Goal: Task Accomplishment & Management: Use online tool/utility

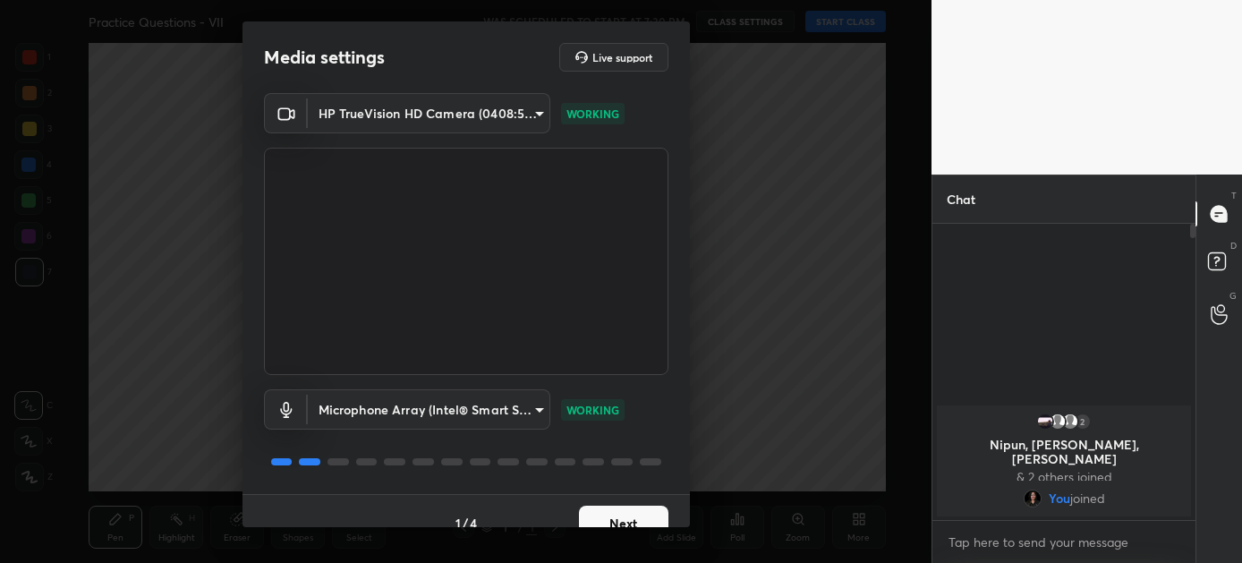
click at [613, 517] on button "Next" at bounding box center [624, 524] width 90 height 36
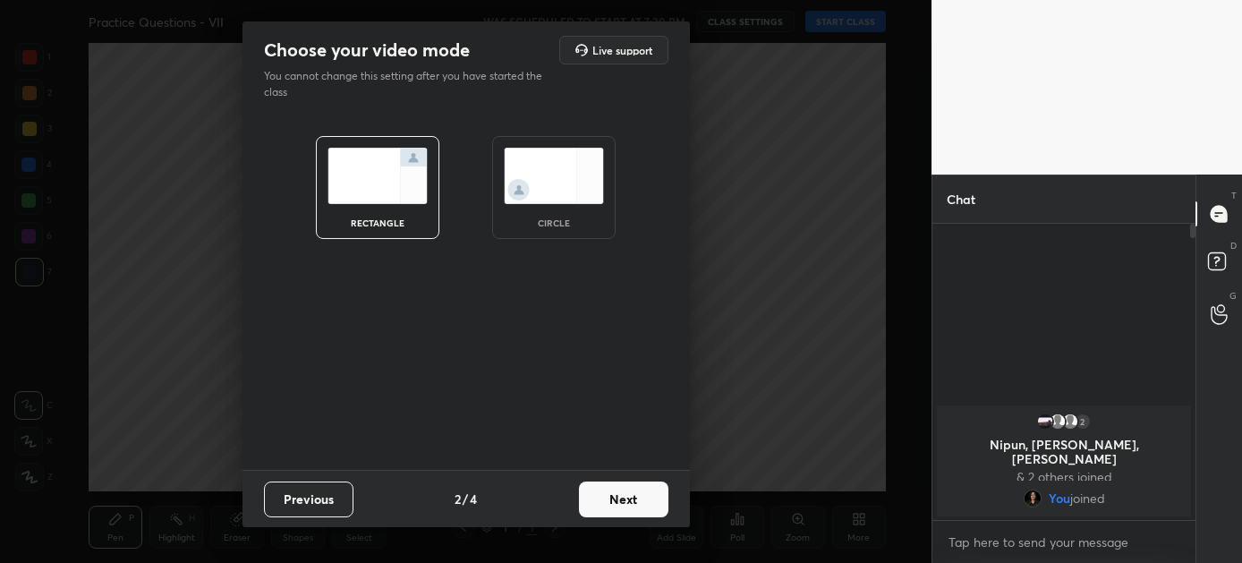
click at [614, 498] on button "Next" at bounding box center [624, 500] width 90 height 36
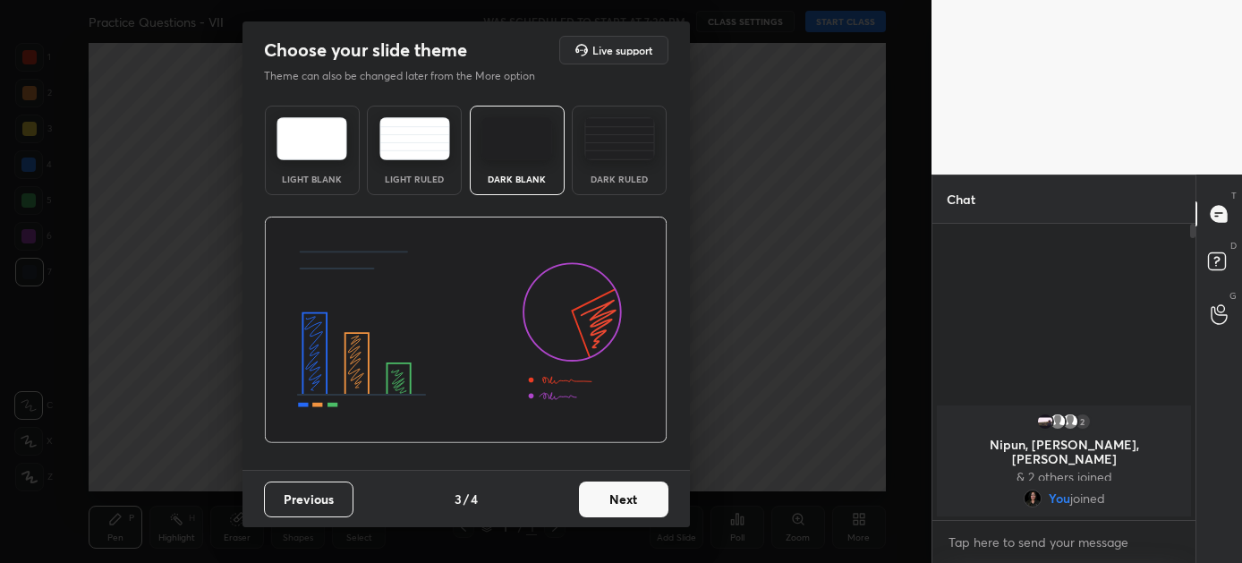
click at [614, 498] on button "Next" at bounding box center [624, 500] width 90 height 36
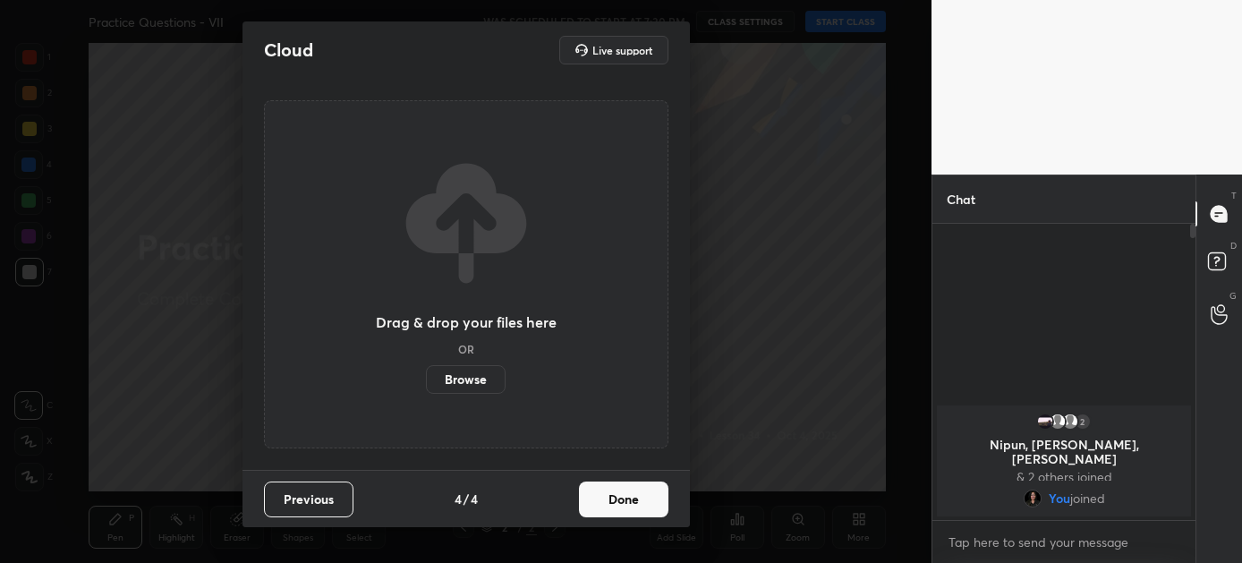
click at [614, 498] on button "Done" at bounding box center [624, 500] width 90 height 36
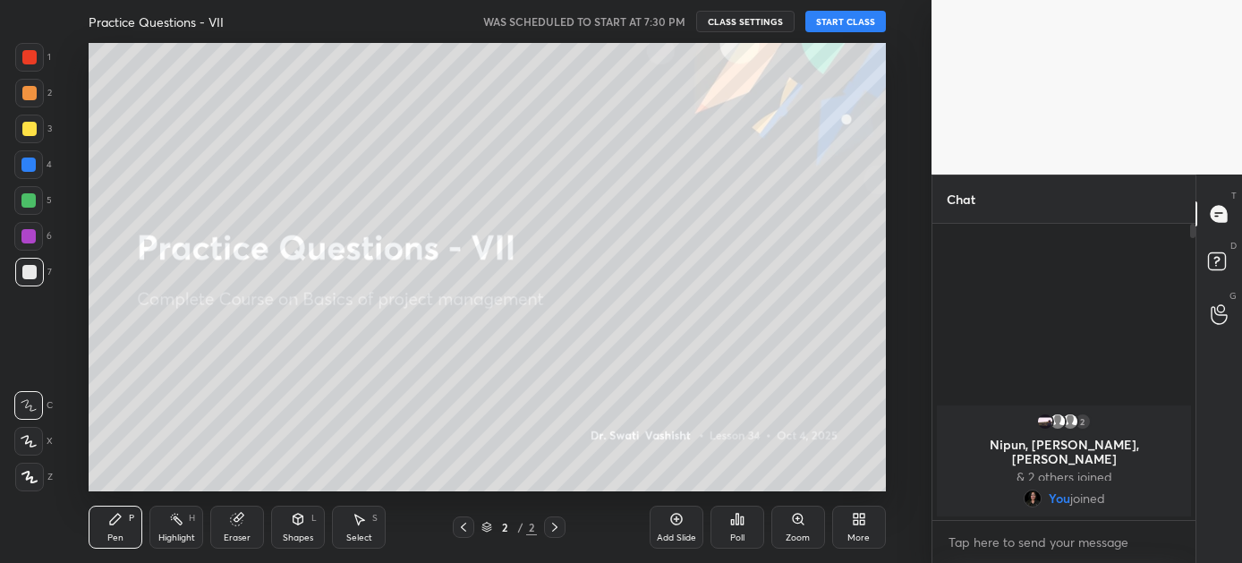
click at [842, 23] on button "START CLASS" at bounding box center [846, 21] width 81 height 21
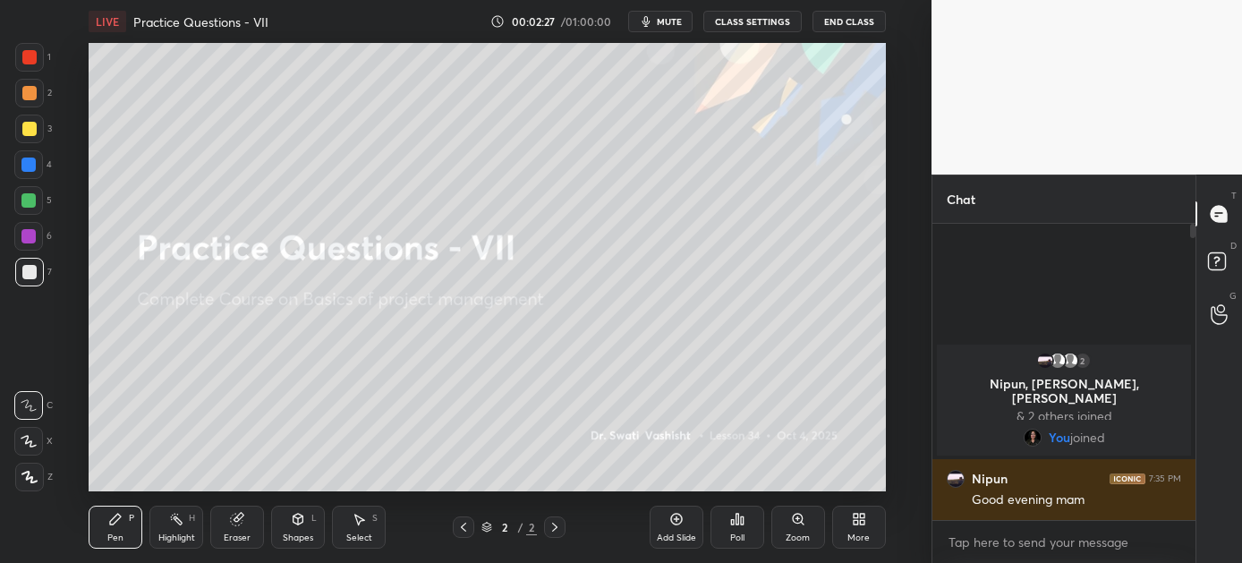
click at [864, 518] on icon at bounding box center [859, 519] width 14 height 14
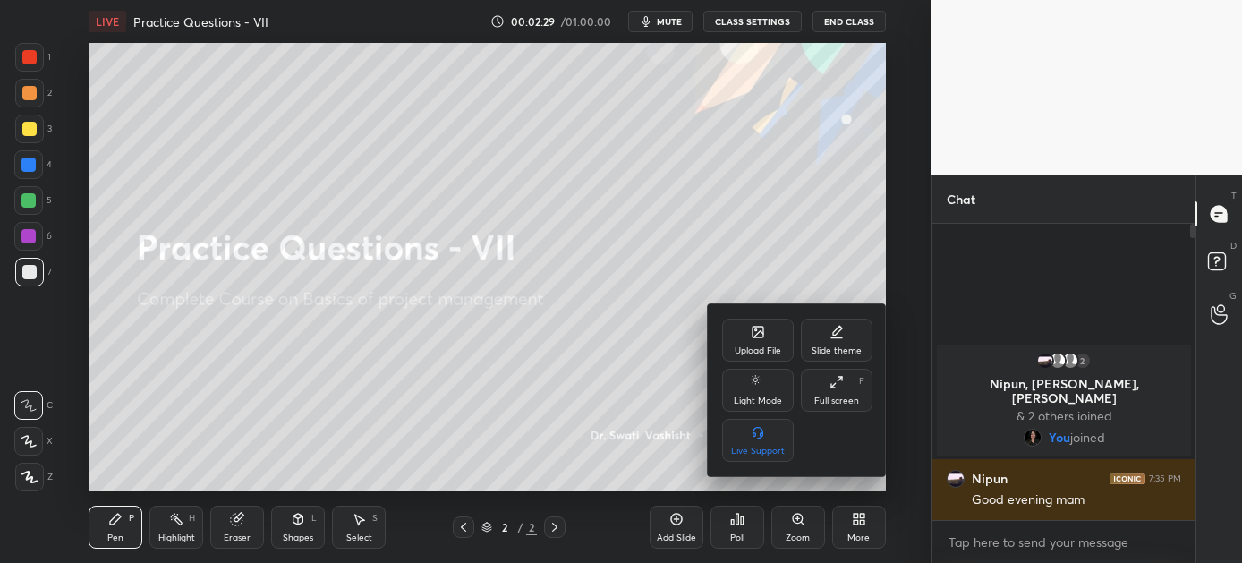
click at [751, 350] on div "Upload File" at bounding box center [758, 350] width 47 height 9
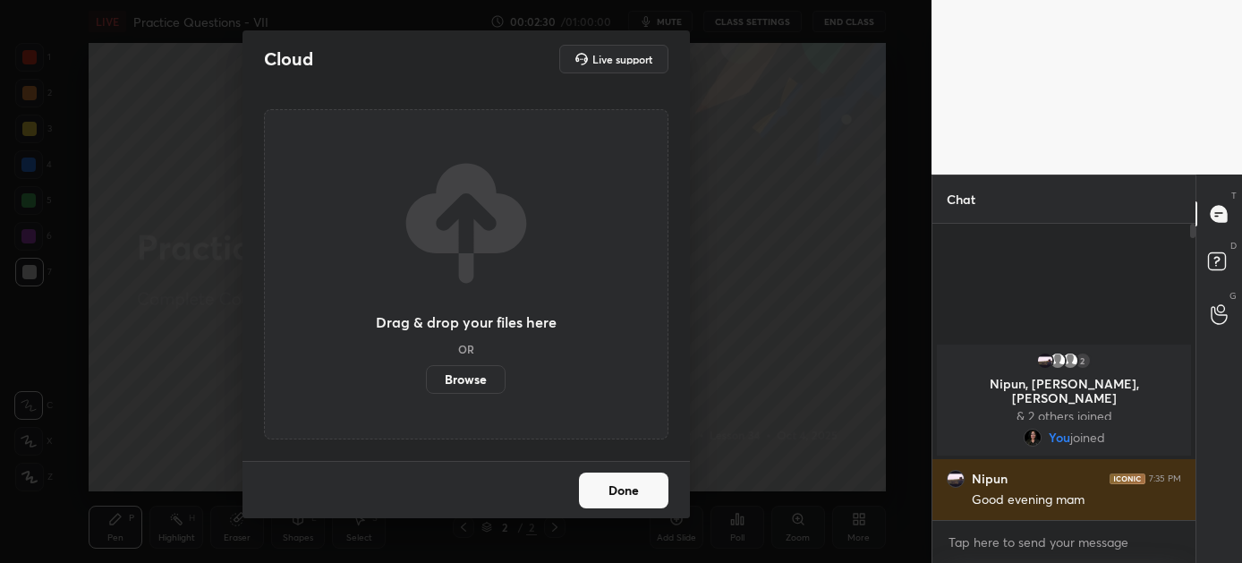
click at [460, 376] on label "Browse" at bounding box center [466, 379] width 80 height 29
click at [426, 376] on input "Browse" at bounding box center [426, 379] width 0 height 29
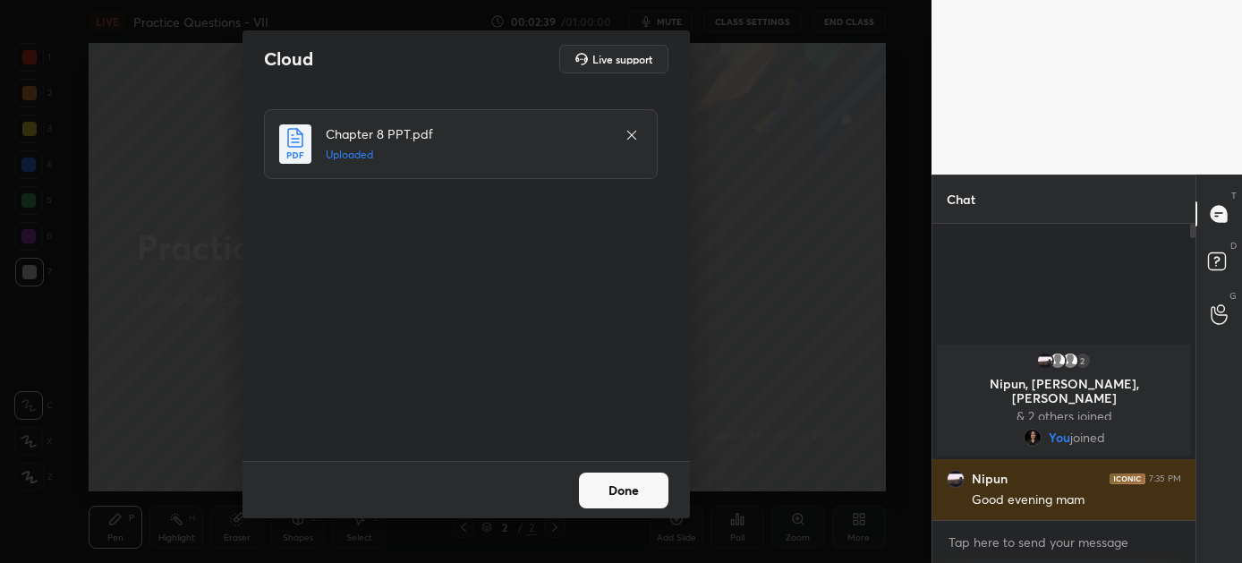
click at [616, 490] on button "Done" at bounding box center [624, 491] width 90 height 36
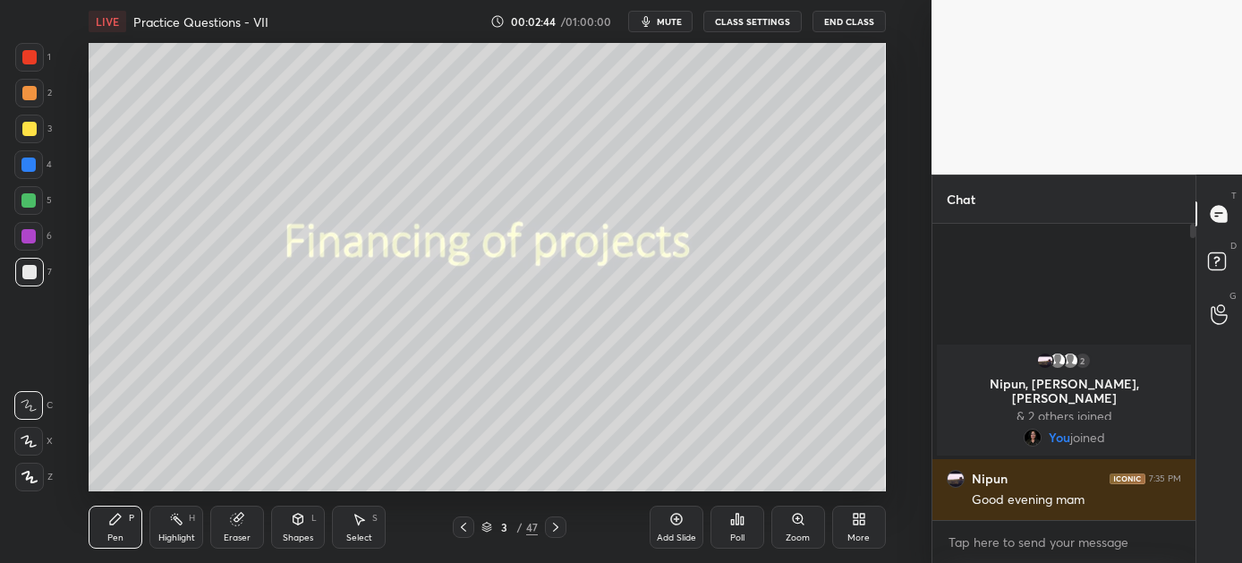
click at [551, 525] on icon at bounding box center [556, 527] width 14 height 14
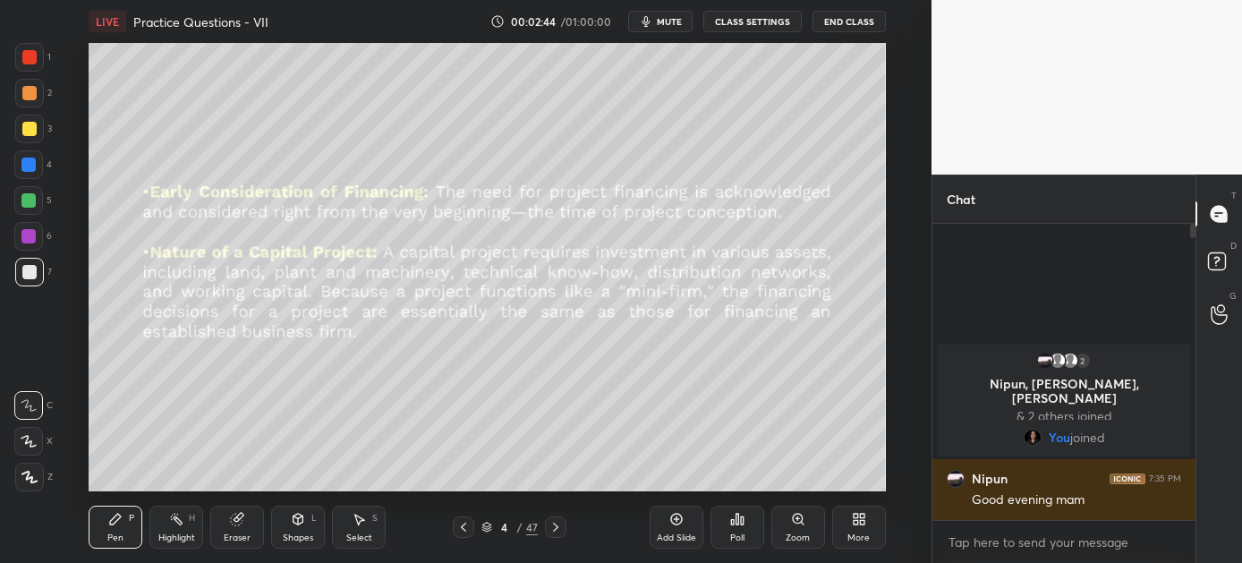
click at [551, 525] on icon at bounding box center [556, 527] width 14 height 14
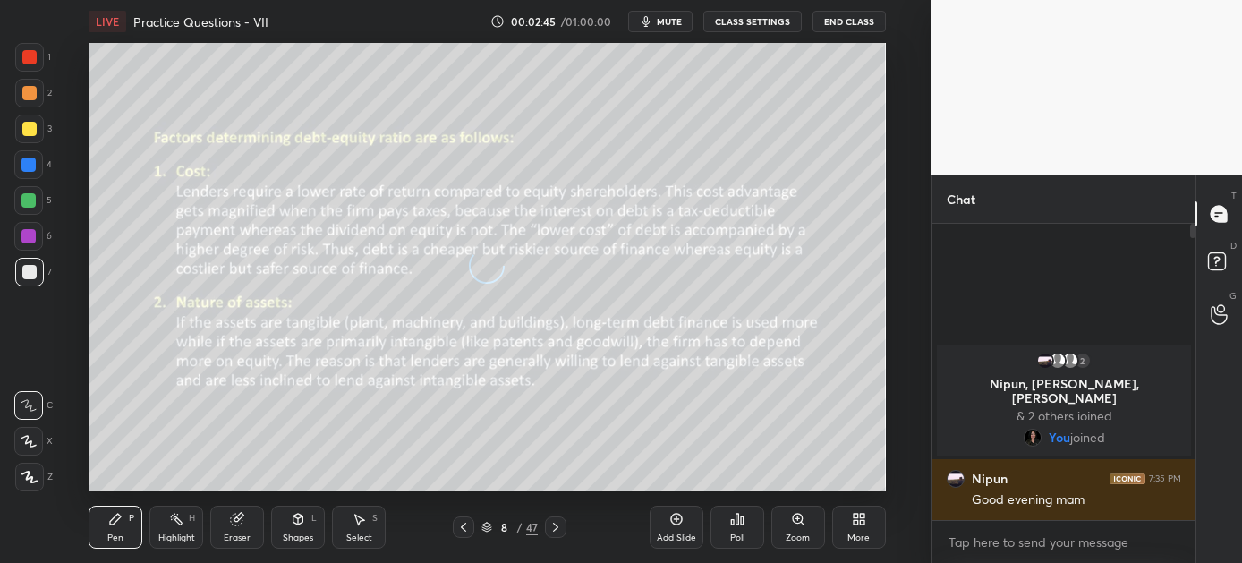
click at [551, 525] on icon at bounding box center [556, 527] width 14 height 14
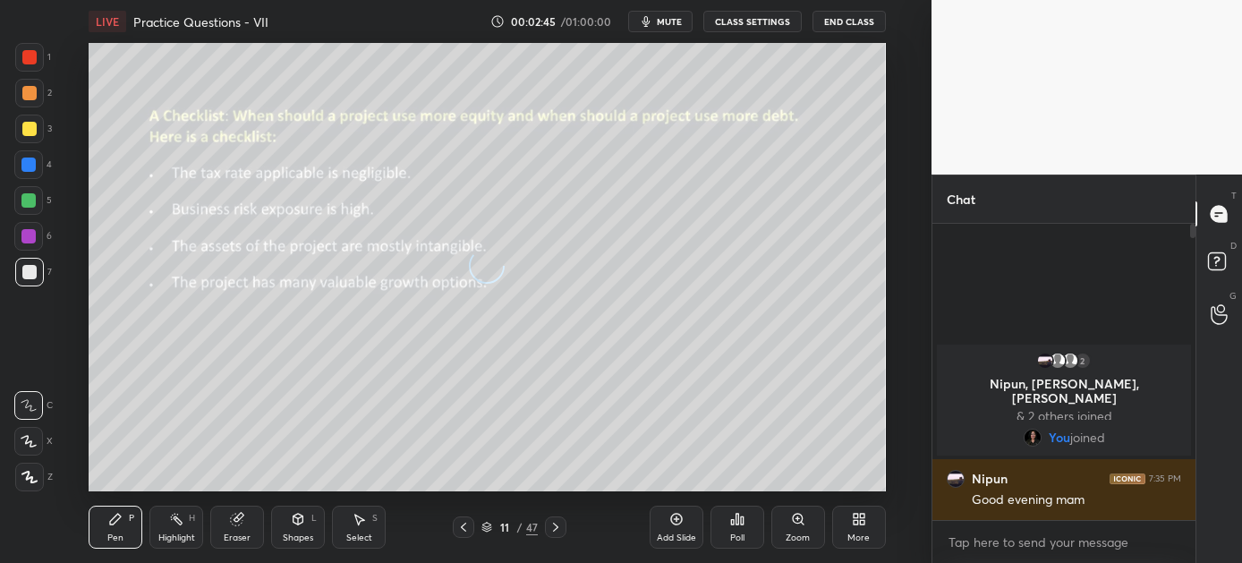
click at [551, 525] on icon at bounding box center [556, 527] width 14 height 14
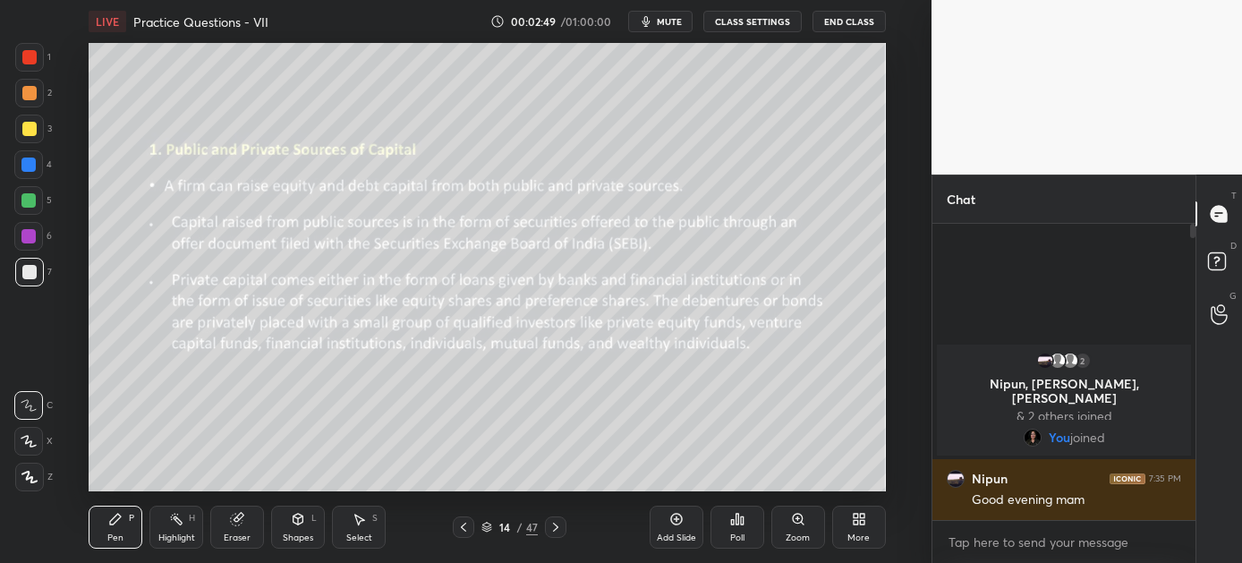
click at [463, 524] on icon at bounding box center [464, 527] width 14 height 14
click at [556, 525] on icon at bounding box center [555, 527] width 5 height 9
click at [286, 525] on div "Shapes L" at bounding box center [298, 527] width 54 height 43
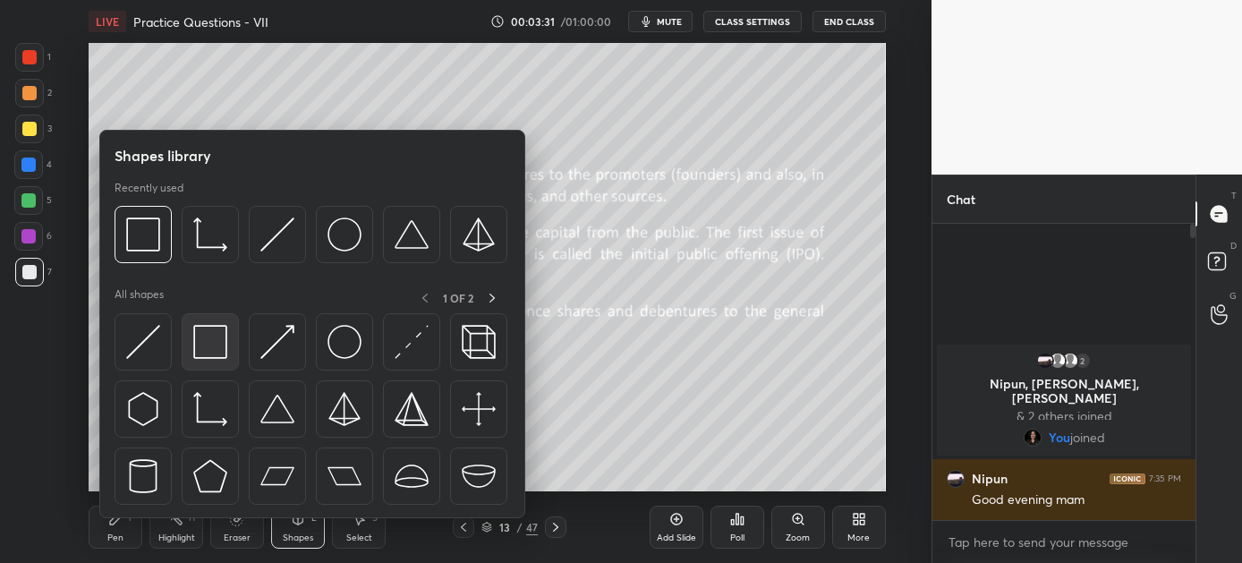
click at [219, 341] on img at bounding box center [210, 342] width 34 height 34
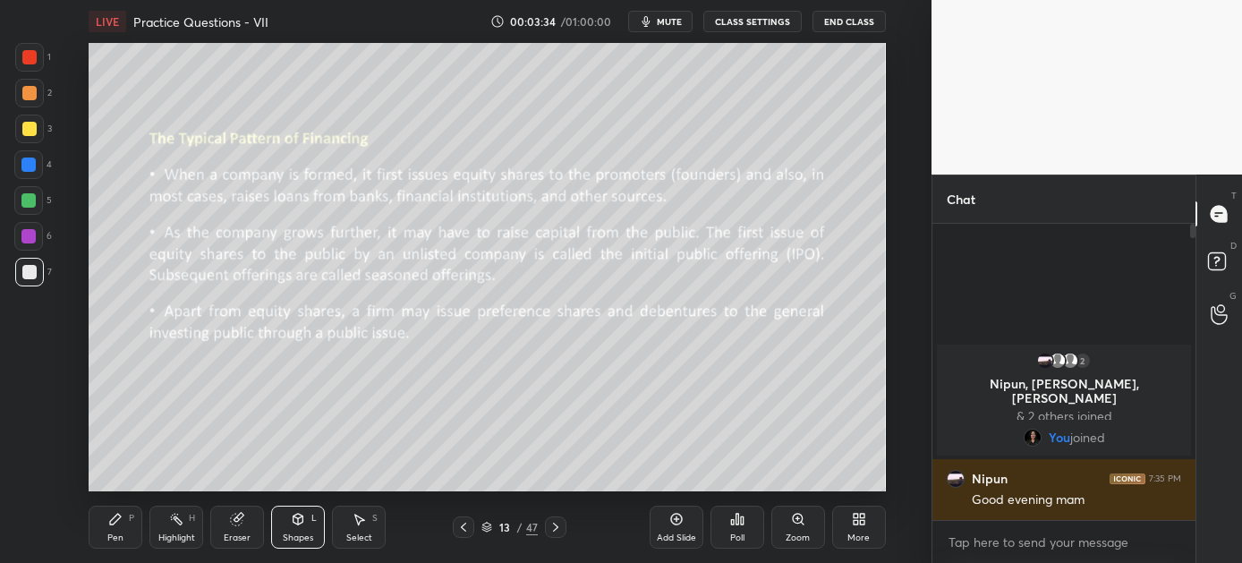
click at [30, 95] on div at bounding box center [29, 93] width 14 height 14
click at [554, 526] on icon at bounding box center [556, 527] width 14 height 14
click at [558, 524] on icon at bounding box center [556, 527] width 14 height 14
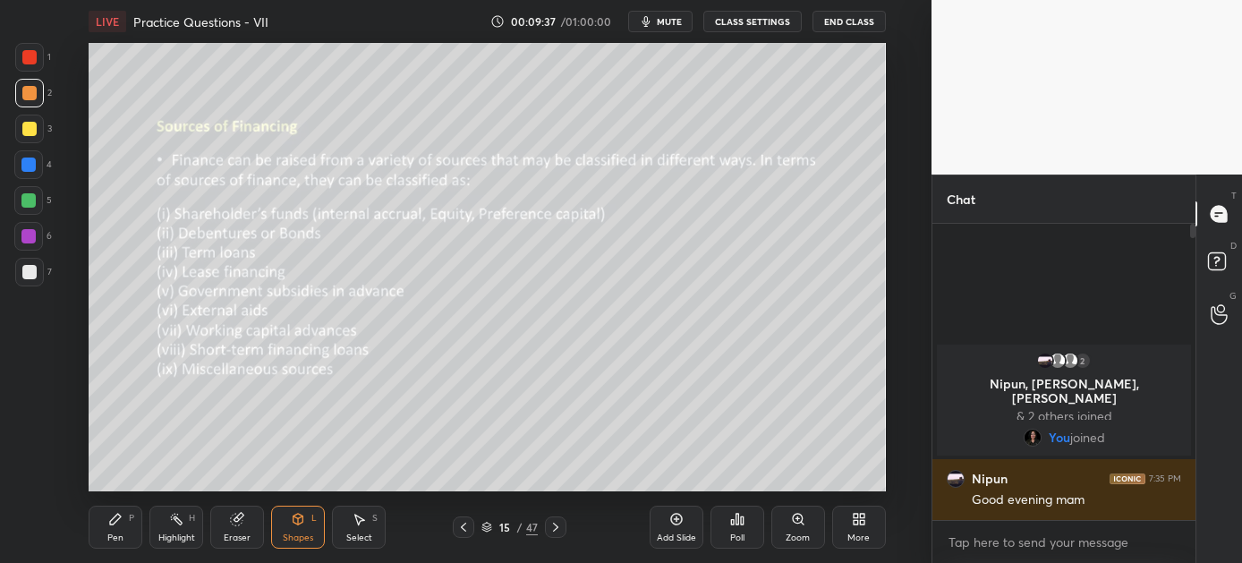
drag, startPoint x: 118, startPoint y: 521, endPoint x: 121, endPoint y: 498, distance: 23.4
click at [116, 521] on icon at bounding box center [115, 519] width 14 height 14
click at [556, 526] on icon at bounding box center [556, 527] width 14 height 14
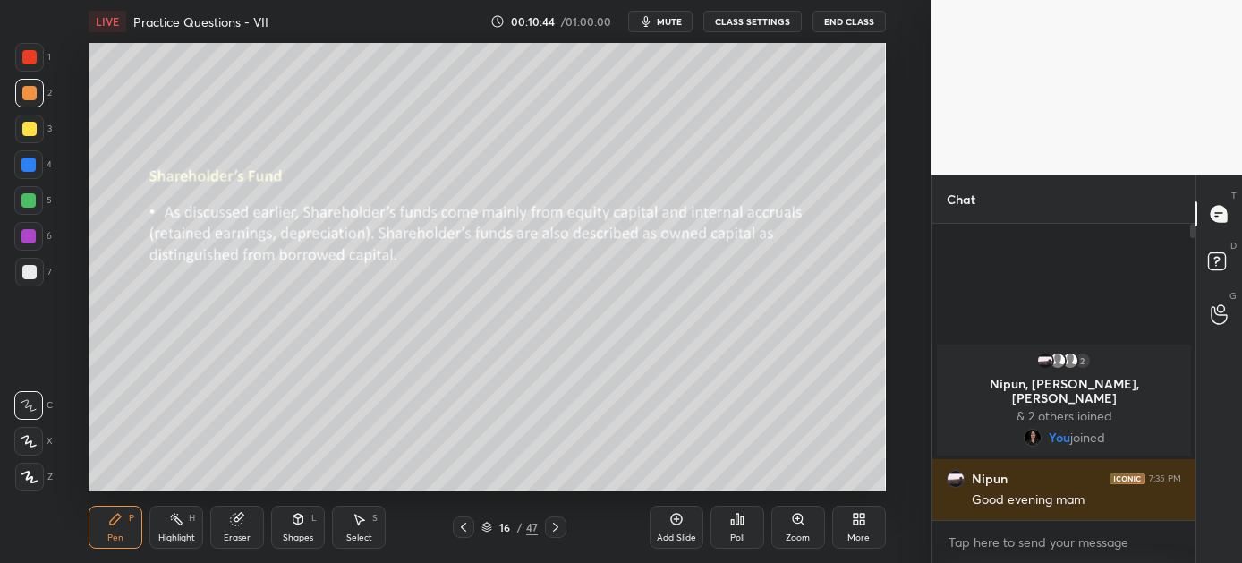
click at [558, 527] on icon at bounding box center [556, 527] width 14 height 14
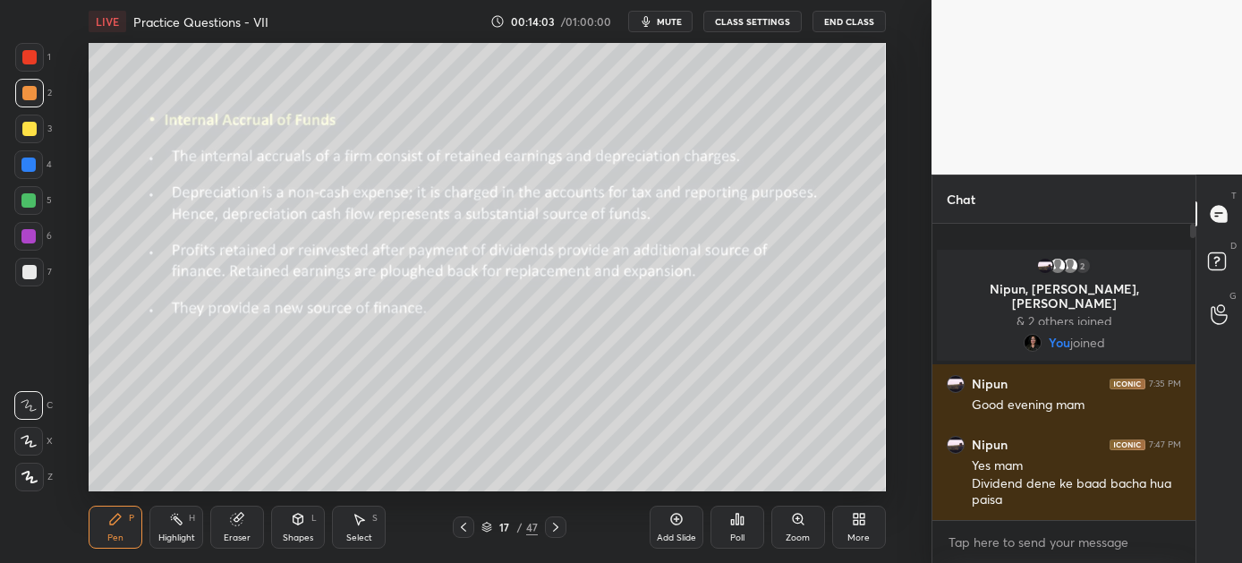
click at [555, 525] on icon at bounding box center [556, 527] width 14 height 14
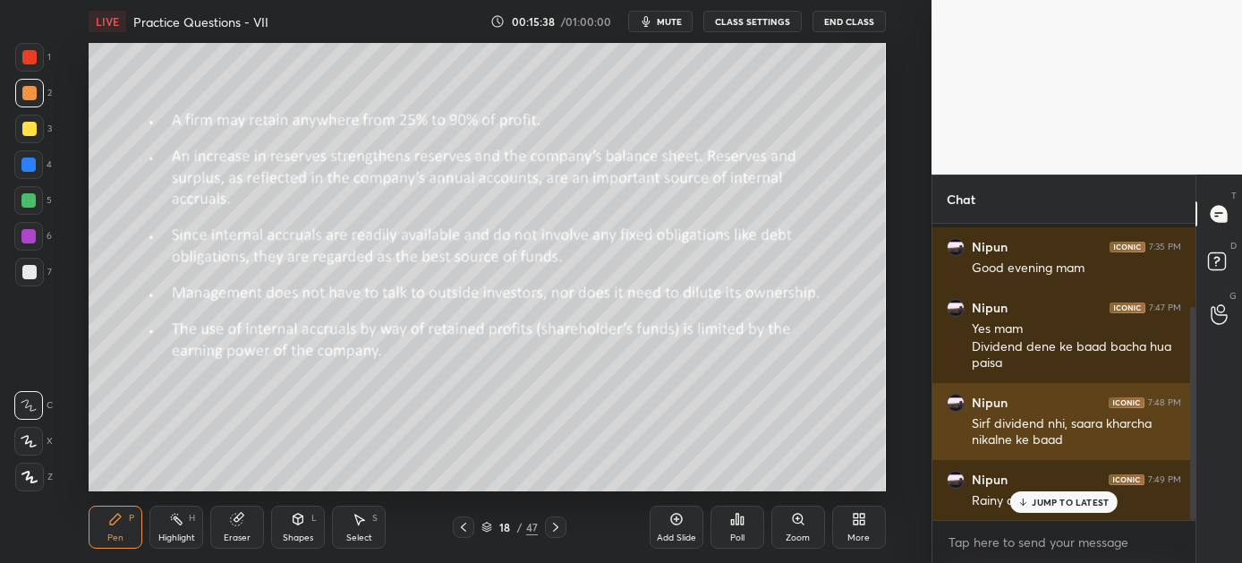
scroll to position [115, 0]
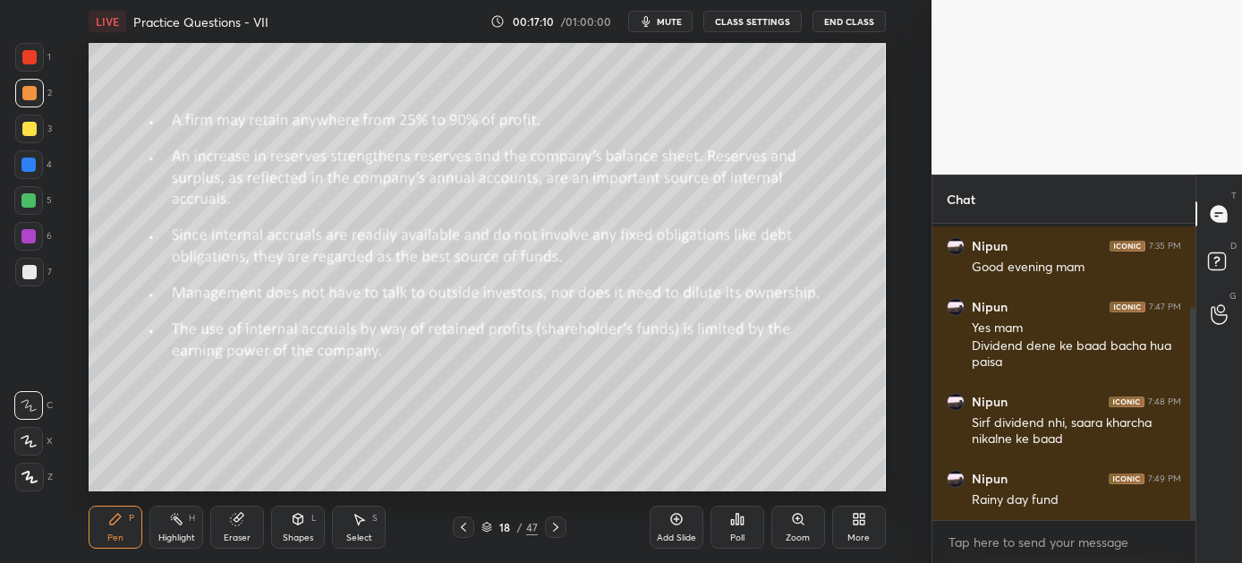
click at [553, 525] on icon at bounding box center [556, 527] width 14 height 14
click at [554, 525] on icon at bounding box center [556, 527] width 14 height 14
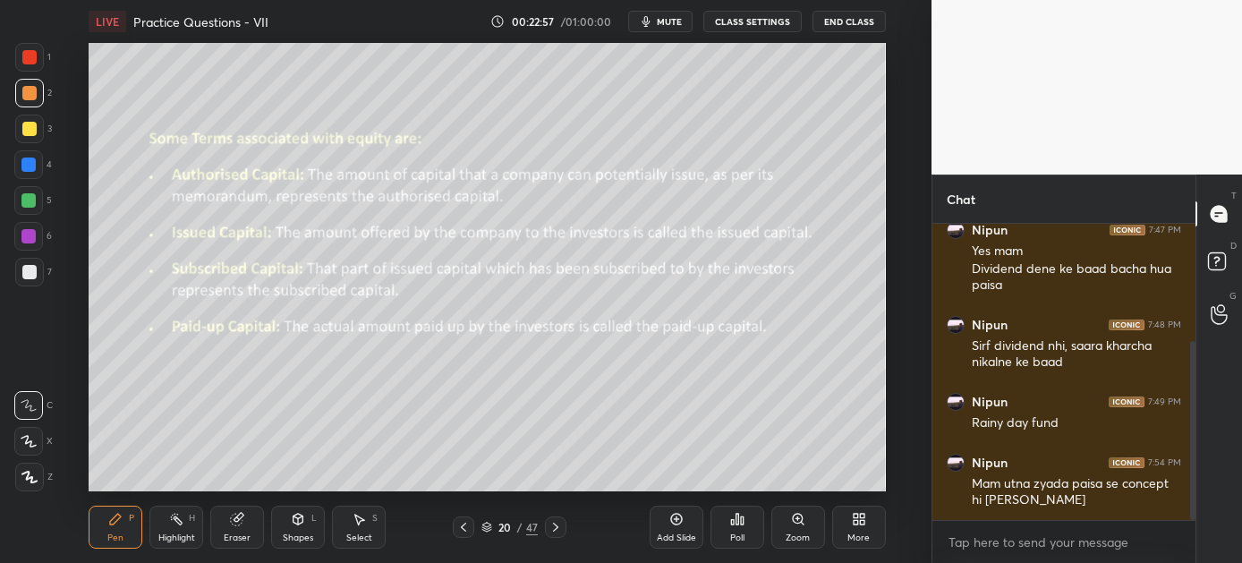
scroll to position [252, 0]
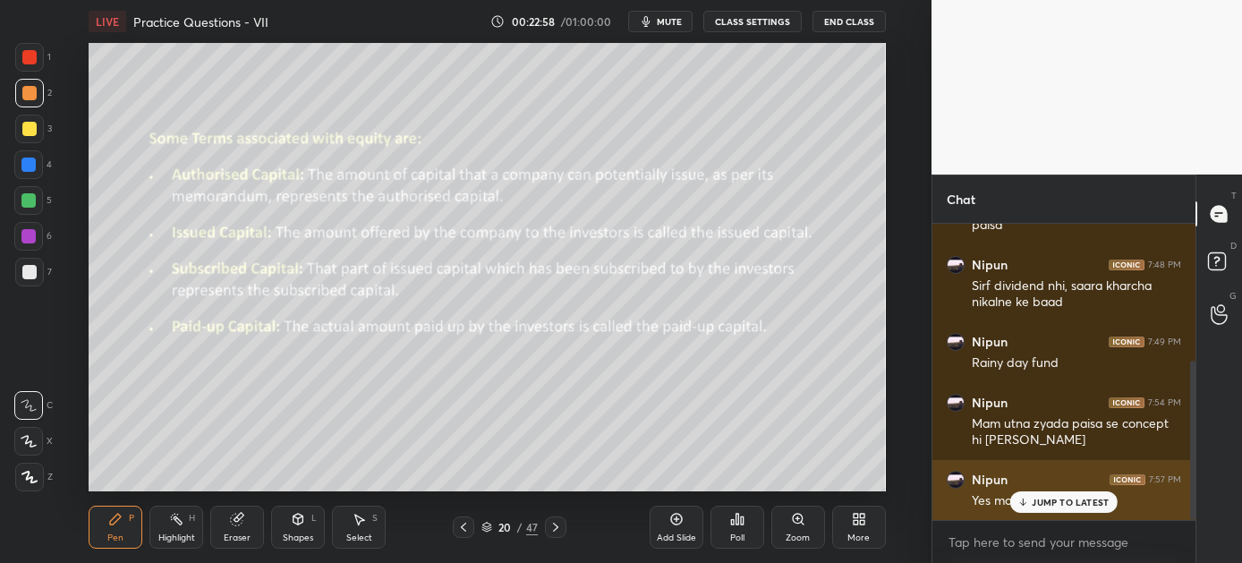
click at [1038, 500] on p "JUMP TO LATEST" at bounding box center [1070, 502] width 77 height 11
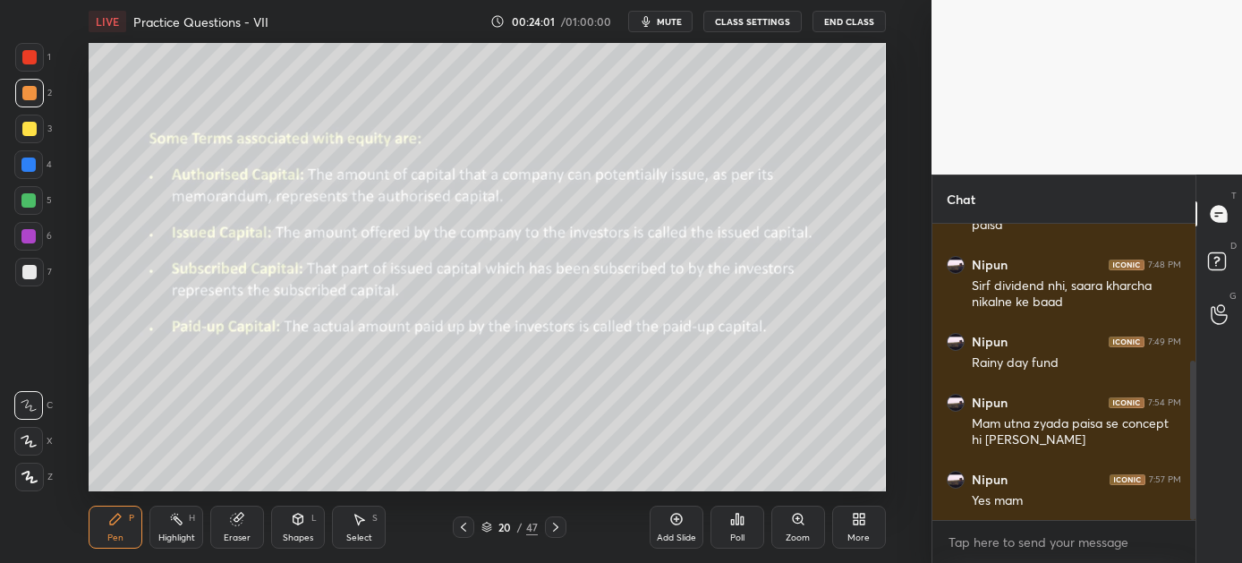
click at [554, 527] on icon at bounding box center [556, 527] width 14 height 14
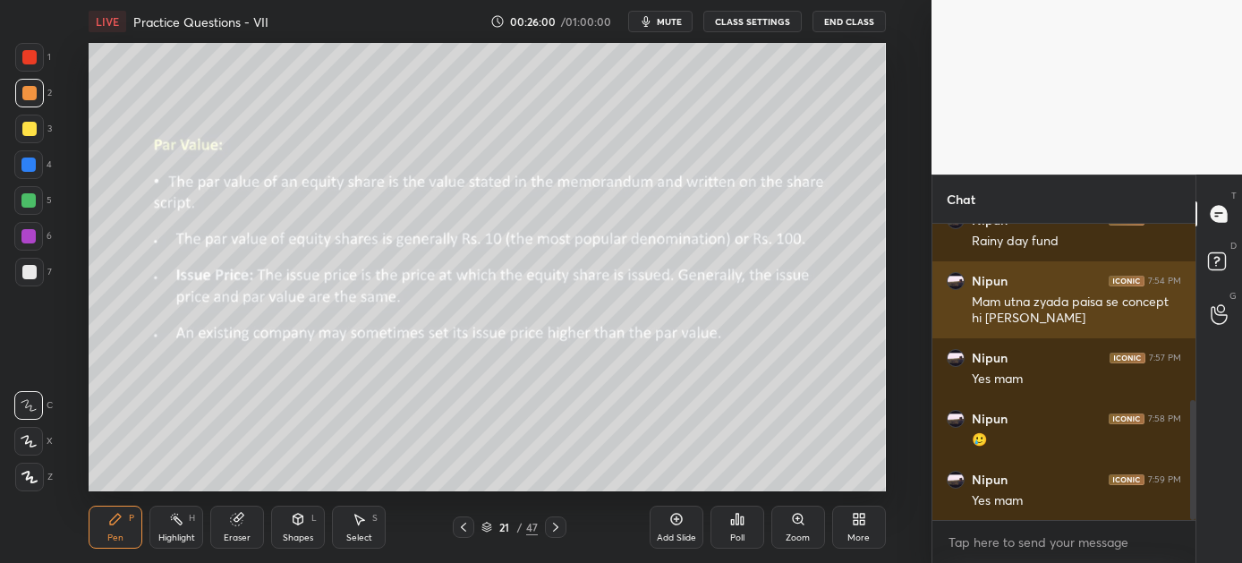
scroll to position [436, 0]
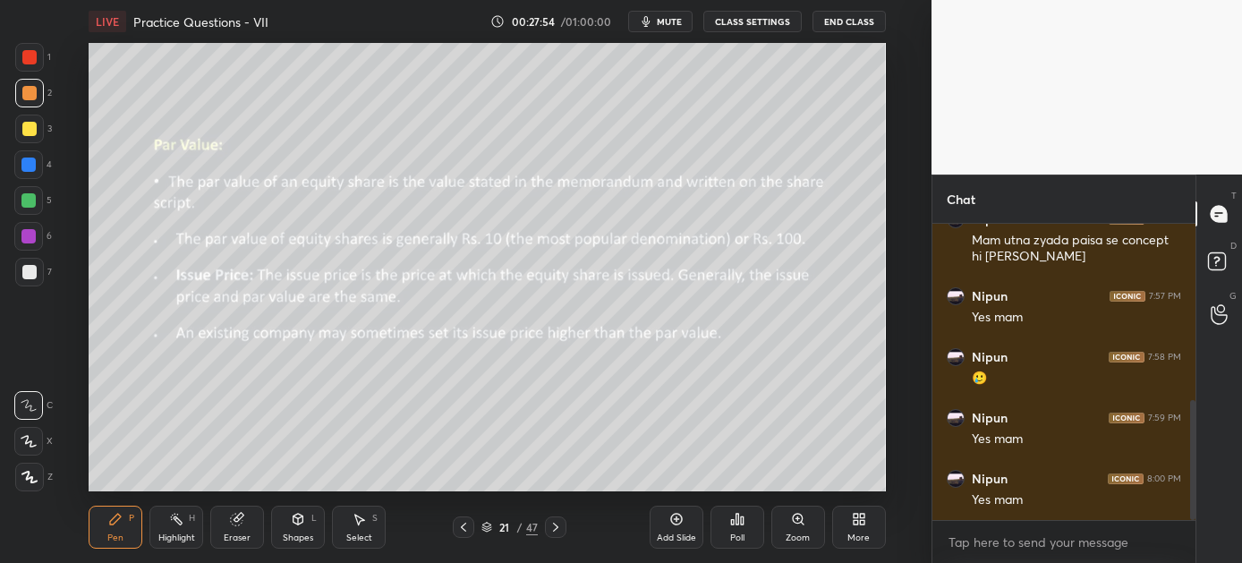
click at [556, 526] on icon at bounding box center [556, 527] width 14 height 14
click at [555, 528] on icon at bounding box center [556, 527] width 14 height 14
click at [557, 525] on icon at bounding box center [556, 527] width 14 height 14
click at [553, 523] on icon at bounding box center [556, 527] width 14 height 14
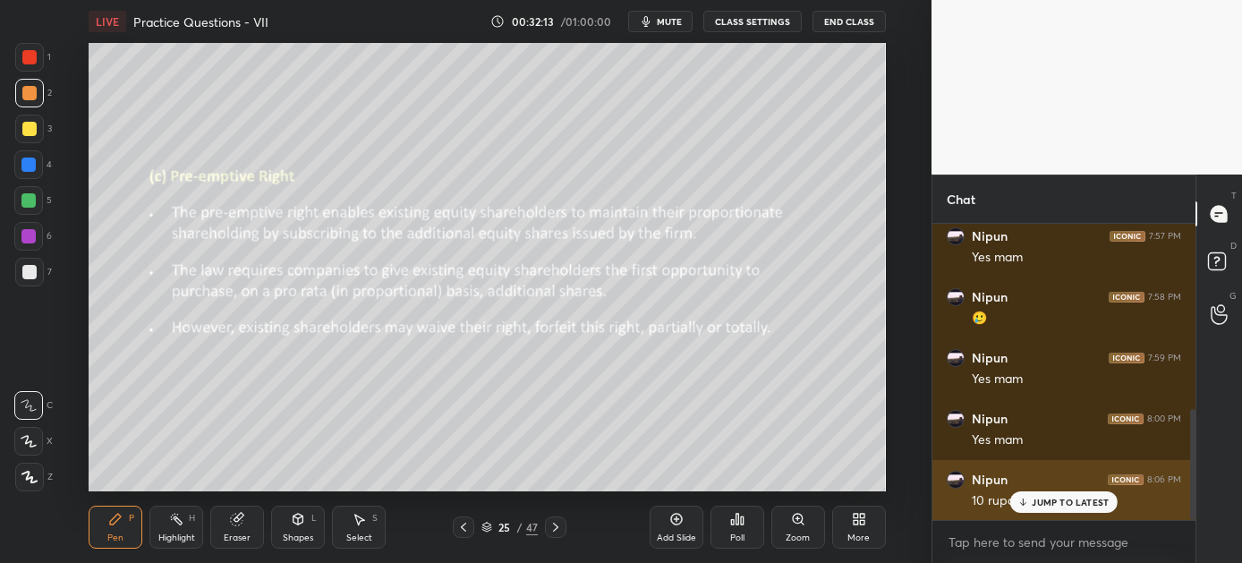
click at [1055, 506] on p "JUMP TO LATEST" at bounding box center [1070, 502] width 77 height 11
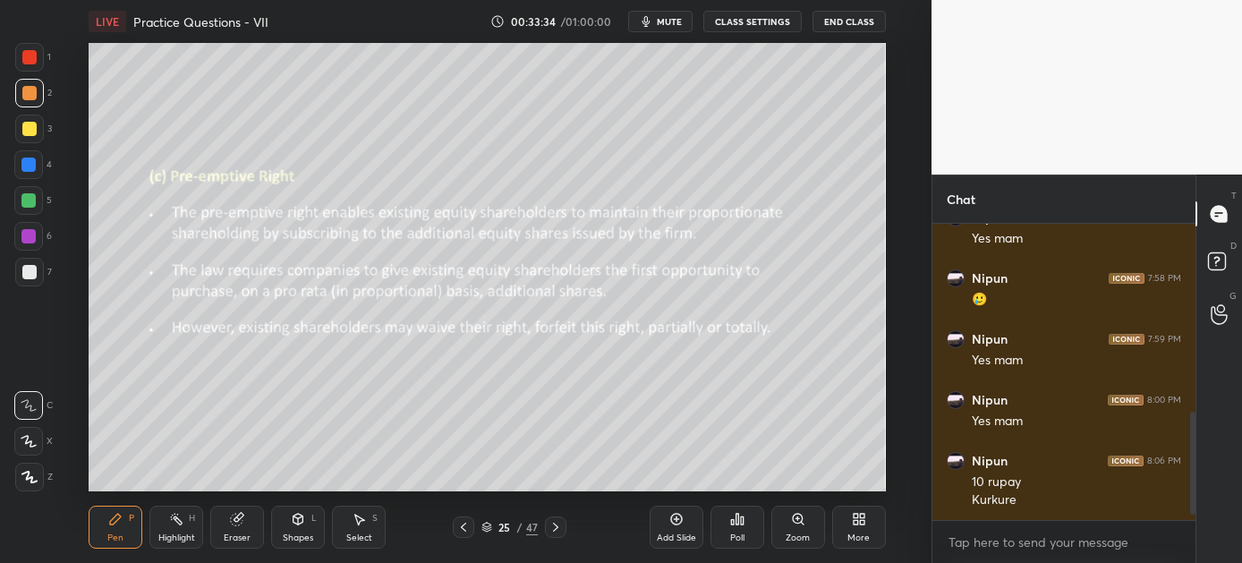
scroll to position [592, 0]
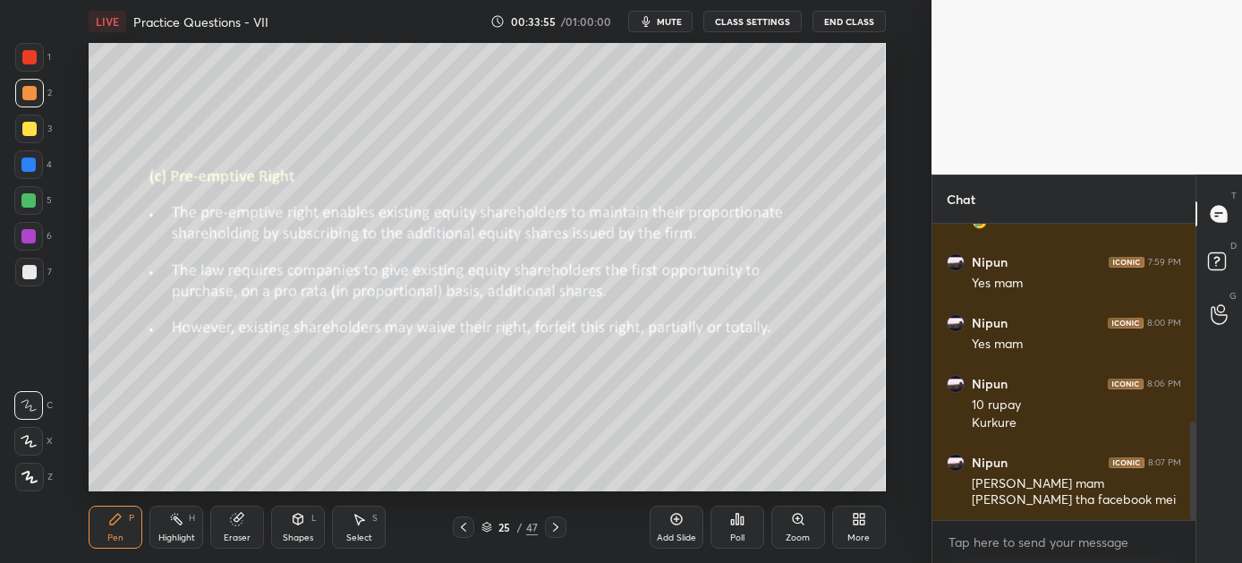
drag, startPoint x: 548, startPoint y: 525, endPoint x: 536, endPoint y: 524, distance: 11.8
click at [543, 525] on div "25 / 47" at bounding box center [510, 526] width 114 height 21
click at [559, 525] on icon at bounding box center [556, 527] width 14 height 14
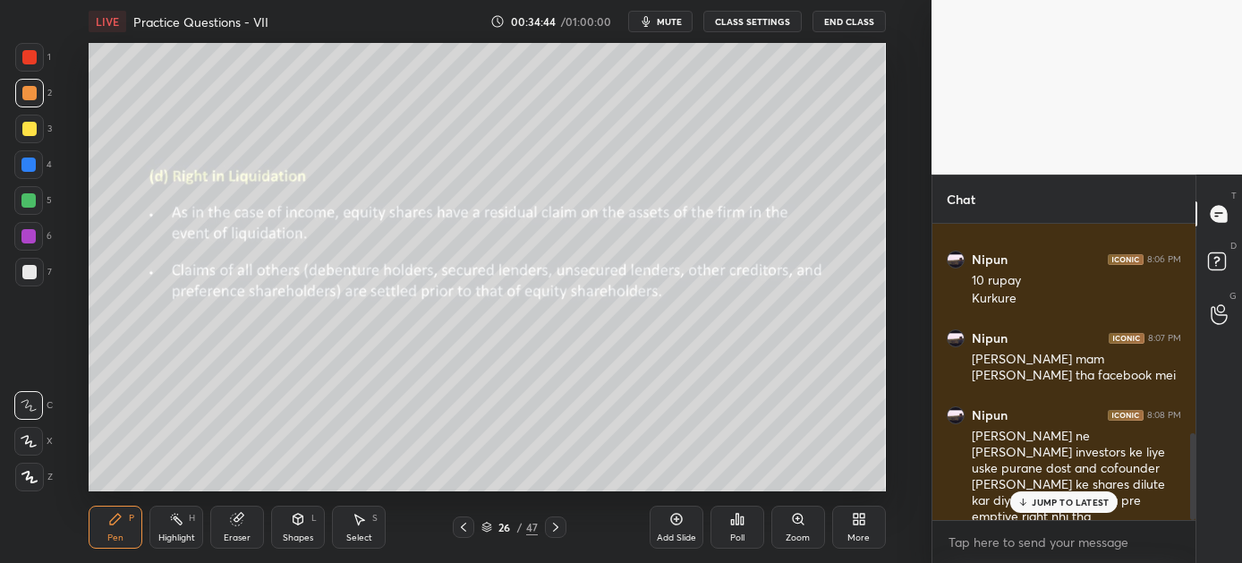
click at [1040, 499] on p "JUMP TO LATEST" at bounding box center [1070, 502] width 77 height 11
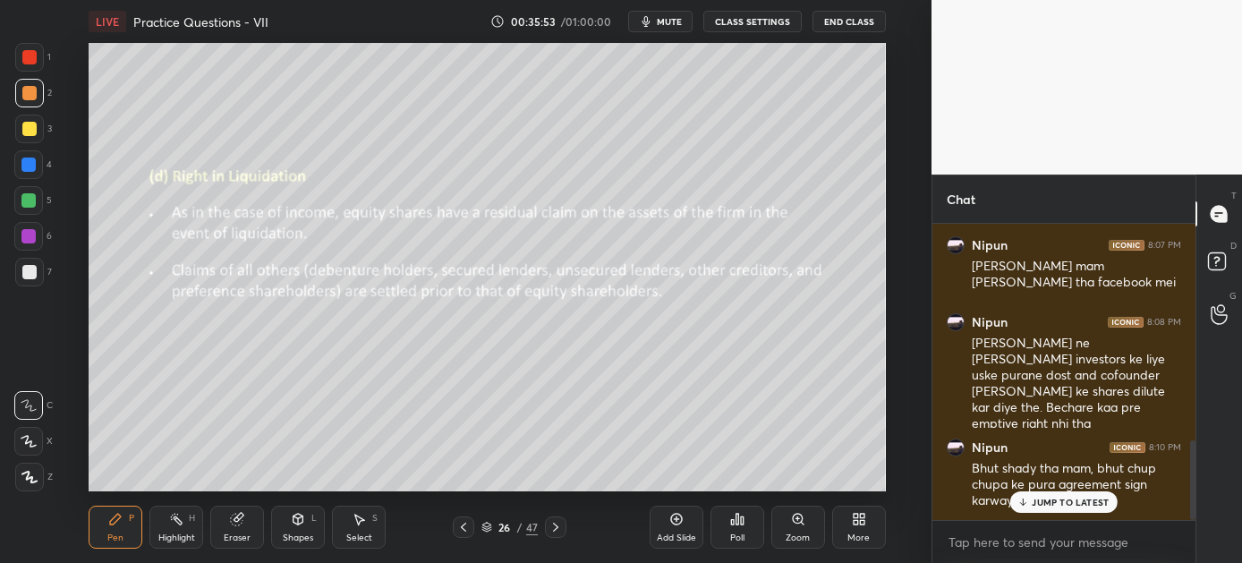
click at [1040, 500] on p "JUMP TO LATEST" at bounding box center [1070, 502] width 77 height 11
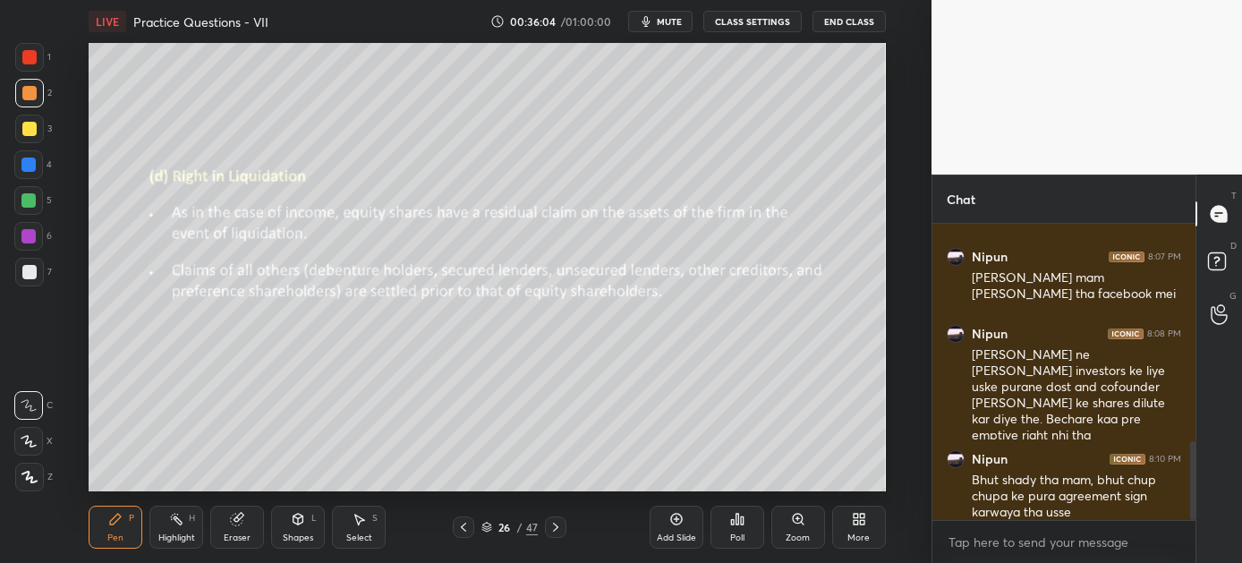
scroll to position [810, 0]
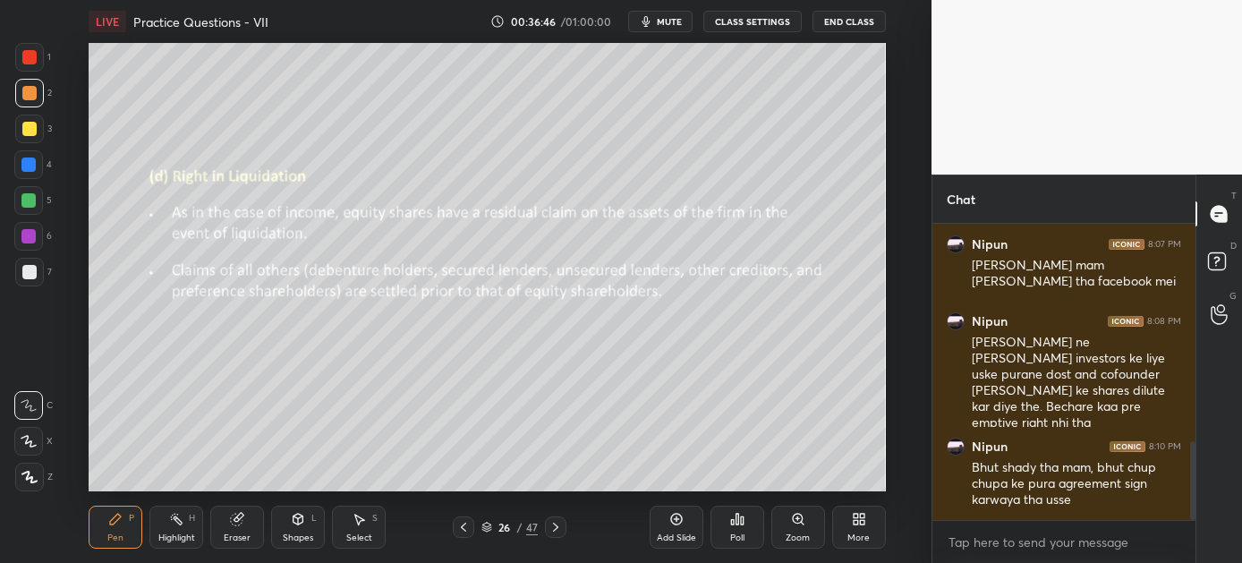
click at [558, 524] on icon at bounding box center [556, 527] width 14 height 14
click at [557, 523] on icon at bounding box center [556, 527] width 14 height 14
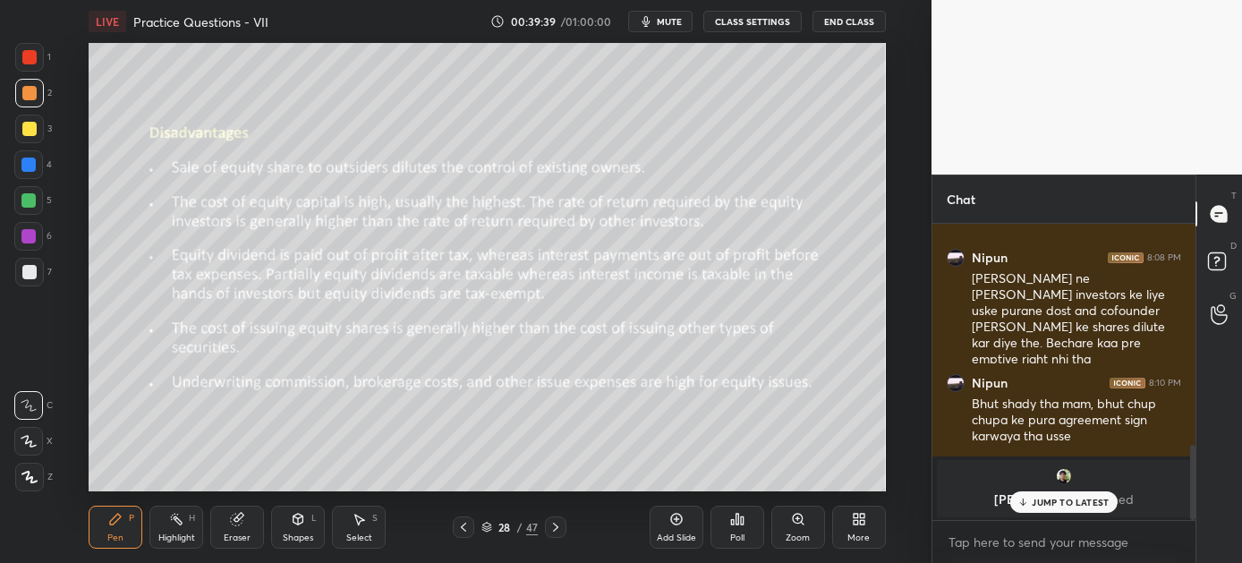
click at [1069, 503] on p "JUMP TO LATEST" at bounding box center [1070, 502] width 77 height 11
click at [556, 528] on icon at bounding box center [556, 527] width 14 height 14
click at [552, 522] on icon at bounding box center [556, 527] width 14 height 14
click at [553, 526] on icon at bounding box center [556, 527] width 14 height 14
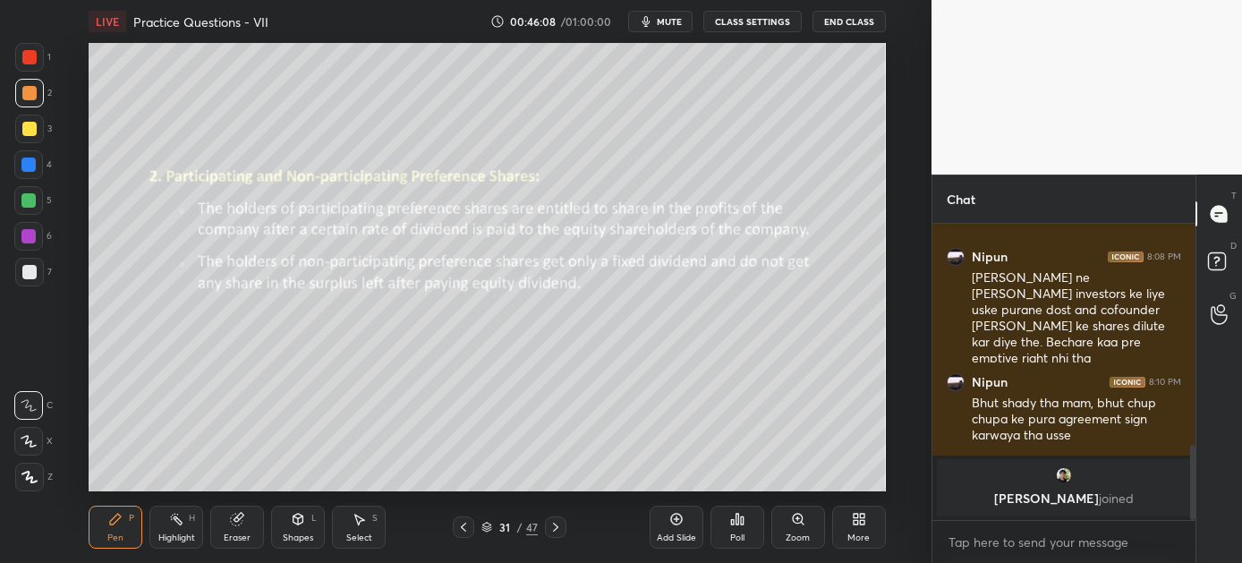
scroll to position [907, 0]
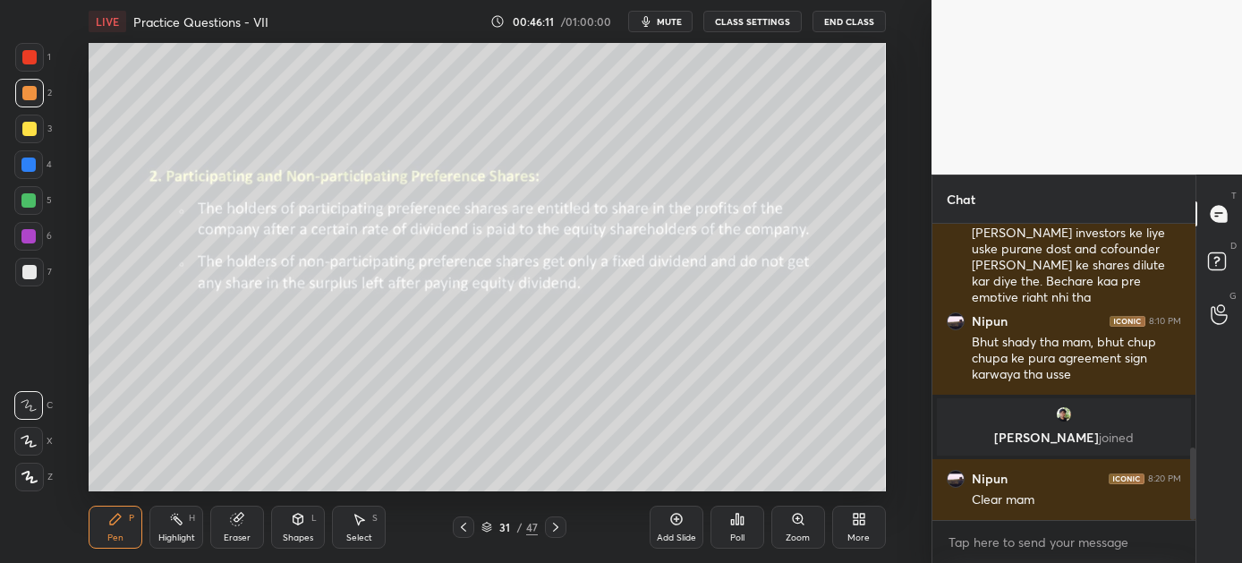
click at [553, 525] on icon at bounding box center [556, 527] width 14 height 14
click at [553, 526] on icon at bounding box center [556, 527] width 14 height 14
click at [553, 525] on icon at bounding box center [556, 527] width 14 height 14
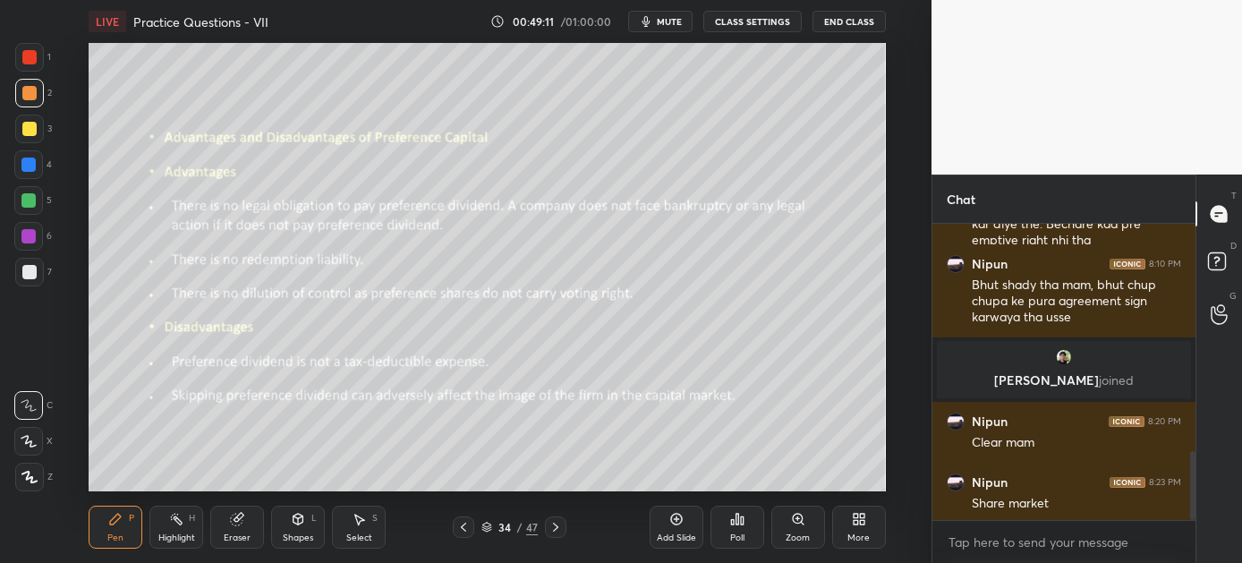
scroll to position [968, 0]
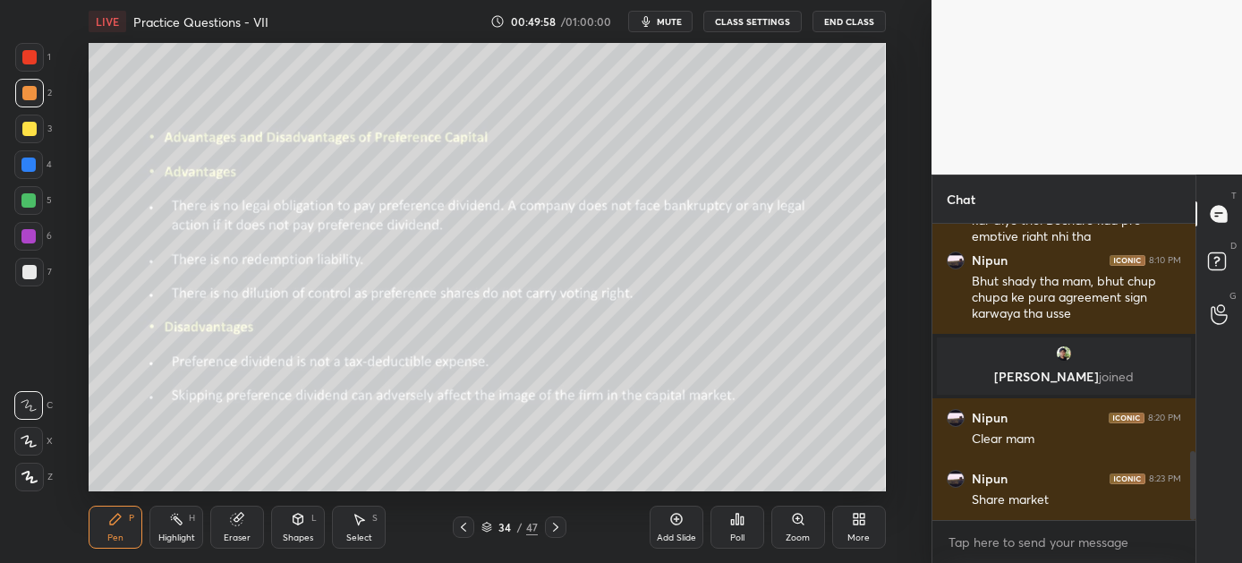
click at [556, 525] on icon at bounding box center [555, 527] width 5 height 9
click at [663, 23] on span "mute" at bounding box center [669, 21] width 25 height 13
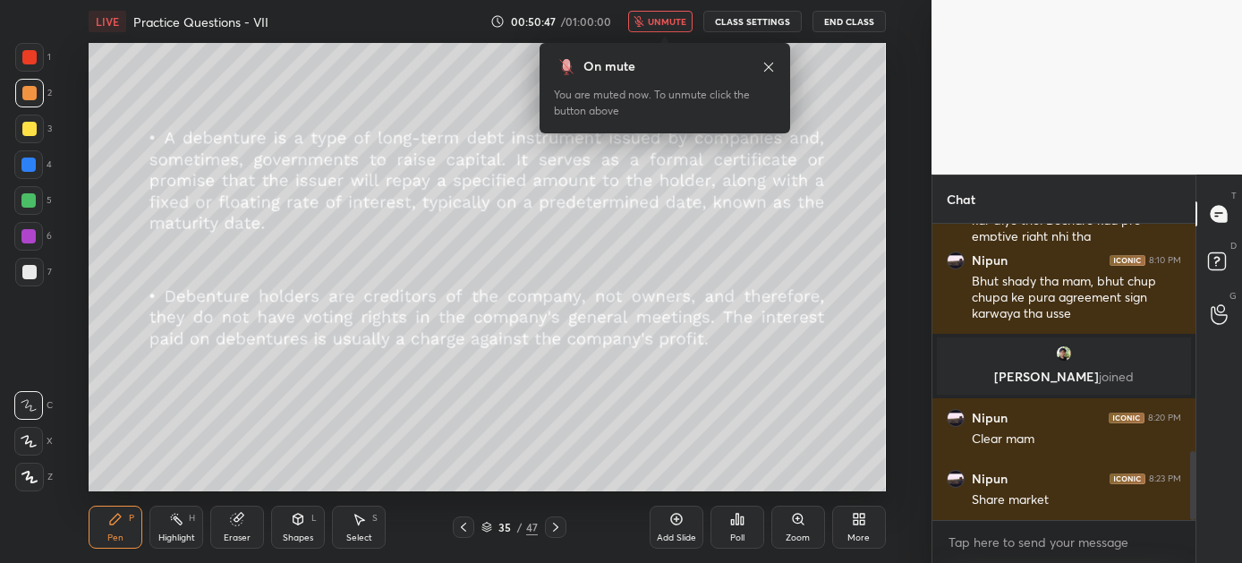
click at [660, 21] on span "unmute" at bounding box center [667, 21] width 38 height 13
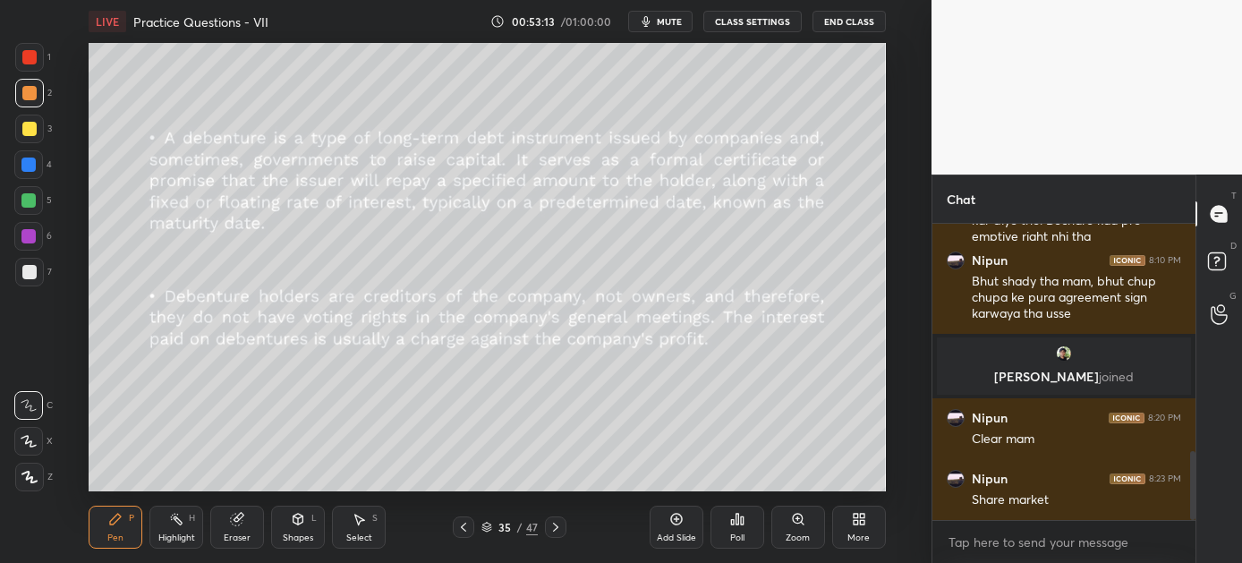
click at [554, 522] on icon at bounding box center [556, 527] width 14 height 14
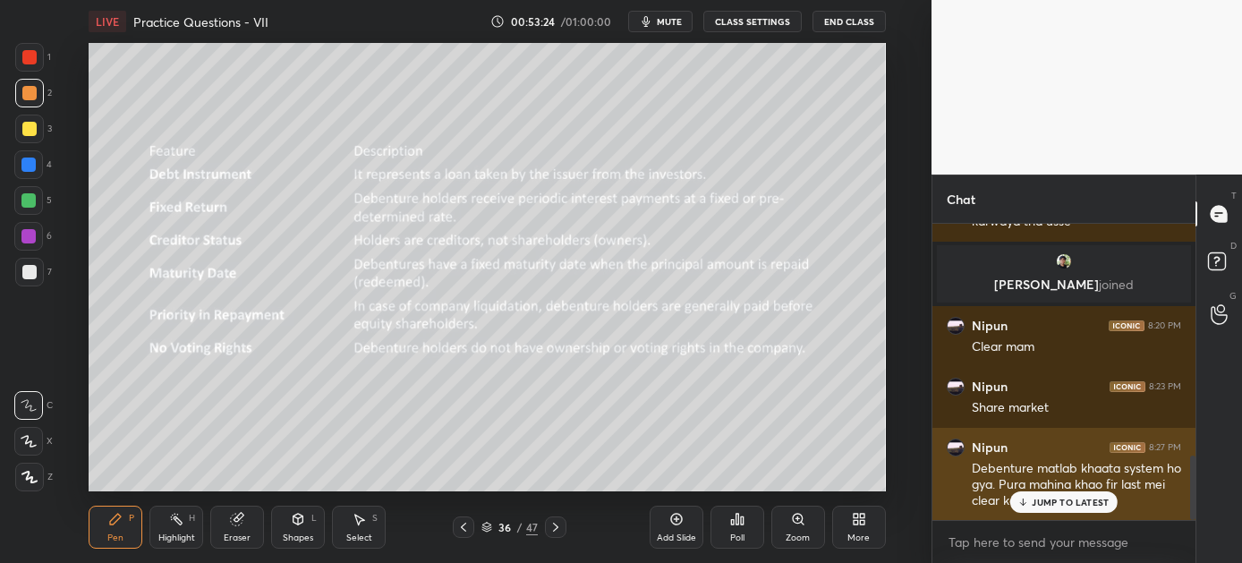
drag, startPoint x: 1047, startPoint y: 499, endPoint x: 1036, endPoint y: 500, distance: 11.8
click at [1048, 498] on p "JUMP TO LATEST" at bounding box center [1070, 502] width 77 height 11
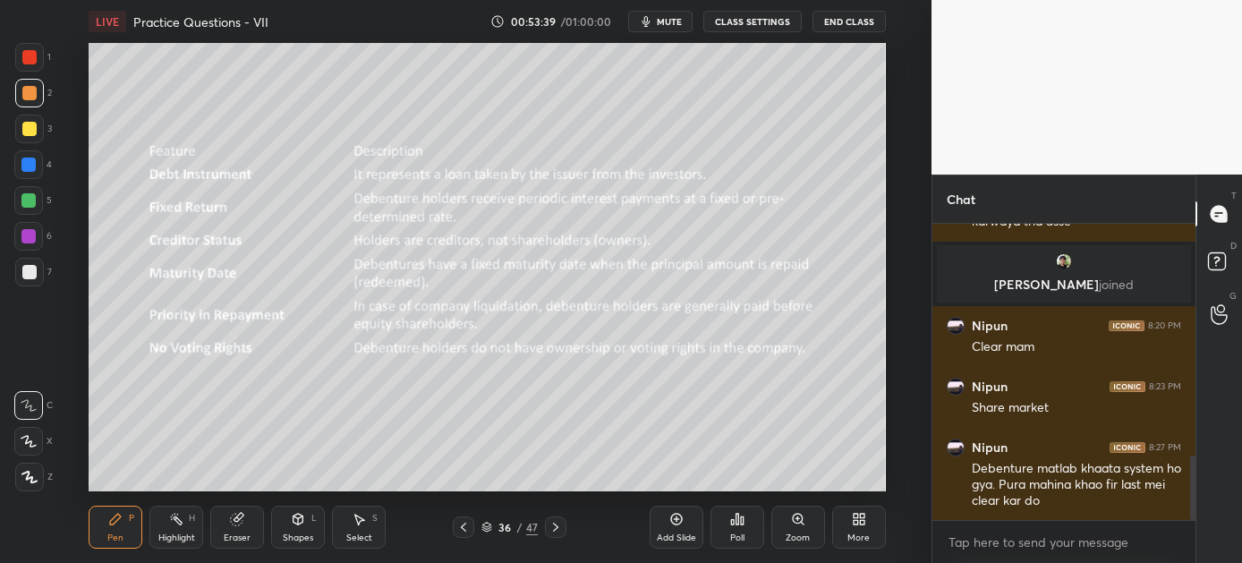
click at [461, 525] on icon at bounding box center [464, 527] width 14 height 14
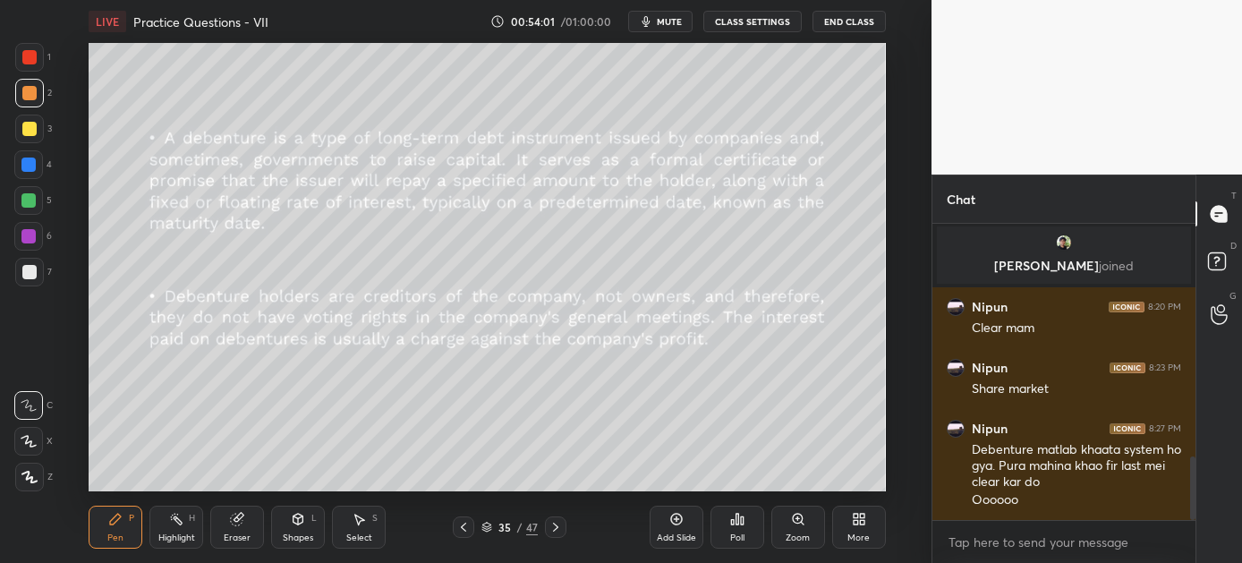
click at [553, 526] on icon at bounding box center [556, 527] width 14 height 14
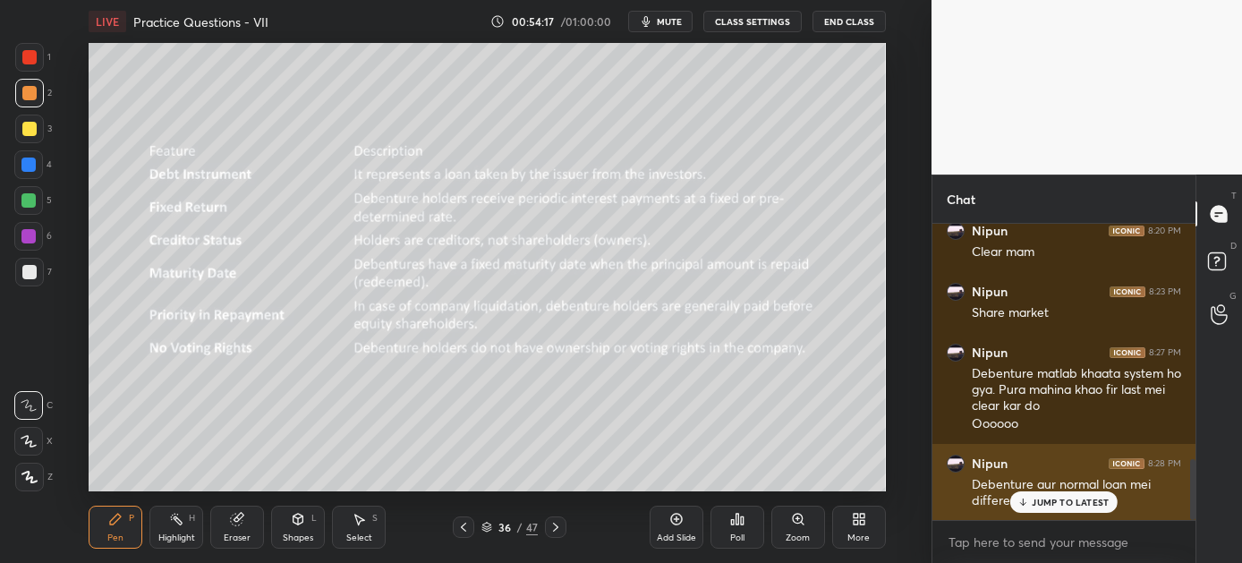
click at [1077, 511] on div "JUMP TO LATEST" at bounding box center [1064, 501] width 107 height 21
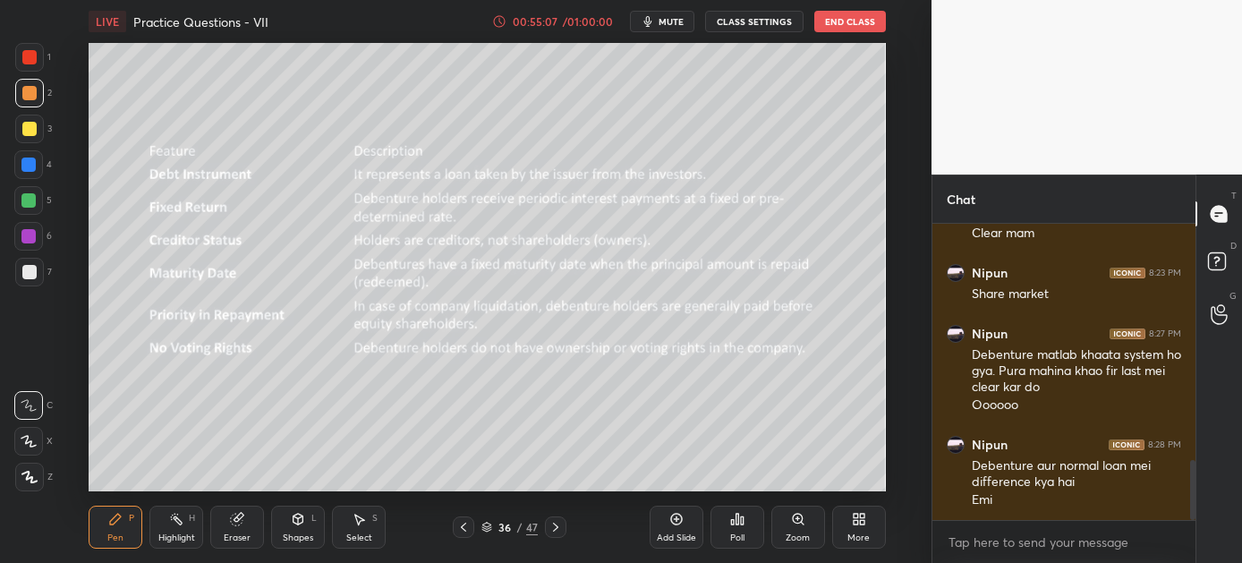
scroll to position [1233, 0]
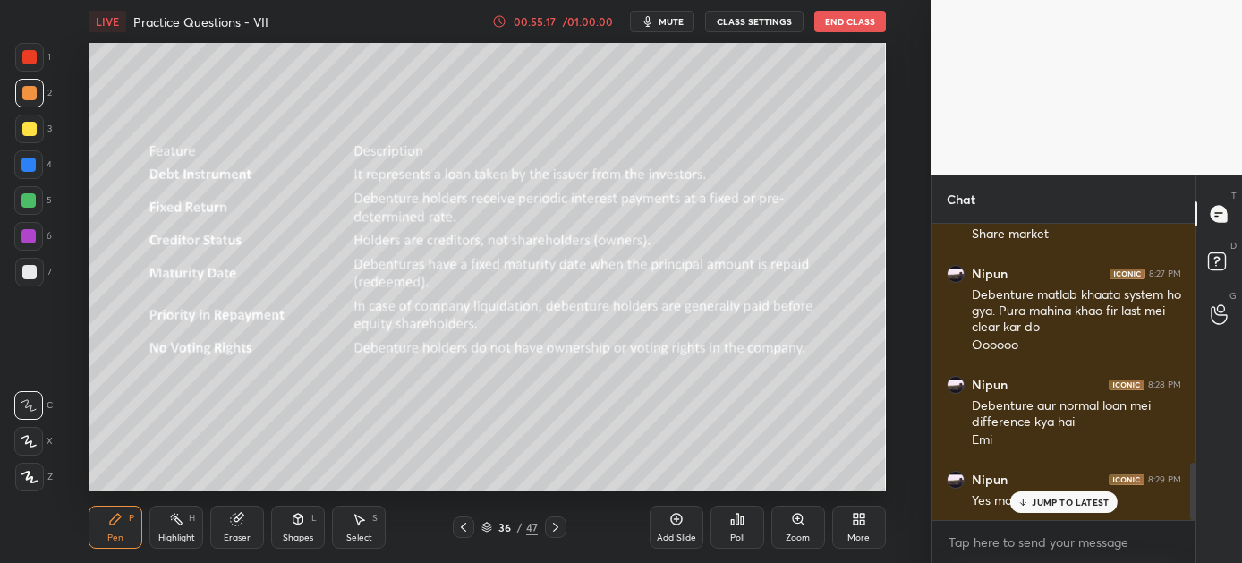
click at [1048, 497] on p "JUMP TO LATEST" at bounding box center [1070, 502] width 77 height 11
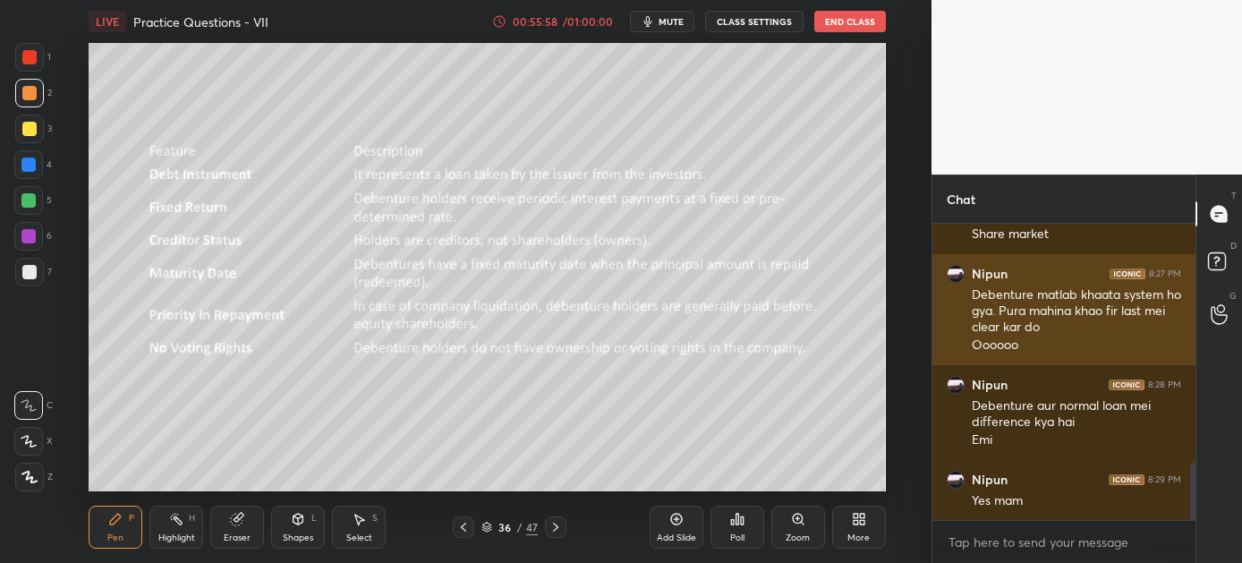
click at [1100, 345] on div "Oooooo" at bounding box center [1076, 346] width 209 height 18
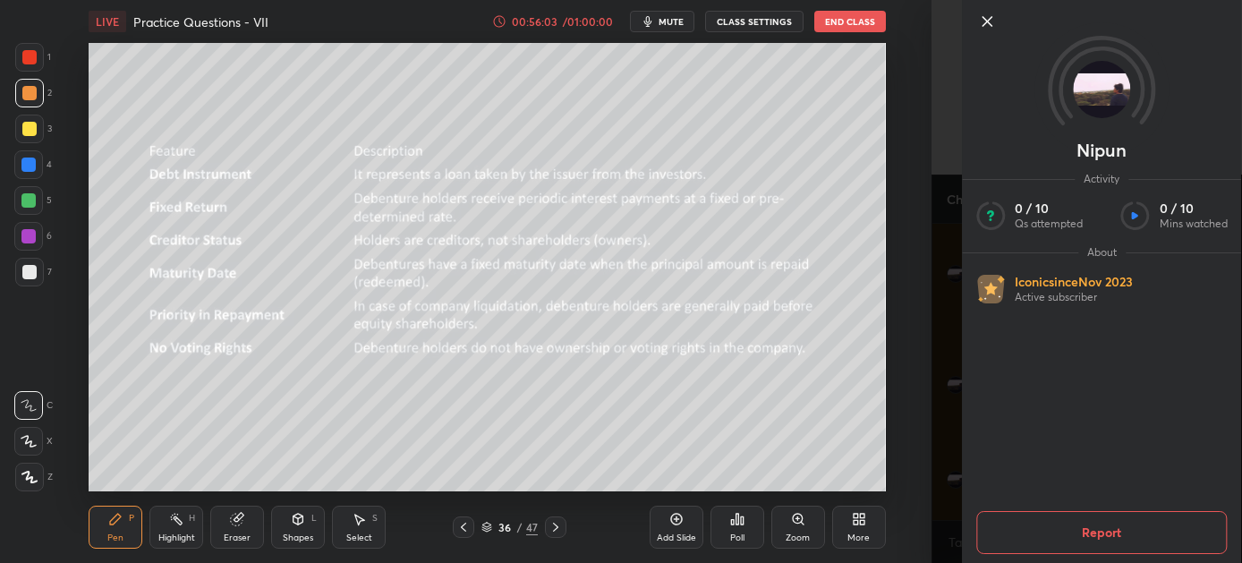
click at [984, 21] on icon at bounding box center [987, 21] width 21 height 21
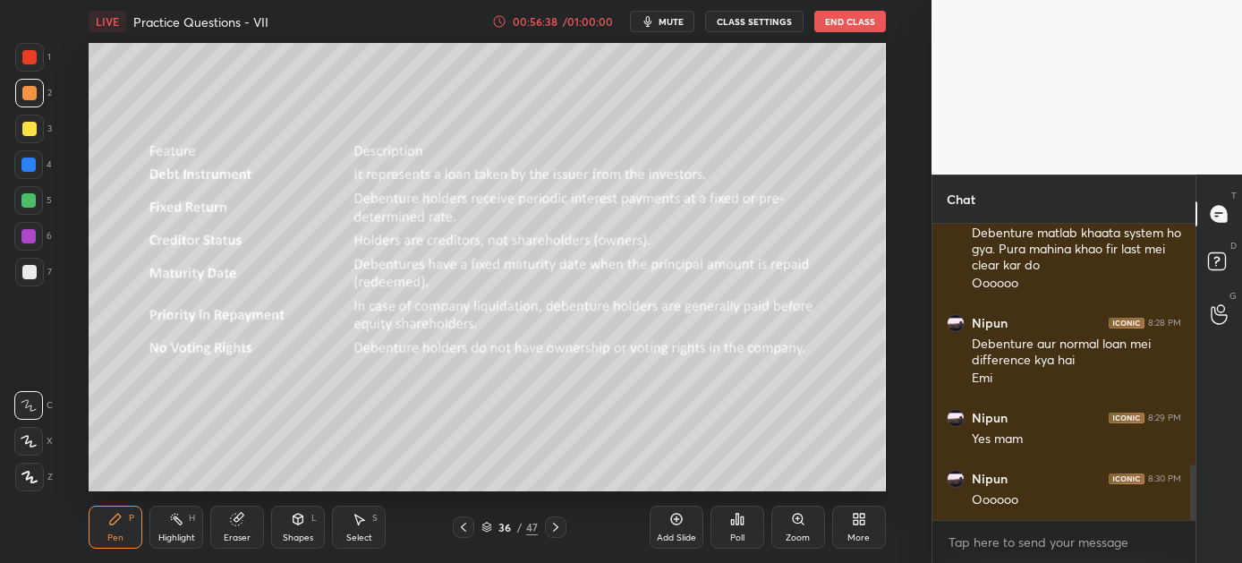
scroll to position [1329, 0]
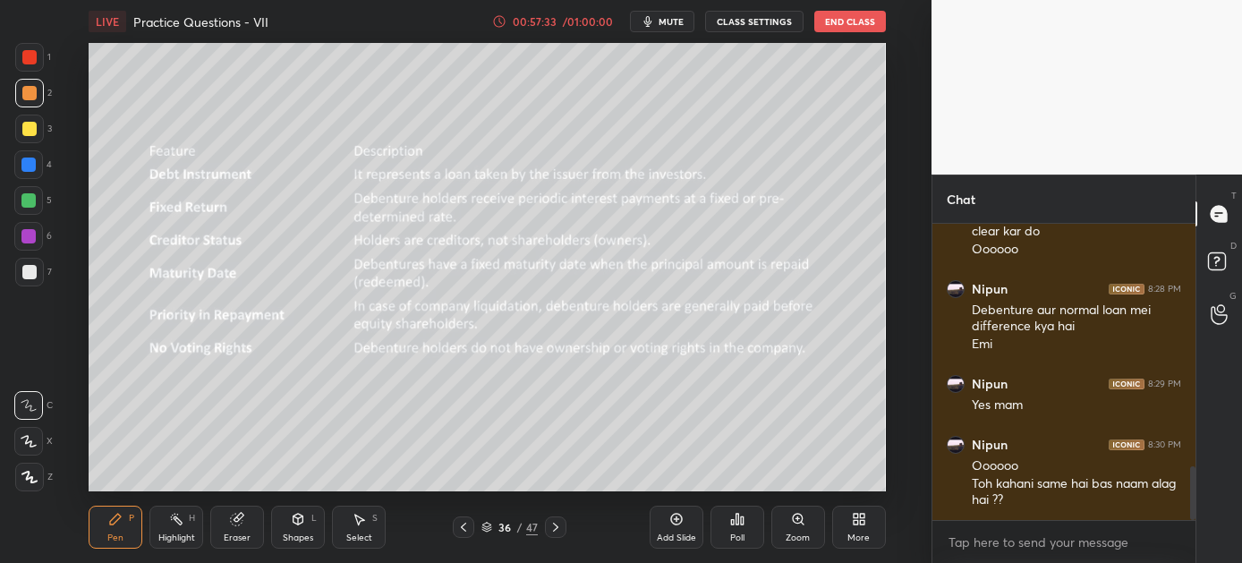
click at [556, 525] on icon at bounding box center [556, 527] width 14 height 14
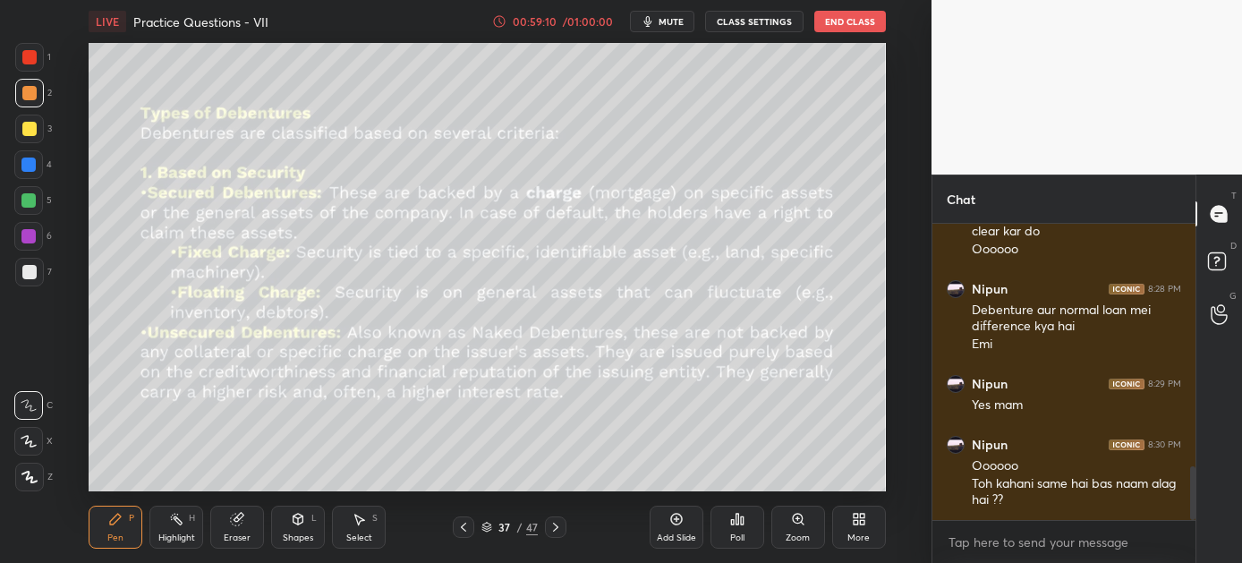
click at [550, 525] on icon at bounding box center [556, 527] width 14 height 14
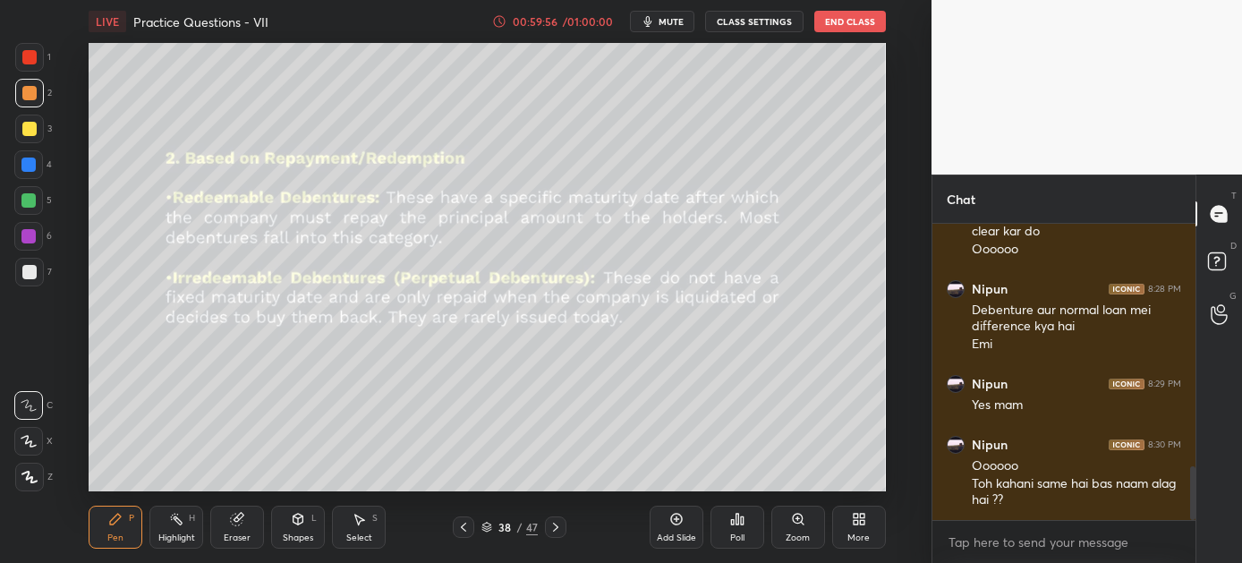
click at [556, 525] on icon at bounding box center [556, 527] width 14 height 14
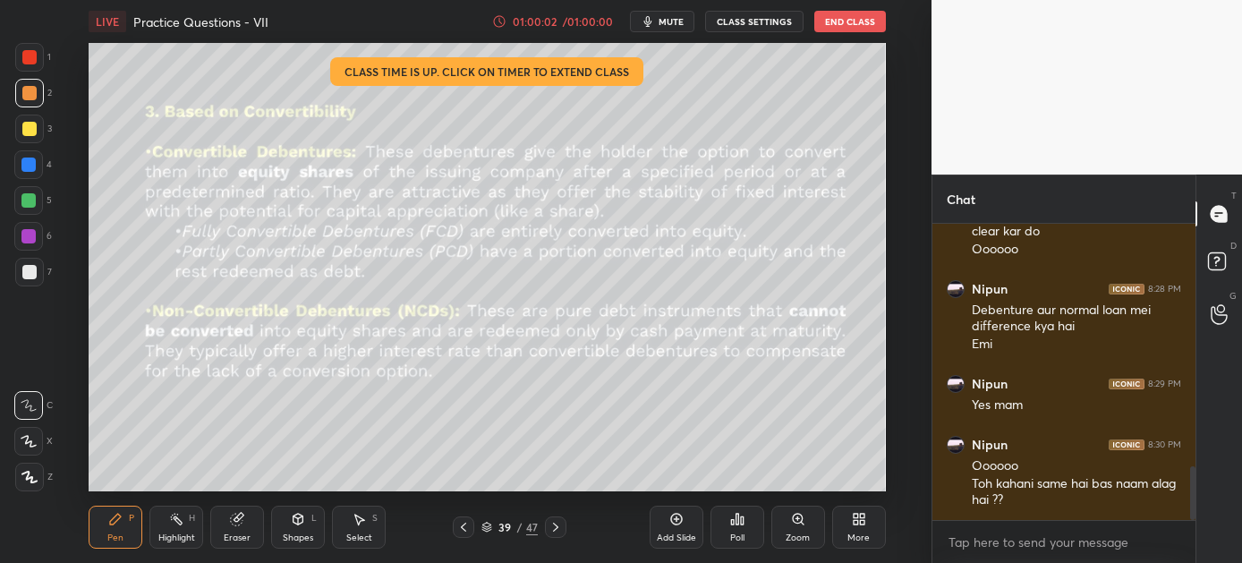
click at [755, 23] on button "CLASS SETTINGS" at bounding box center [754, 21] width 98 height 21
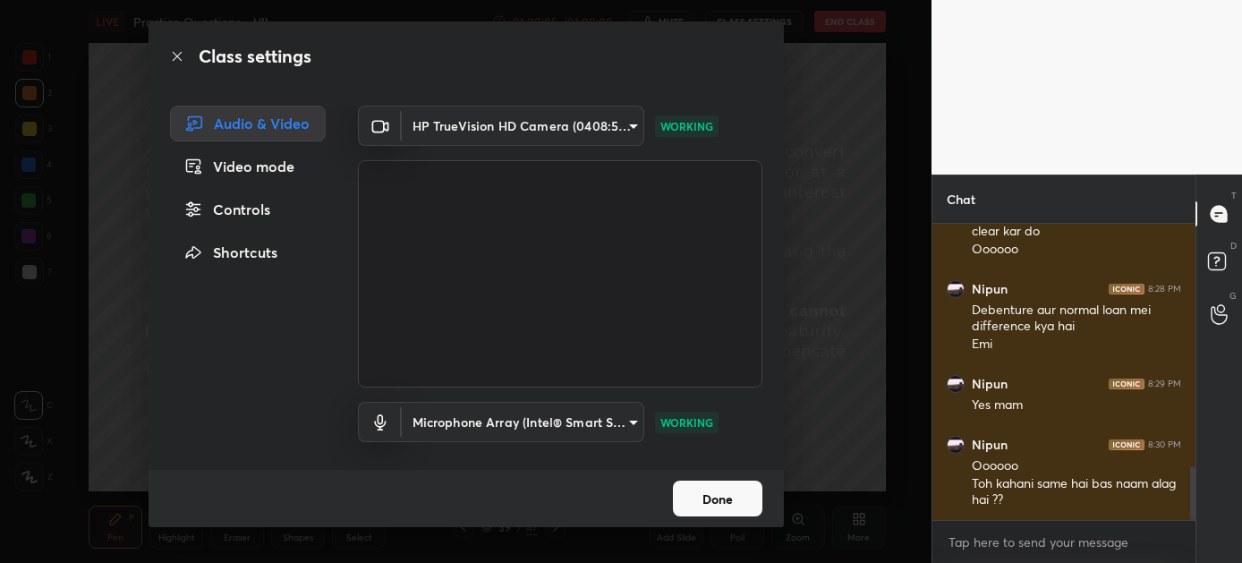
click at [821, 243] on div "Class settings Audio & Video Video mode Controls Shortcuts HP TrueVision HD Cam…" at bounding box center [466, 281] width 932 height 563
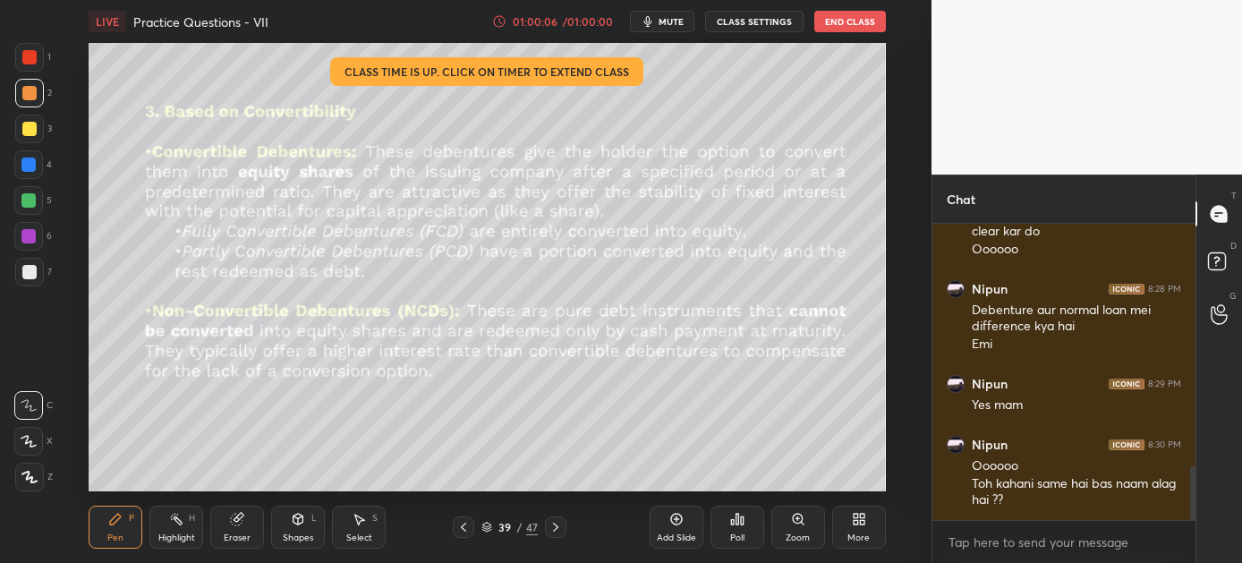
click at [576, 15] on div "01:00:06 / 01:00:00" at bounding box center [554, 21] width 124 height 14
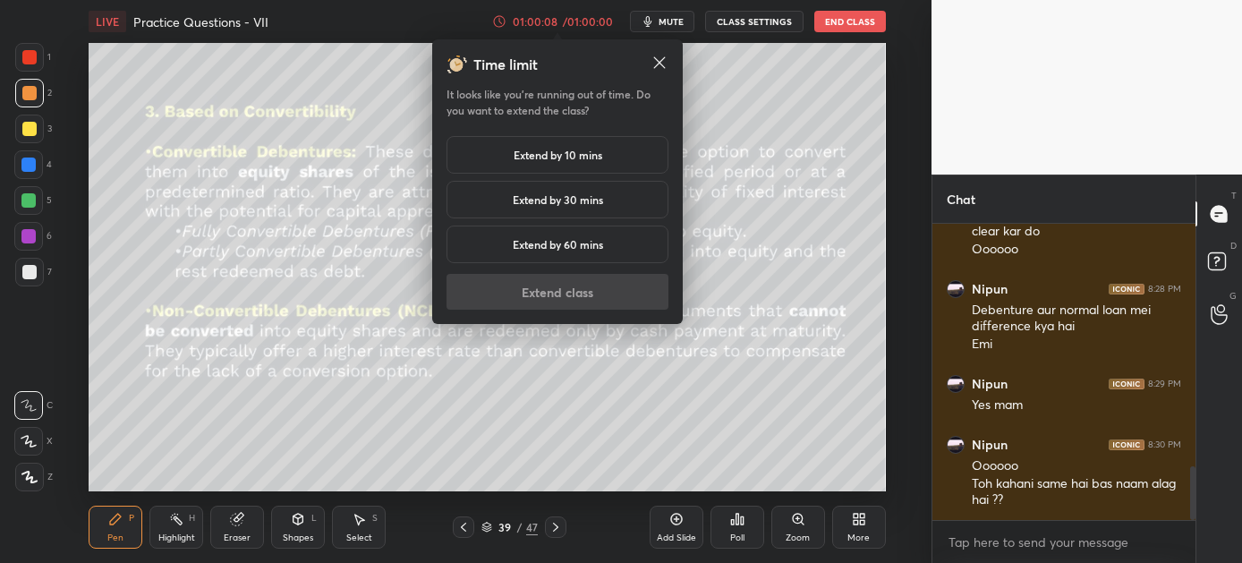
click at [573, 154] on h5 "Extend by 10 mins" at bounding box center [558, 155] width 89 height 16
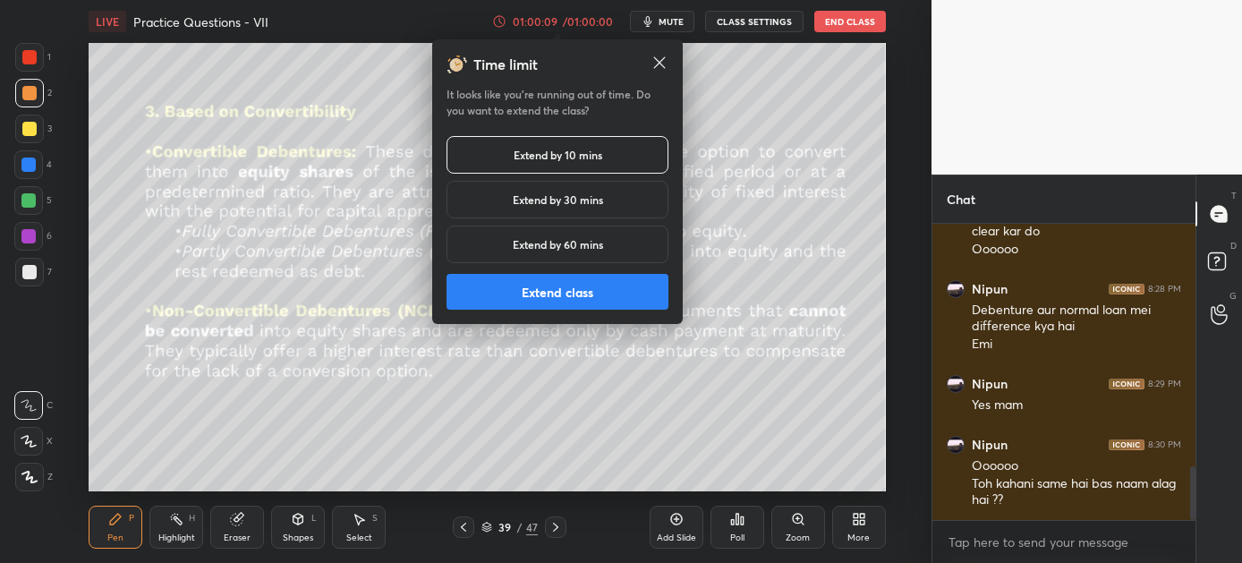
click at [553, 288] on button "Extend class" at bounding box center [558, 292] width 222 height 36
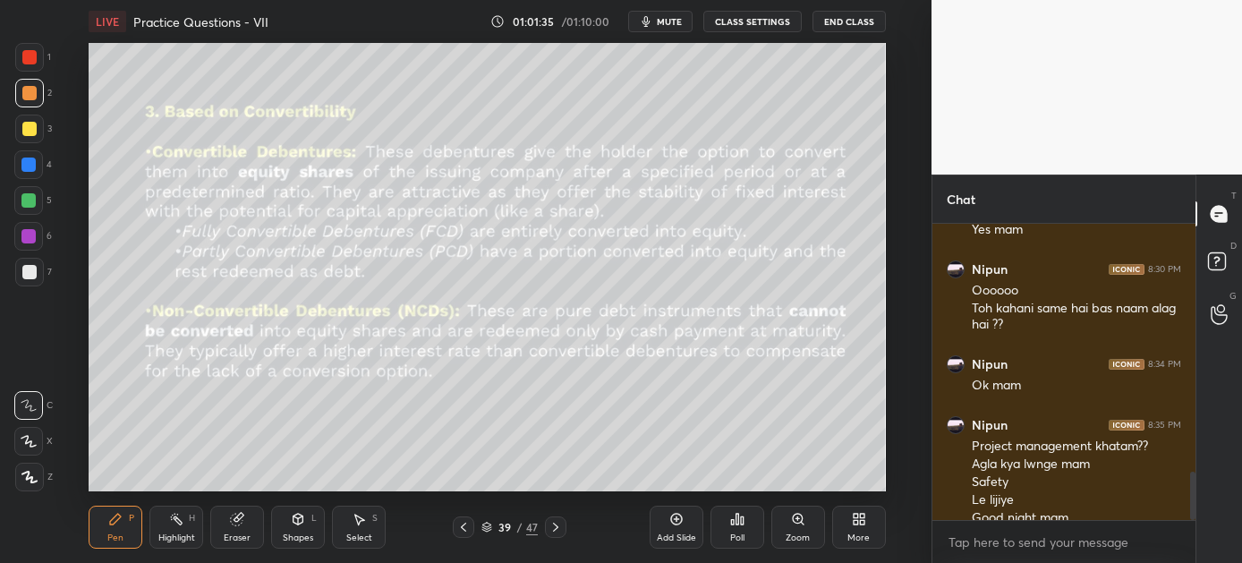
scroll to position [1523, 0]
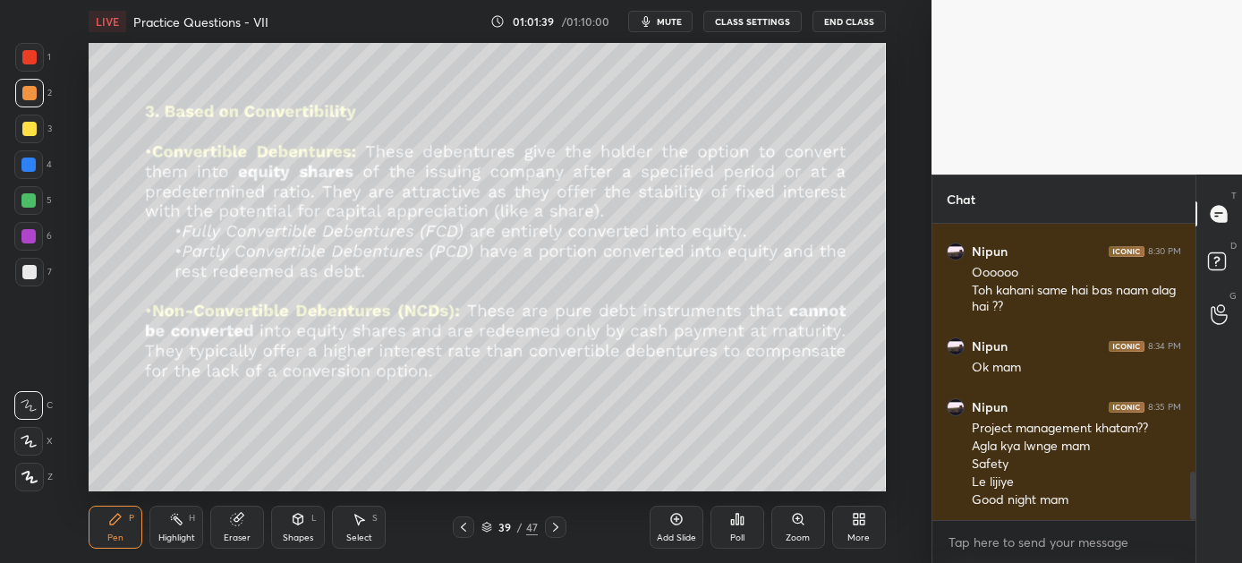
click at [847, 21] on button "End Class" at bounding box center [849, 21] width 73 height 21
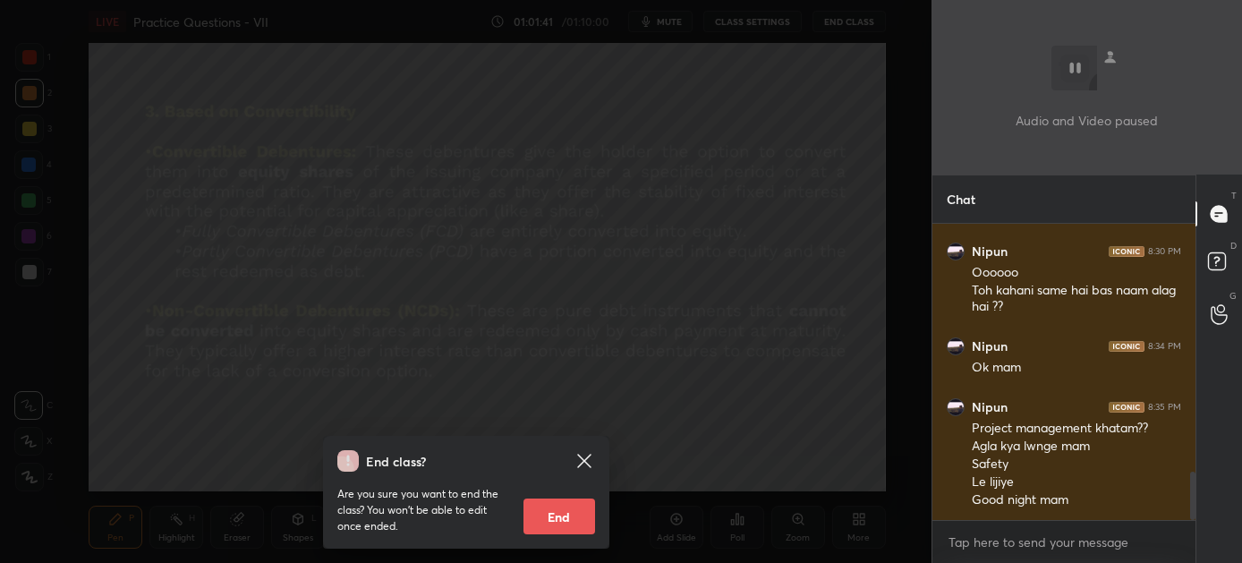
click at [552, 505] on button "End" at bounding box center [560, 517] width 72 height 36
type textarea "x"
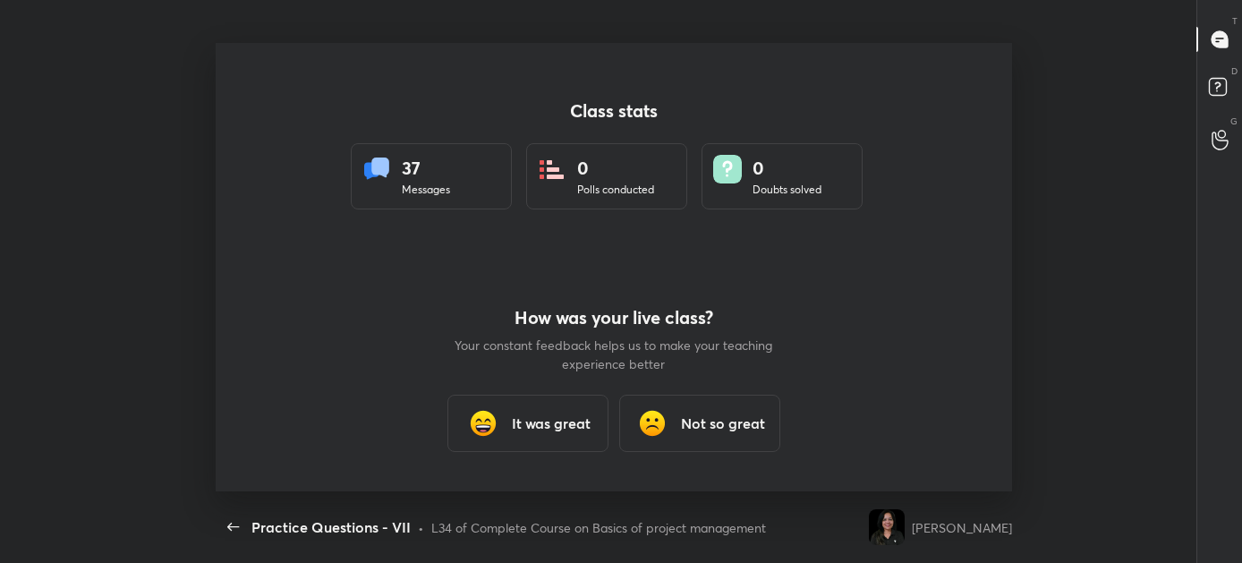
scroll to position [0, 0]
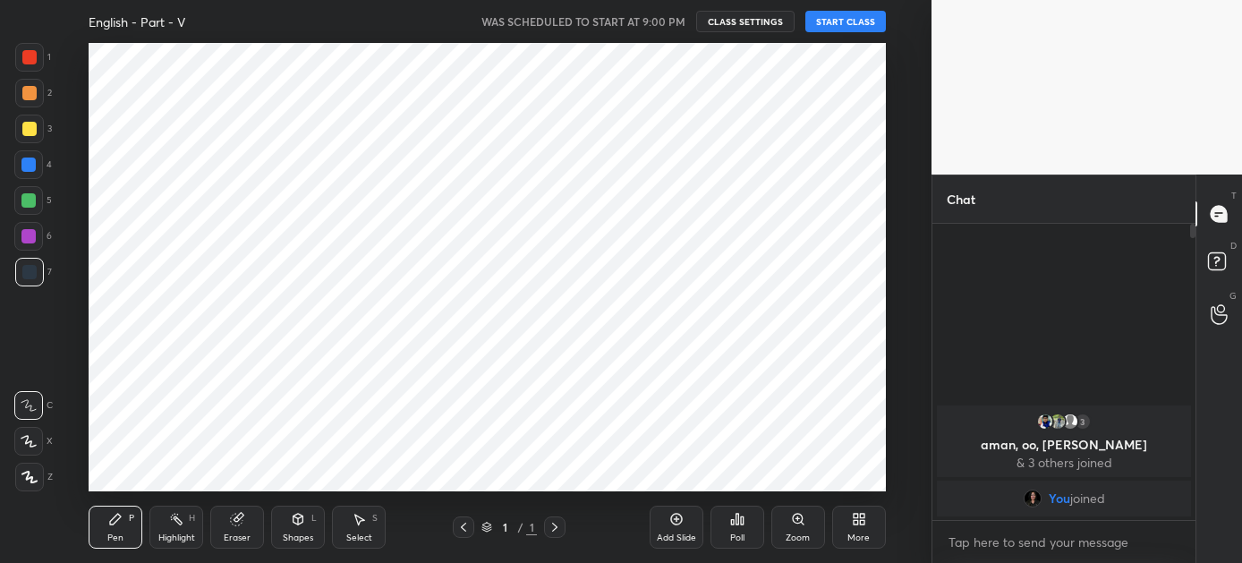
scroll to position [448, 859]
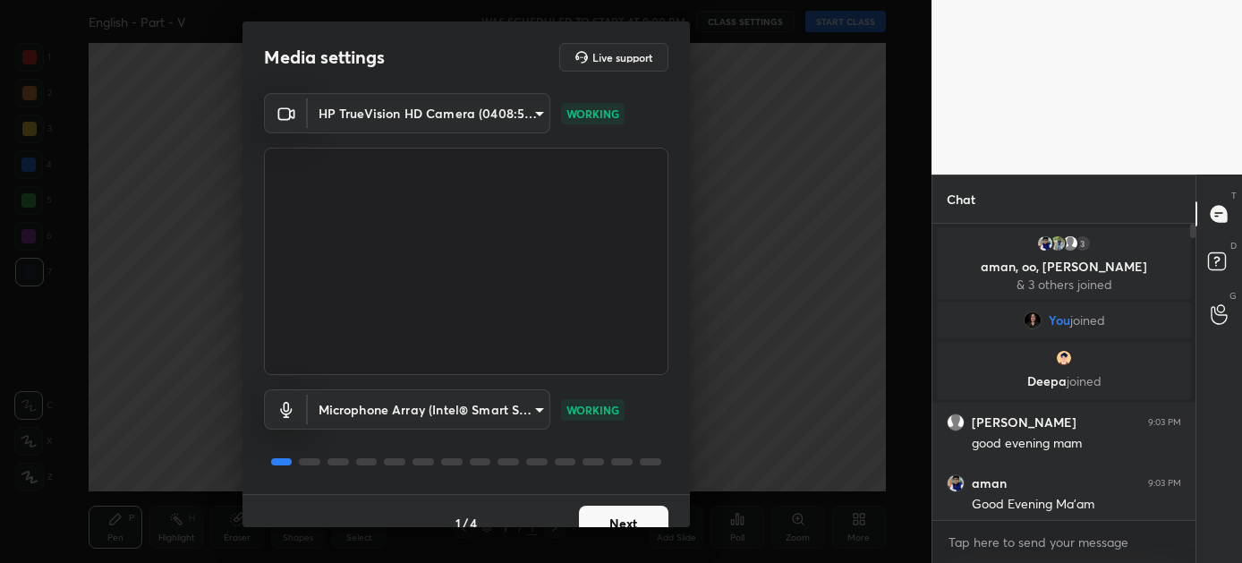
click at [619, 515] on button "Next" at bounding box center [624, 524] width 90 height 36
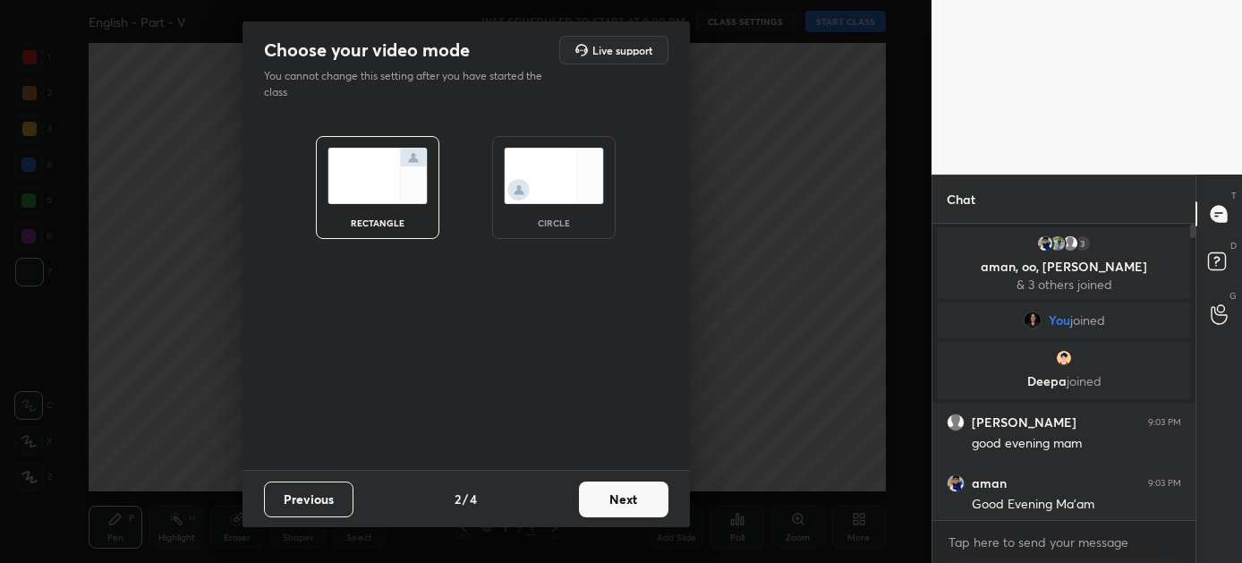
click at [613, 486] on button "Next" at bounding box center [624, 500] width 90 height 36
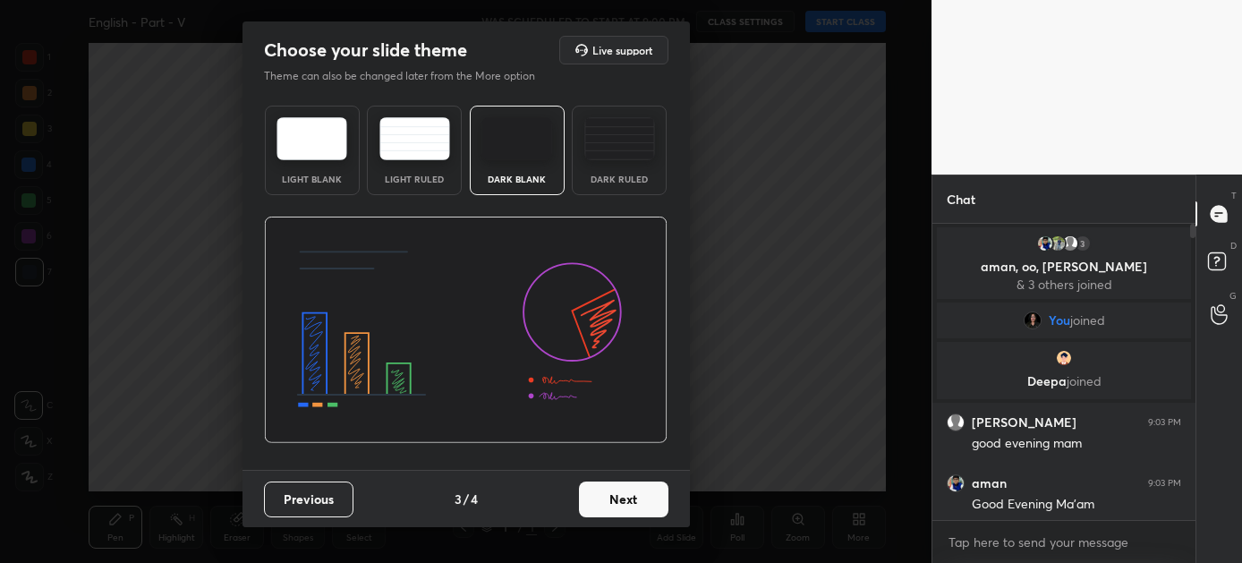
click at [613, 486] on button "Next" at bounding box center [624, 500] width 90 height 36
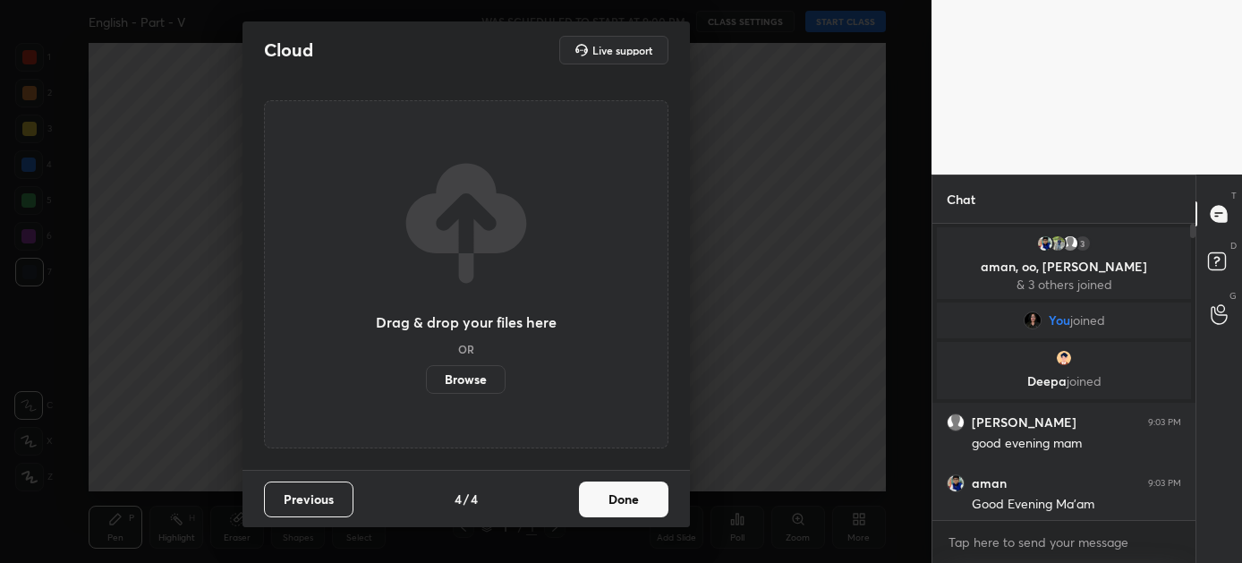
click at [613, 486] on button "Done" at bounding box center [624, 500] width 90 height 36
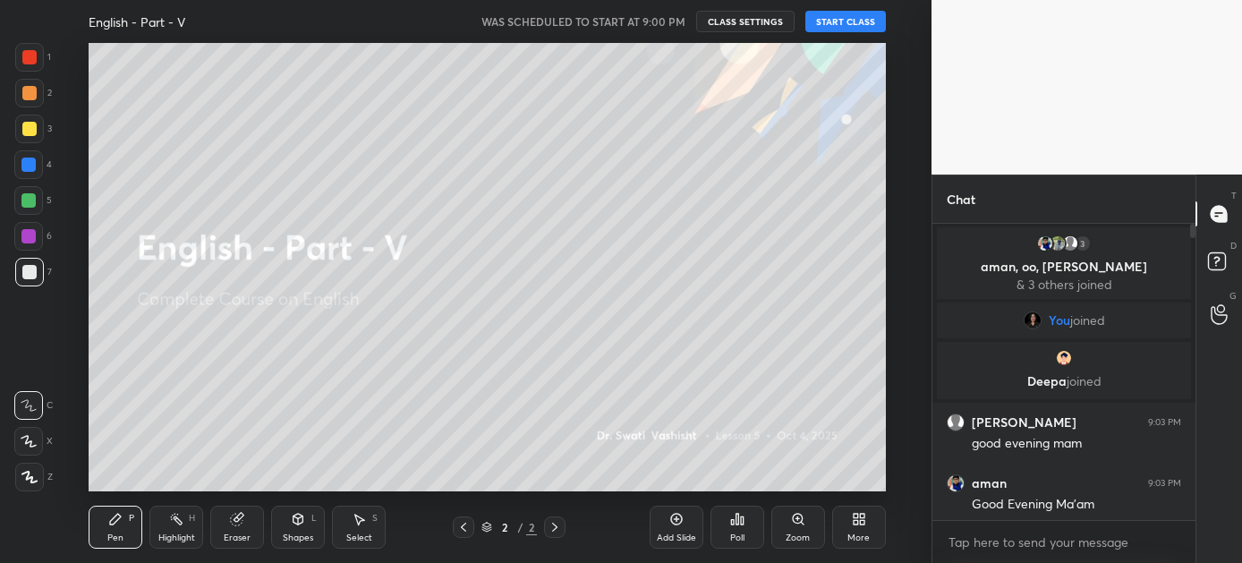
click at [845, 23] on button "START CLASS" at bounding box center [846, 21] width 81 height 21
click at [852, 512] on icon at bounding box center [859, 519] width 14 height 14
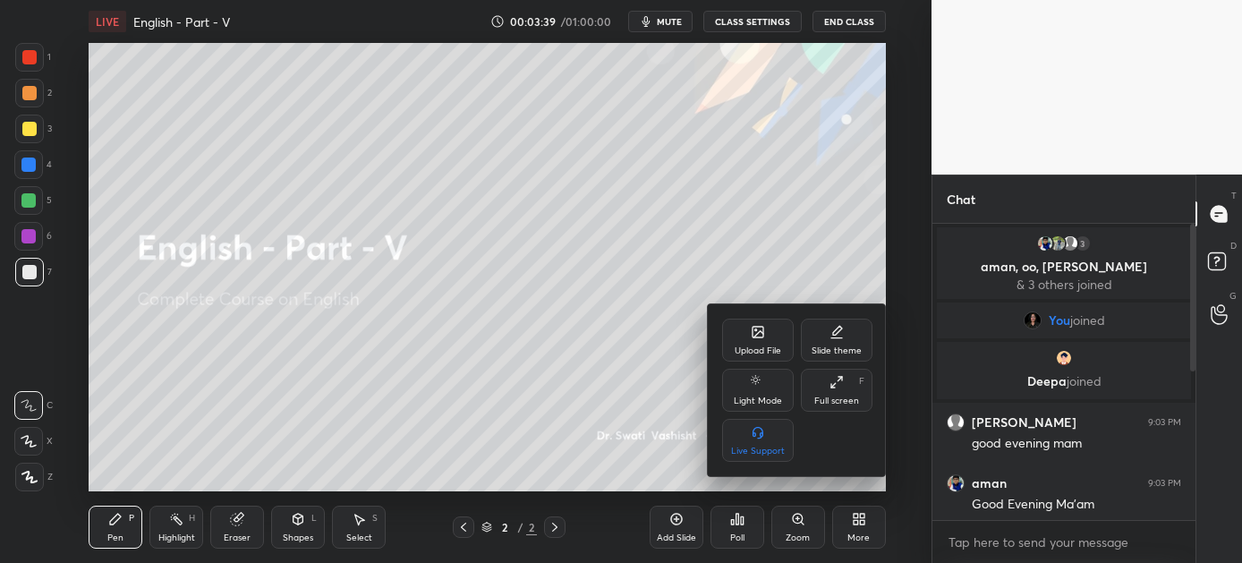
click at [754, 333] on icon at bounding box center [758, 332] width 11 height 11
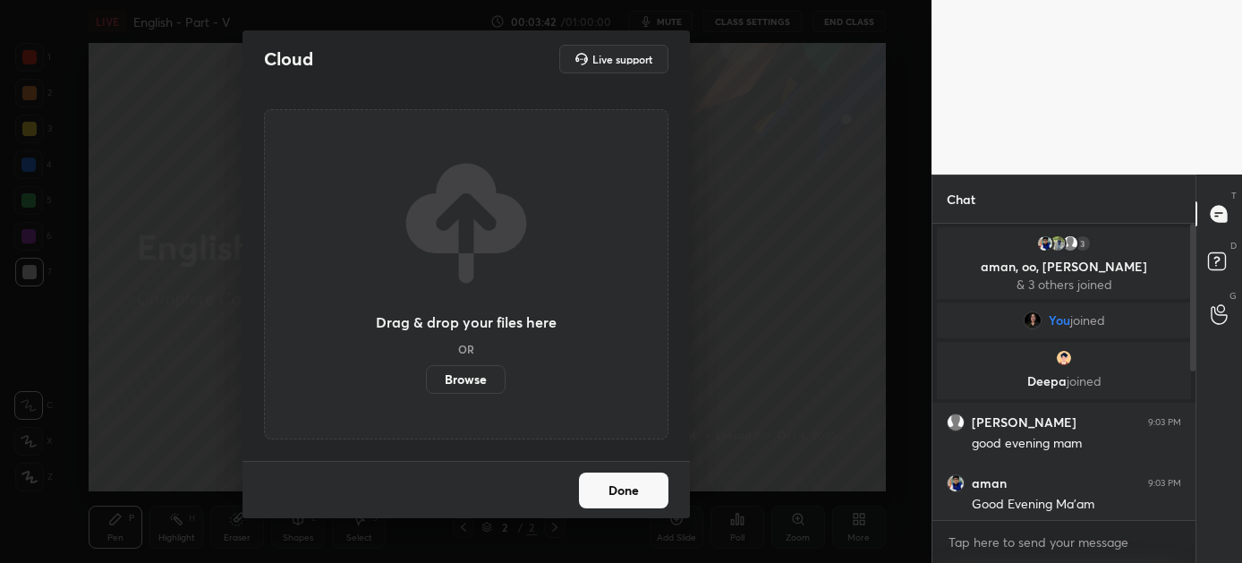
click at [465, 375] on label "Browse" at bounding box center [466, 379] width 80 height 29
click at [426, 375] on input "Browse" at bounding box center [426, 379] width 0 height 29
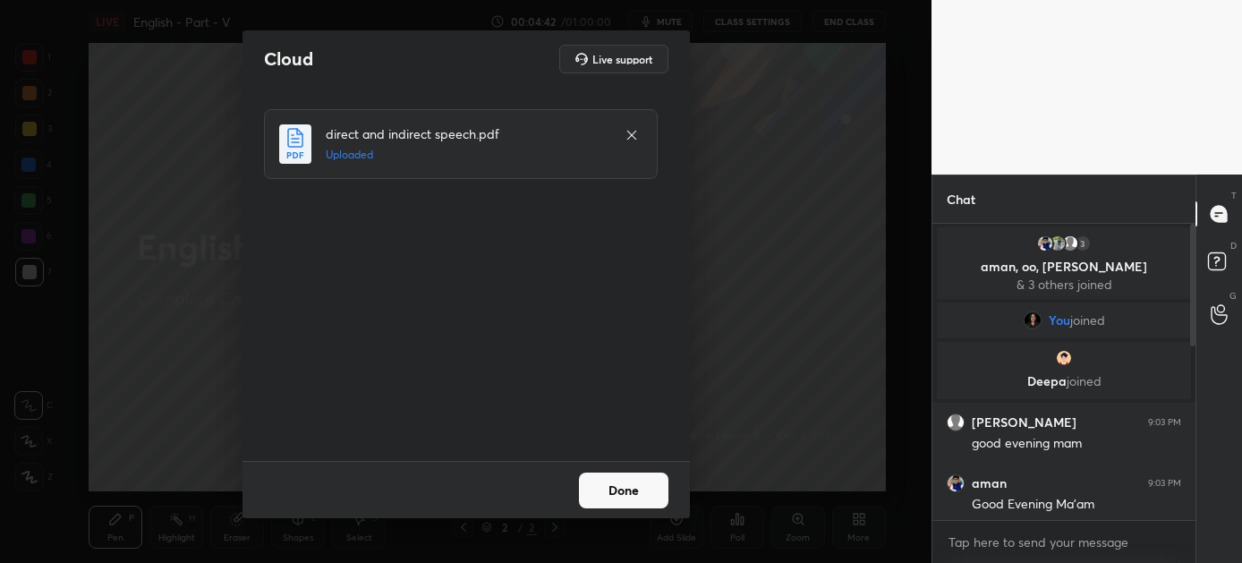
click at [619, 493] on button "Done" at bounding box center [624, 491] width 90 height 36
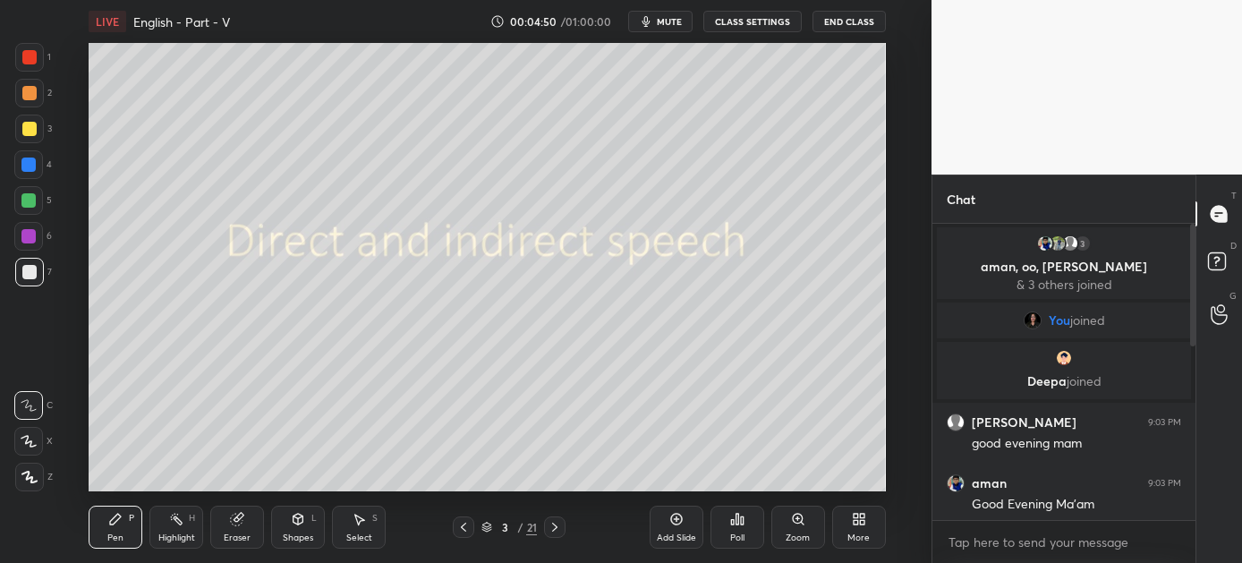
click at [549, 524] on icon at bounding box center [555, 527] width 14 height 14
click at [462, 521] on icon at bounding box center [464, 527] width 14 height 14
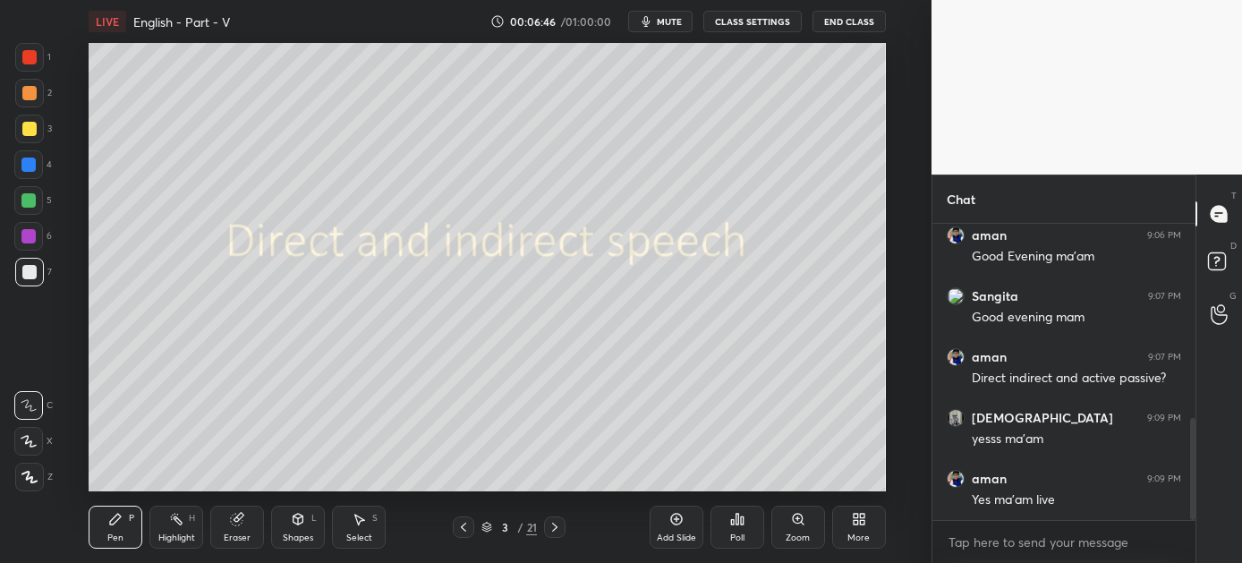
scroll to position [620, 0]
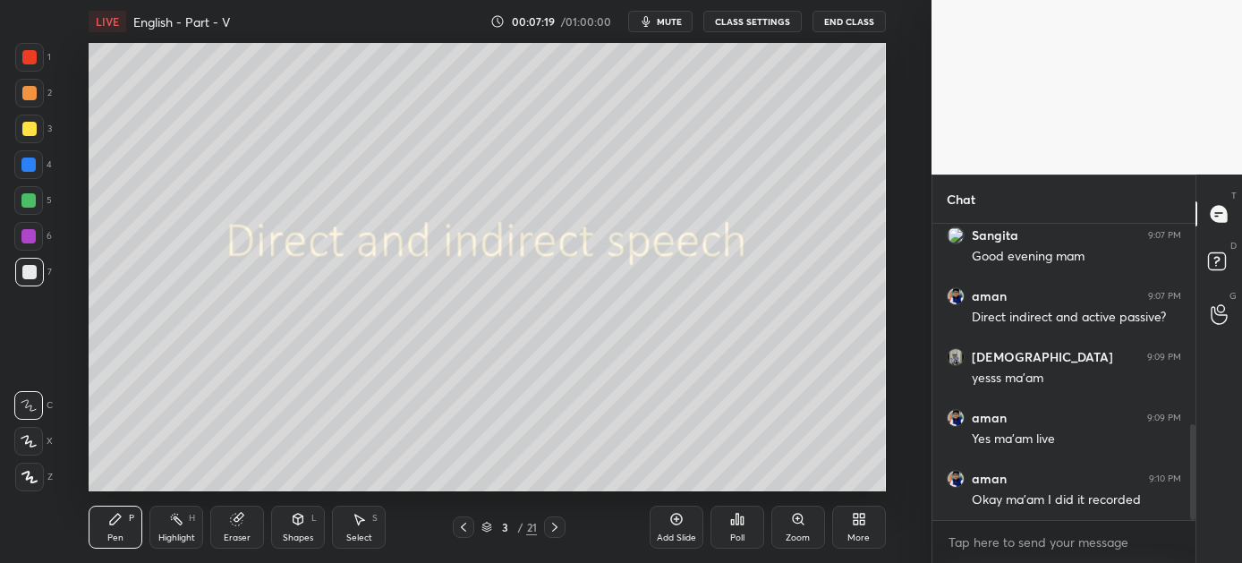
click at [559, 526] on icon at bounding box center [555, 527] width 14 height 14
click at [26, 235] on div at bounding box center [28, 236] width 14 height 14
click at [303, 518] on icon at bounding box center [298, 519] width 14 height 14
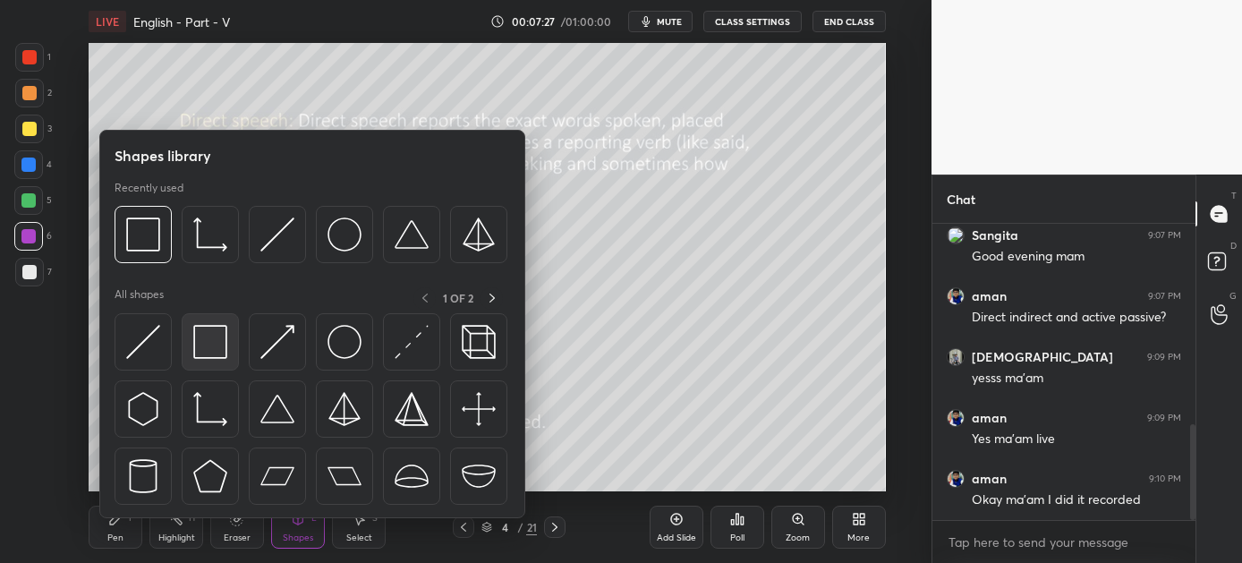
click at [203, 343] on img at bounding box center [210, 342] width 34 height 34
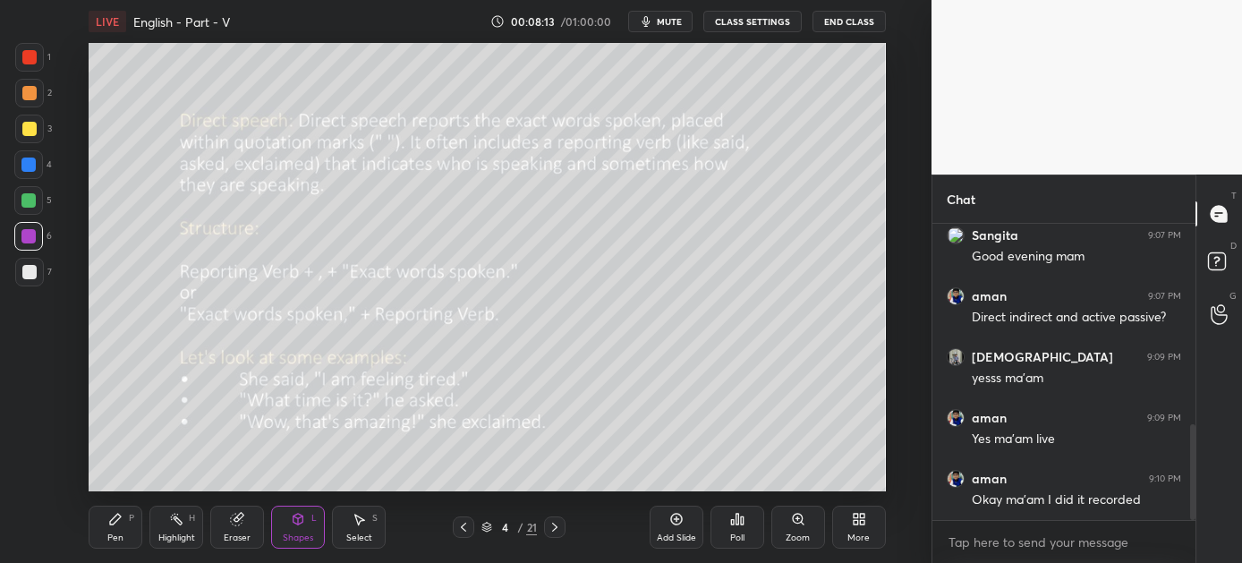
click at [116, 510] on div "Pen P" at bounding box center [116, 527] width 54 height 43
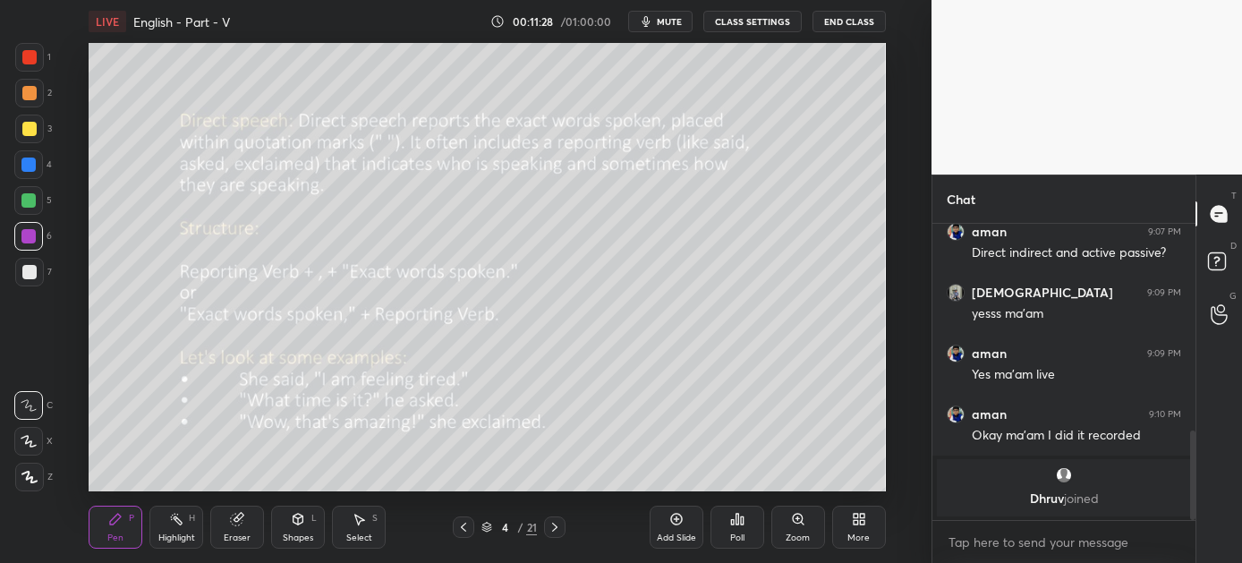
click at [560, 526] on icon at bounding box center [555, 527] width 14 height 14
click at [461, 529] on icon at bounding box center [464, 527] width 14 height 14
click at [553, 525] on icon at bounding box center [555, 527] width 14 height 14
click at [553, 525] on icon at bounding box center [554, 527] width 5 height 9
click at [560, 525] on icon at bounding box center [555, 527] width 14 height 14
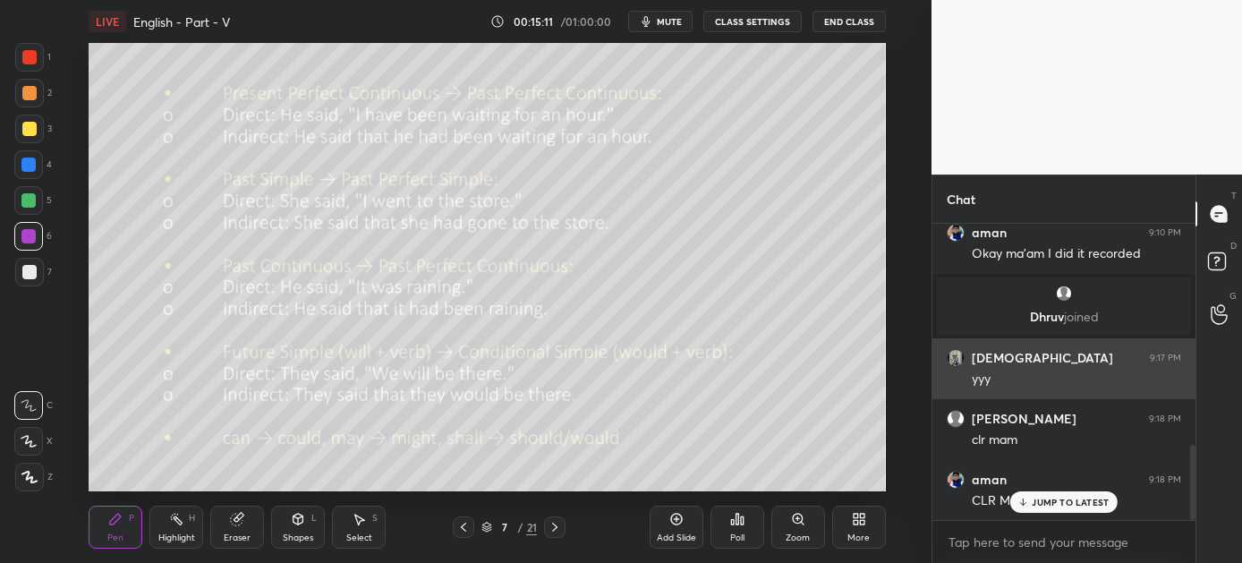
scroll to position [867, 0]
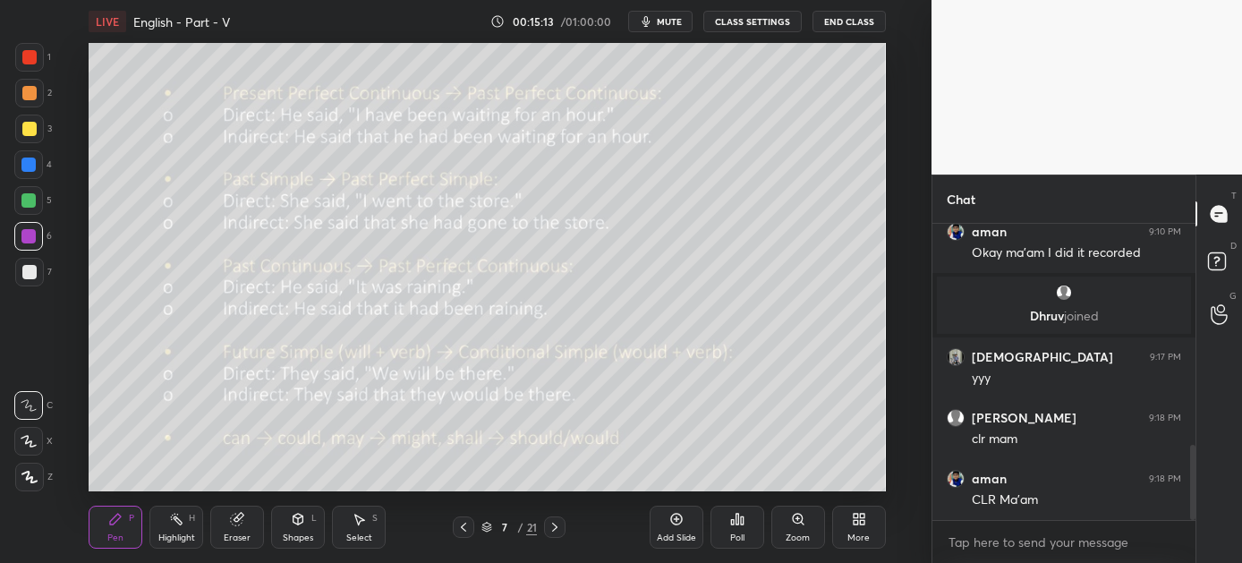
click at [551, 529] on icon at bounding box center [555, 527] width 14 height 14
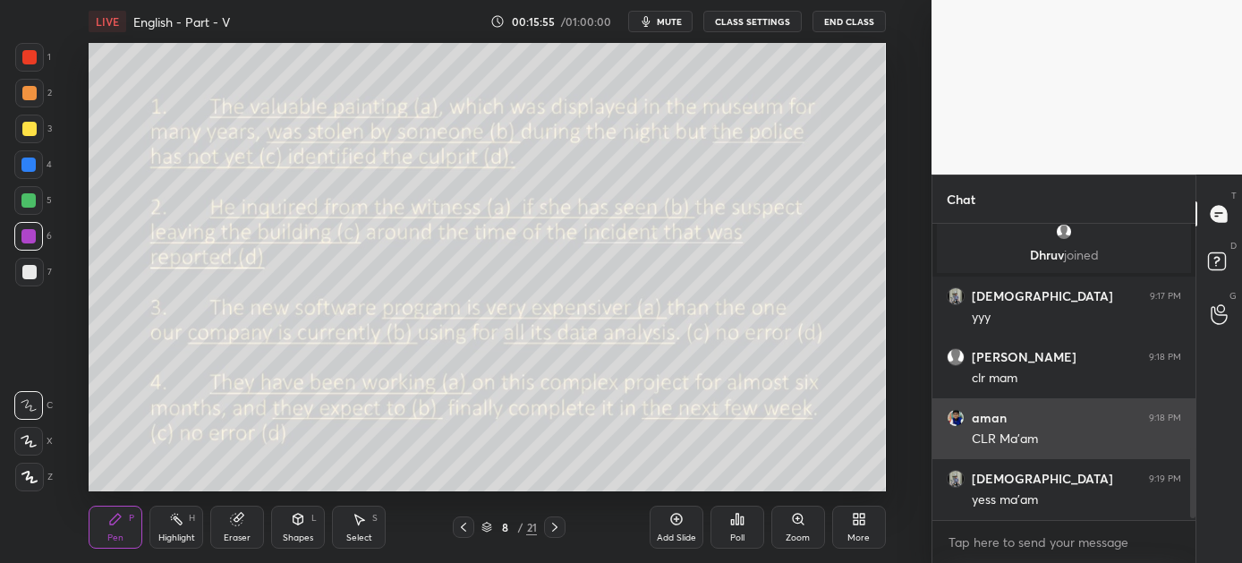
scroll to position [928, 0]
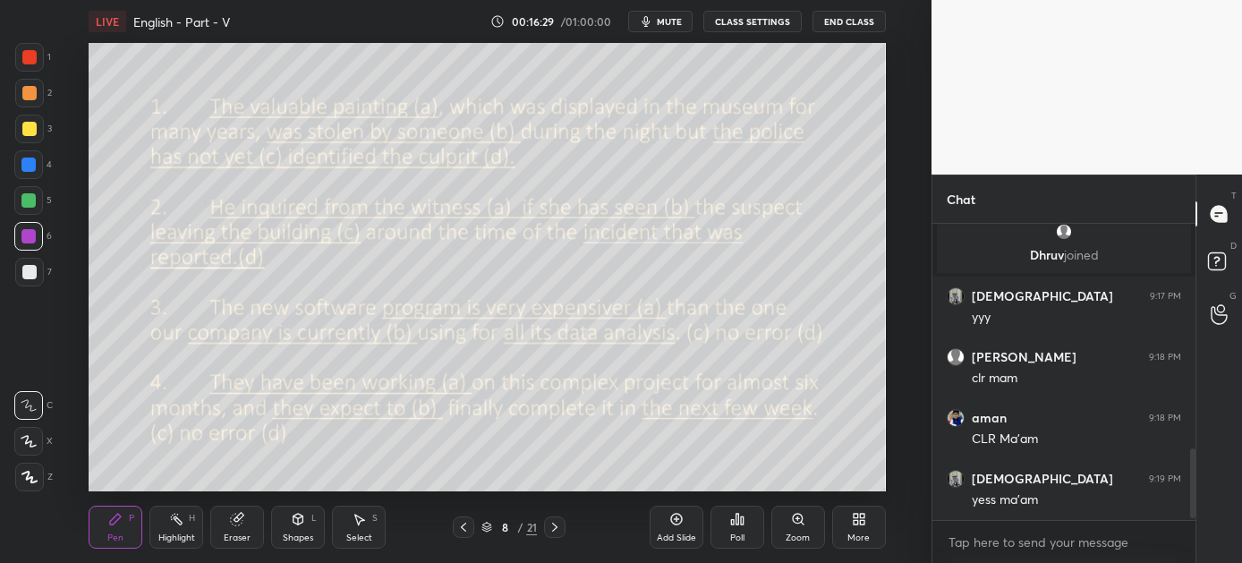
click at [739, 534] on div "Poll" at bounding box center [737, 537] width 14 height 9
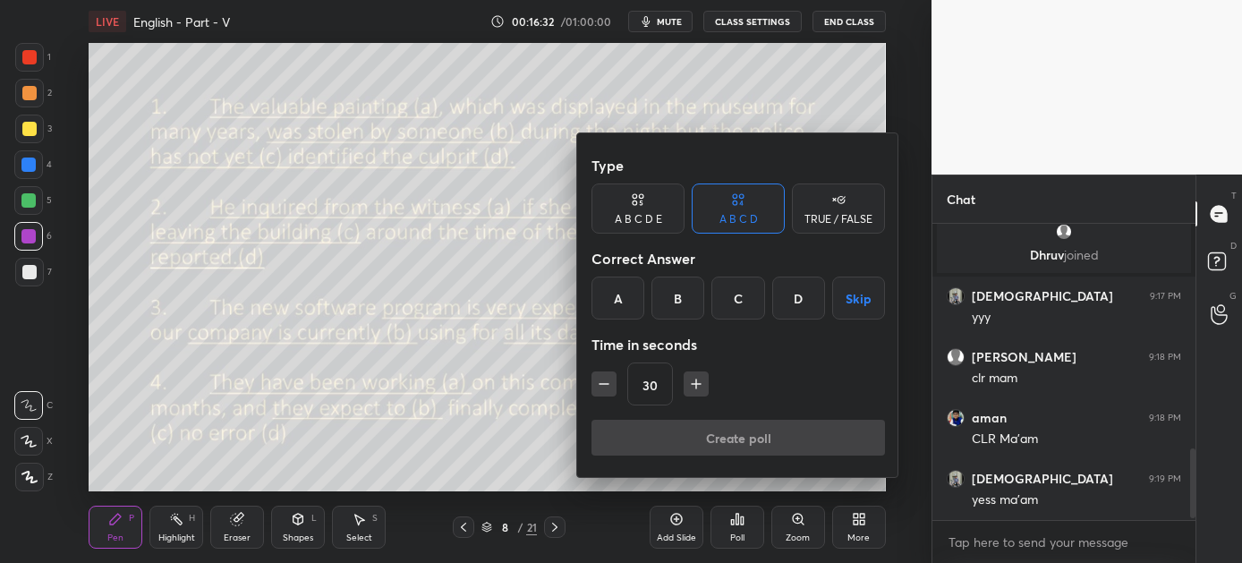
drag, startPoint x: 739, startPoint y: 290, endPoint x: 739, endPoint y: 325, distance: 34.9
click at [738, 291] on div "C" at bounding box center [738, 298] width 53 height 43
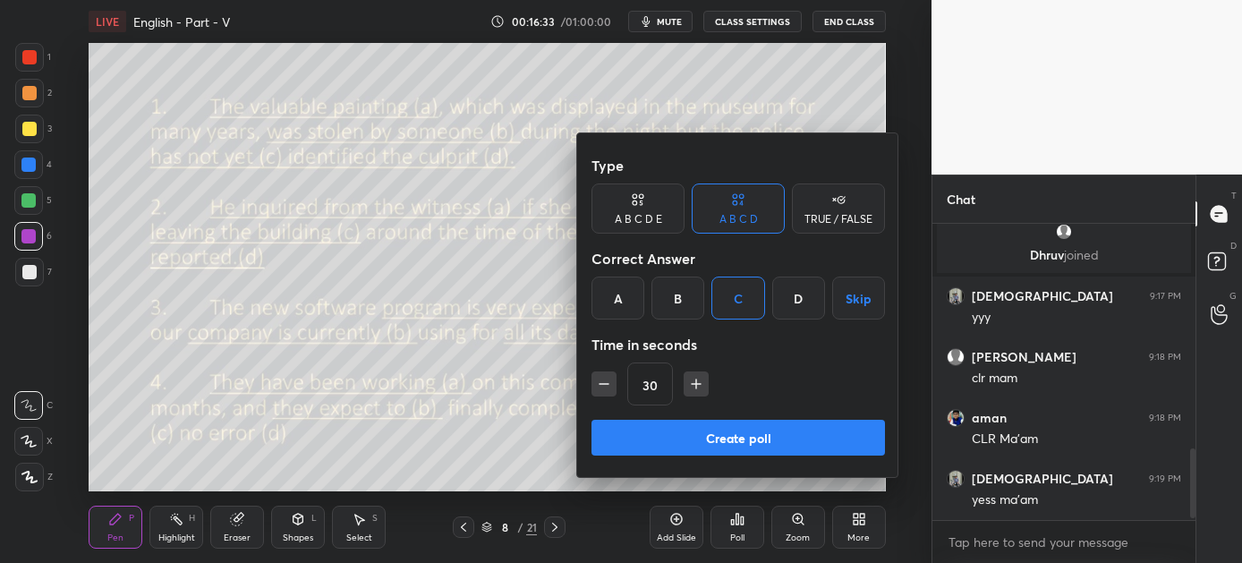
click at [738, 434] on button "Create poll" at bounding box center [739, 438] width 294 height 36
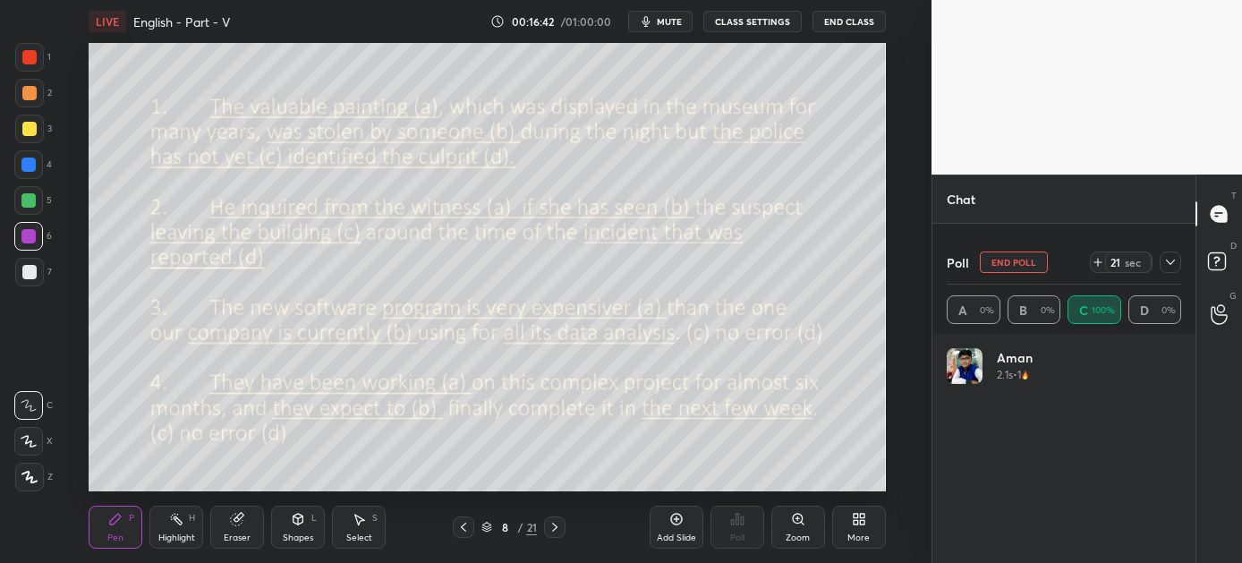
scroll to position [1131, 0]
click at [1174, 261] on icon at bounding box center [1171, 262] width 14 height 14
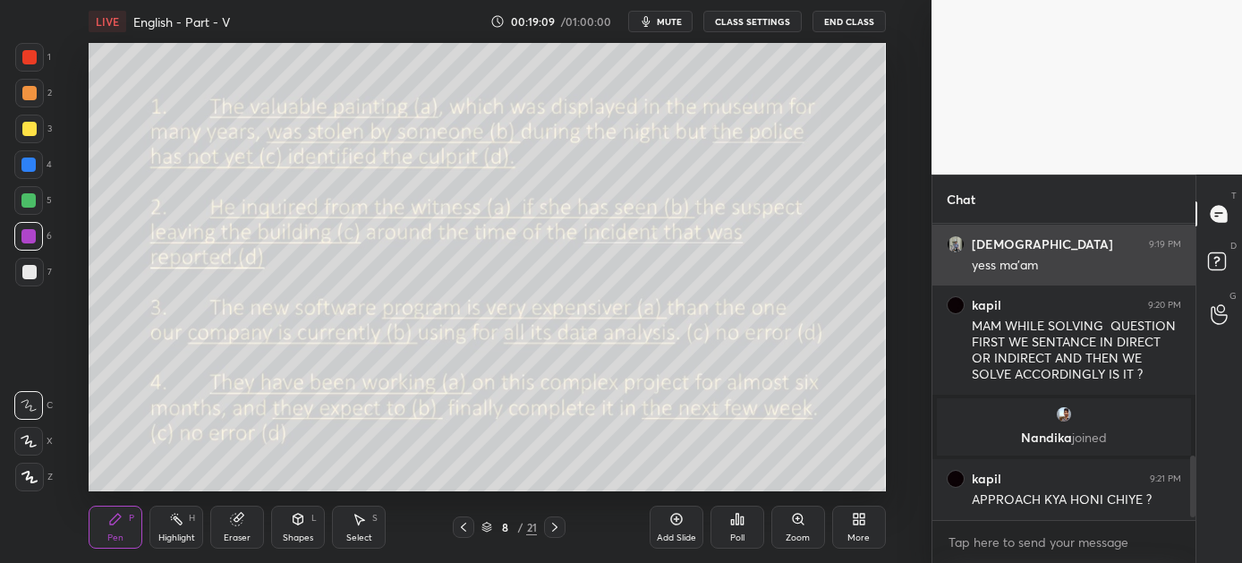
scroll to position [1126, 0]
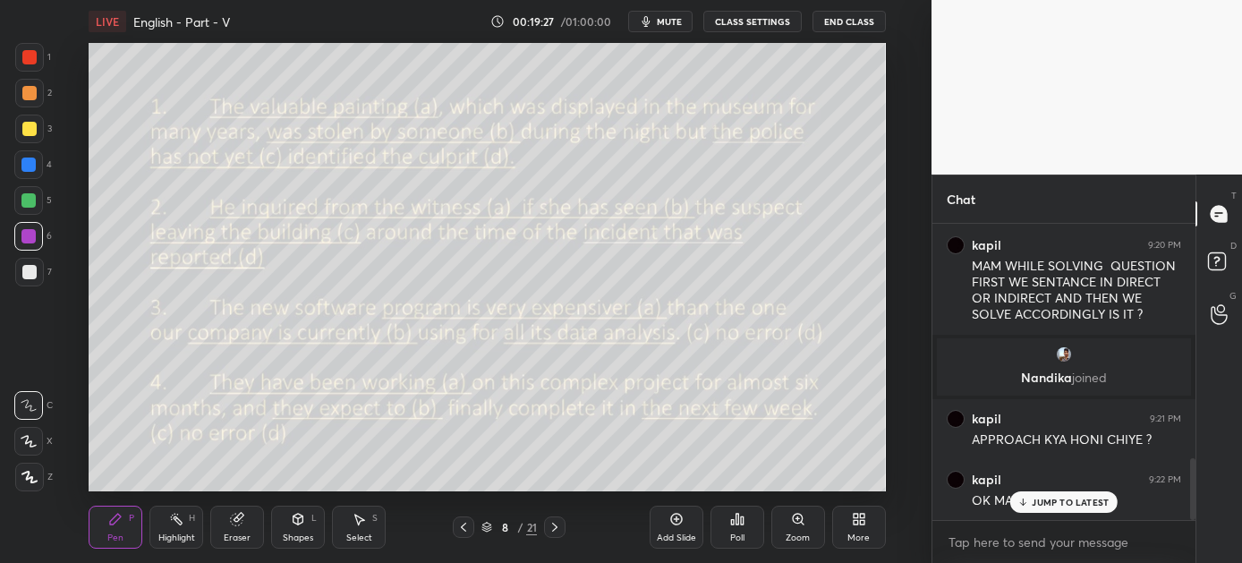
click at [1060, 500] on p "JUMP TO LATEST" at bounding box center [1070, 502] width 77 height 11
click at [737, 530] on div "Poll" at bounding box center [738, 527] width 54 height 43
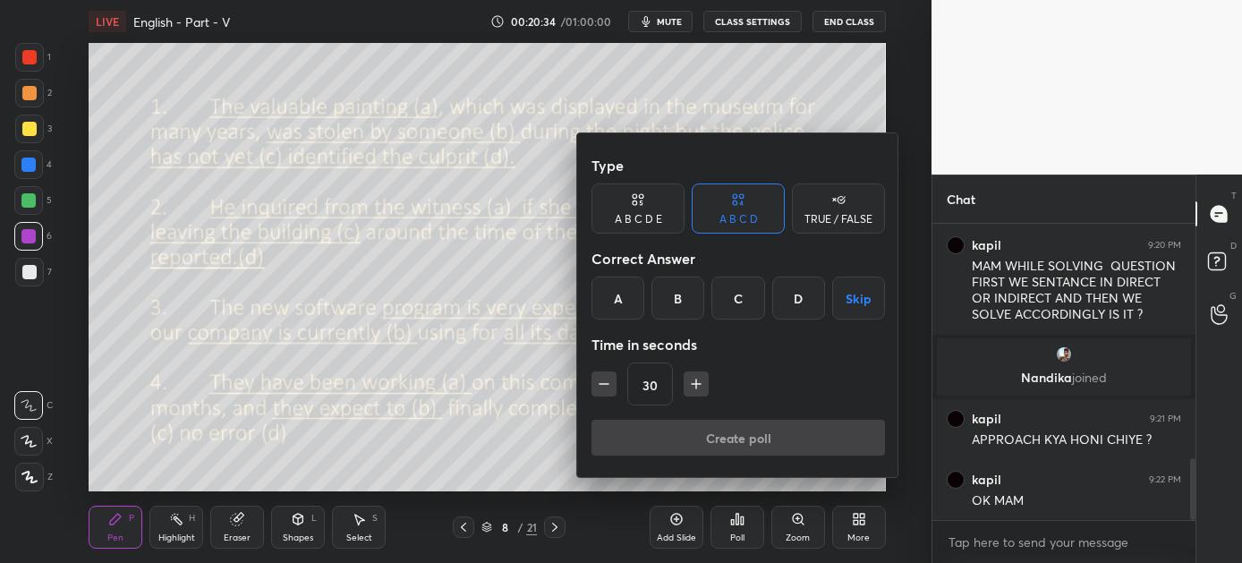
click at [681, 297] on div "B" at bounding box center [678, 298] width 53 height 43
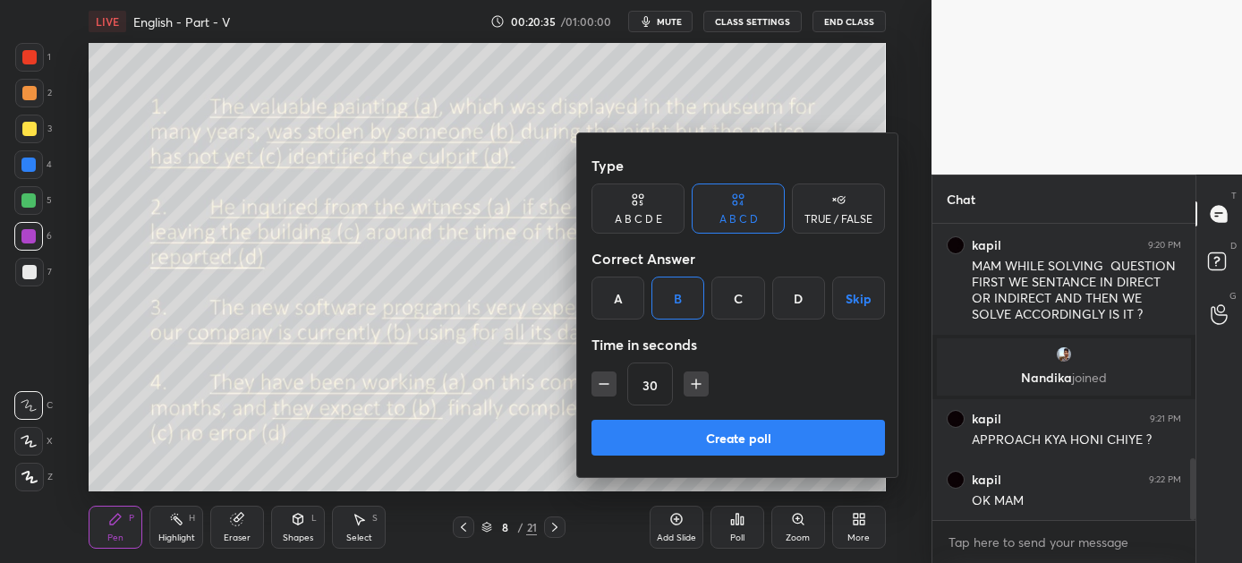
click at [735, 436] on button "Create poll" at bounding box center [739, 438] width 294 height 36
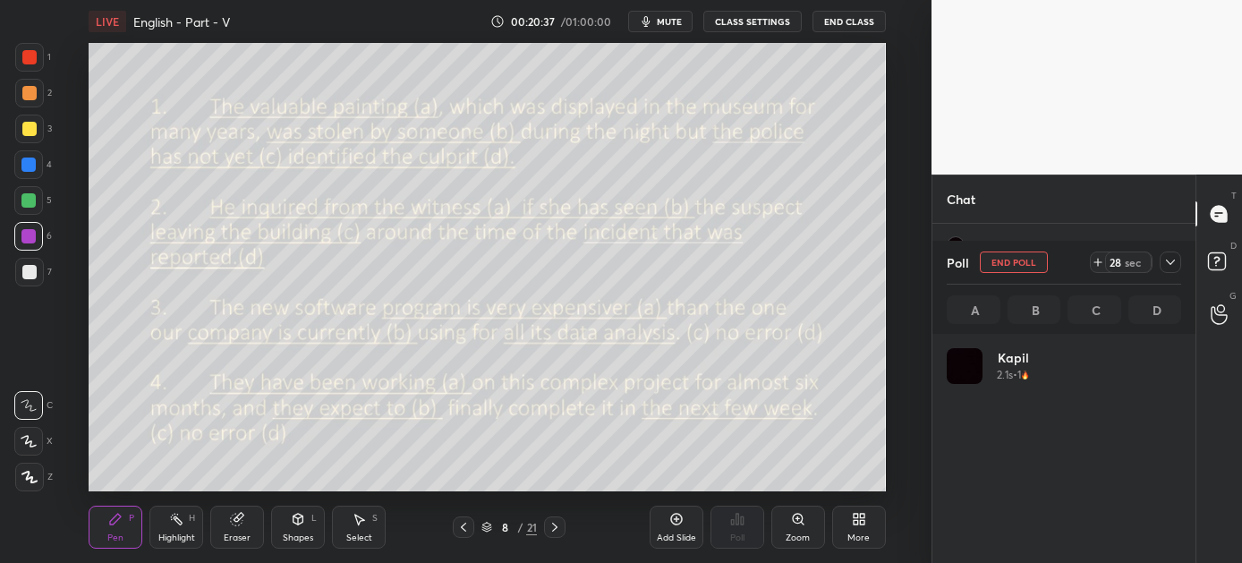
scroll to position [209, 229]
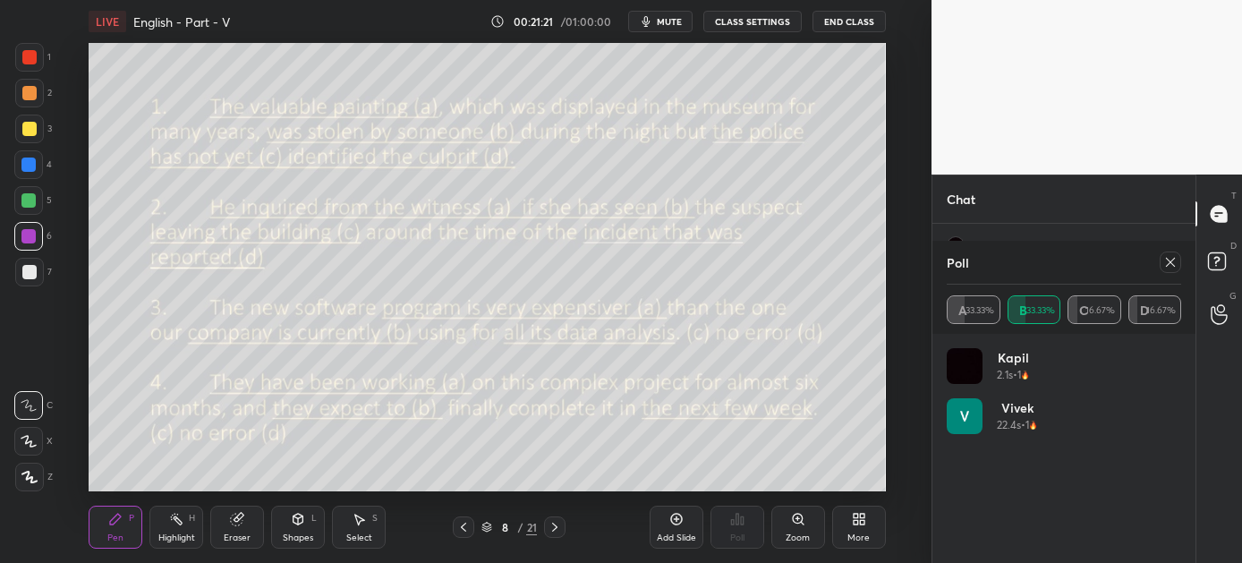
click at [1171, 256] on icon at bounding box center [1171, 262] width 14 height 14
type textarea "x"
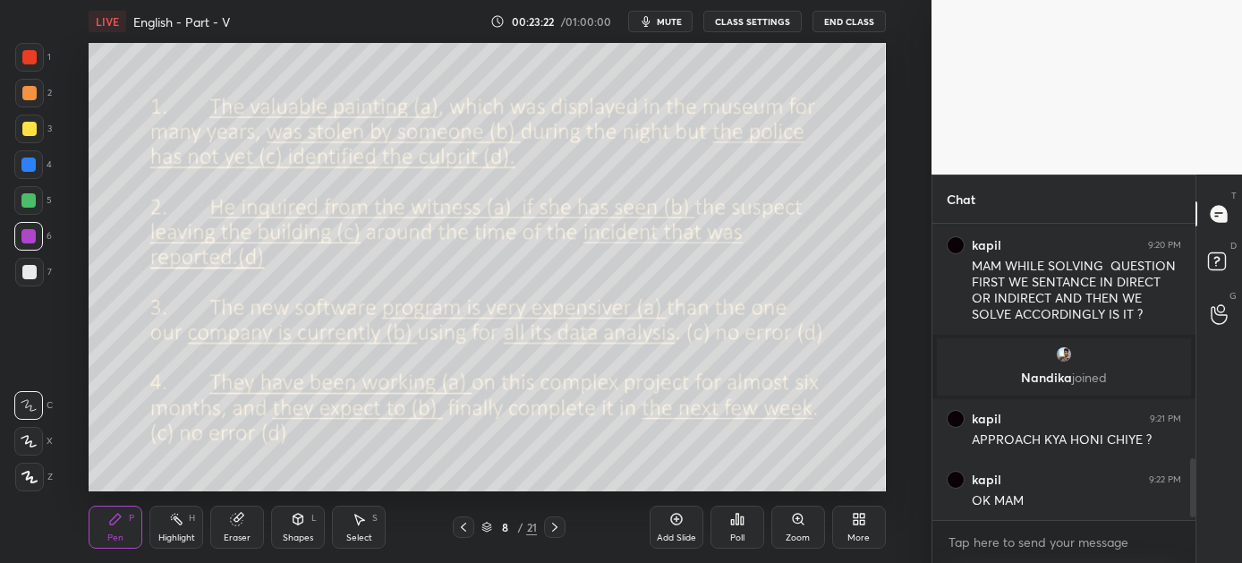
scroll to position [1188, 0]
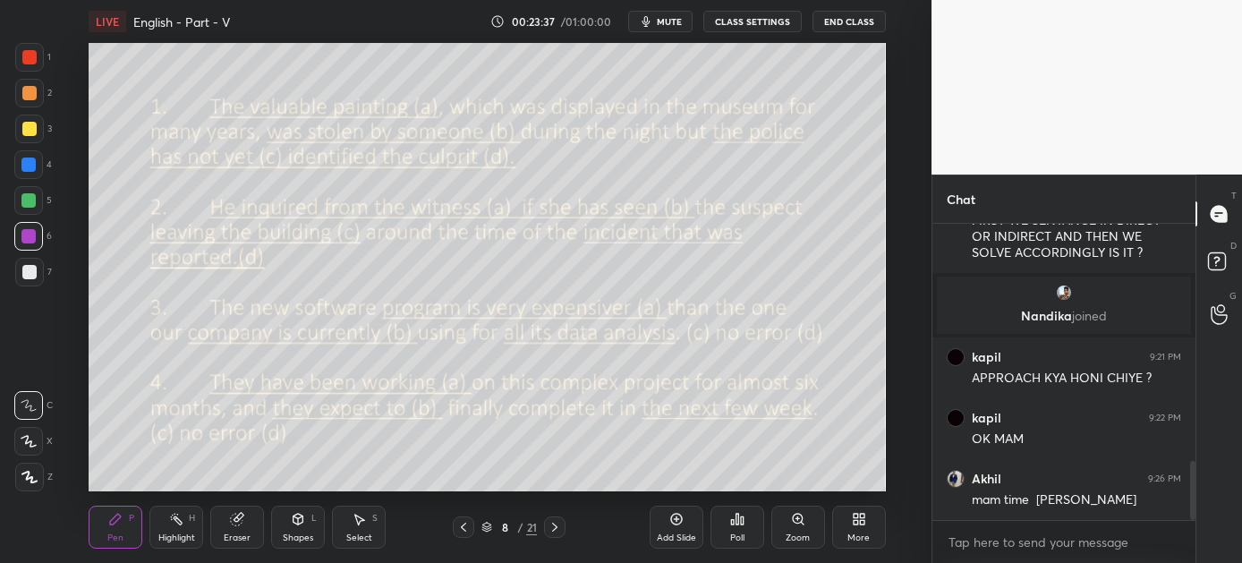
click at [734, 529] on div "Poll" at bounding box center [738, 527] width 54 height 43
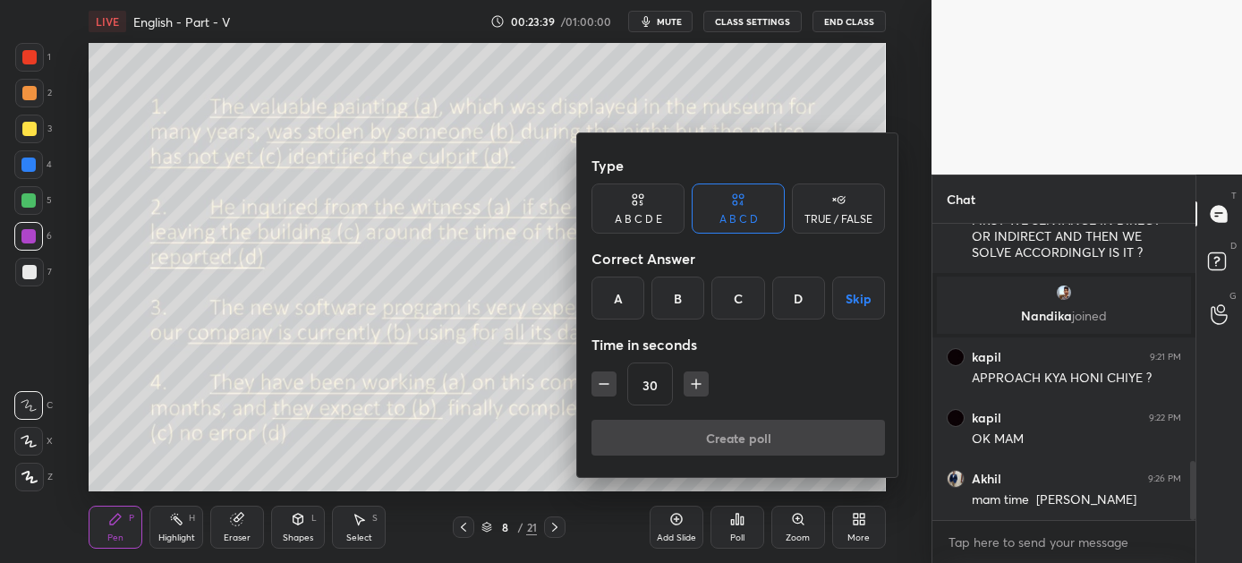
click at [696, 381] on icon "button" at bounding box center [696, 384] width 0 height 9
type input "45"
drag, startPoint x: 675, startPoint y: 285, endPoint x: 681, endPoint y: 367, distance: 82.6
click at [675, 286] on div "B" at bounding box center [678, 298] width 53 height 43
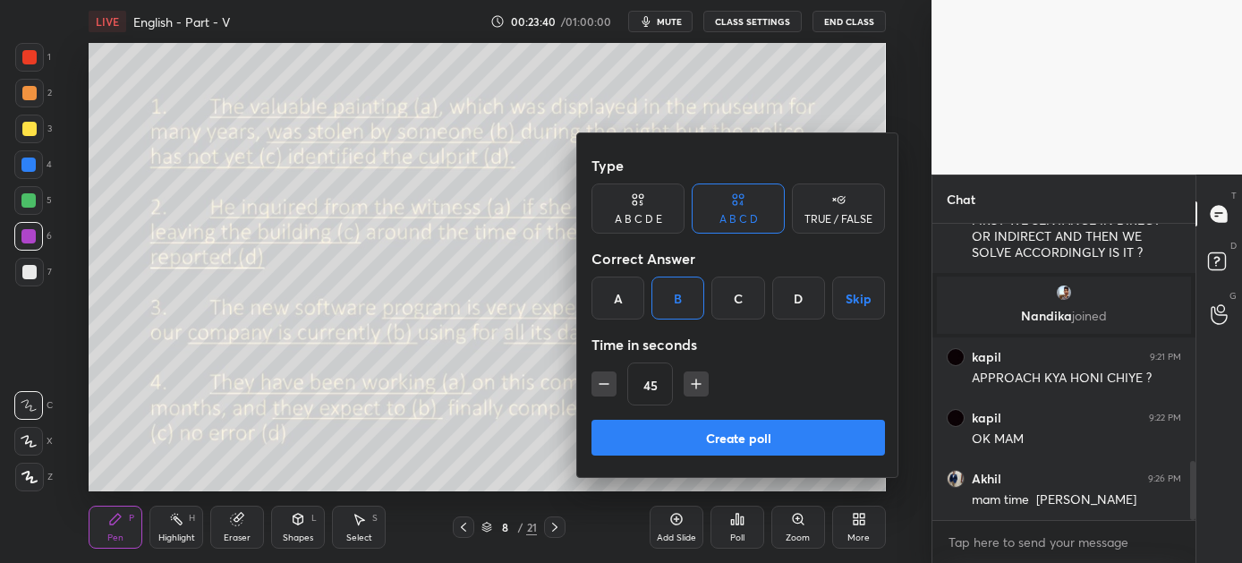
drag, startPoint x: 723, startPoint y: 440, endPoint x: 714, endPoint y: 442, distance: 9.3
click at [719, 442] on button "Create poll" at bounding box center [739, 438] width 294 height 36
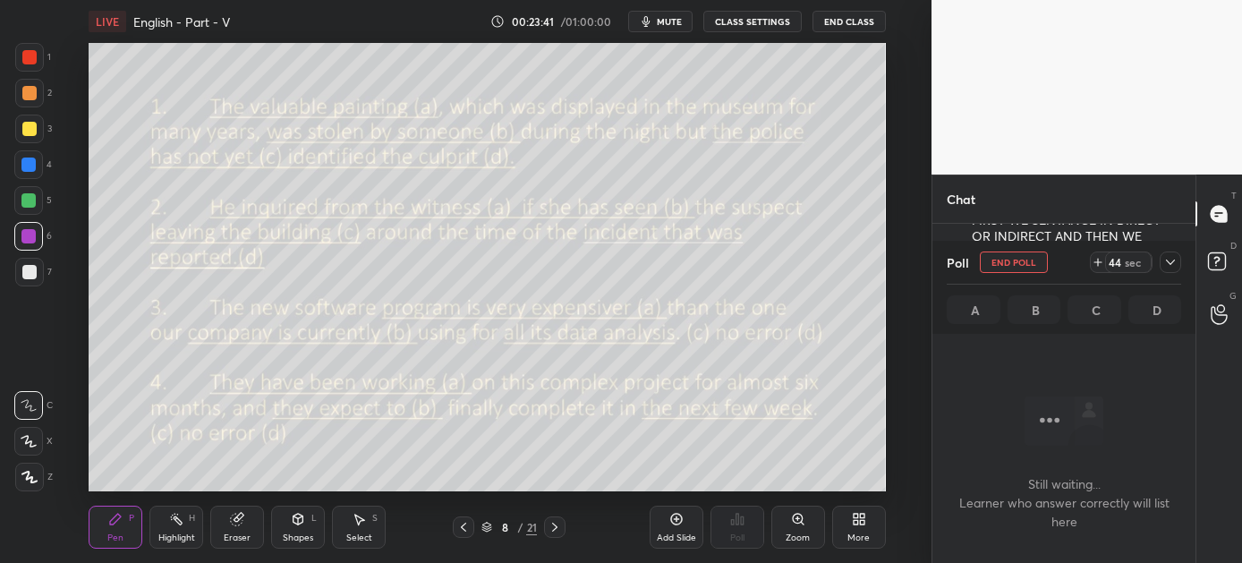
scroll to position [49, 258]
click at [1027, 258] on button "End Poll" at bounding box center [1014, 262] width 68 height 21
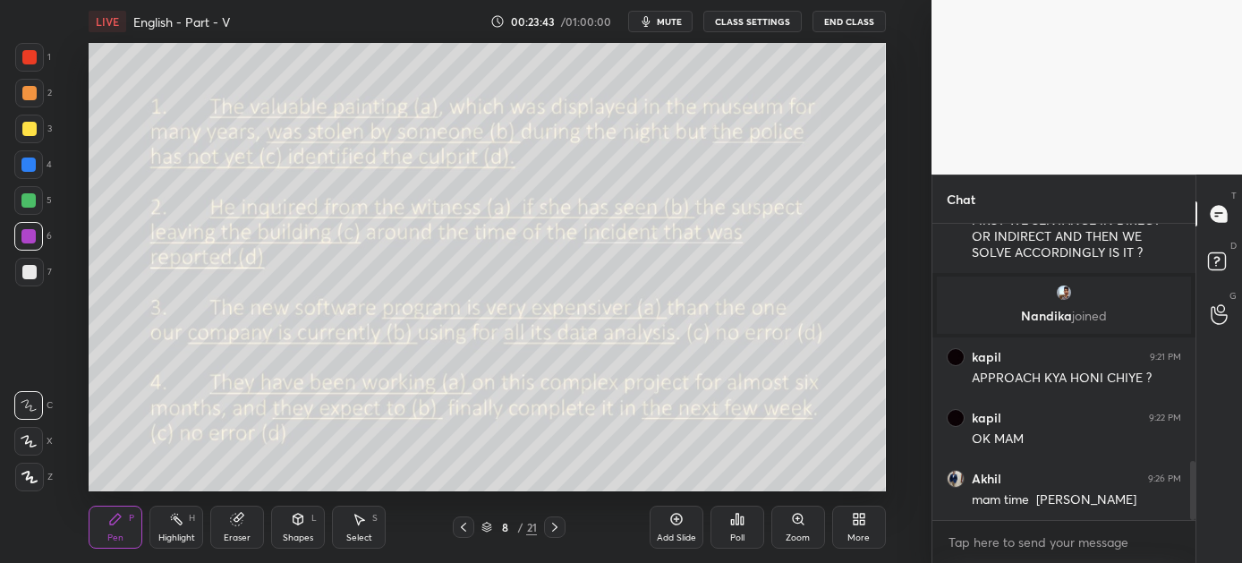
scroll to position [5, 5]
click at [749, 524] on div "Poll" at bounding box center [738, 527] width 54 height 43
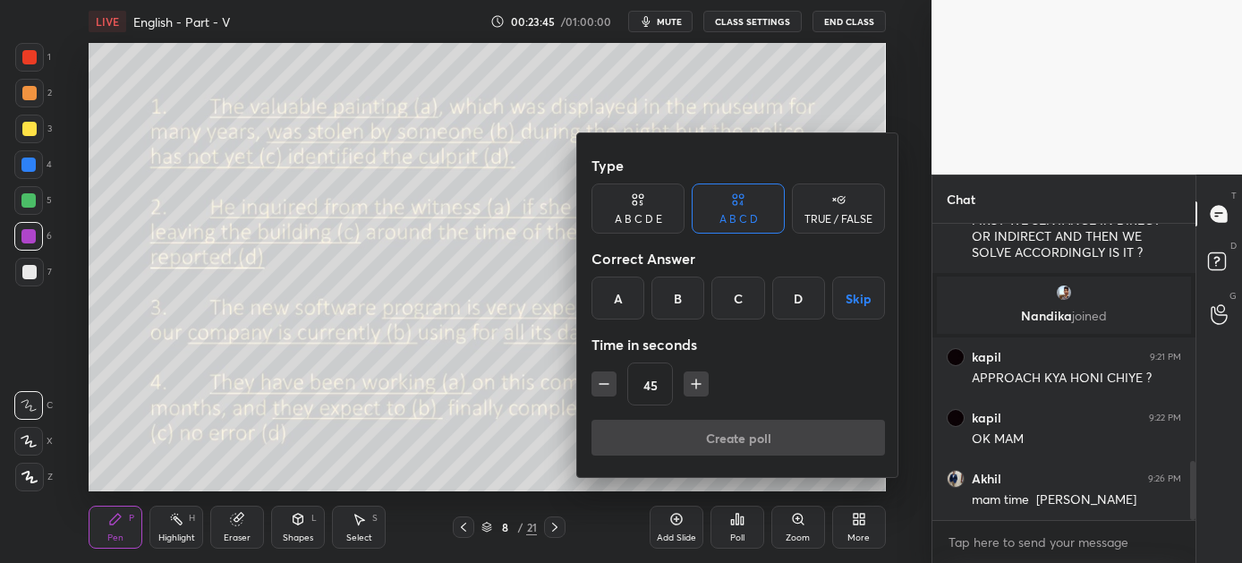
drag, startPoint x: 617, startPoint y: 294, endPoint x: 617, endPoint y: 304, distance: 10.7
click at [617, 297] on div "A" at bounding box center [618, 298] width 53 height 43
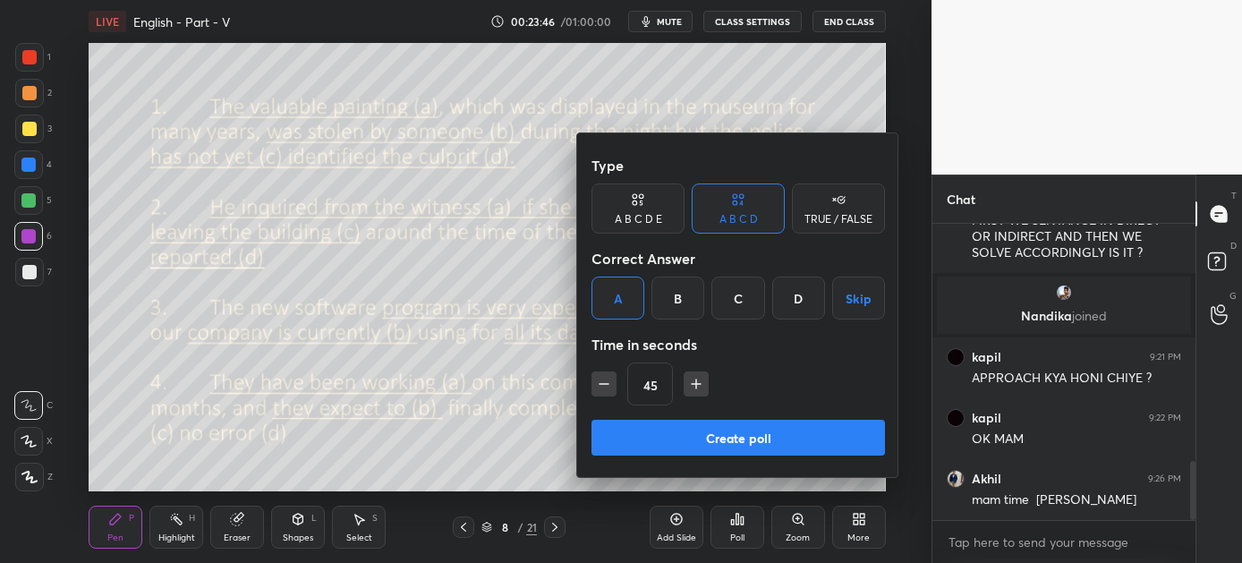
click at [735, 436] on button "Create poll" at bounding box center [739, 438] width 294 height 36
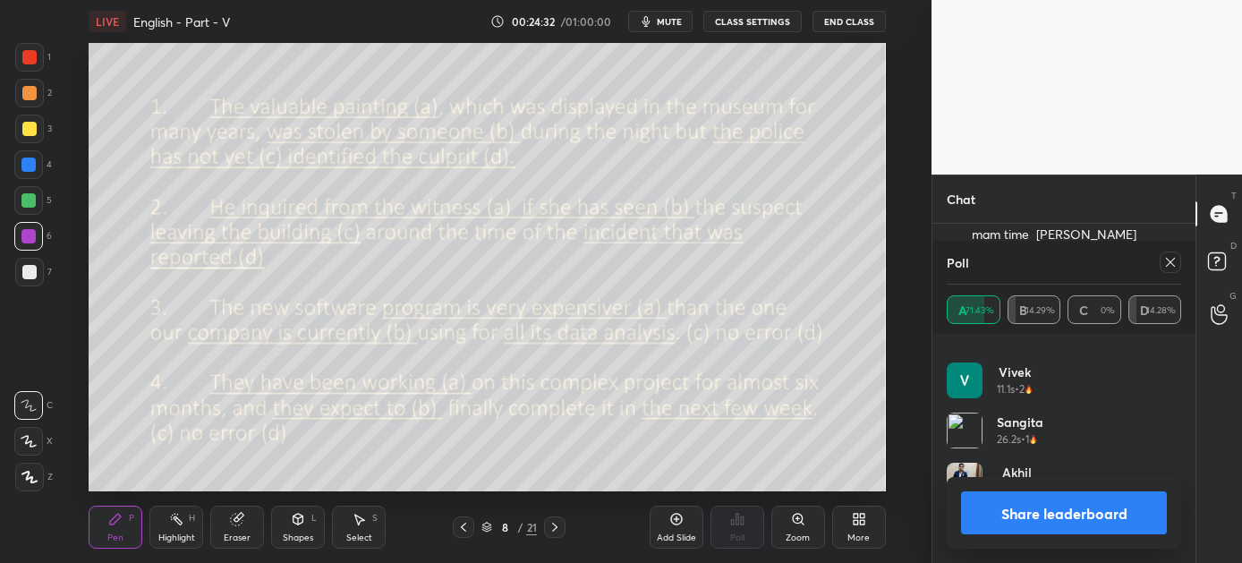
click at [1045, 505] on button "Share leaderboard" at bounding box center [1064, 512] width 206 height 43
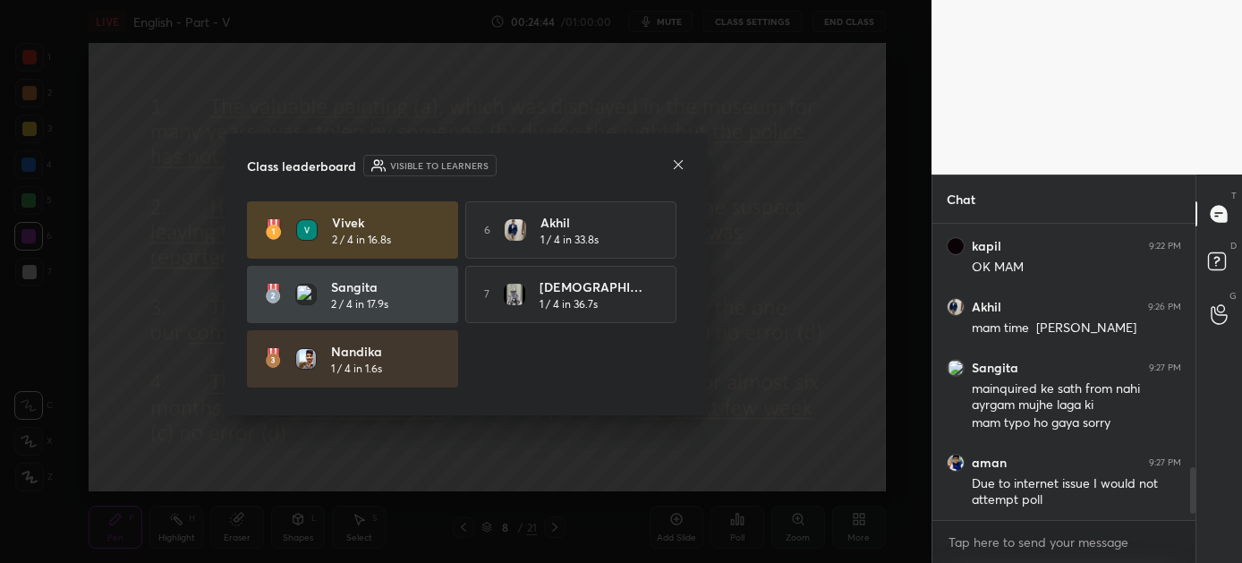
click at [678, 158] on icon at bounding box center [678, 165] width 14 height 14
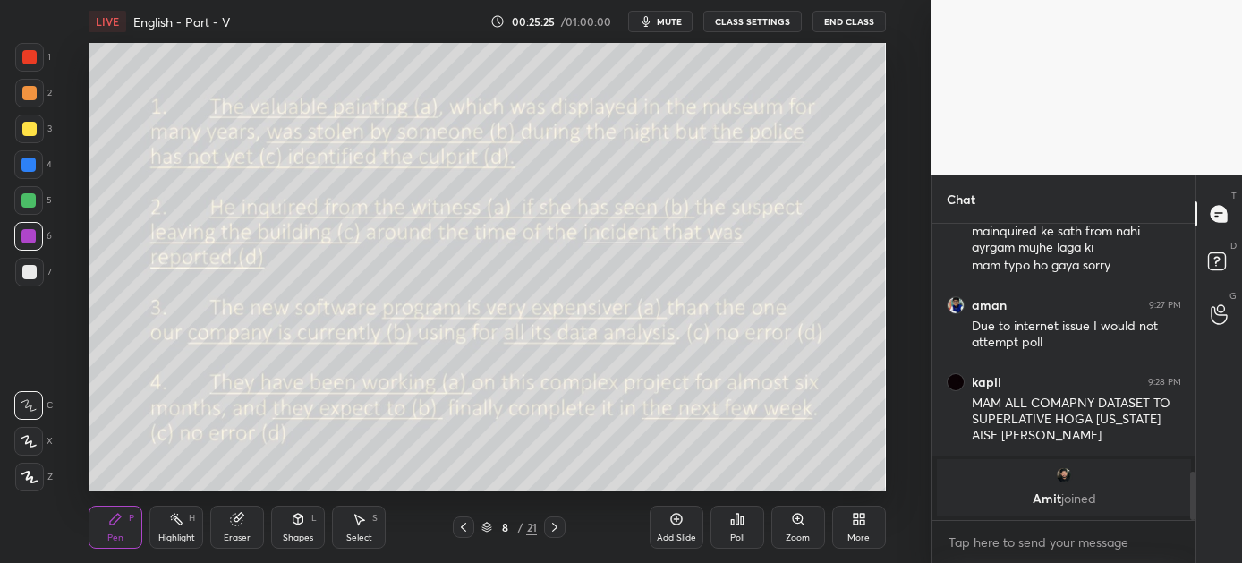
scroll to position [1477, 0]
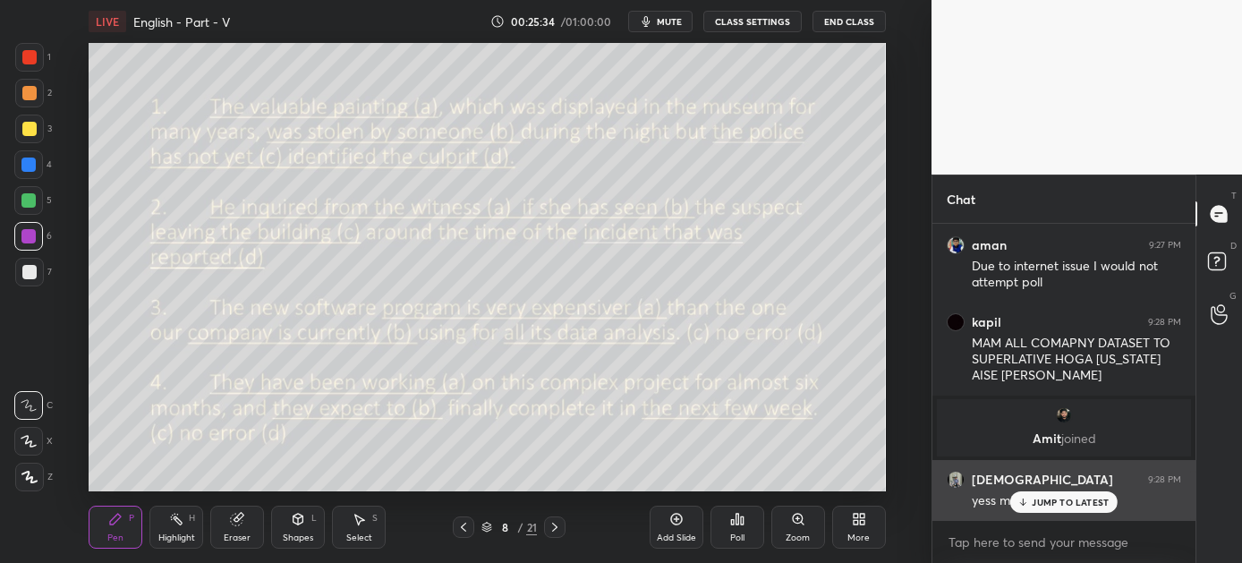
drag, startPoint x: 1035, startPoint y: 496, endPoint x: 1025, endPoint y: 499, distance: 10.2
click at [1034, 497] on p "JUMP TO LATEST" at bounding box center [1070, 502] width 77 height 11
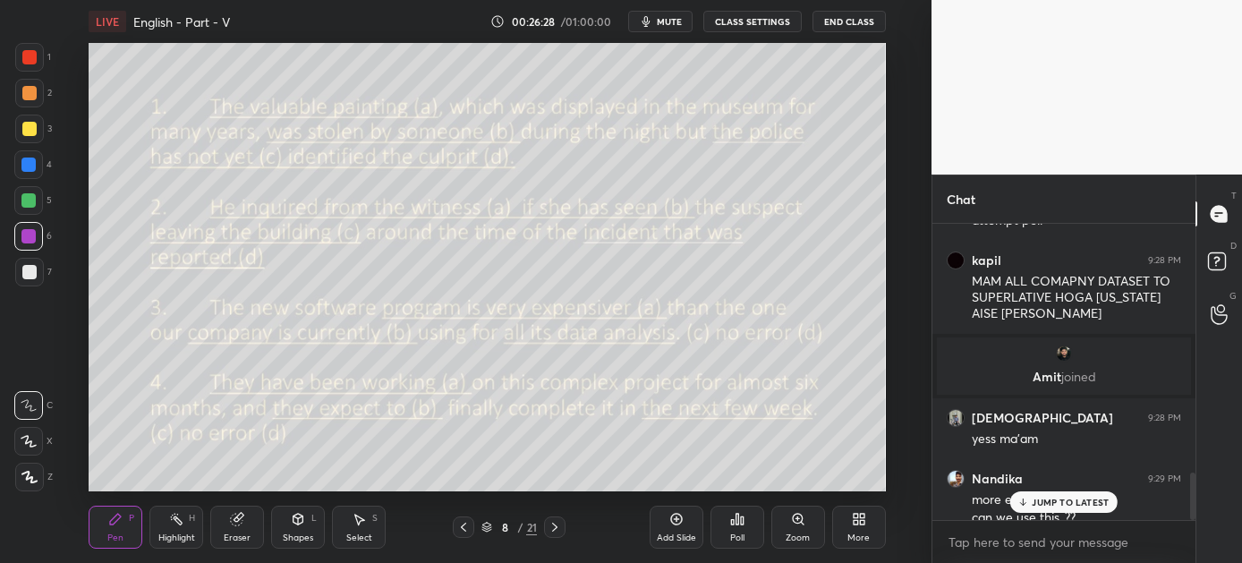
scroll to position [1556, 0]
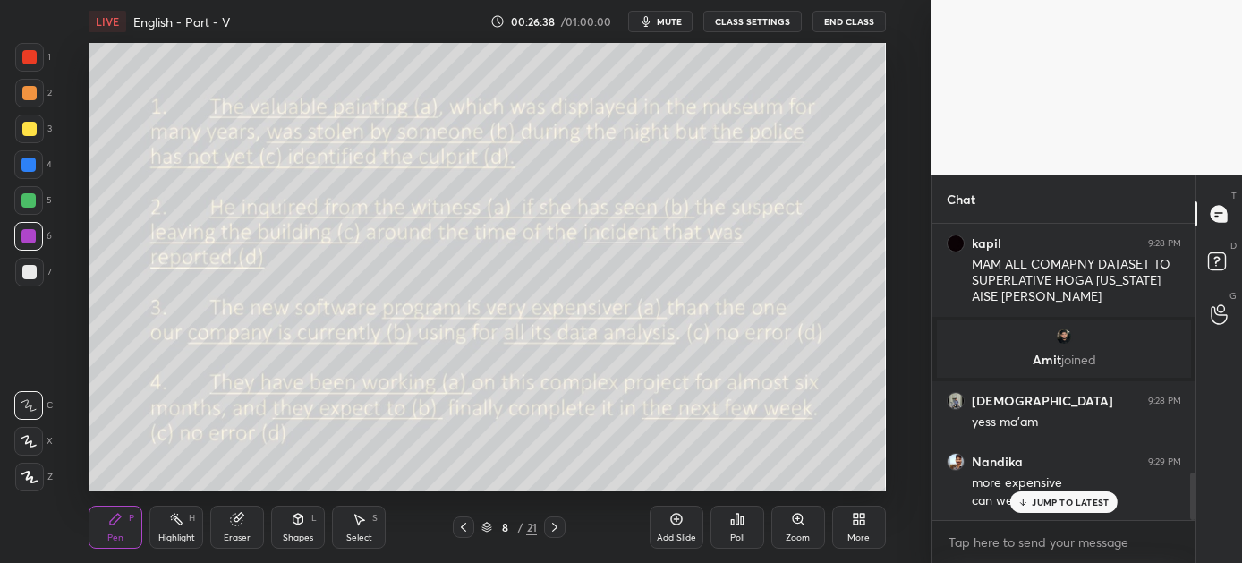
click at [1050, 500] on p "JUMP TO LATEST" at bounding box center [1070, 502] width 77 height 11
click at [746, 530] on div "Poll" at bounding box center [738, 527] width 54 height 43
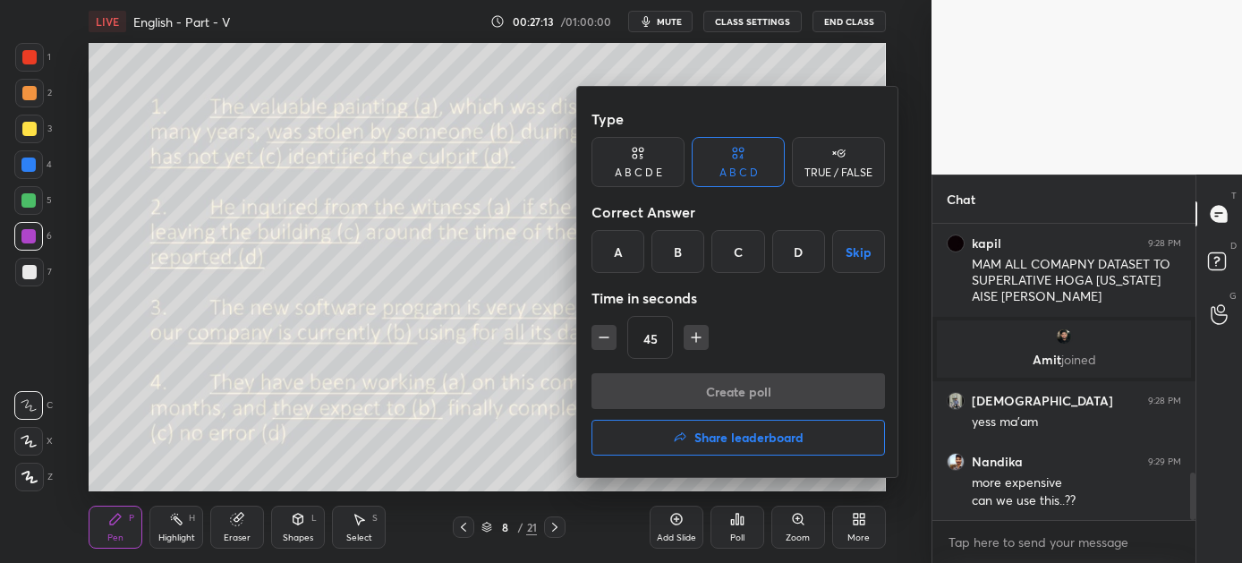
drag, startPoint x: 742, startPoint y: 257, endPoint x: 738, endPoint y: 300, distance: 43.2
click at [742, 258] on div "C" at bounding box center [738, 251] width 53 height 43
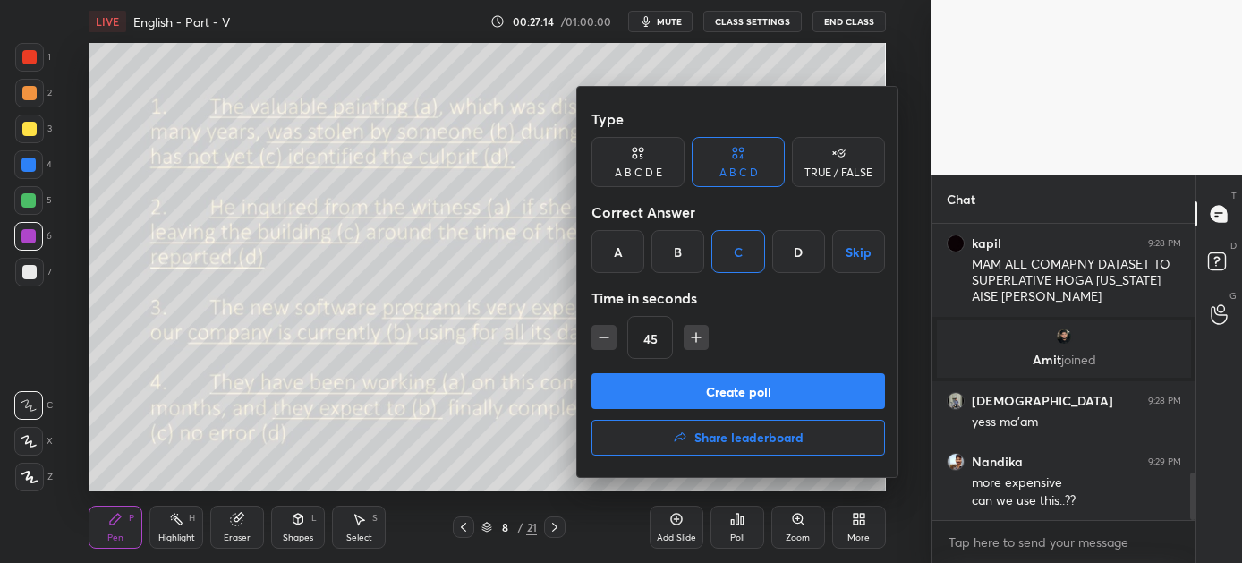
click at [730, 393] on button "Create poll" at bounding box center [739, 391] width 294 height 36
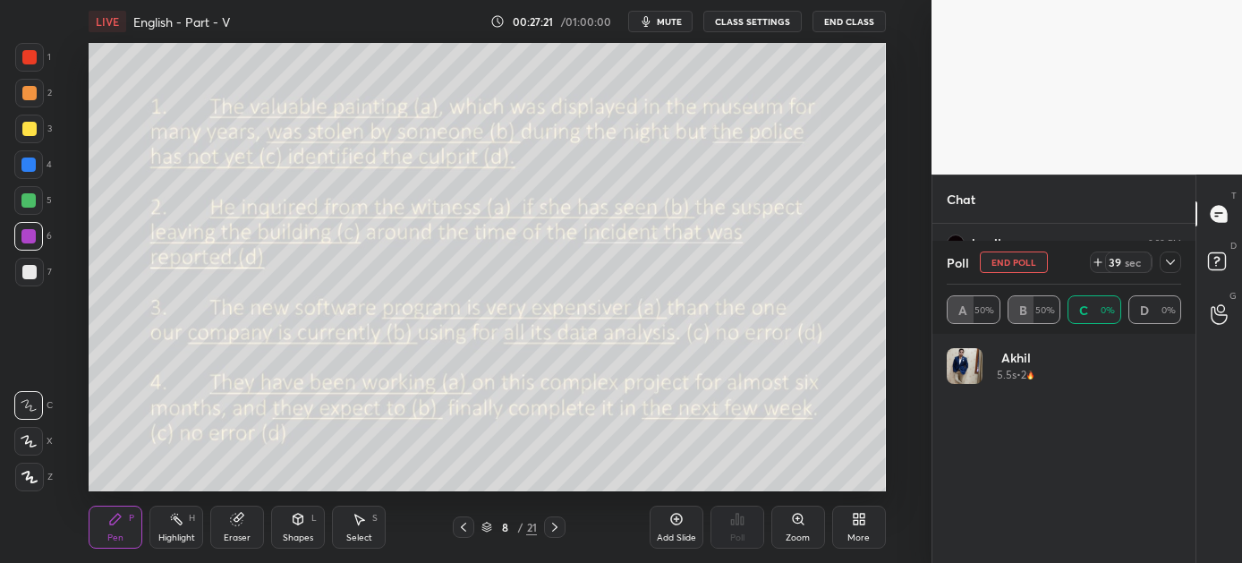
scroll to position [209, 229]
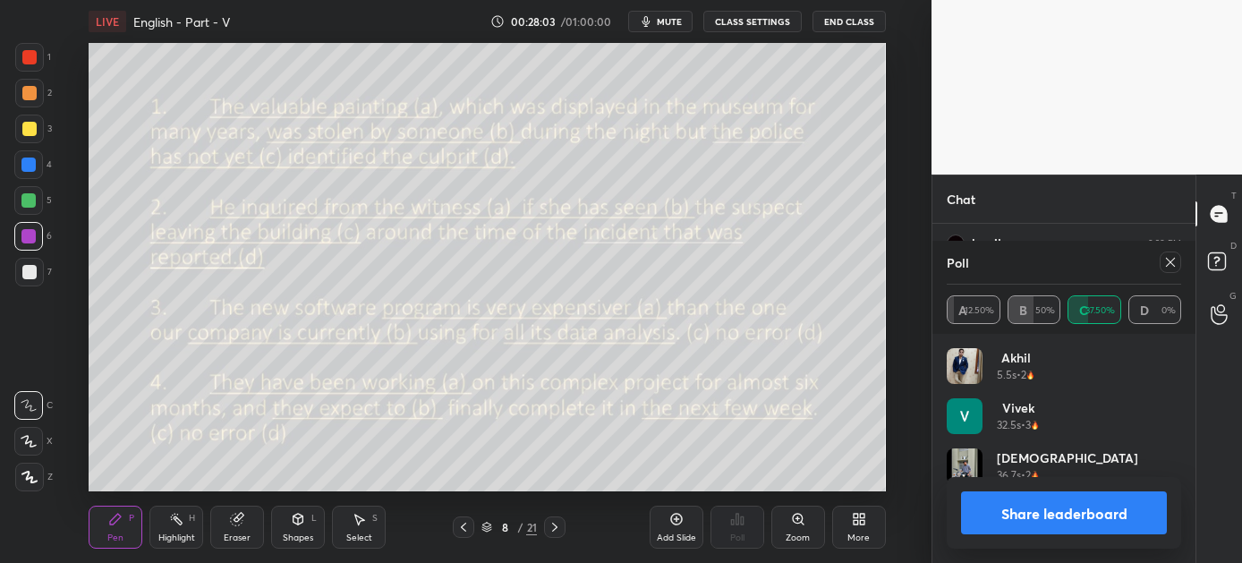
click at [1020, 509] on button "Share leaderboard" at bounding box center [1064, 512] width 206 height 43
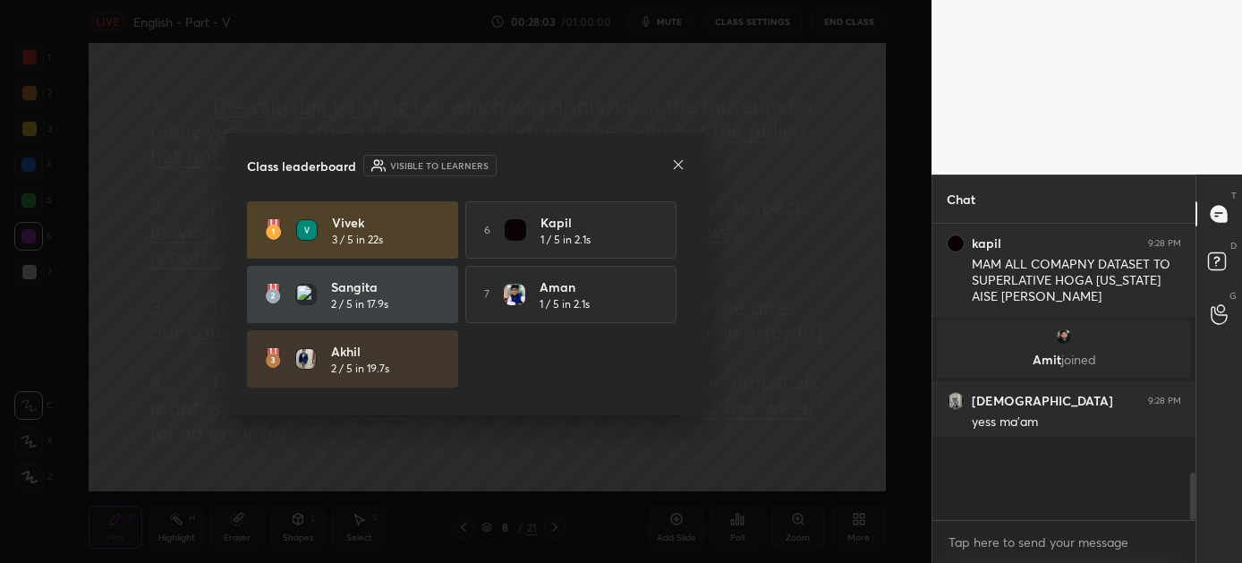
scroll to position [6, 5]
click at [674, 166] on icon at bounding box center [678, 165] width 14 height 14
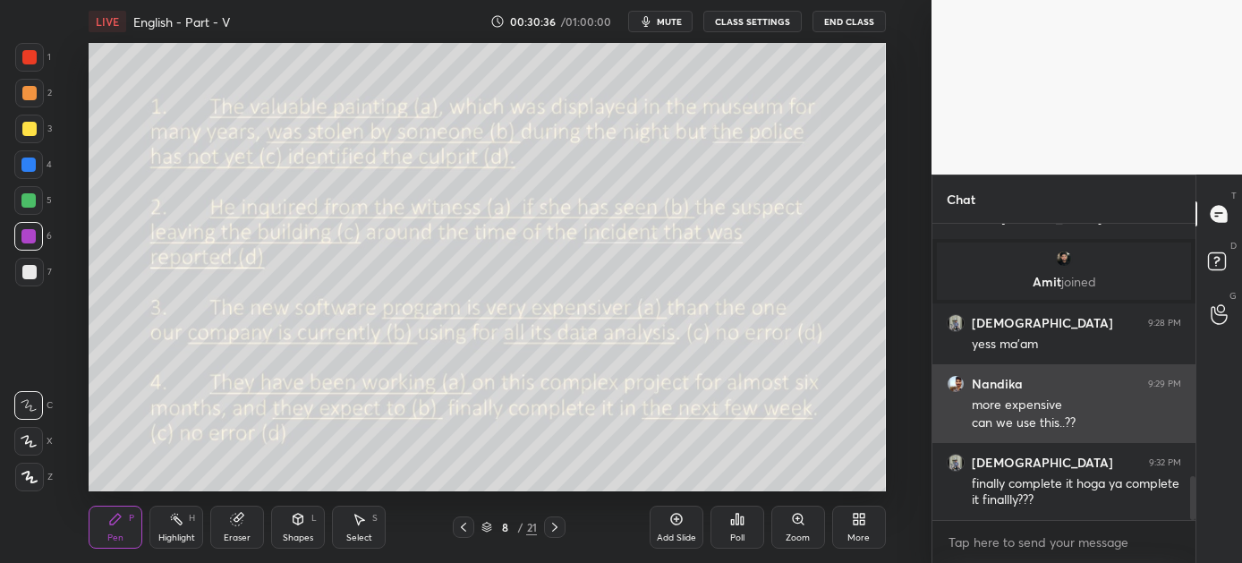
scroll to position [1694, 0]
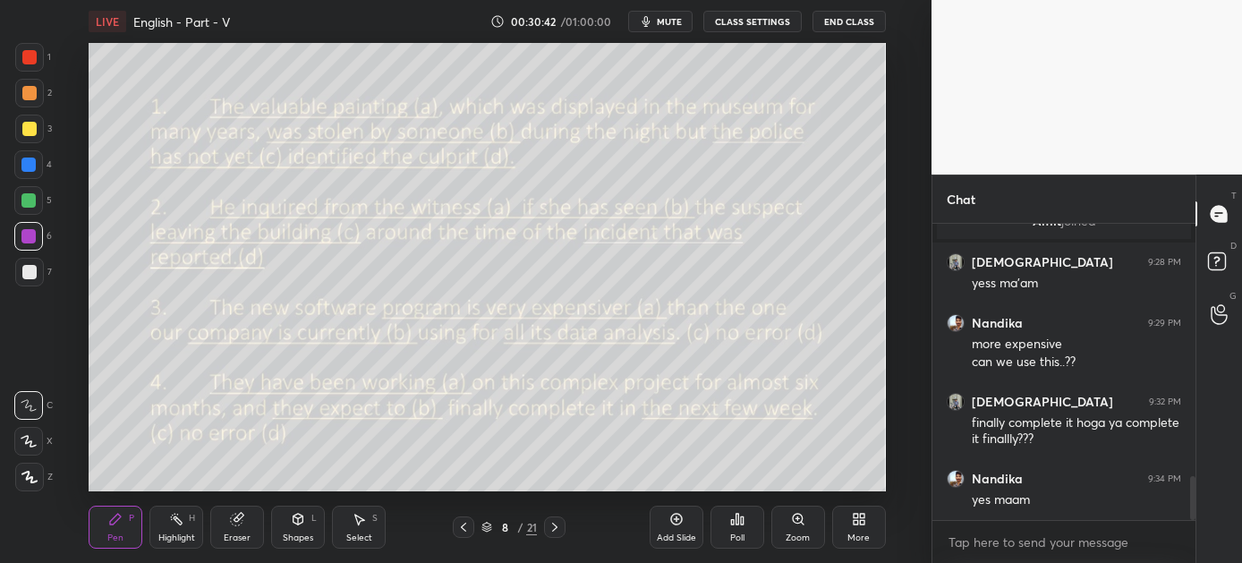
click at [554, 522] on icon at bounding box center [555, 527] width 14 height 14
click at [732, 518] on icon at bounding box center [737, 519] width 14 height 14
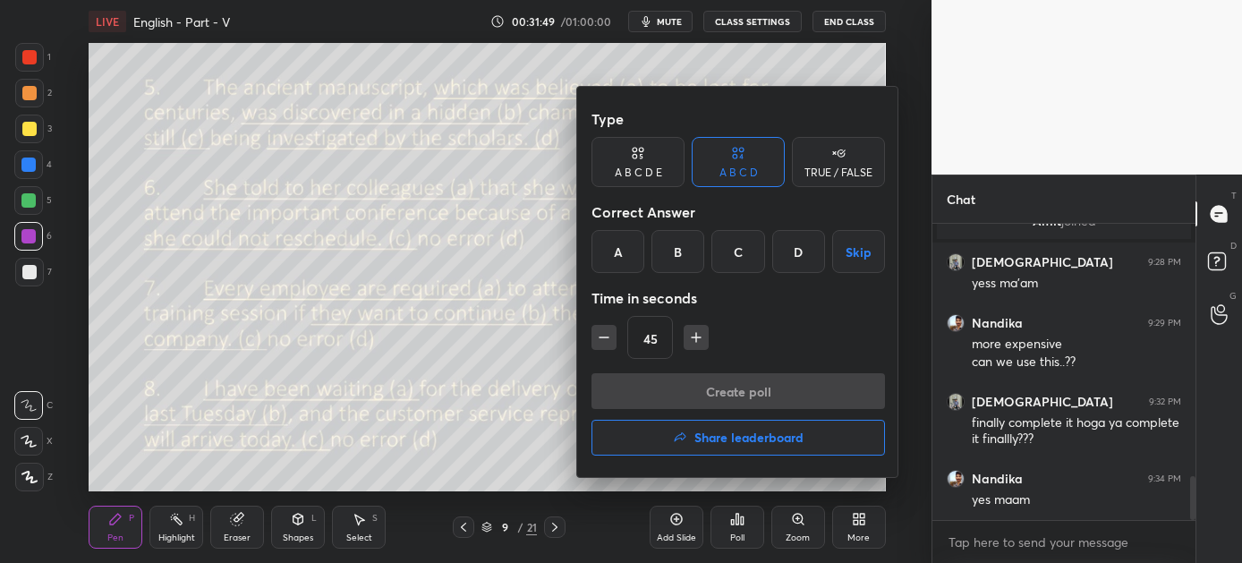
scroll to position [1754, 0]
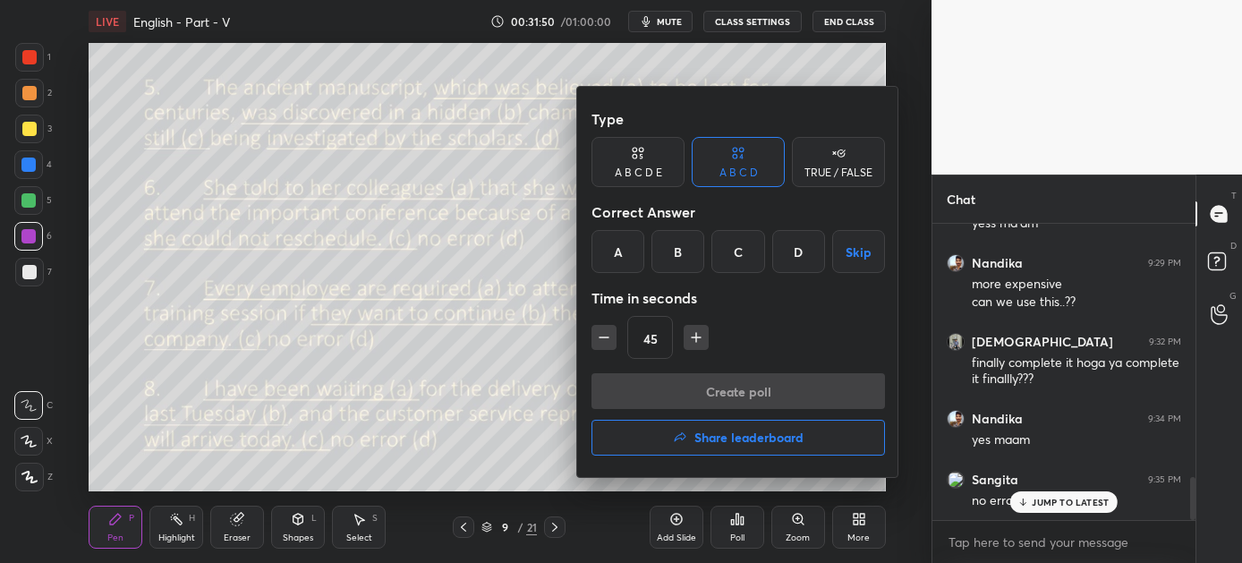
click at [639, 156] on icon at bounding box center [641, 156] width 4 height 5
click at [1049, 505] on div at bounding box center [621, 281] width 1242 height 563
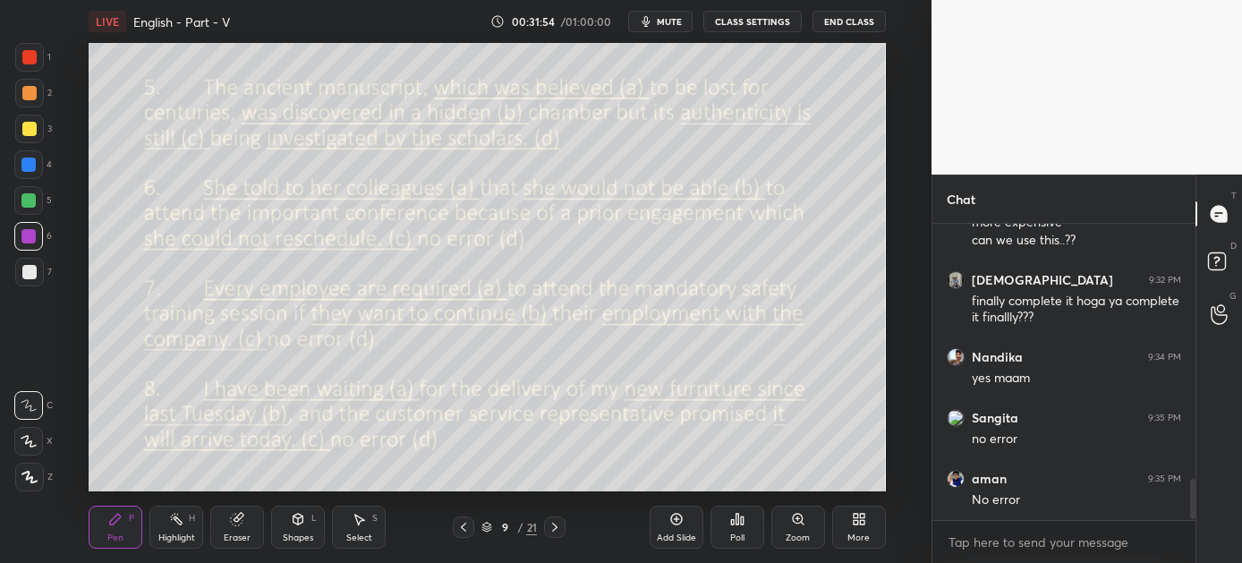
scroll to position [1876, 0]
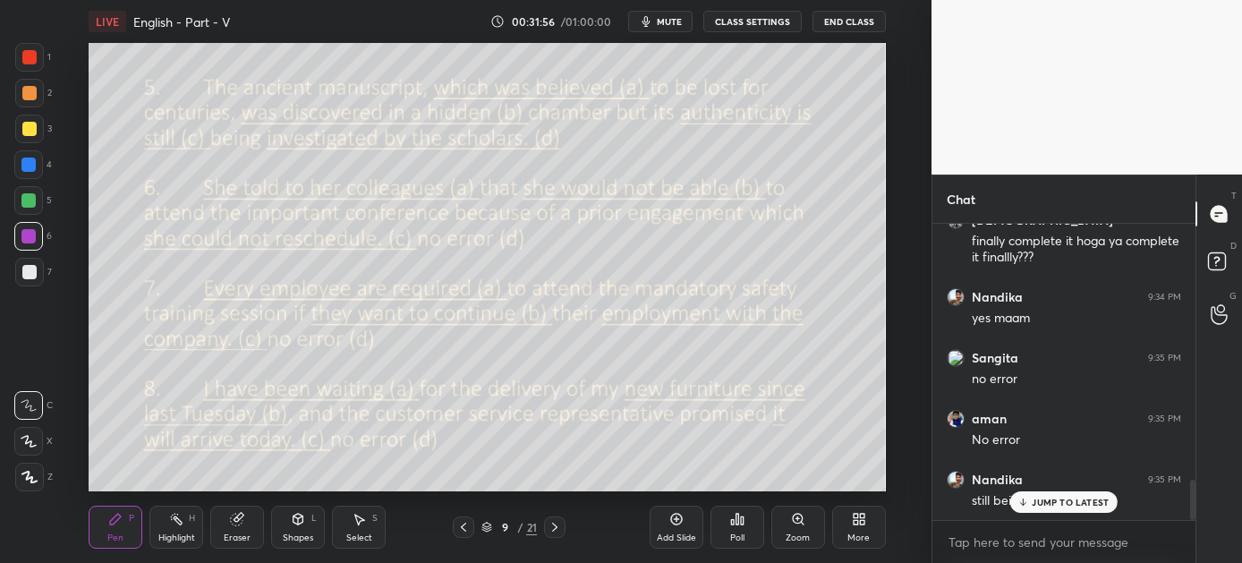
click at [1049, 501] on p "JUMP TO LATEST" at bounding box center [1070, 502] width 77 height 11
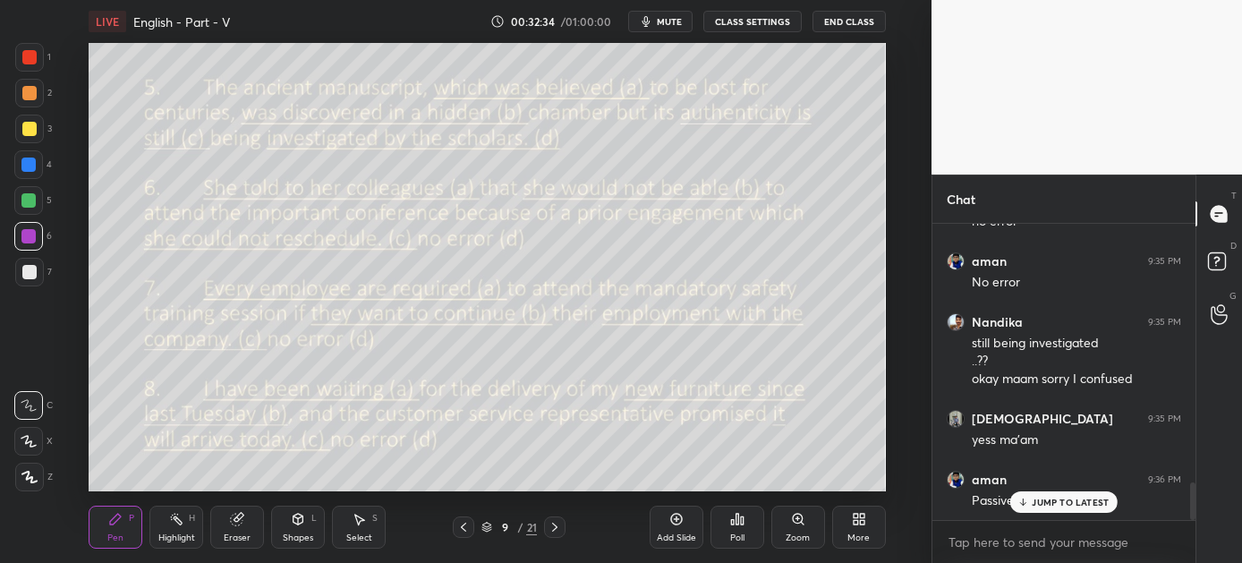
scroll to position [2095, 0]
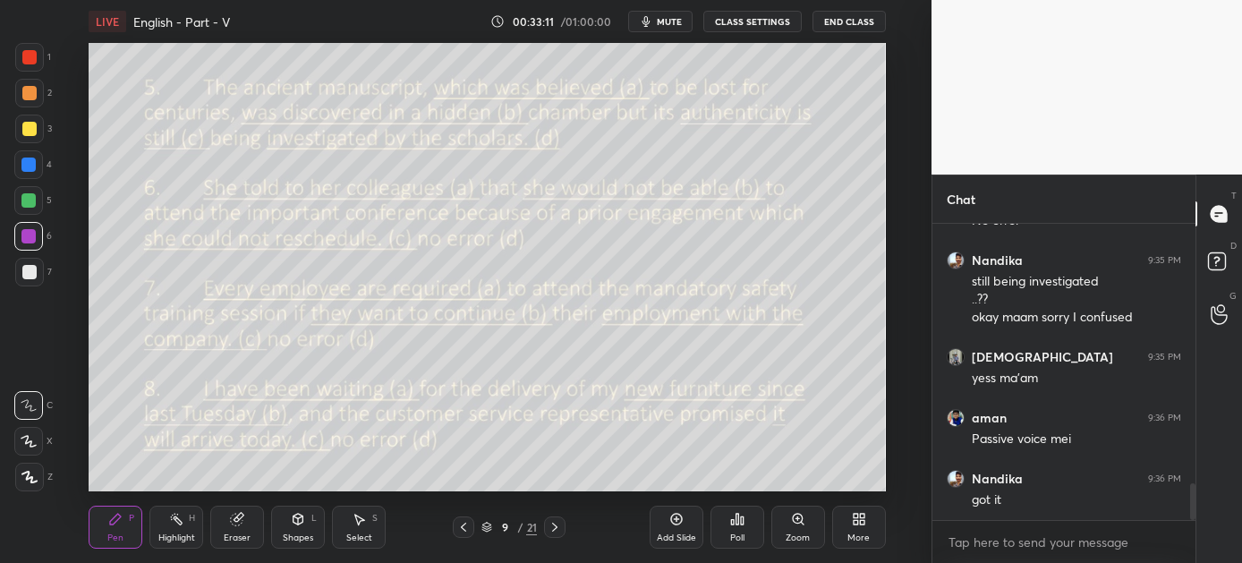
click at [738, 525] on icon at bounding box center [738, 519] width 3 height 11
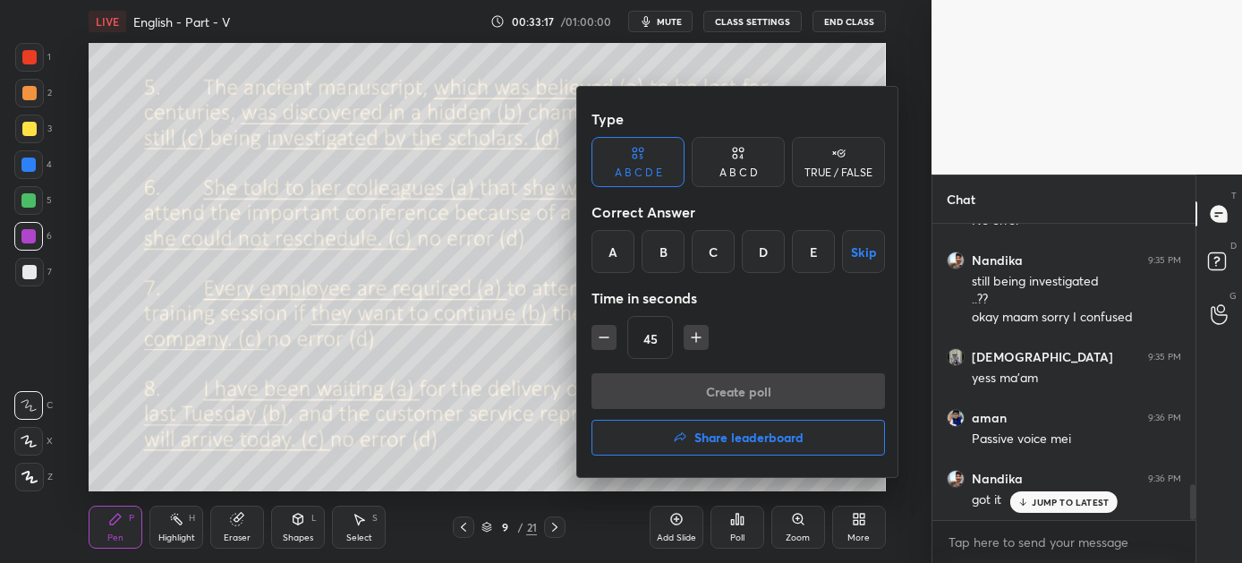
scroll to position [2155, 0]
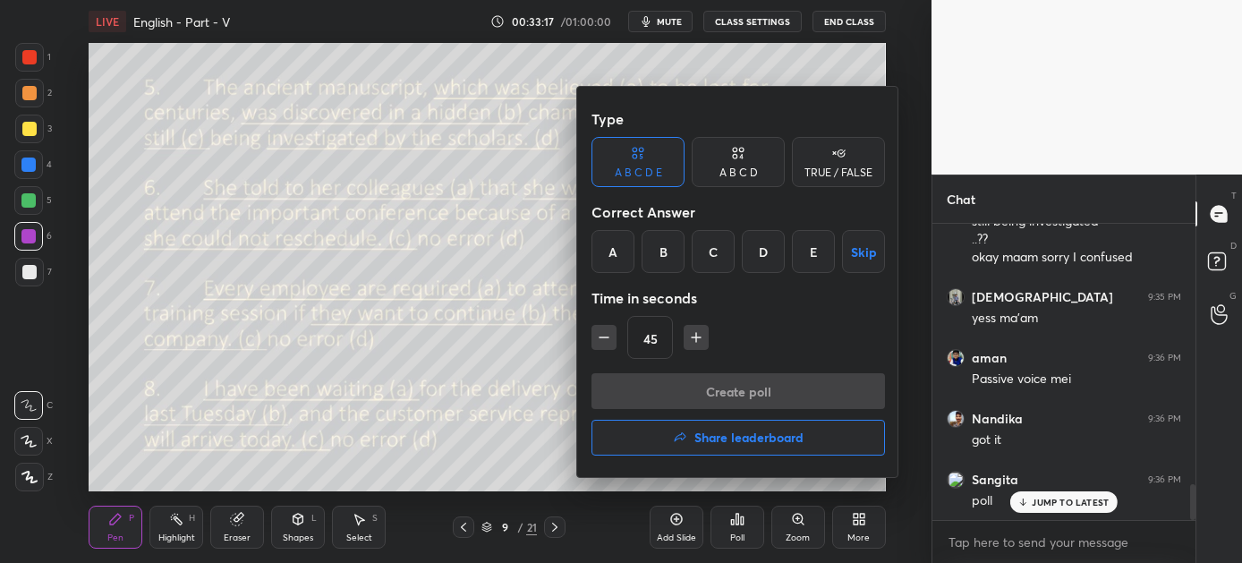
click at [616, 247] on div "A" at bounding box center [613, 251] width 43 height 43
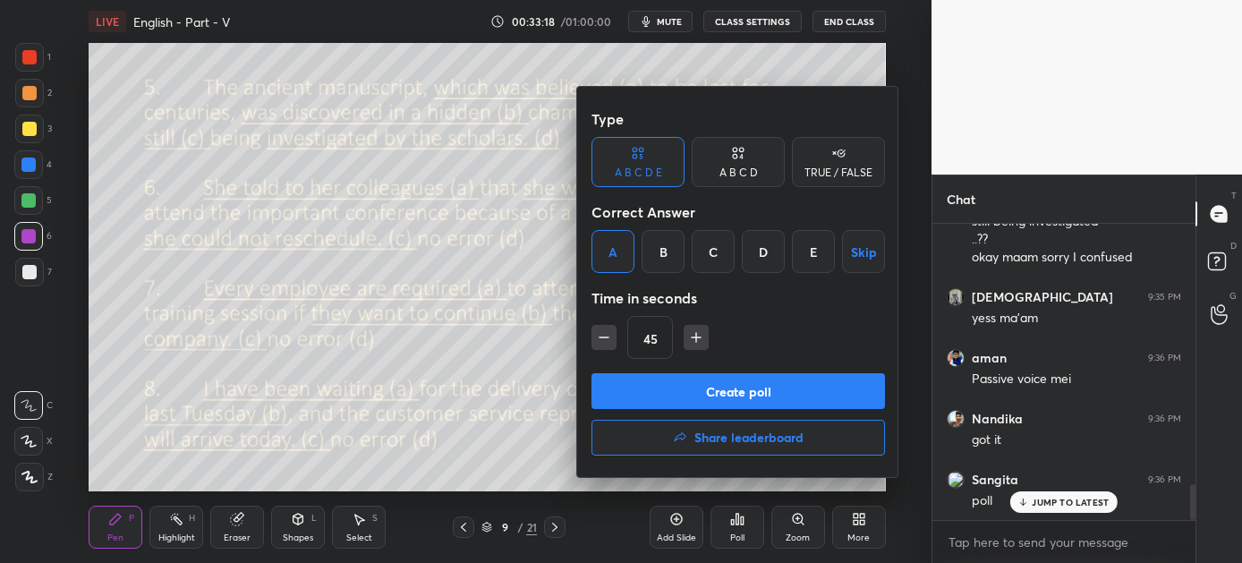
click at [687, 393] on button "Create poll" at bounding box center [739, 391] width 294 height 36
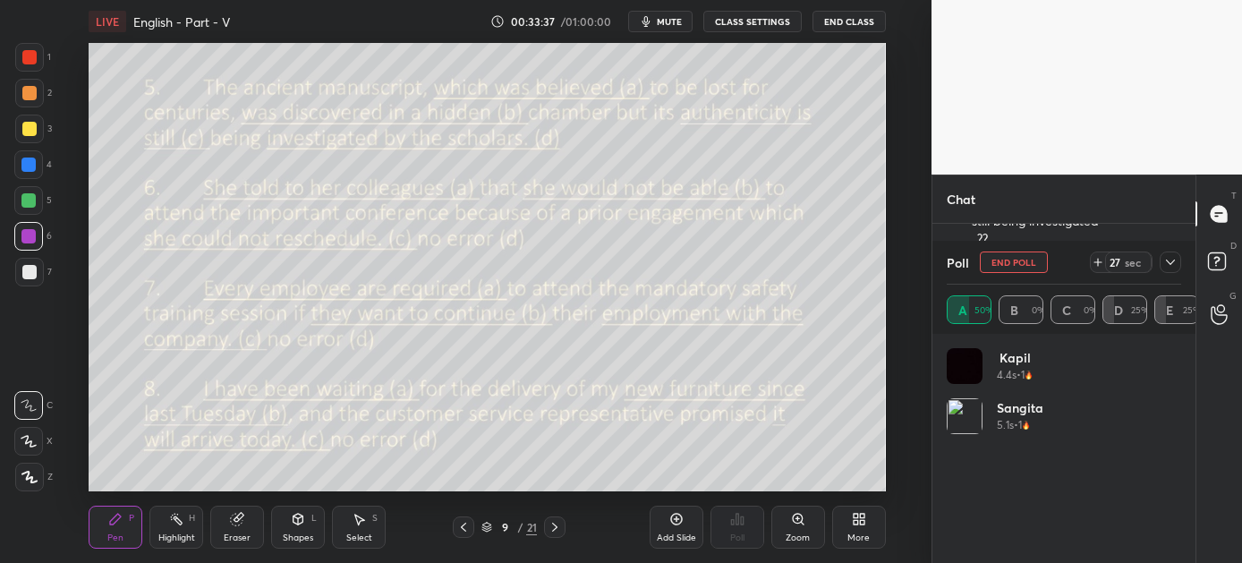
scroll to position [2310, 0]
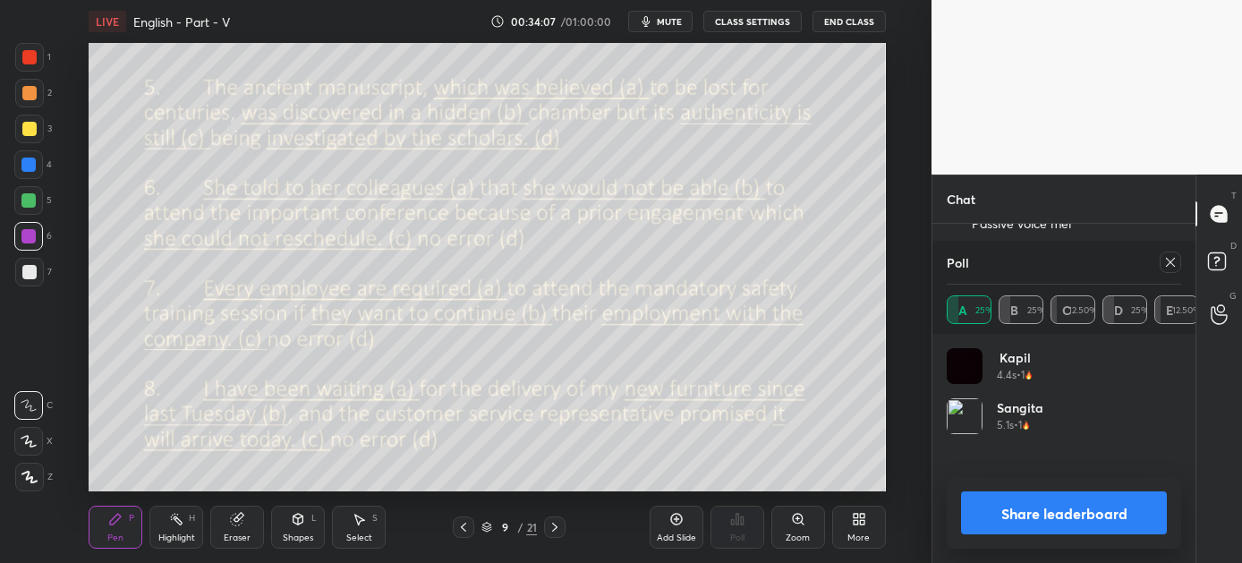
click at [1054, 515] on button "Share leaderboard" at bounding box center [1064, 512] width 206 height 43
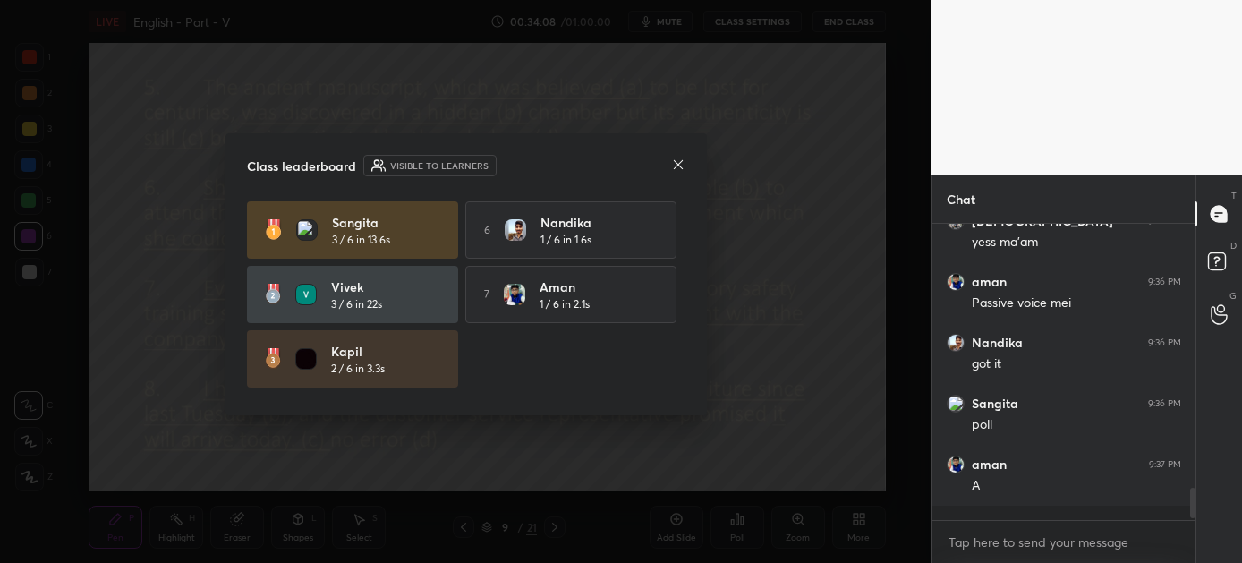
scroll to position [2219, 0]
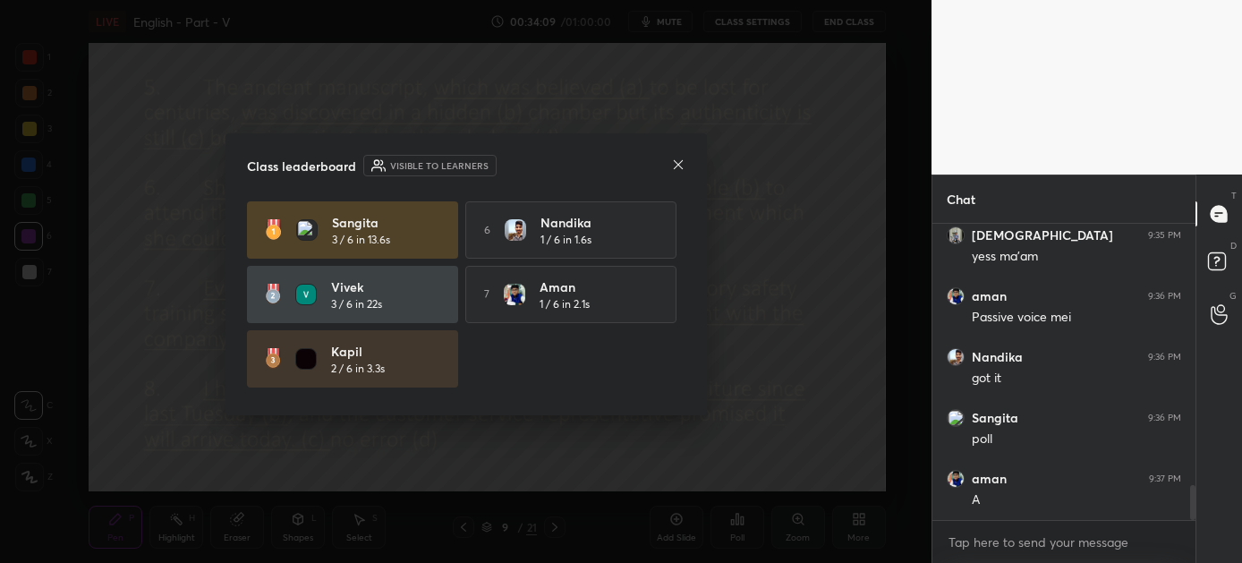
click at [678, 160] on icon at bounding box center [678, 165] width 14 height 14
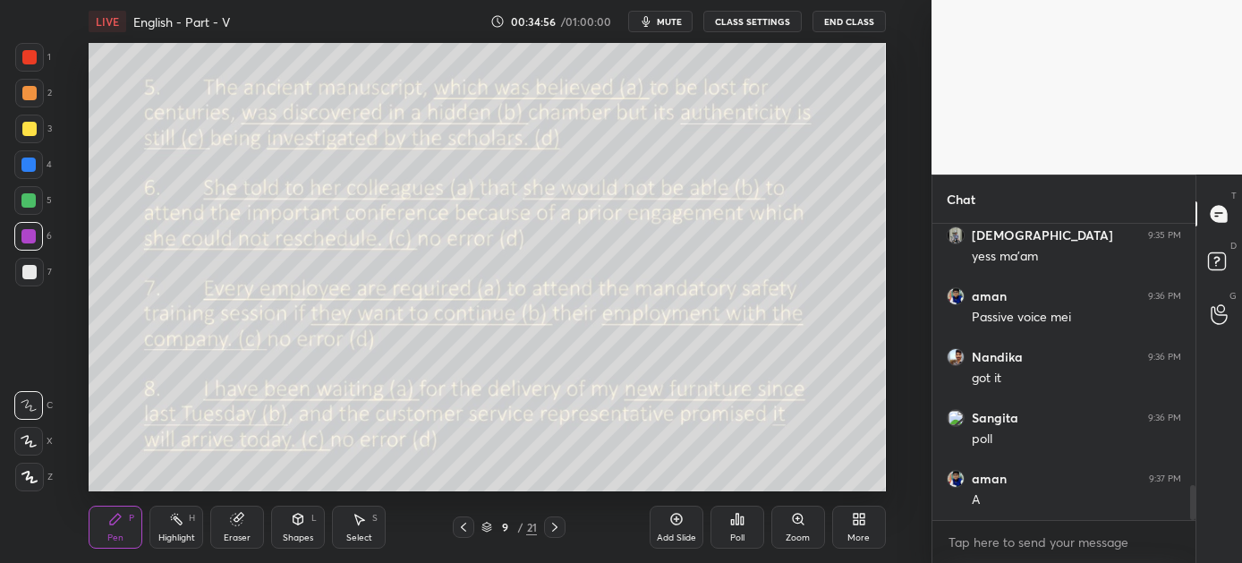
click at [734, 520] on icon at bounding box center [732, 522] width 3 height 4
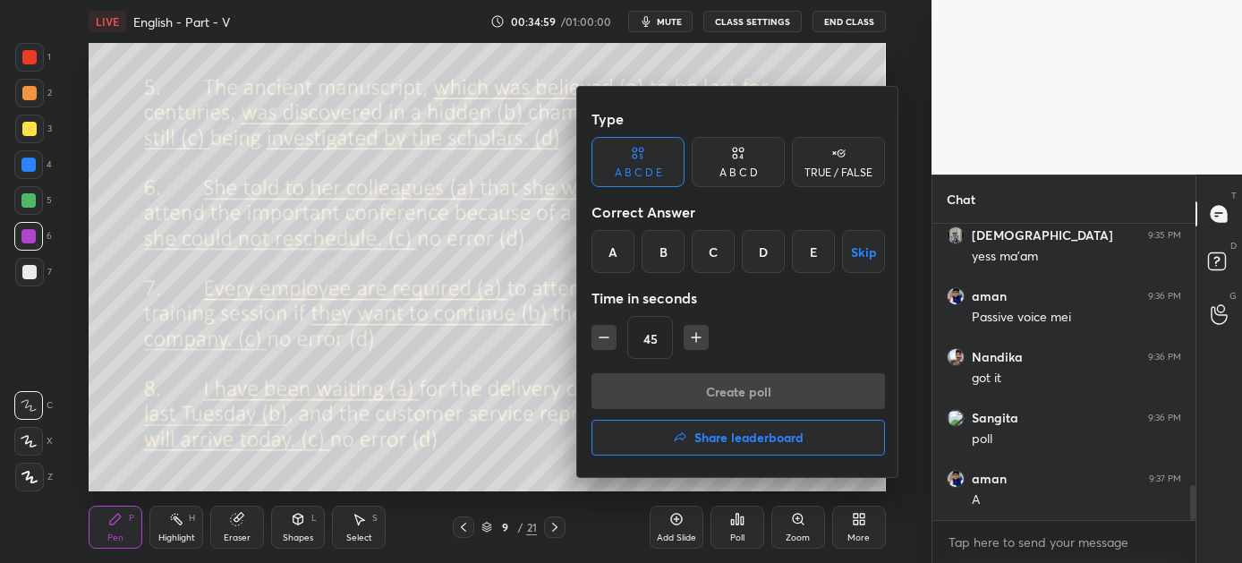
click at [616, 250] on div "A" at bounding box center [613, 251] width 43 height 43
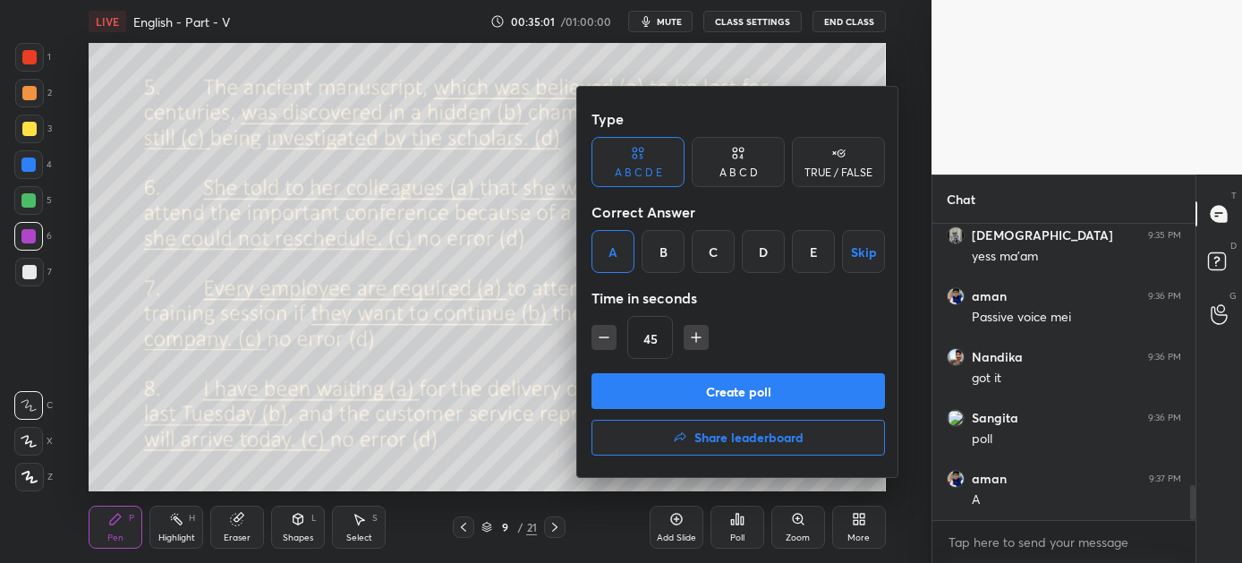
click at [687, 388] on button "Create poll" at bounding box center [739, 391] width 294 height 36
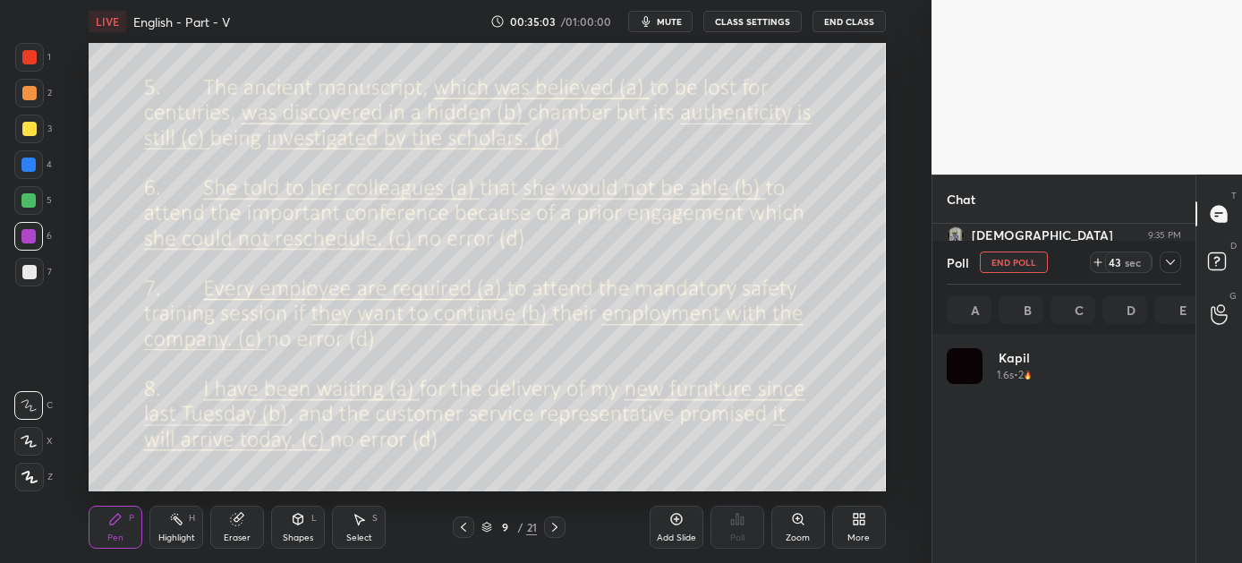
scroll to position [209, 229]
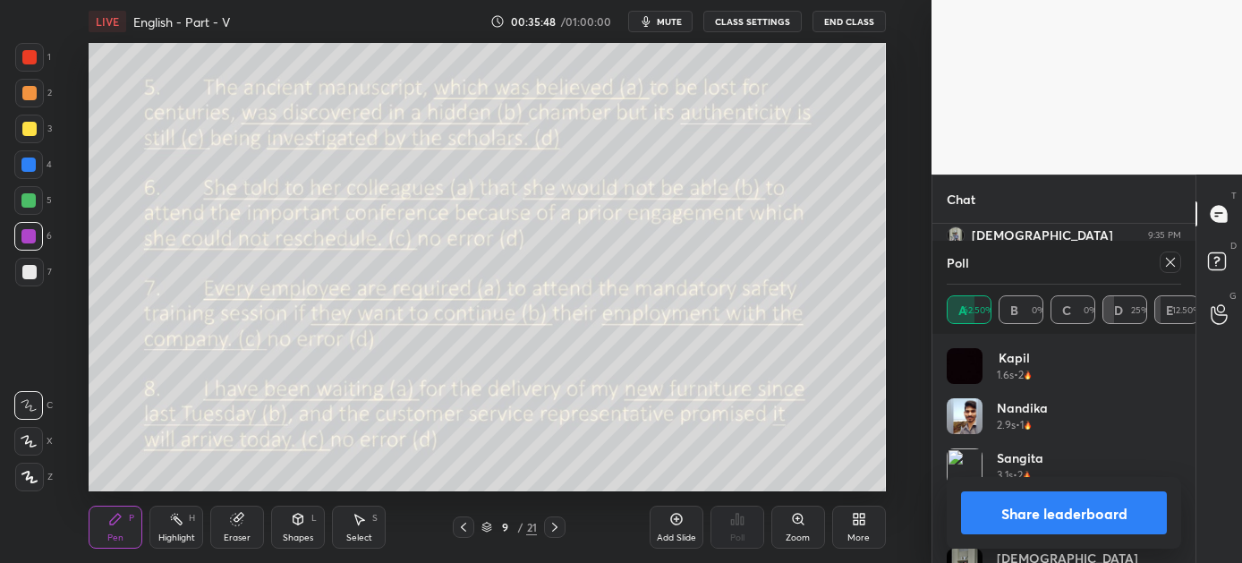
click at [1001, 515] on button "Share leaderboard" at bounding box center [1064, 512] width 206 height 43
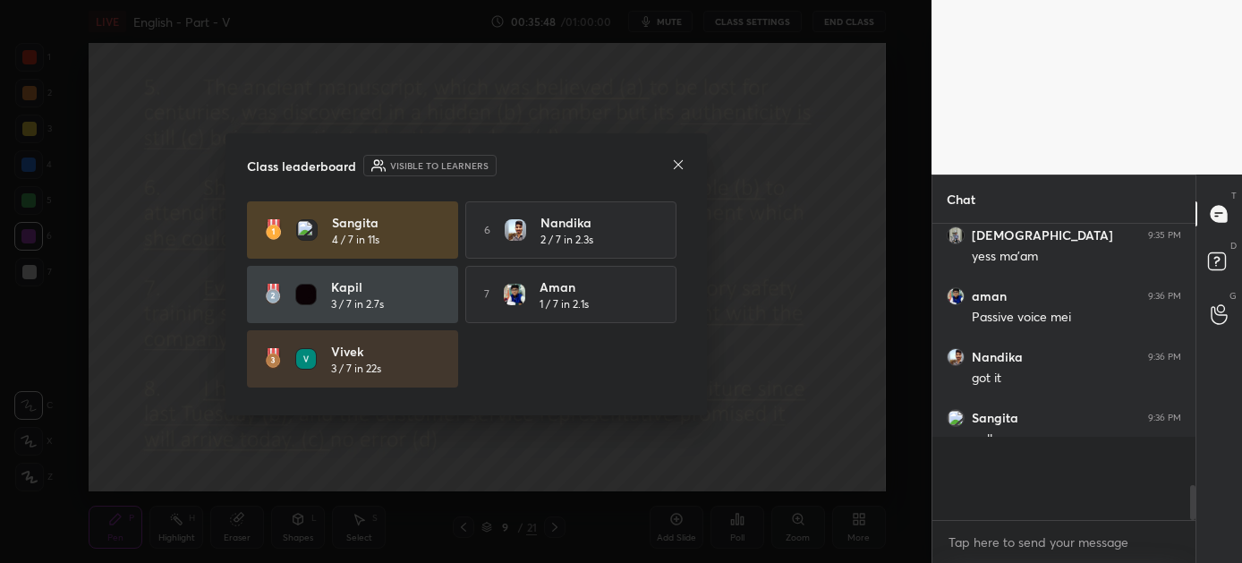
scroll to position [6, 5]
click at [682, 164] on icon at bounding box center [678, 165] width 14 height 14
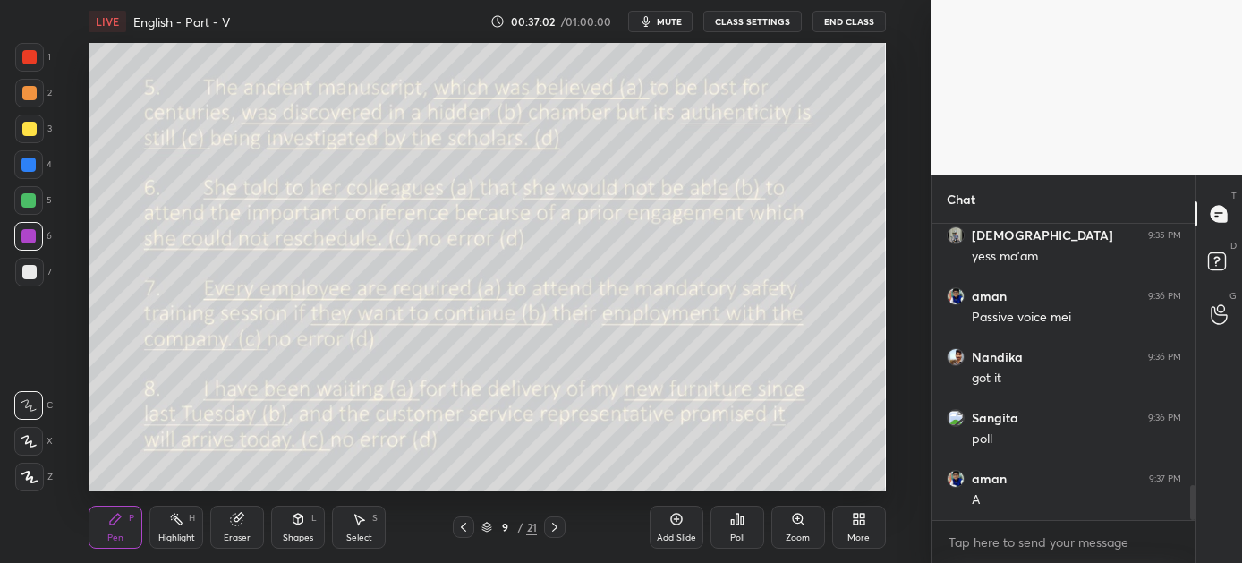
click at [739, 526] on div "Poll" at bounding box center [738, 527] width 54 height 43
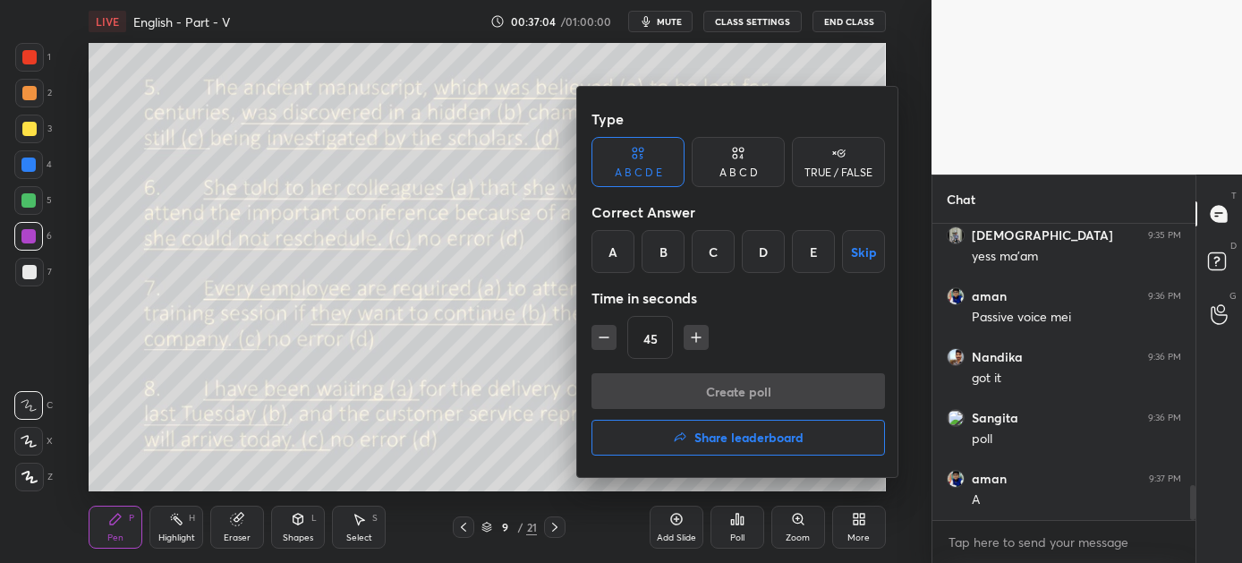
click at [719, 243] on div "C" at bounding box center [713, 251] width 43 height 43
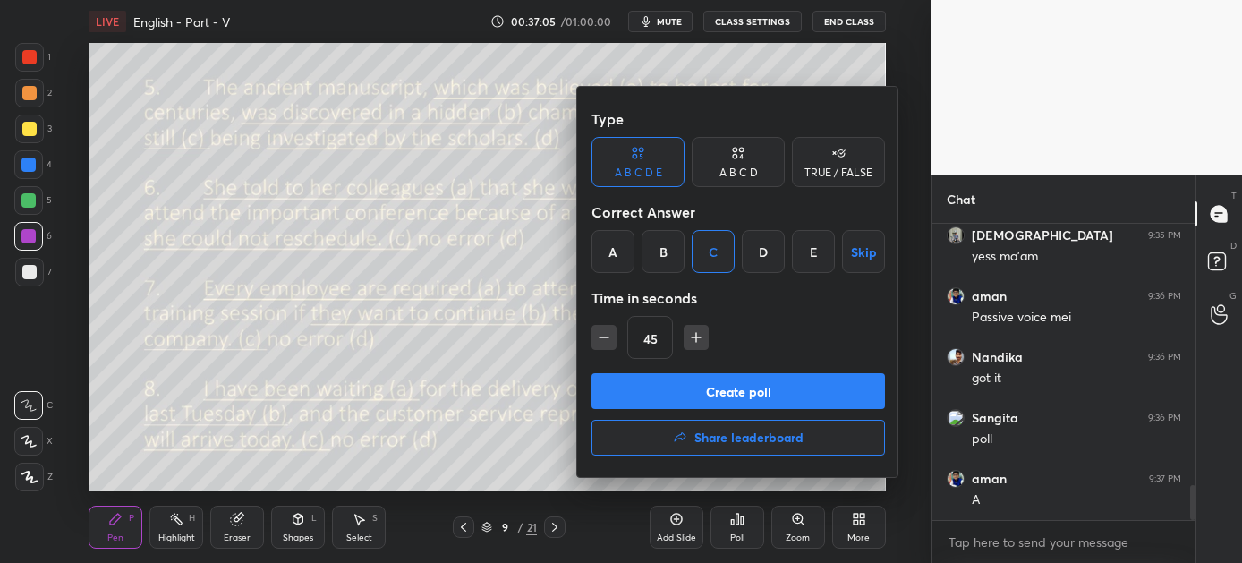
click at [746, 389] on button "Create poll" at bounding box center [739, 391] width 294 height 36
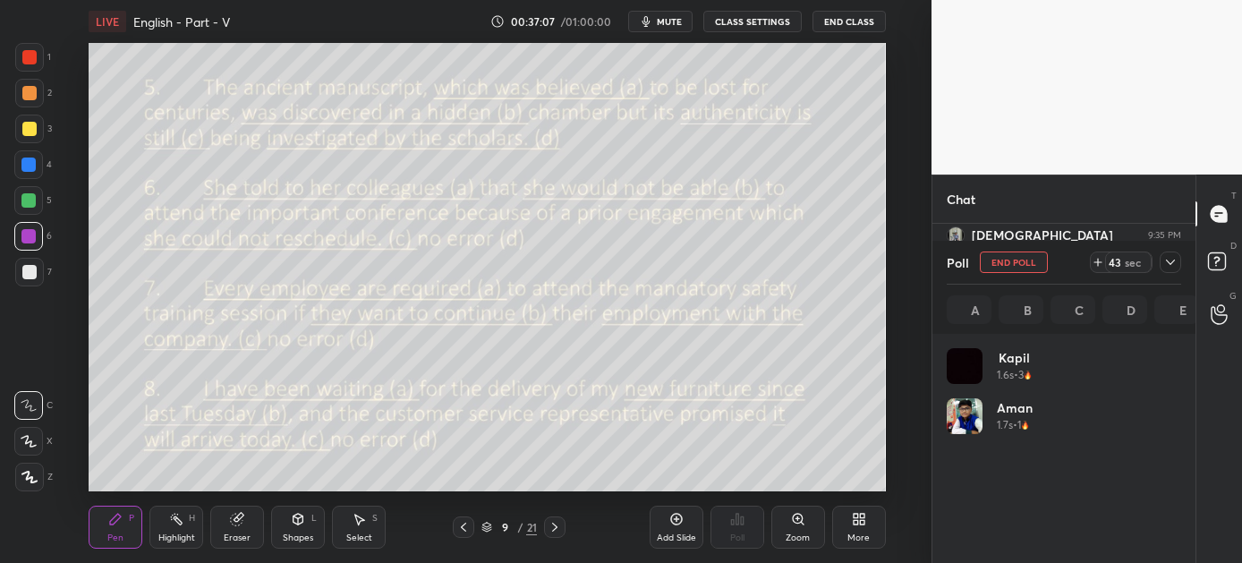
scroll to position [209, 229]
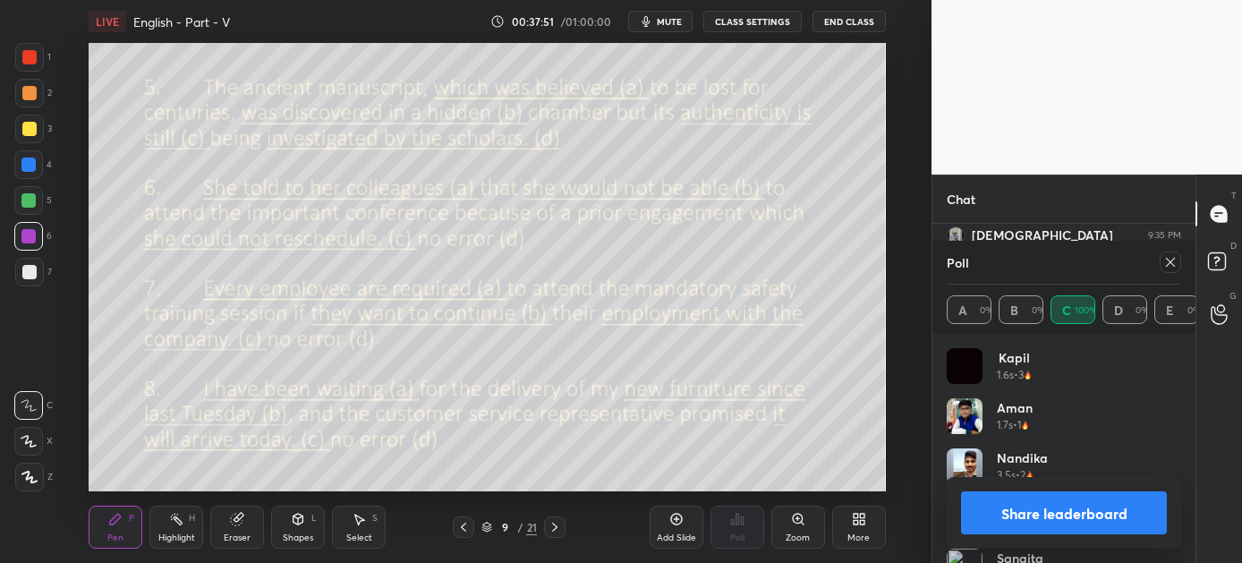
click at [1011, 518] on button "Share leaderboard" at bounding box center [1064, 512] width 206 height 43
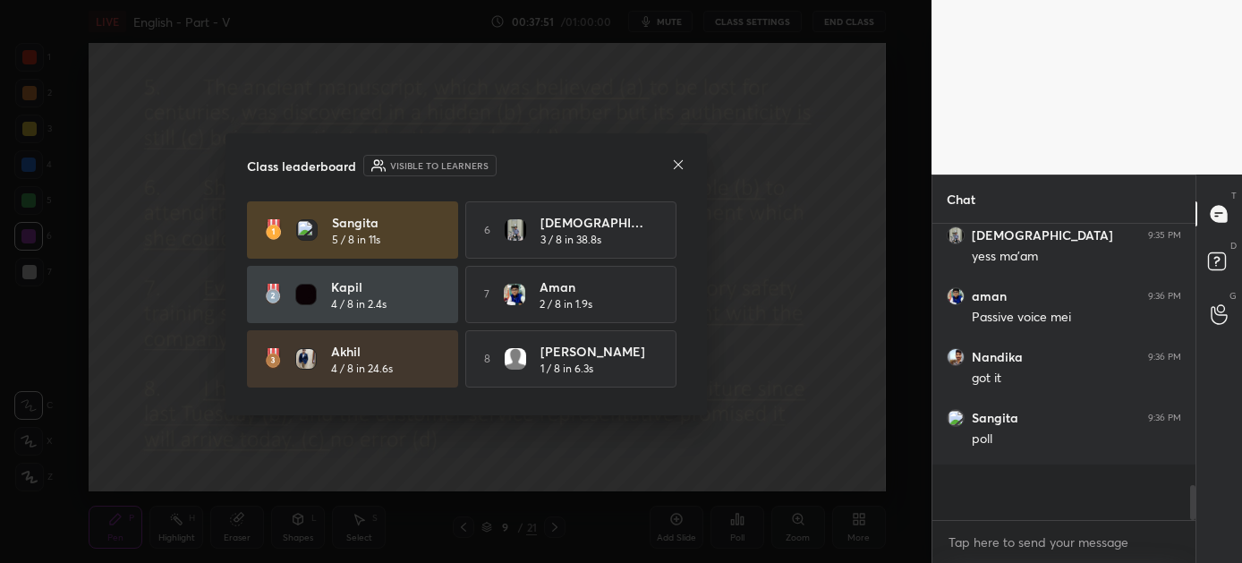
scroll to position [6, 5]
click at [676, 162] on icon at bounding box center [678, 165] width 14 height 14
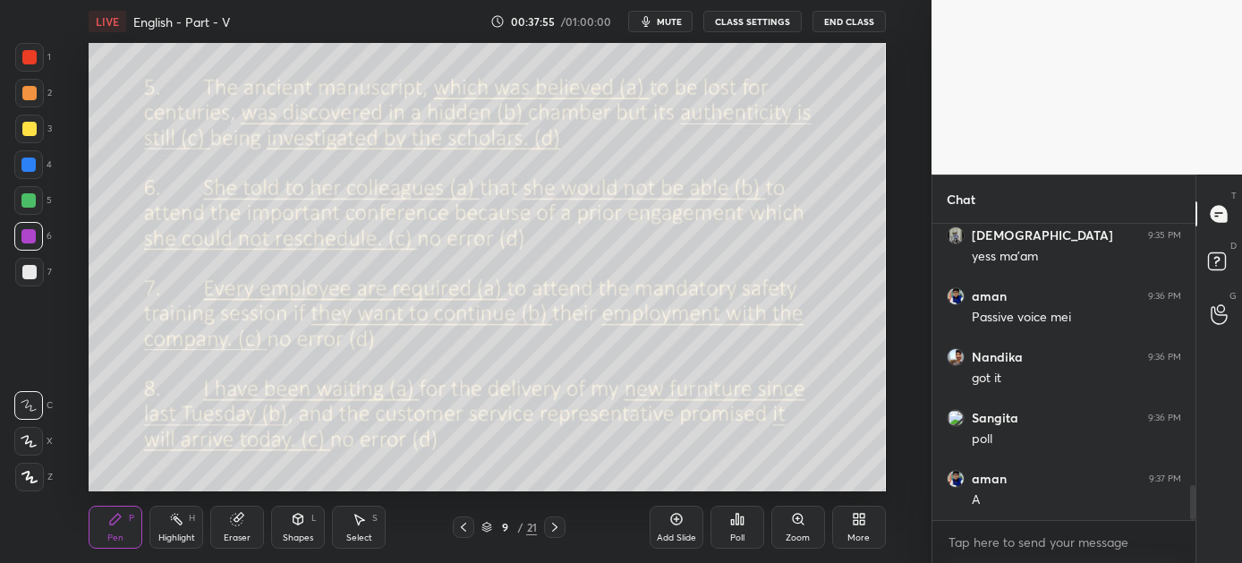
click at [551, 526] on icon at bounding box center [555, 527] width 14 height 14
click at [722, 538] on div "Poll" at bounding box center [738, 527] width 54 height 43
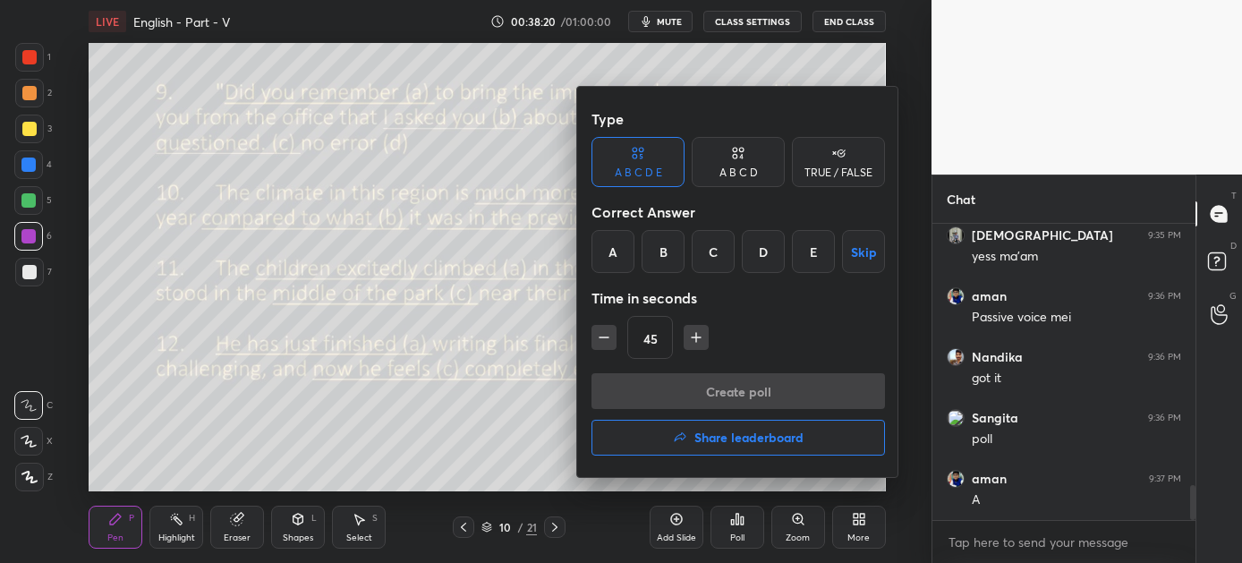
click at [806, 248] on div "E" at bounding box center [813, 251] width 43 height 43
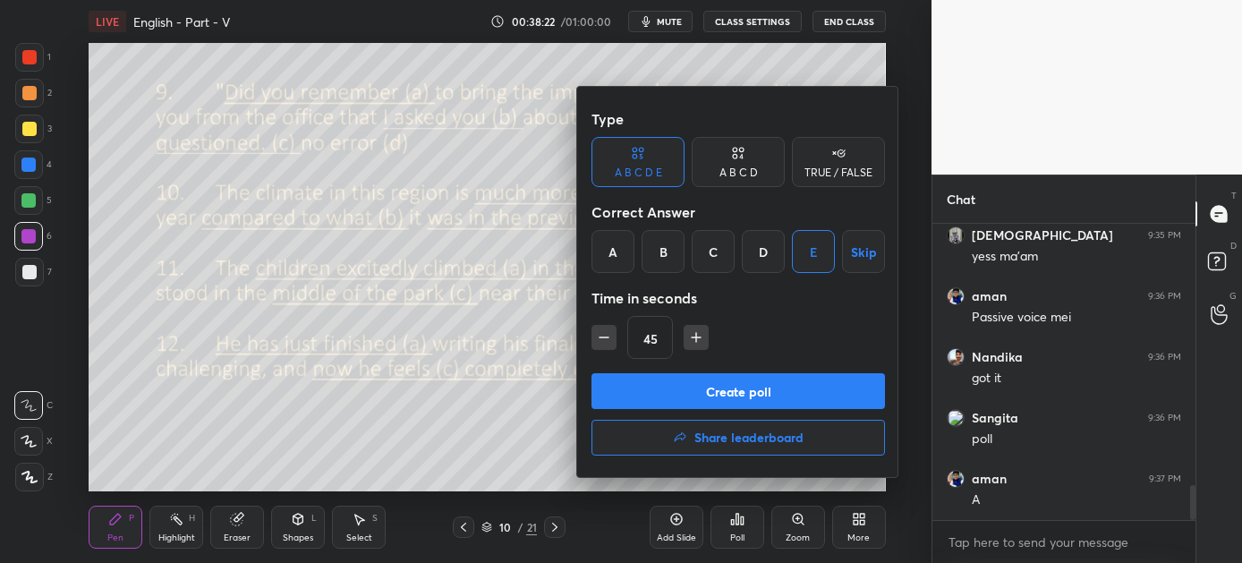
click at [718, 390] on button "Create poll" at bounding box center [739, 391] width 294 height 36
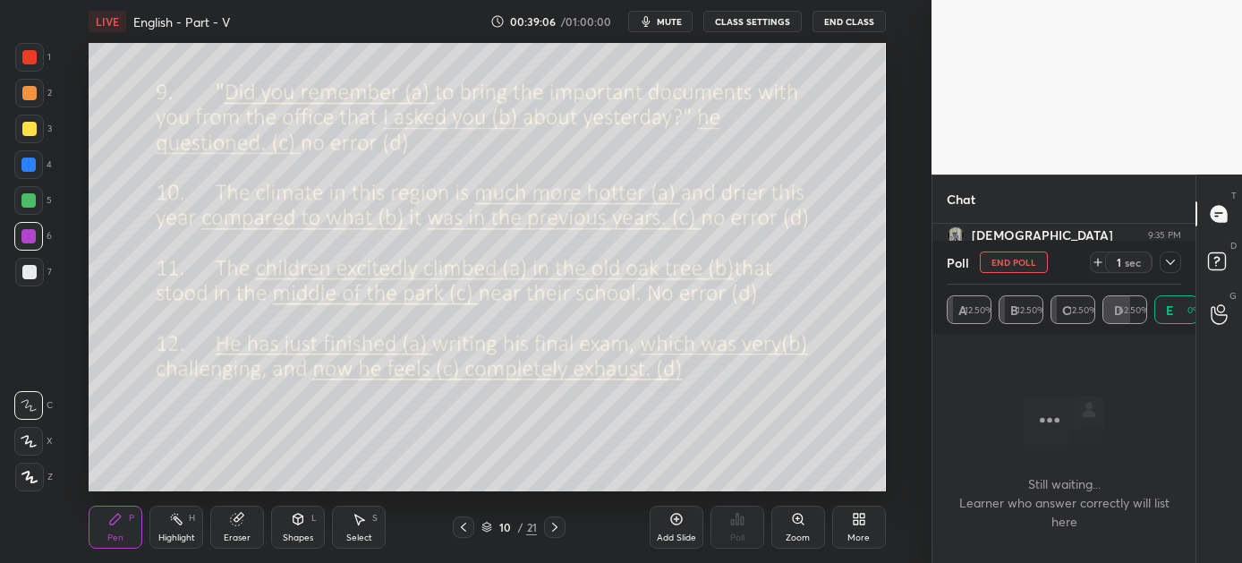
scroll to position [2370, 0]
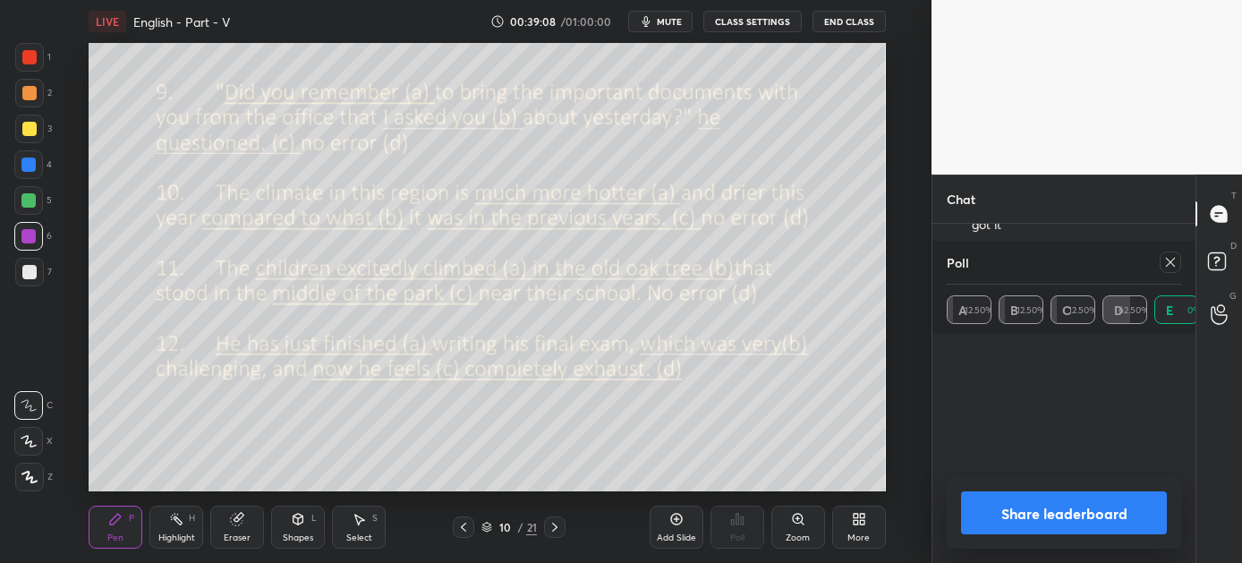
click at [1038, 519] on button "Share leaderboard" at bounding box center [1064, 512] width 206 height 43
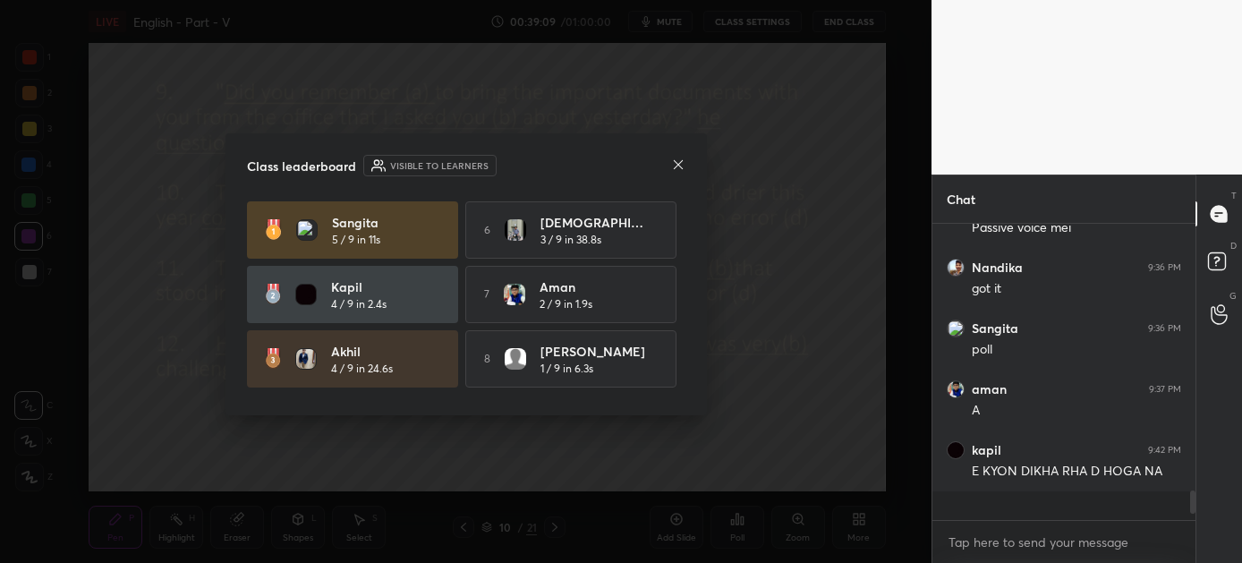
scroll to position [6, 5]
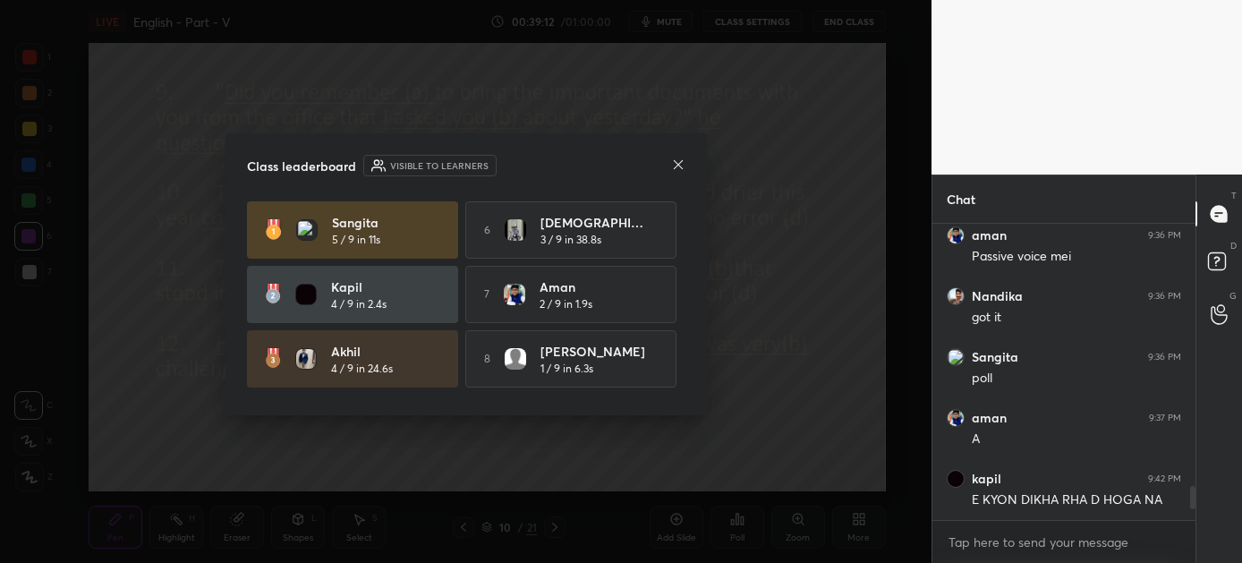
click at [675, 158] on icon at bounding box center [678, 165] width 14 height 14
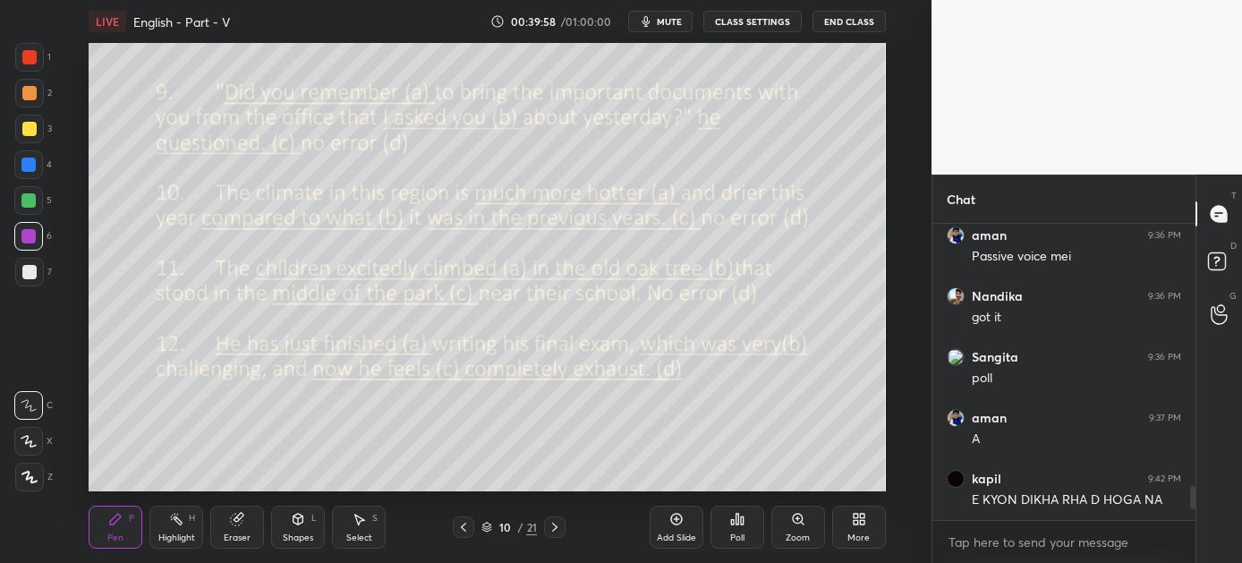
click at [739, 525] on icon at bounding box center [737, 519] width 14 height 14
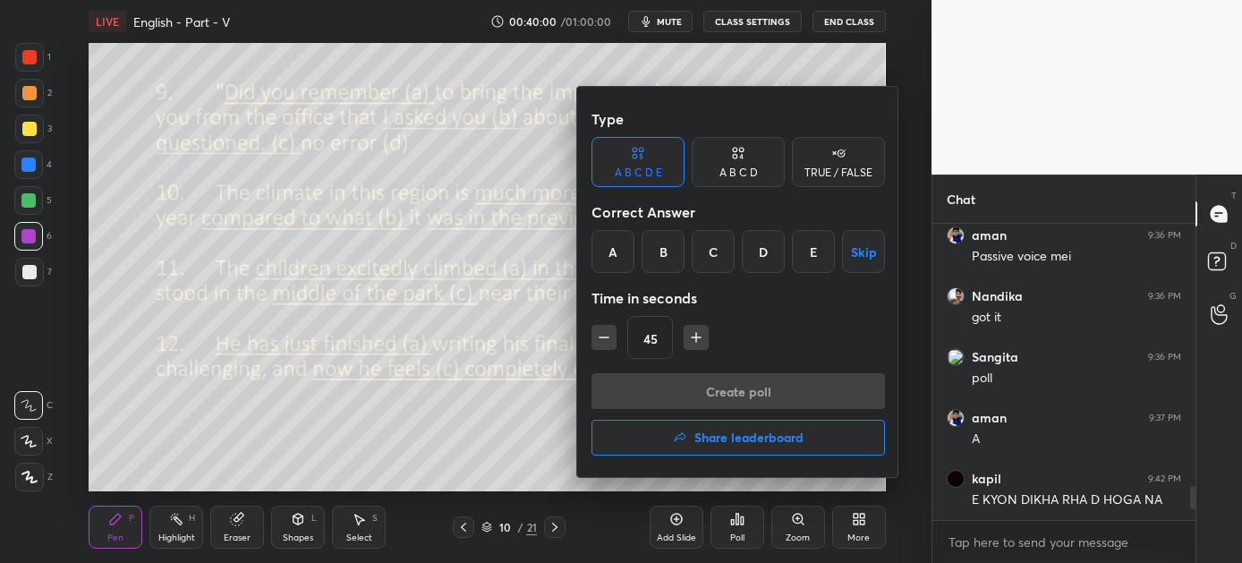
click at [730, 154] on div "A B C D" at bounding box center [738, 162] width 93 height 50
click at [622, 252] on div "A" at bounding box center [618, 251] width 53 height 43
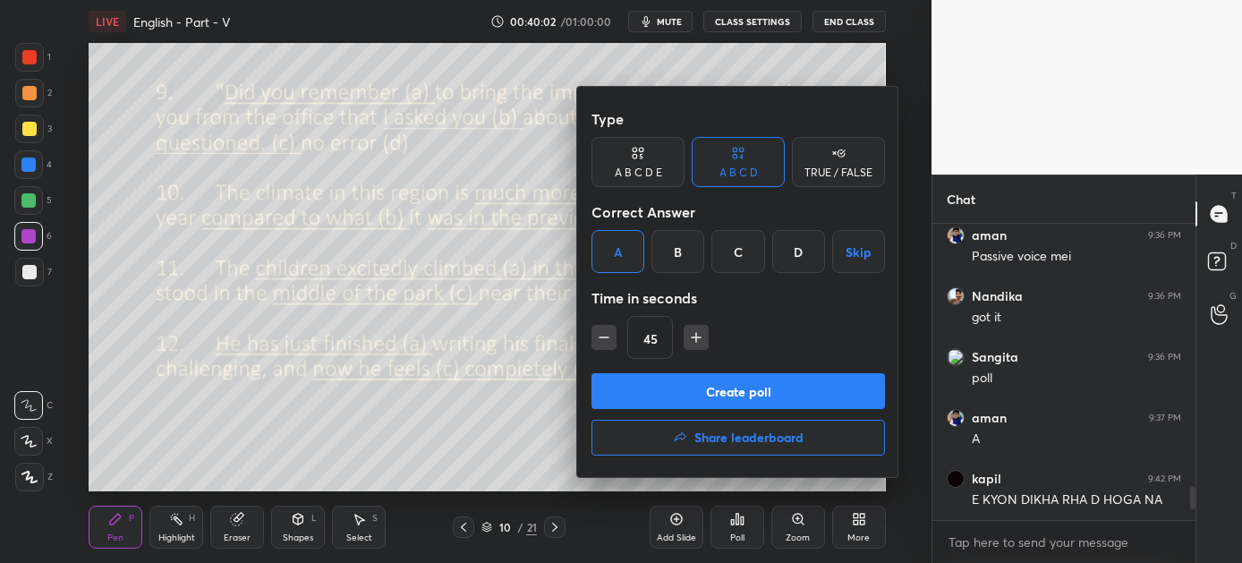
click at [727, 393] on button "Create poll" at bounding box center [739, 391] width 294 height 36
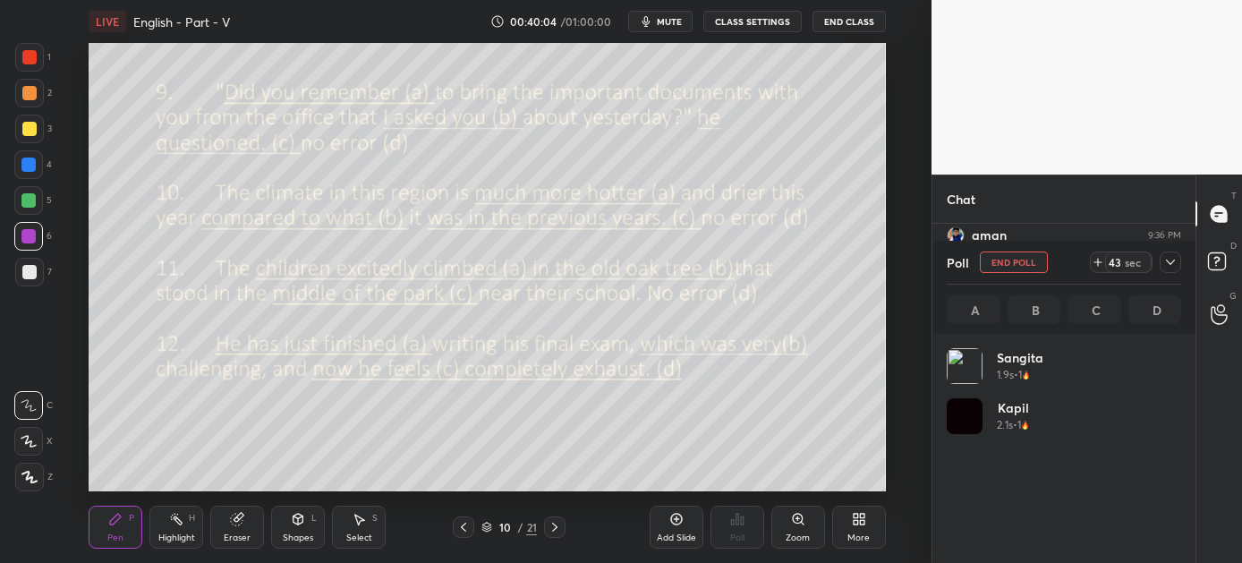
scroll to position [5, 5]
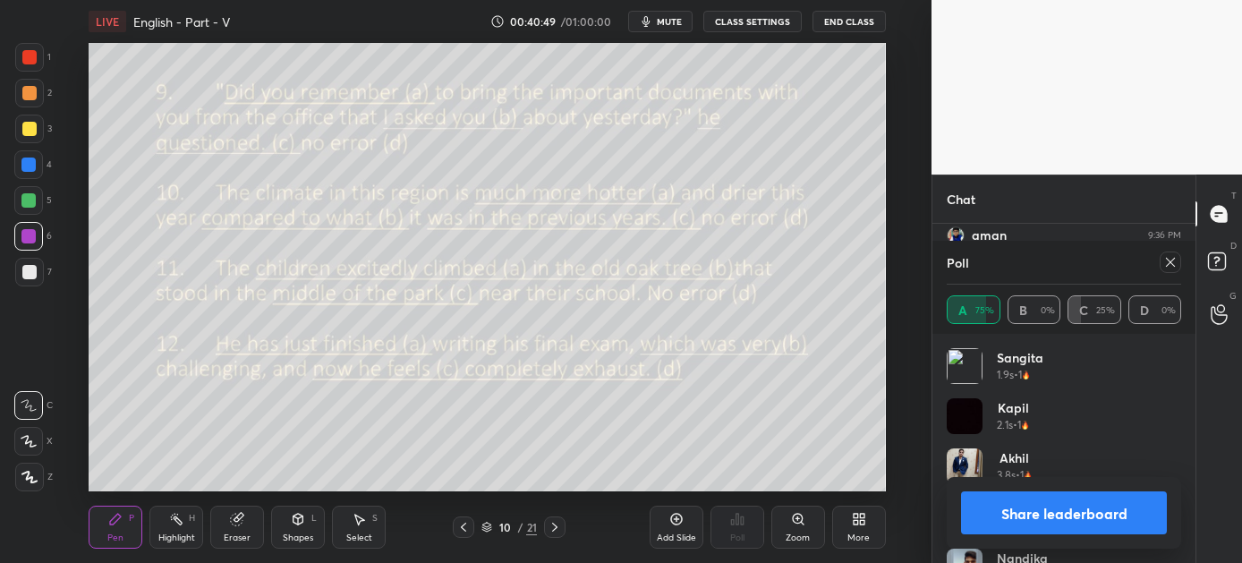
click at [1078, 511] on button "Share leaderboard" at bounding box center [1064, 512] width 206 height 43
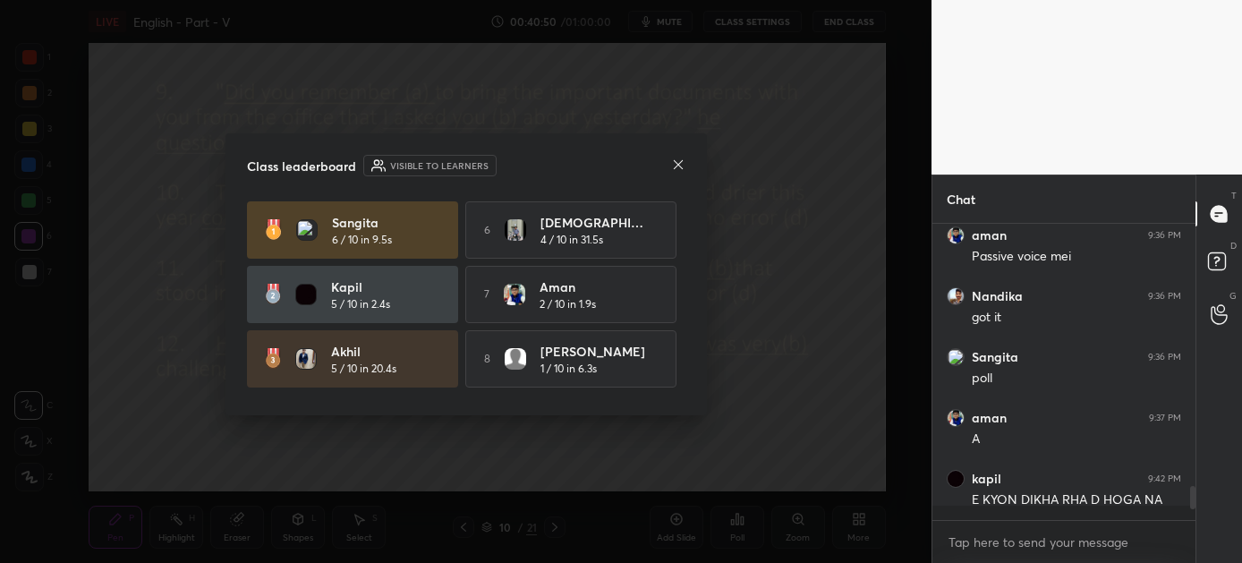
scroll to position [6, 5]
click at [676, 159] on icon at bounding box center [678, 165] width 14 height 14
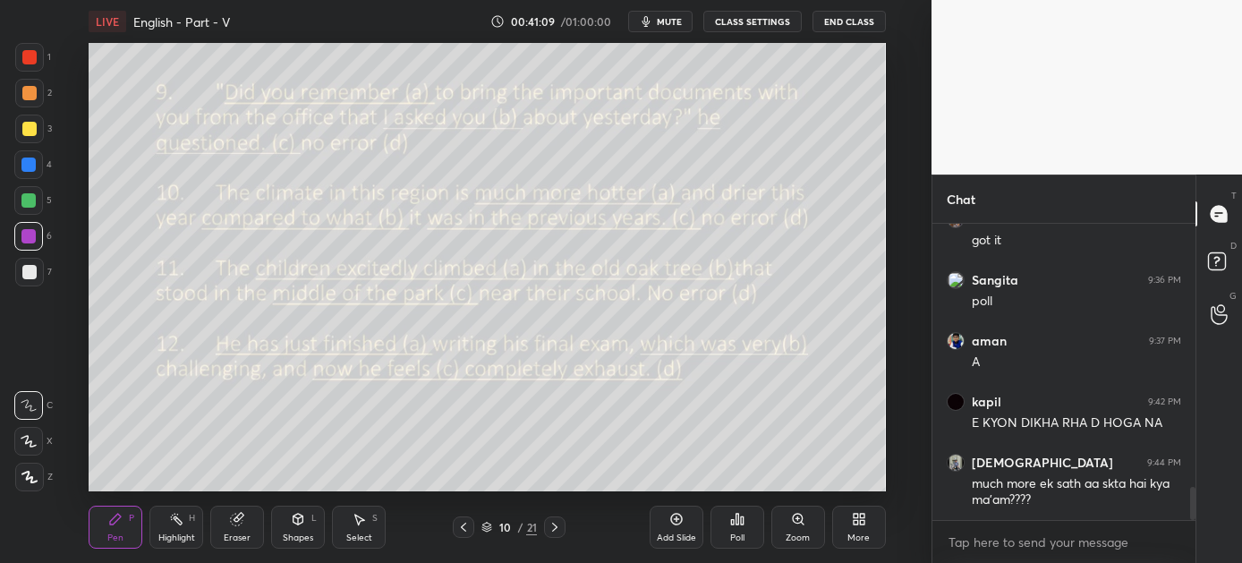
scroll to position [2372, 0]
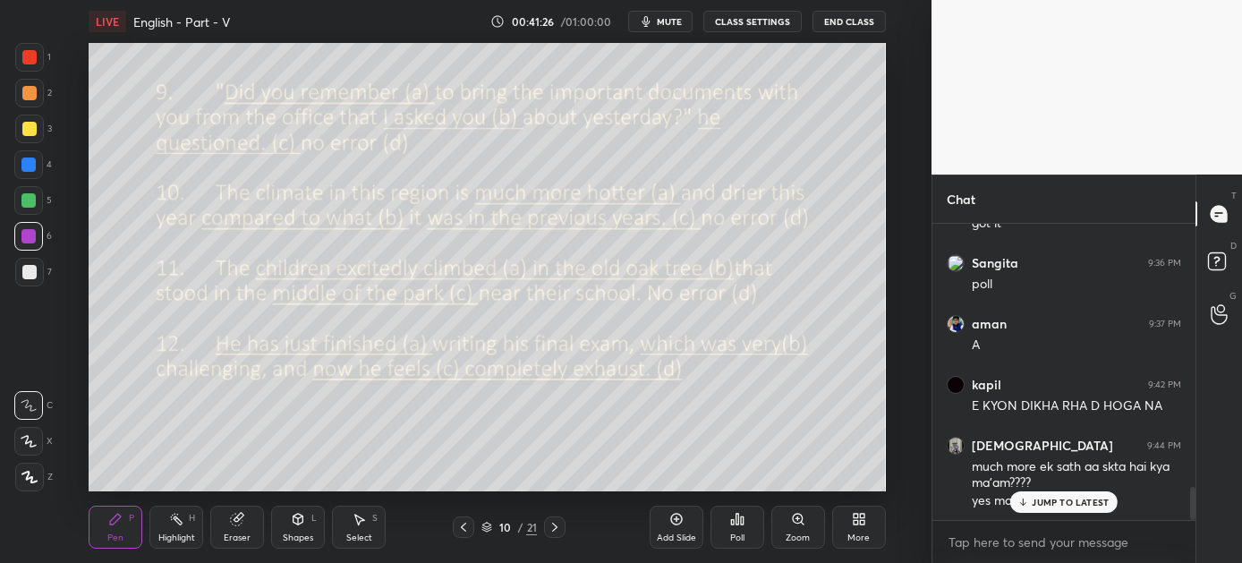
click at [1040, 499] on p "JUMP TO LATEST" at bounding box center [1070, 502] width 77 height 11
click at [737, 510] on div "Poll" at bounding box center [738, 527] width 54 height 43
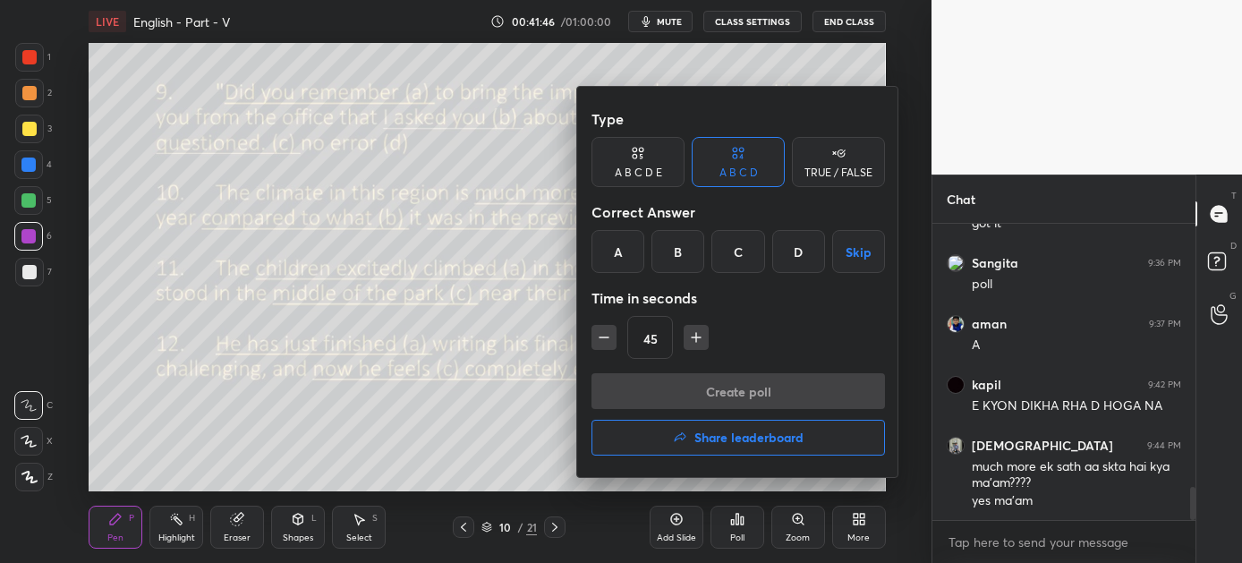
click at [670, 248] on div "B" at bounding box center [678, 251] width 53 height 43
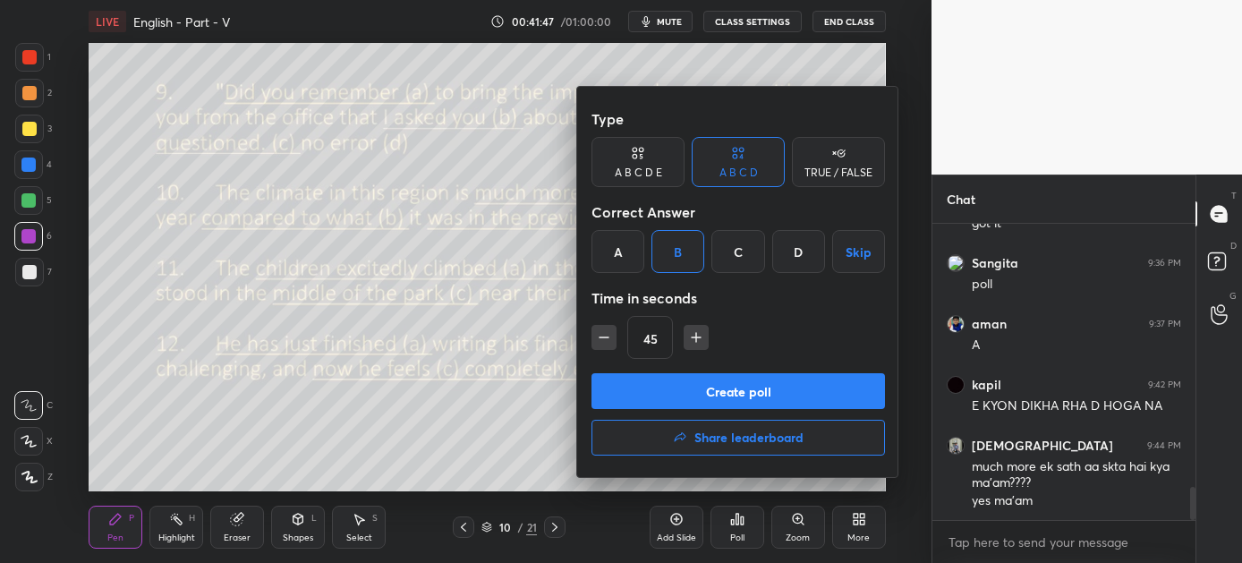
click at [718, 388] on button "Create poll" at bounding box center [739, 391] width 294 height 36
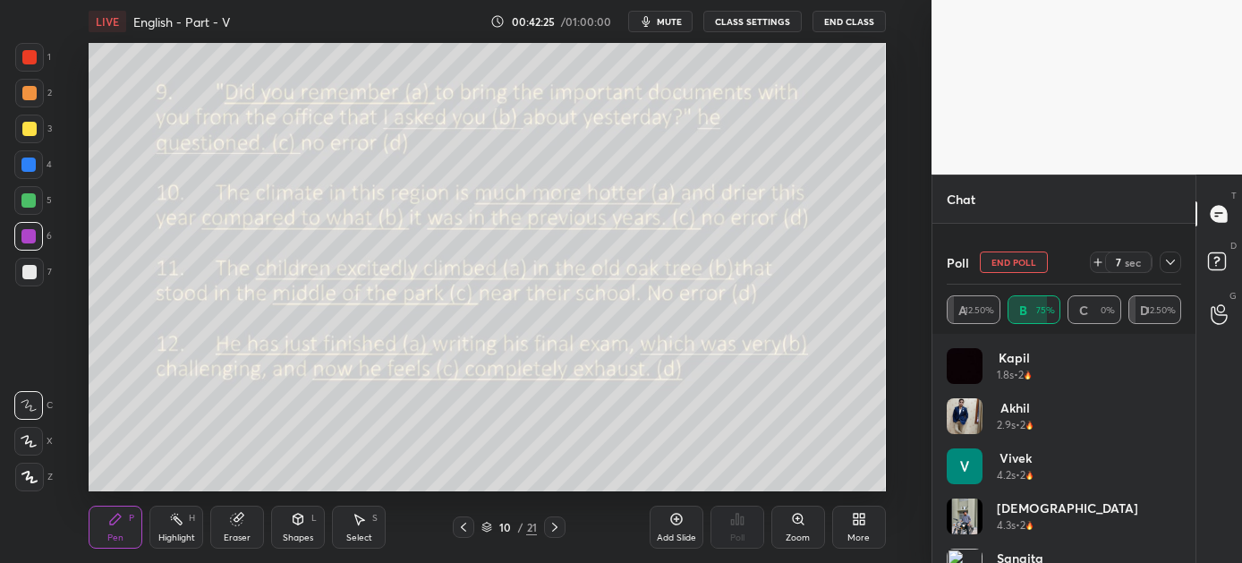
scroll to position [2527, 0]
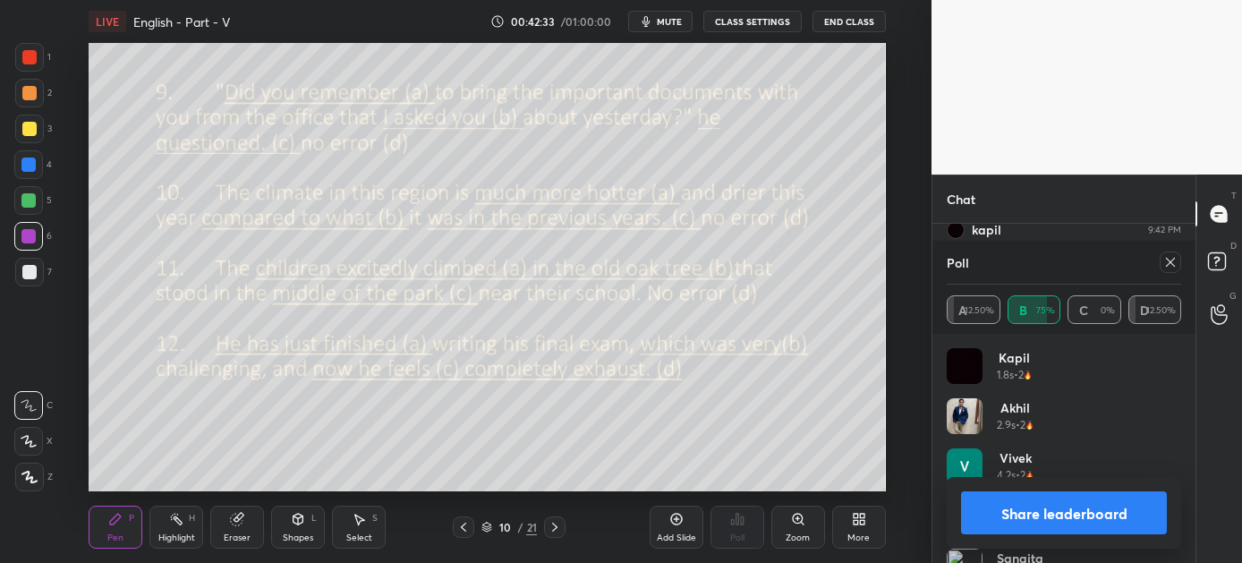
click at [1093, 514] on button "Share leaderboard" at bounding box center [1064, 512] width 206 height 43
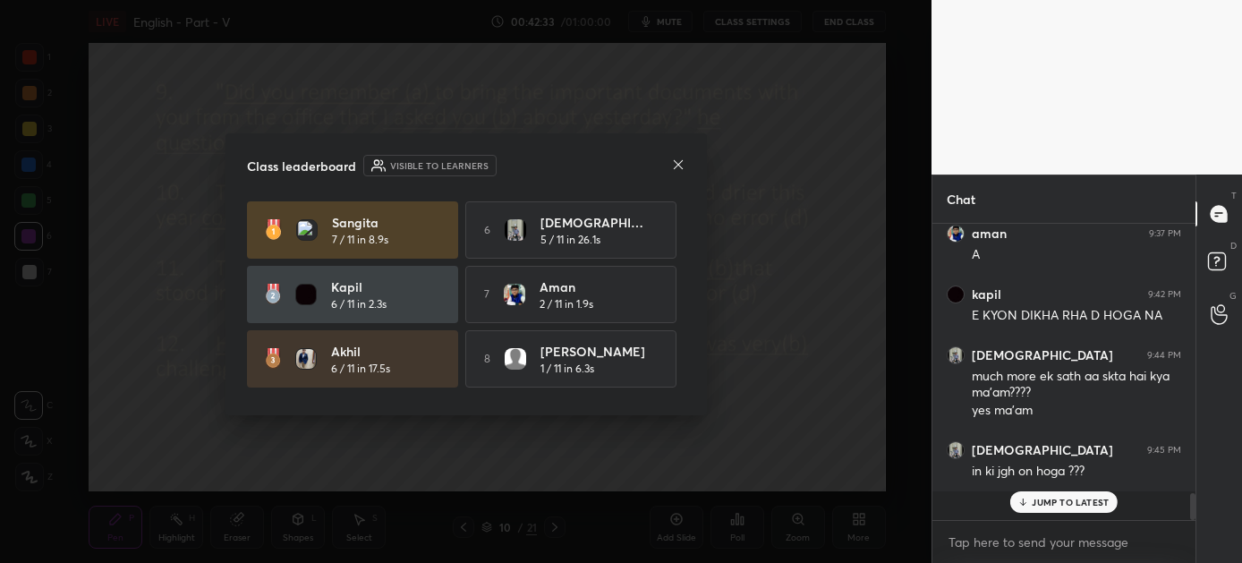
scroll to position [291, 258]
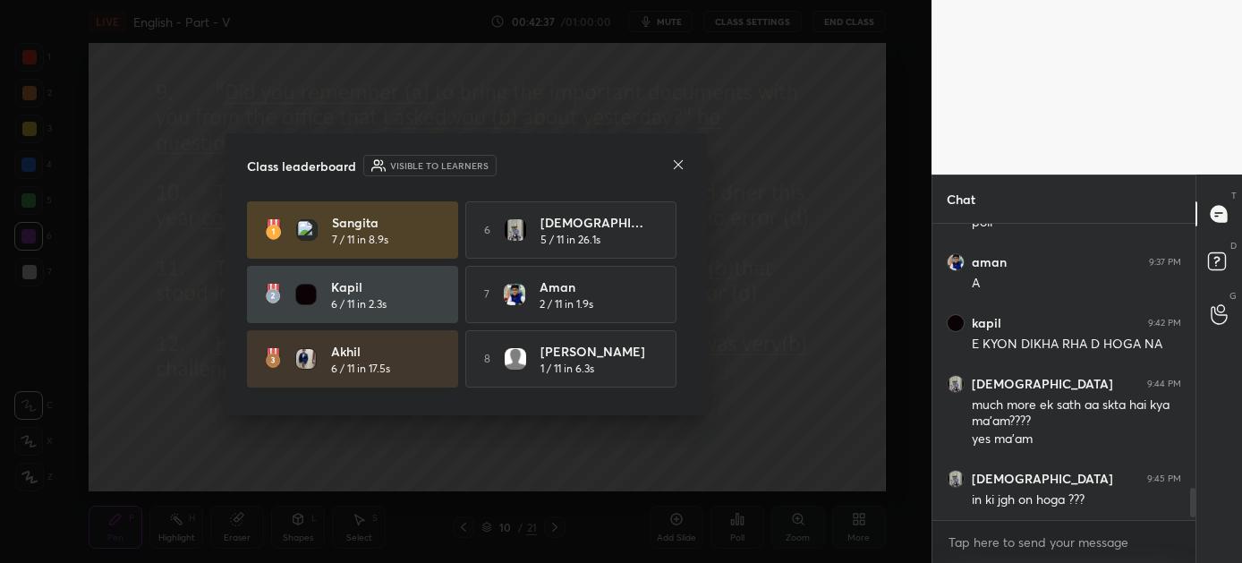
click at [679, 164] on icon at bounding box center [678, 165] width 14 height 14
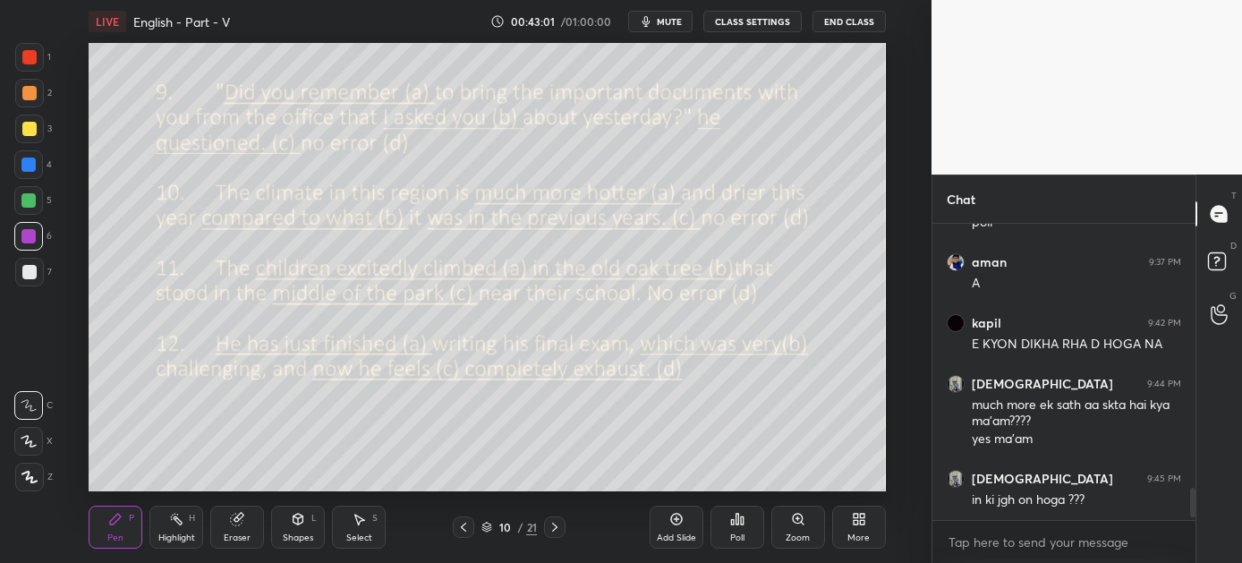
scroll to position [2494, 0]
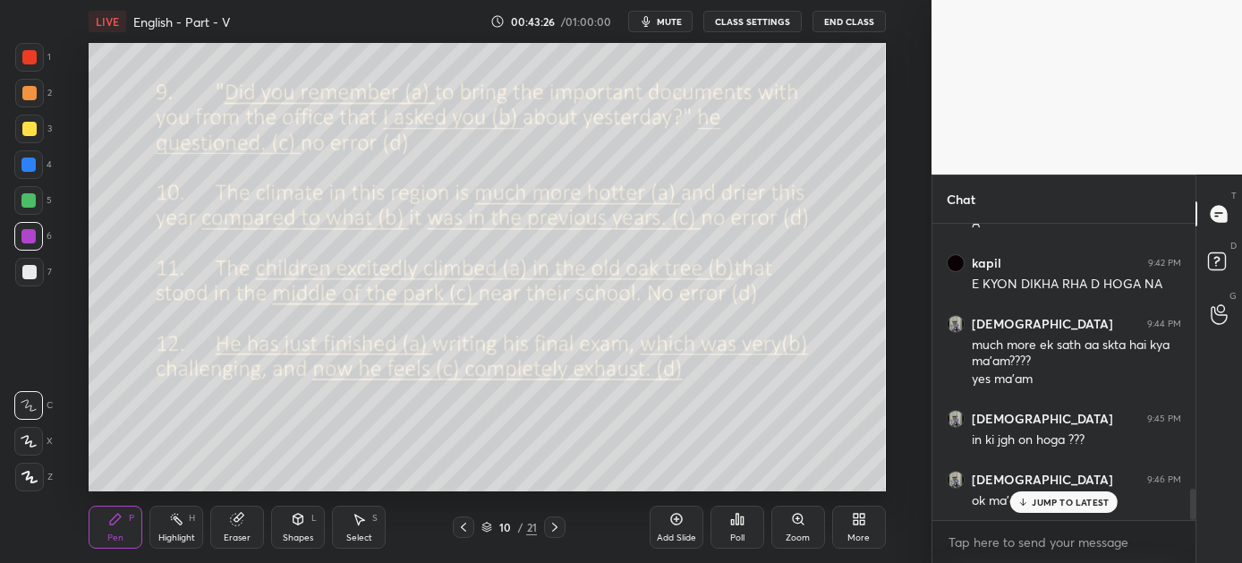
click at [1034, 497] on p "JUMP TO LATEST" at bounding box center [1070, 502] width 77 height 11
click at [733, 526] on div "Poll" at bounding box center [738, 527] width 54 height 43
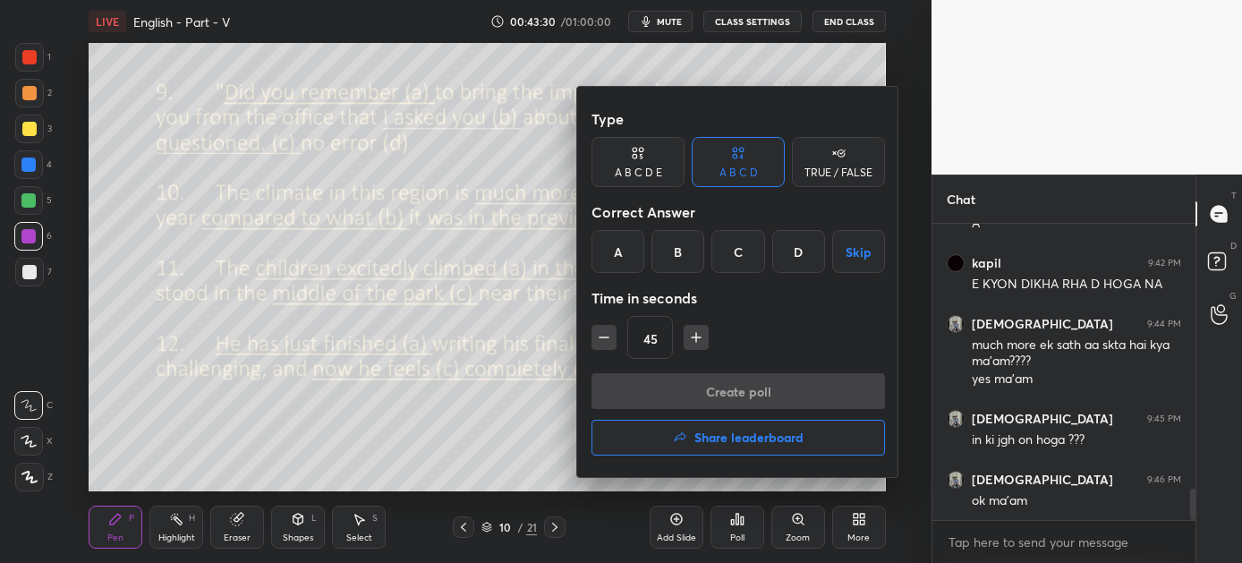
click at [798, 243] on div "D" at bounding box center [798, 251] width 53 height 43
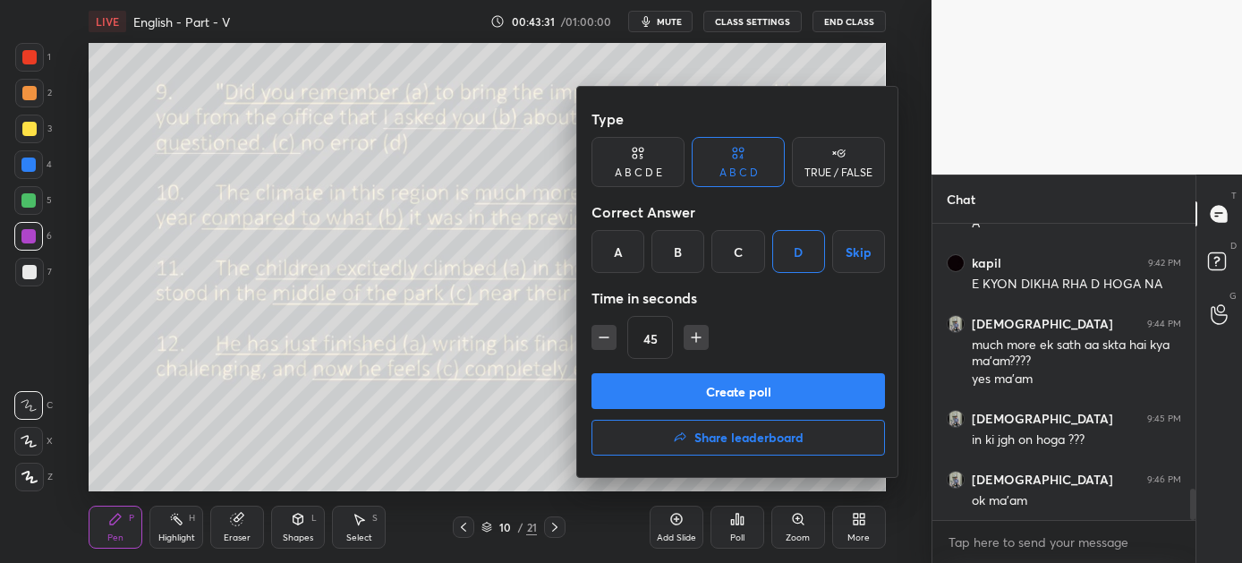
click at [745, 393] on button "Create poll" at bounding box center [739, 391] width 294 height 36
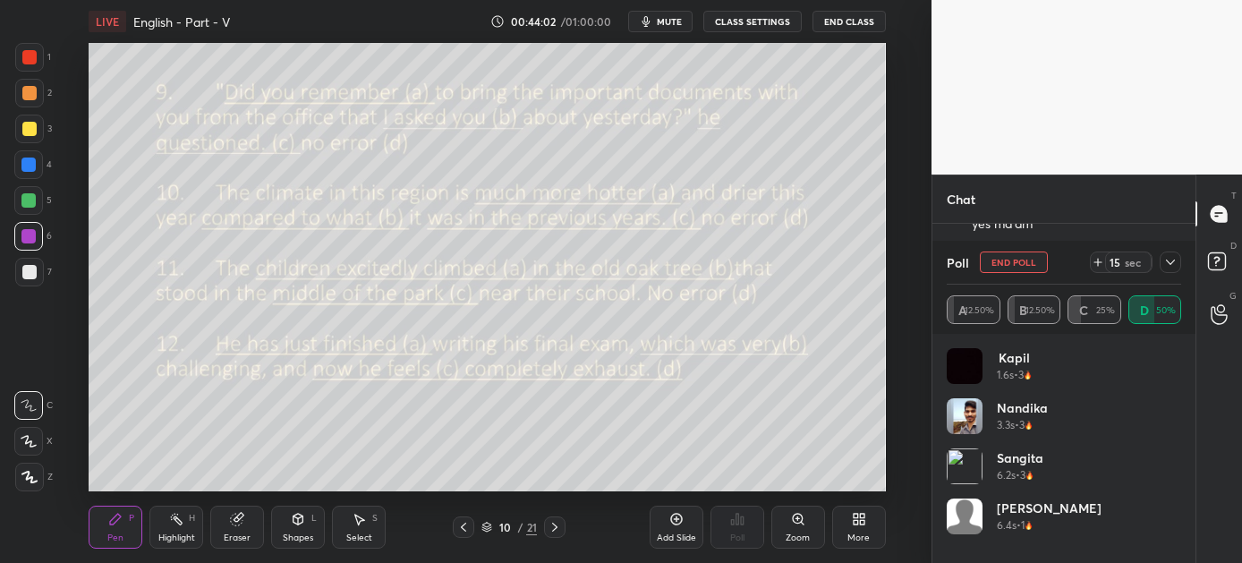
scroll to position [2709, 0]
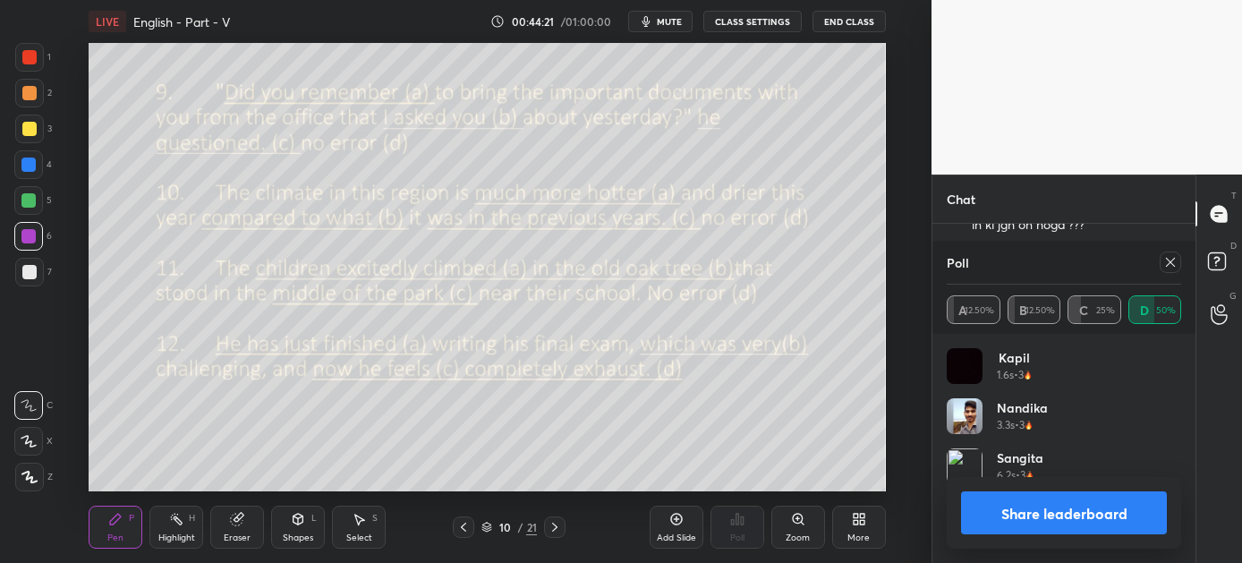
click at [1093, 516] on button "Share leaderboard" at bounding box center [1064, 512] width 206 height 43
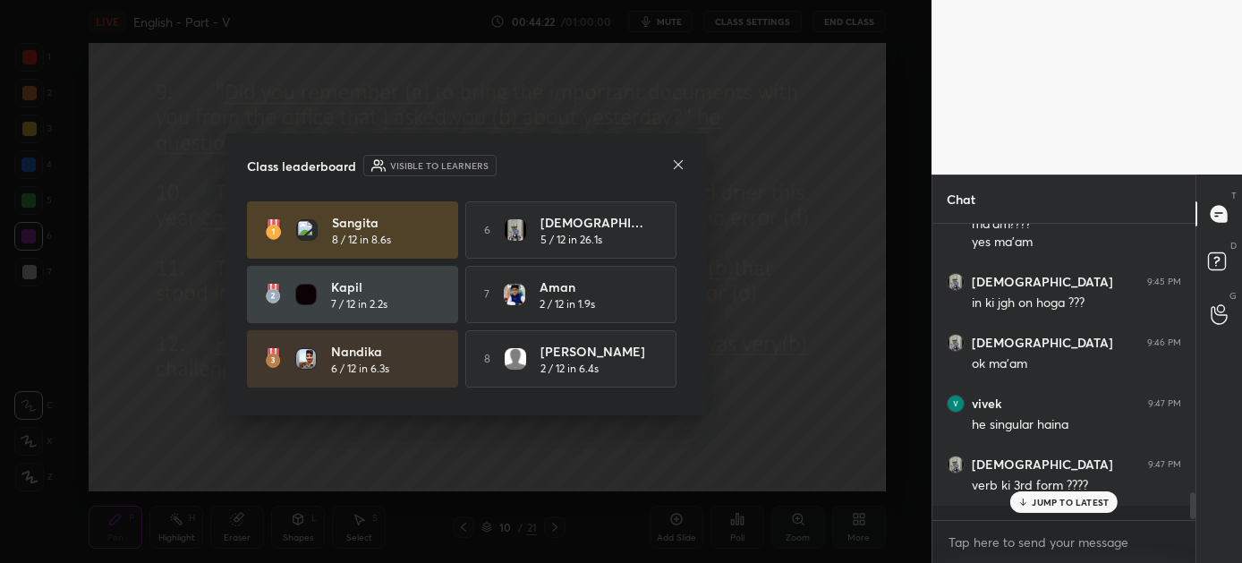
scroll to position [2621, 0]
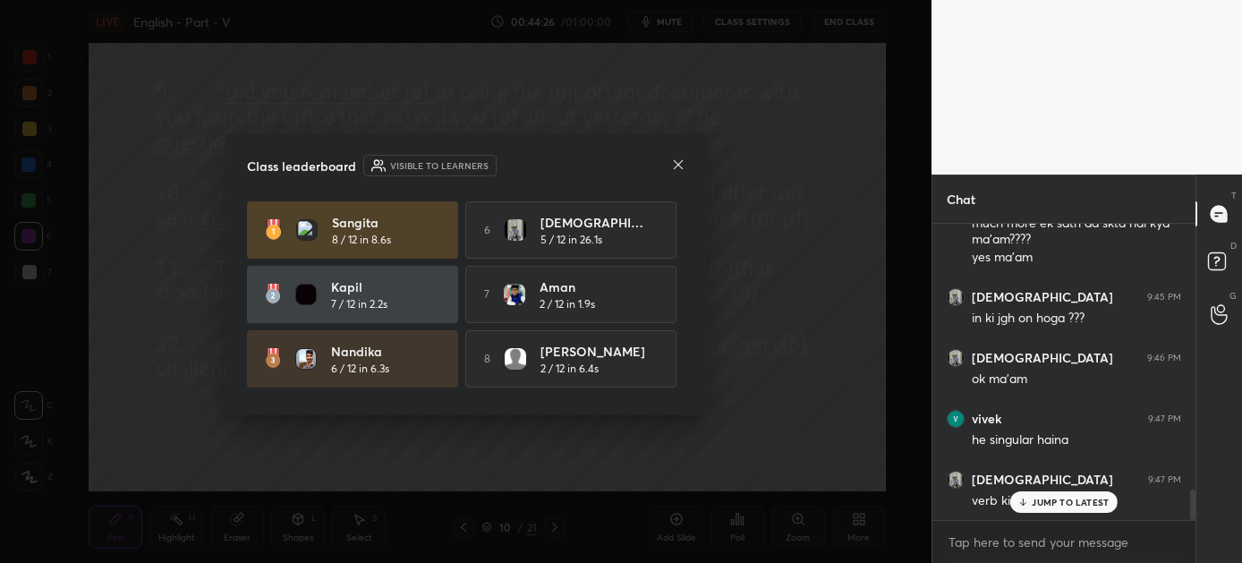
click at [1065, 497] on p "JUMP TO LATEST" at bounding box center [1070, 502] width 77 height 11
click at [682, 159] on icon at bounding box center [678, 165] width 14 height 14
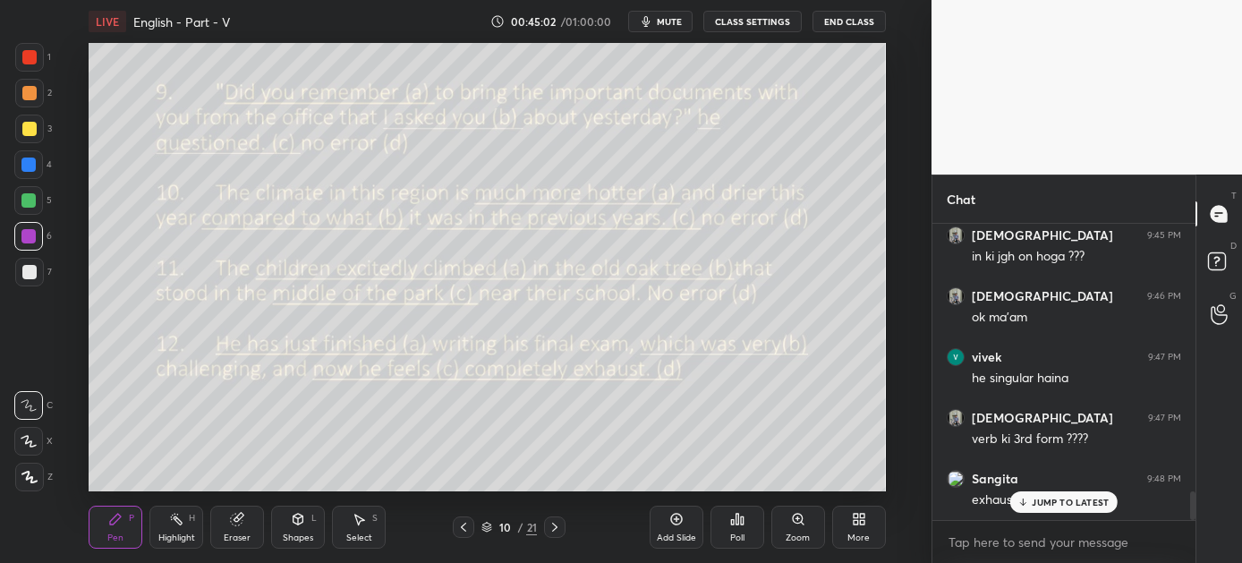
scroll to position [2737, 0]
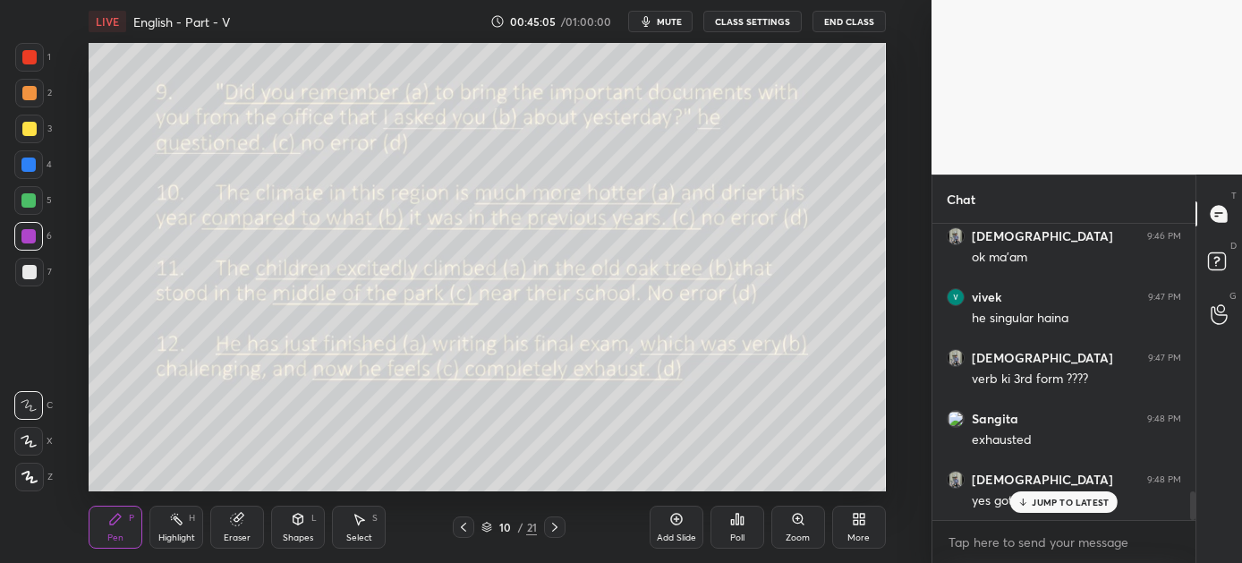
click at [556, 526] on icon at bounding box center [554, 527] width 5 height 9
click at [734, 538] on div "Poll" at bounding box center [737, 537] width 14 height 9
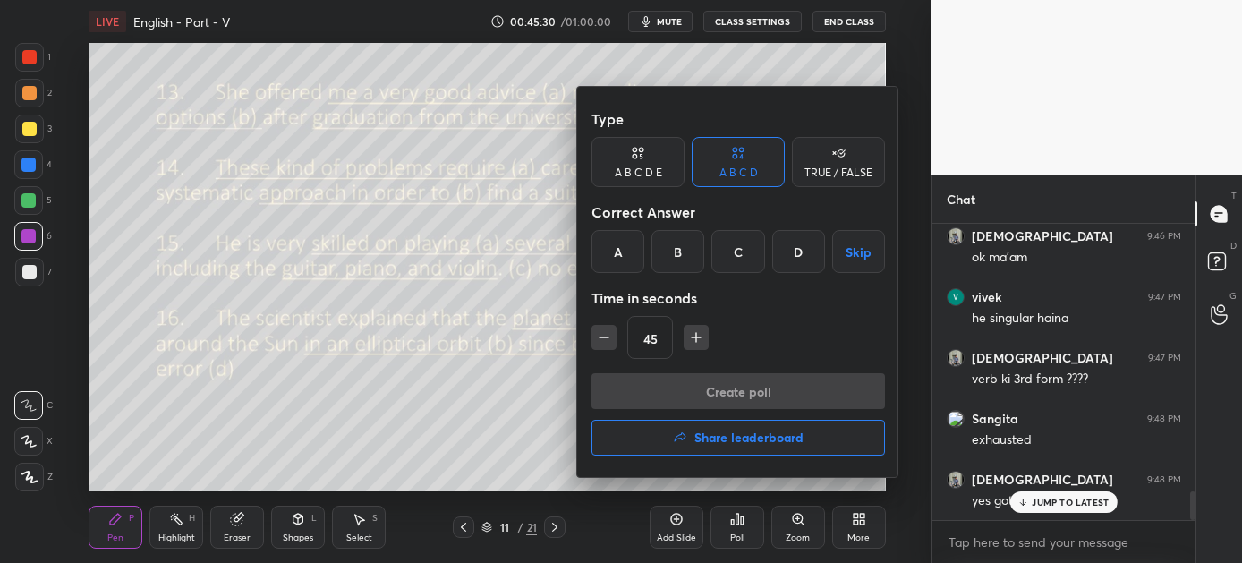
click at [611, 255] on div "A" at bounding box center [618, 251] width 53 height 43
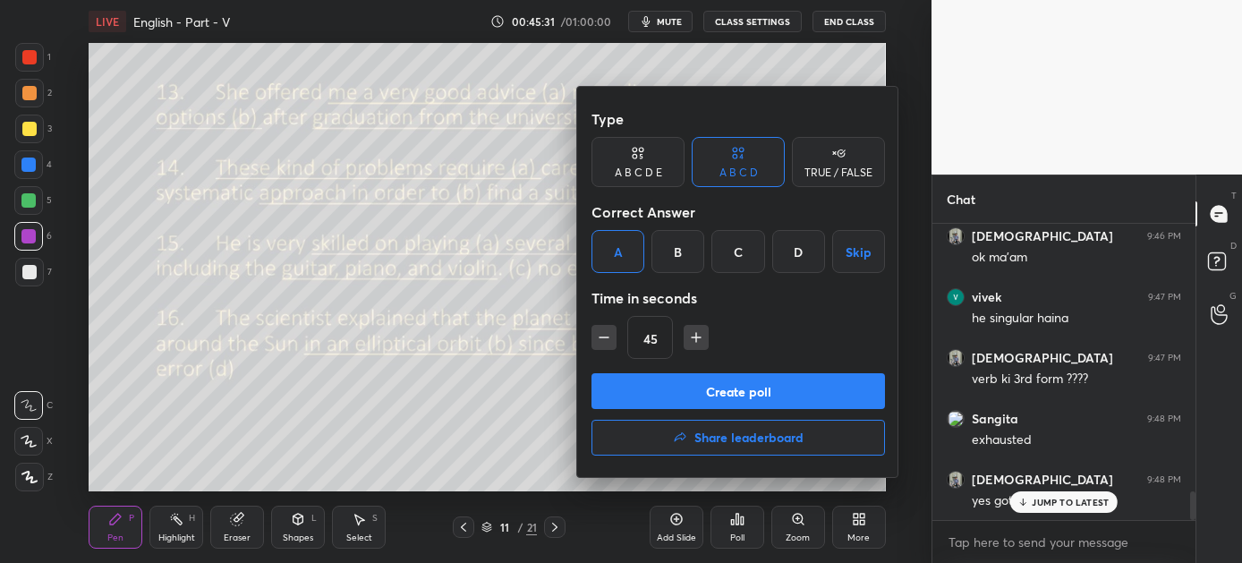
click at [709, 388] on button "Create poll" at bounding box center [739, 391] width 294 height 36
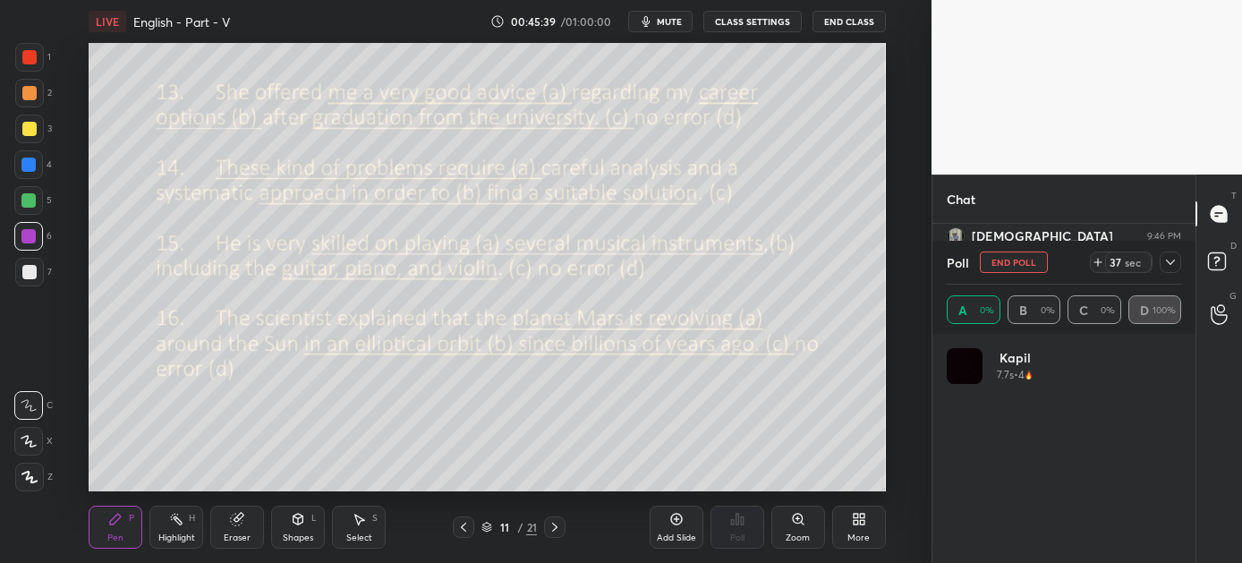
scroll to position [209, 229]
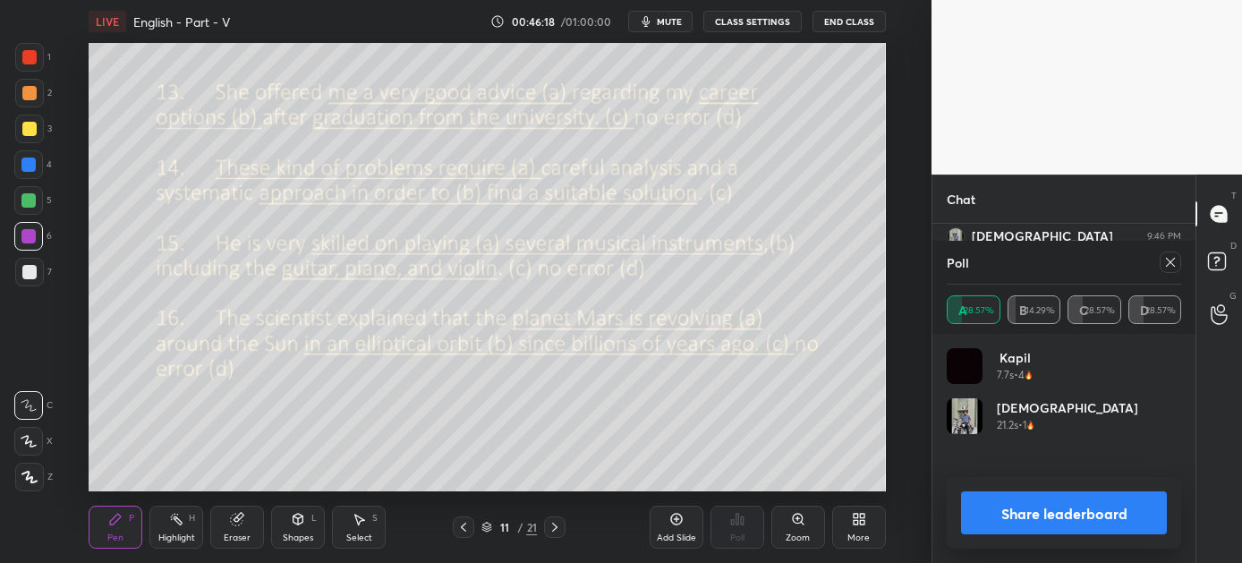
click at [1080, 505] on button "Share leaderboard" at bounding box center [1064, 512] width 206 height 43
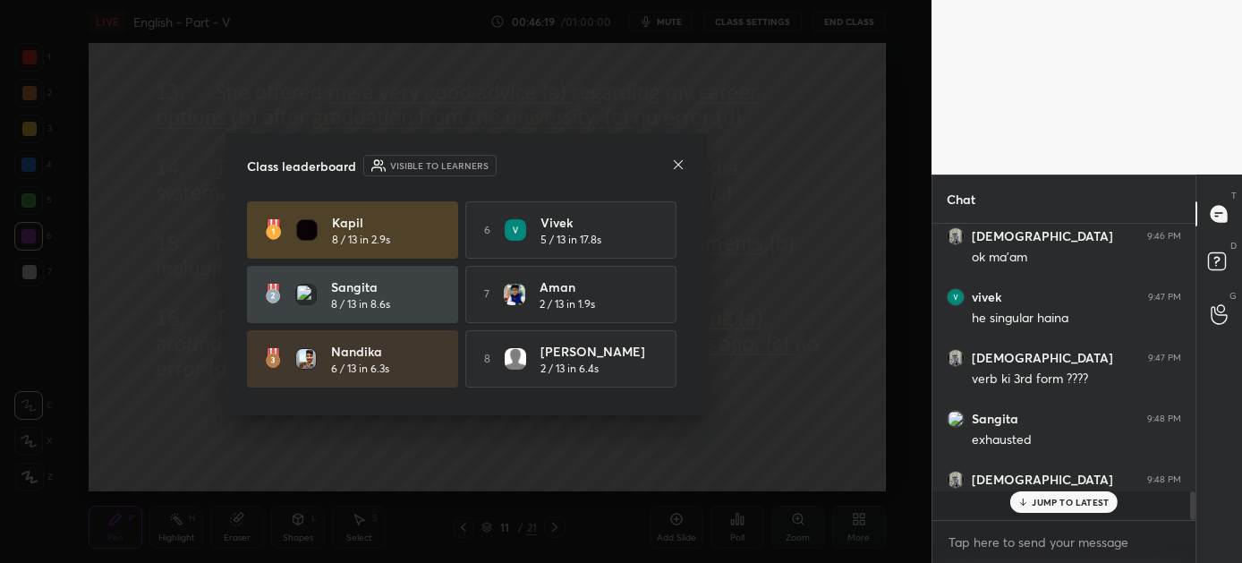
scroll to position [6, 5]
click at [684, 161] on icon at bounding box center [678, 165] width 14 height 14
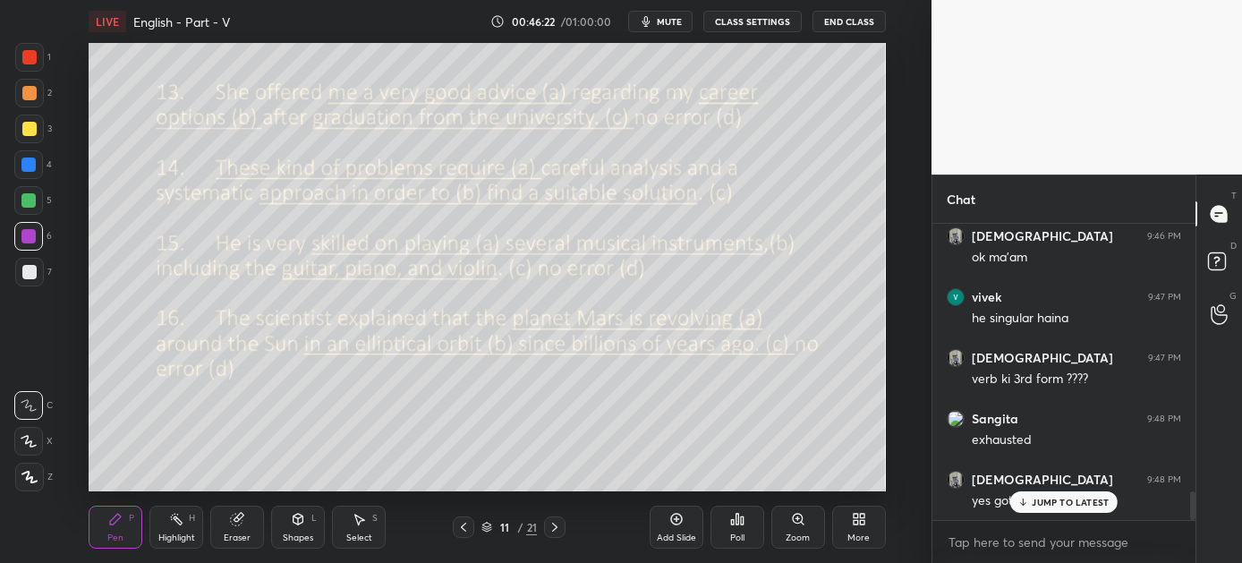
click at [1062, 503] on p "JUMP TO LATEST" at bounding box center [1070, 502] width 77 height 11
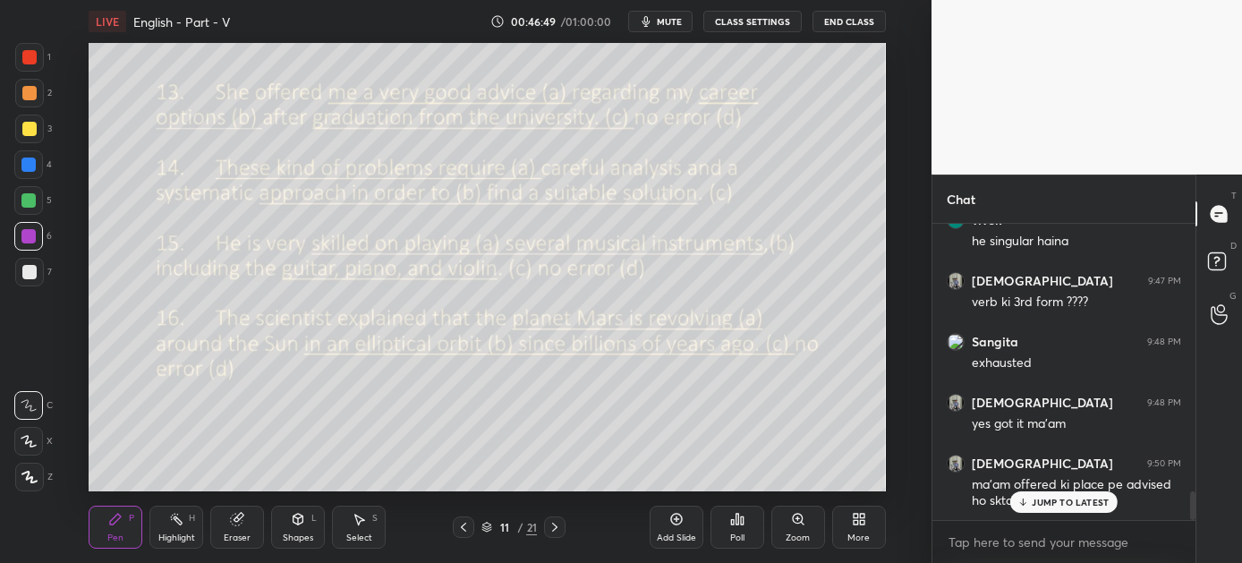
click at [1050, 501] on p "JUMP TO LATEST" at bounding box center [1070, 502] width 77 height 11
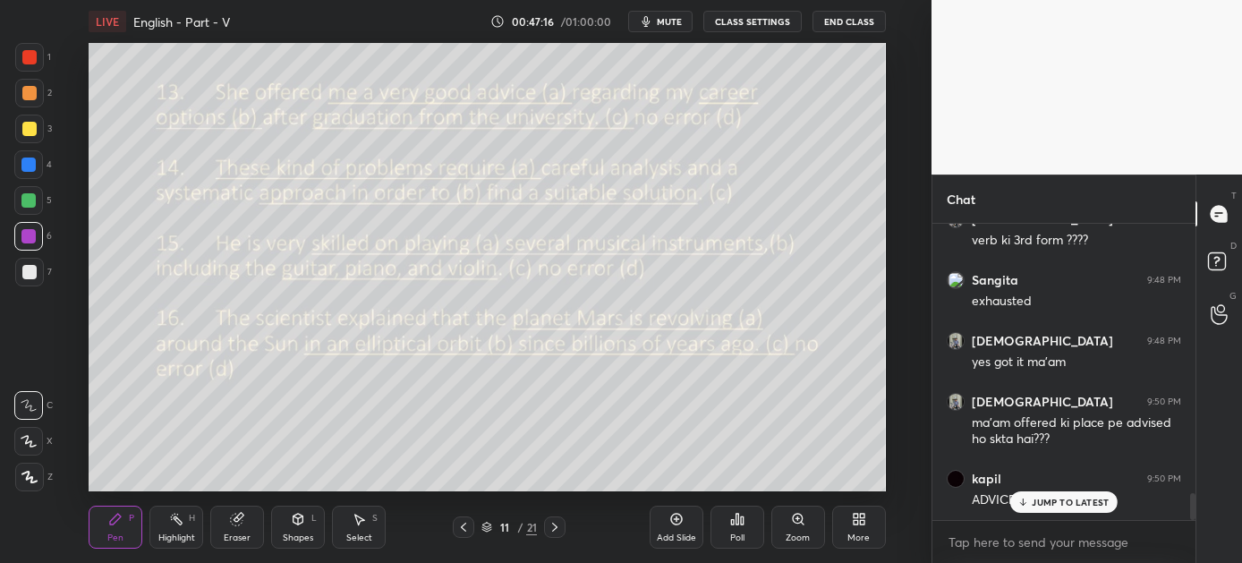
scroll to position [2936, 0]
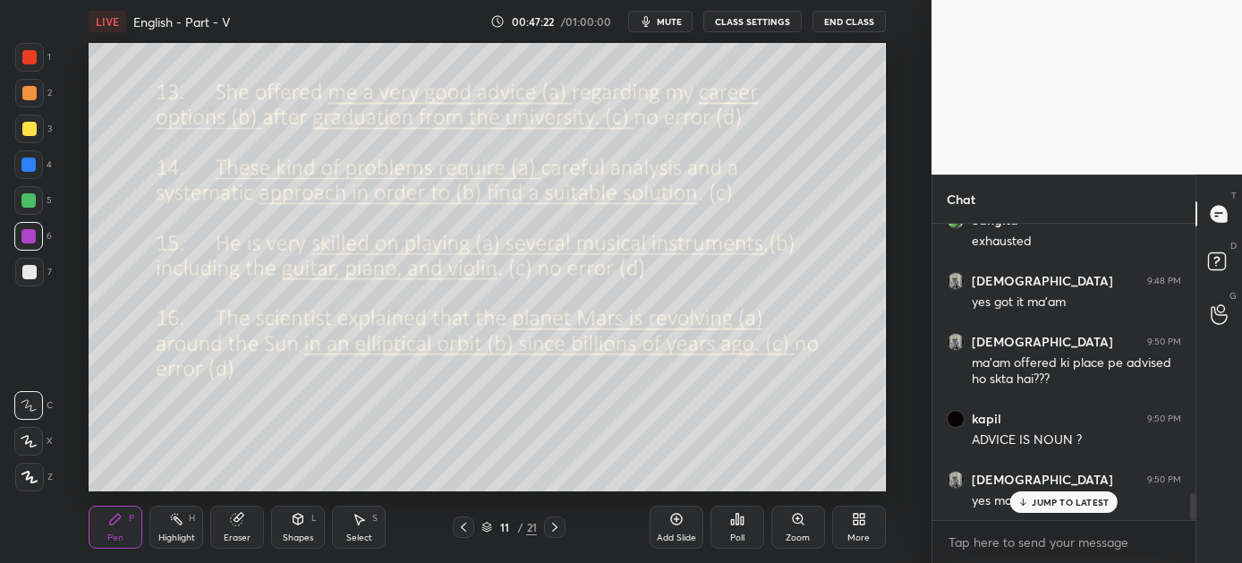
click at [1038, 500] on p "JUMP TO LATEST" at bounding box center [1070, 502] width 77 height 11
click at [739, 529] on div "Poll" at bounding box center [738, 527] width 54 height 43
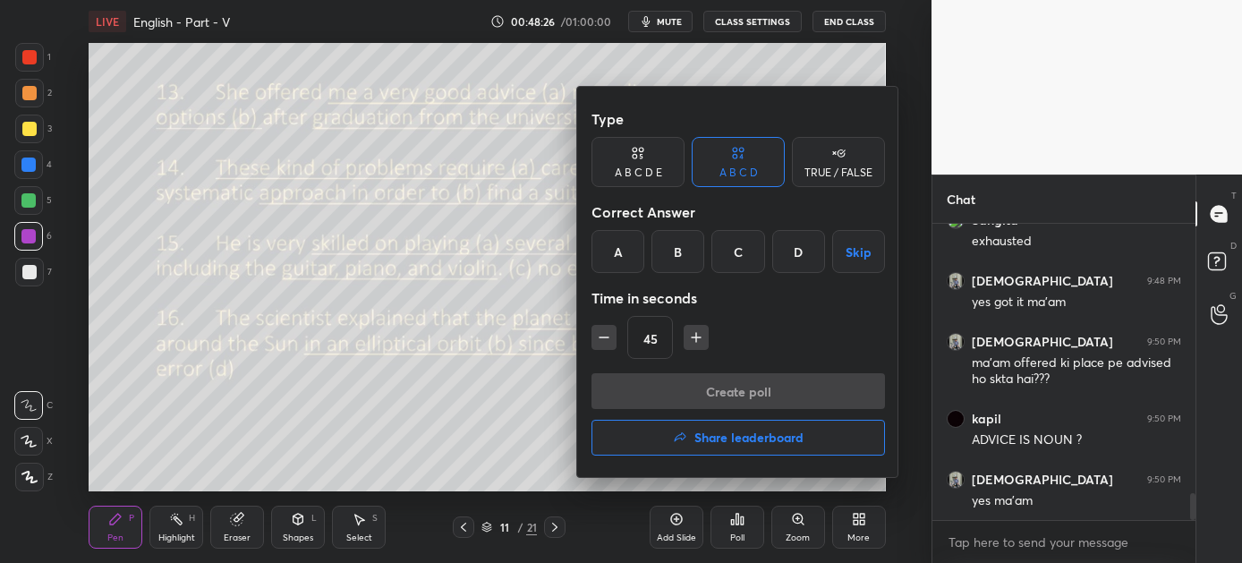
click at [630, 242] on div "A" at bounding box center [618, 251] width 53 height 43
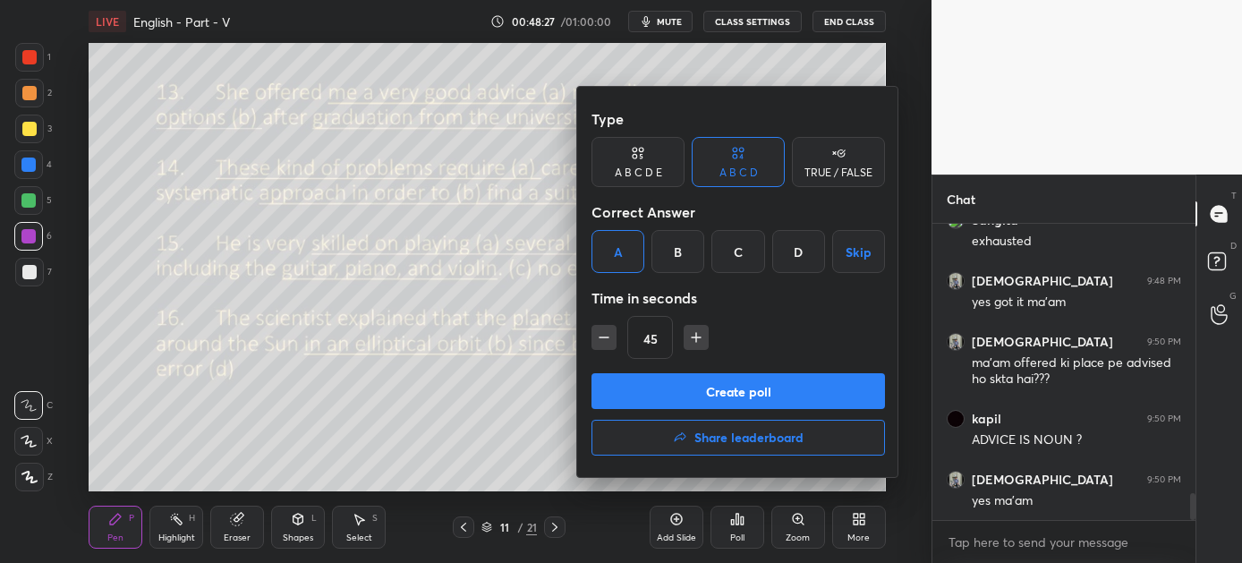
click at [752, 391] on button "Create poll" at bounding box center [739, 391] width 294 height 36
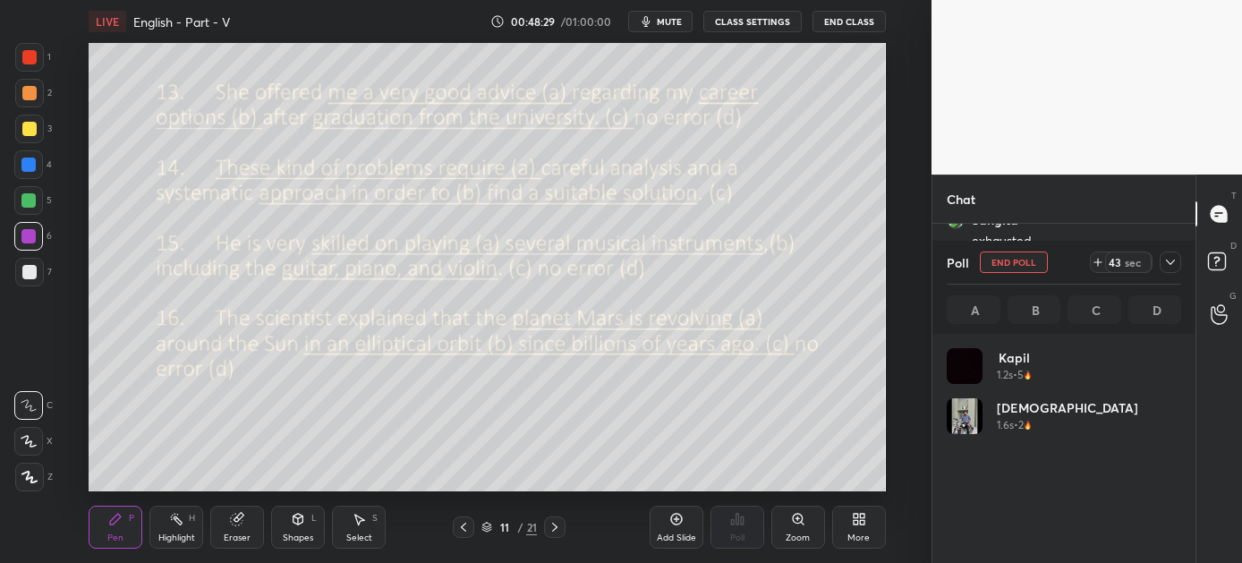
scroll to position [209, 229]
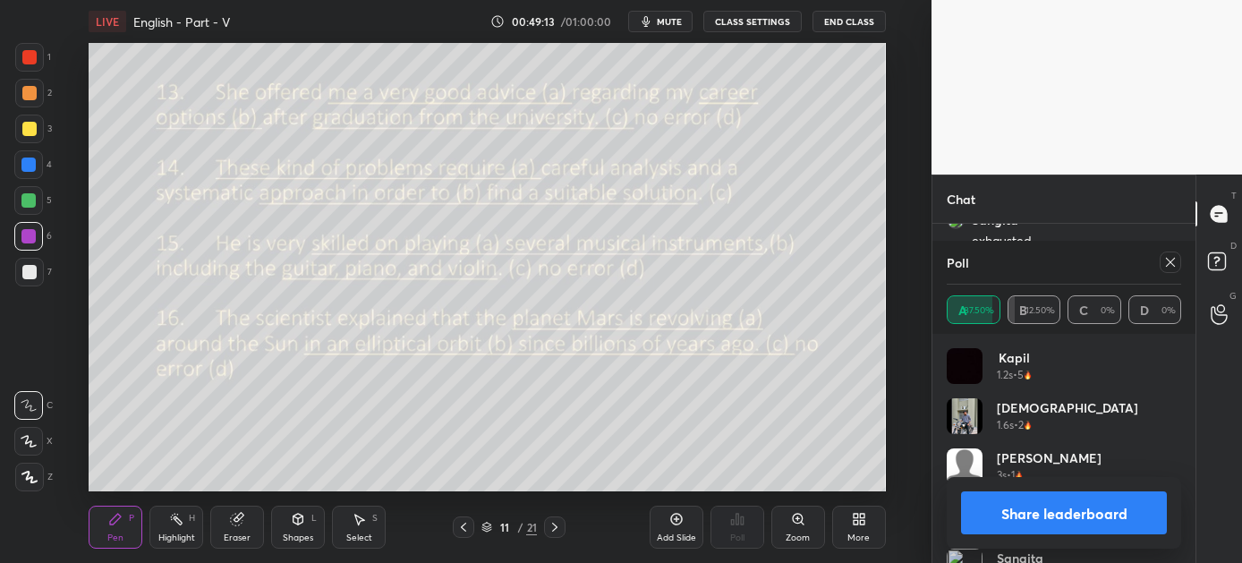
click at [1100, 512] on button "Share leaderboard" at bounding box center [1064, 512] width 206 height 43
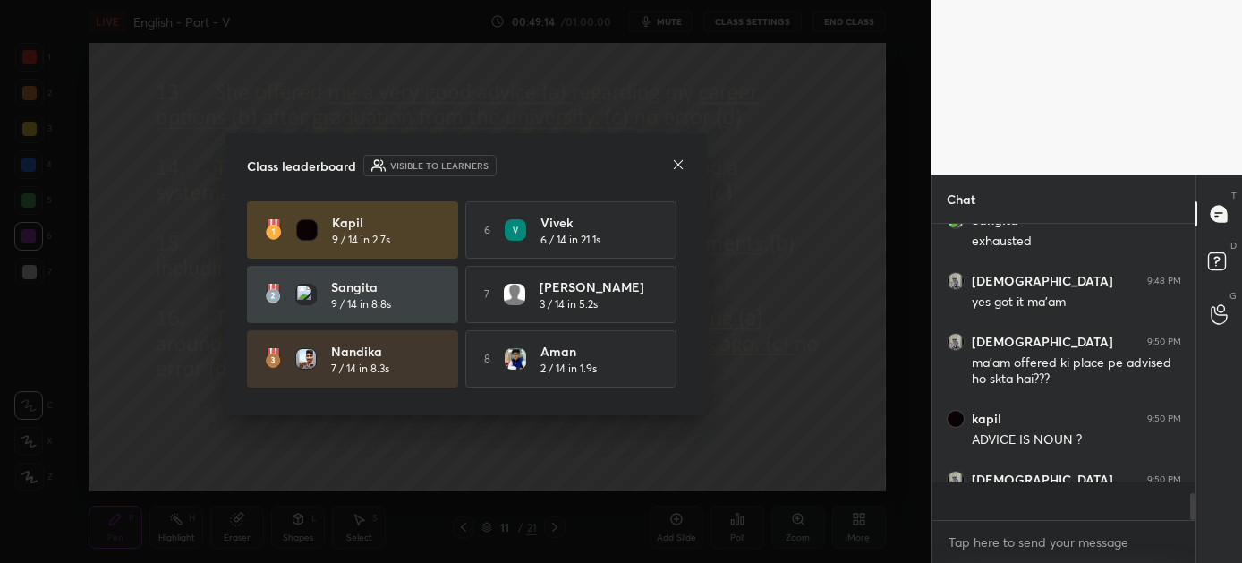
scroll to position [5, 5]
click at [675, 166] on icon at bounding box center [678, 165] width 14 height 14
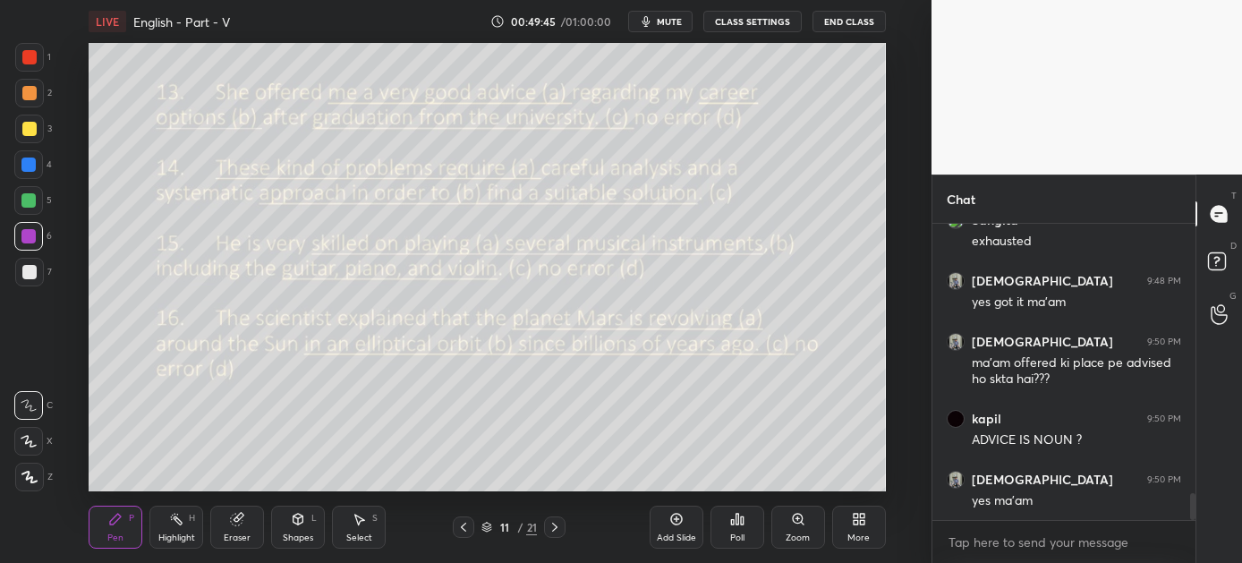
click at [739, 524] on icon at bounding box center [737, 519] width 14 height 14
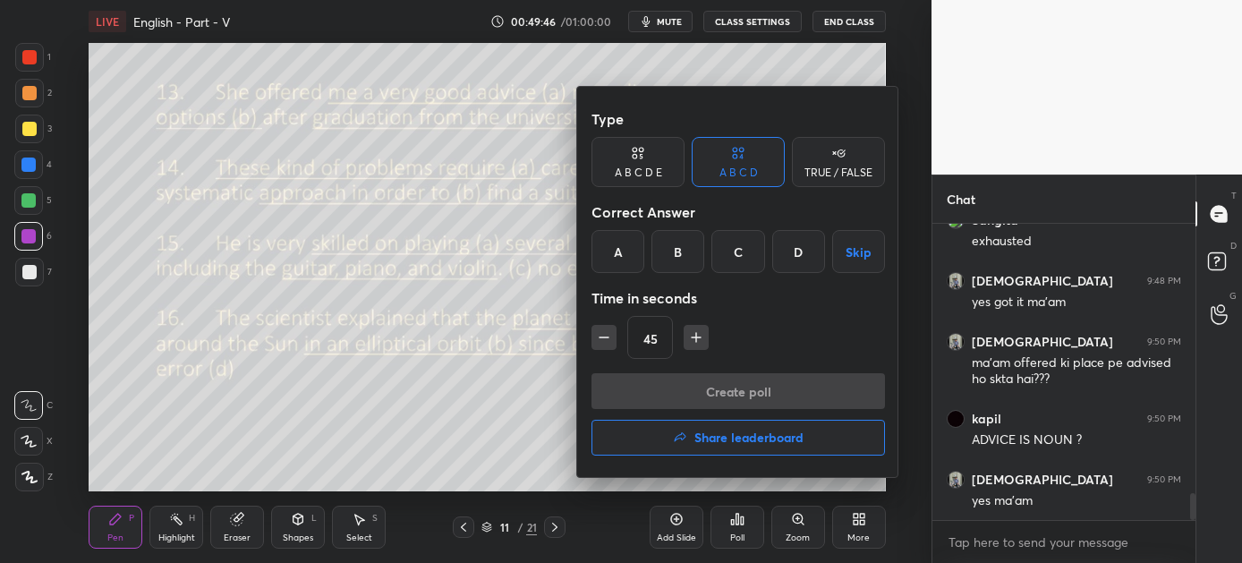
click at [678, 252] on div "B" at bounding box center [678, 251] width 53 height 43
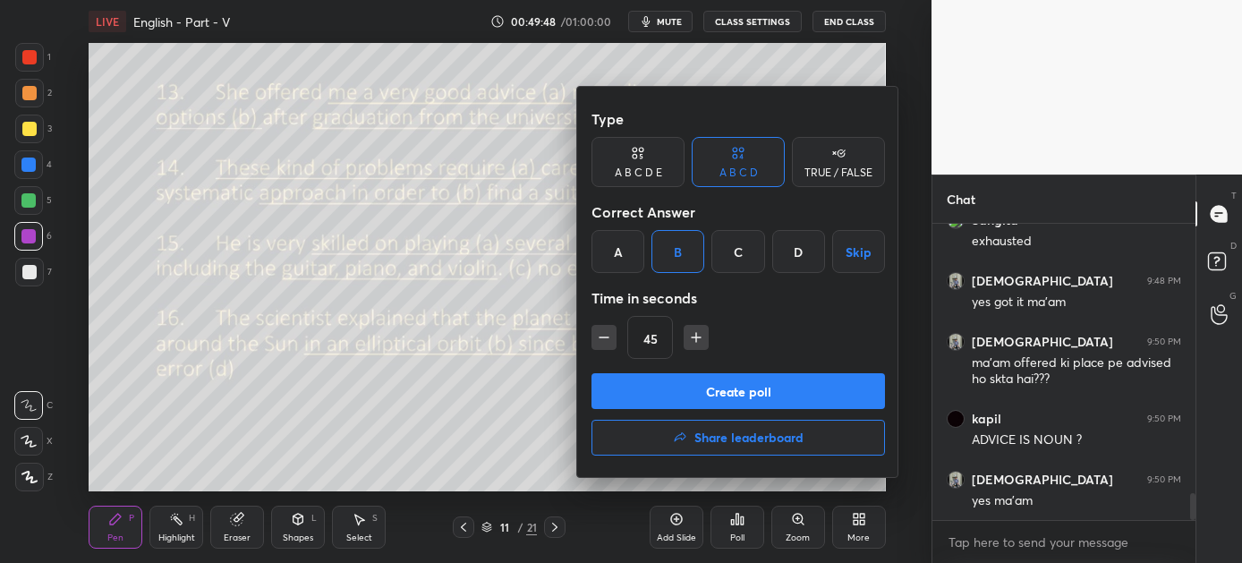
click at [625, 247] on div "A" at bounding box center [618, 251] width 53 height 43
click at [695, 392] on button "Create poll" at bounding box center [739, 391] width 294 height 36
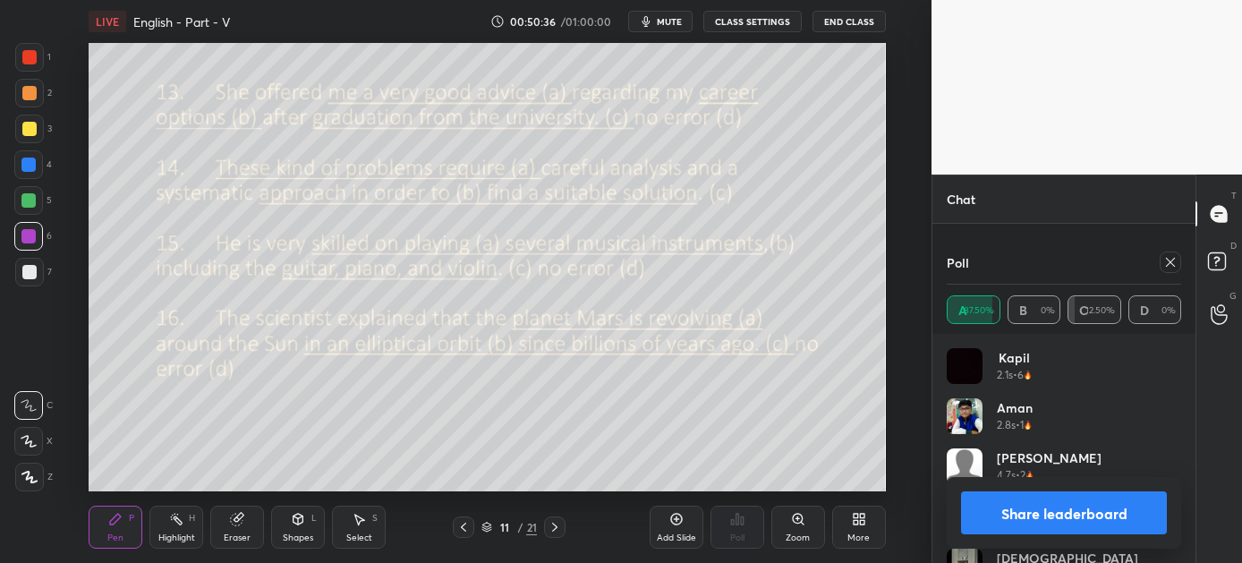
scroll to position [3091, 0]
click at [1004, 513] on button "Share leaderboard" at bounding box center [1064, 512] width 206 height 43
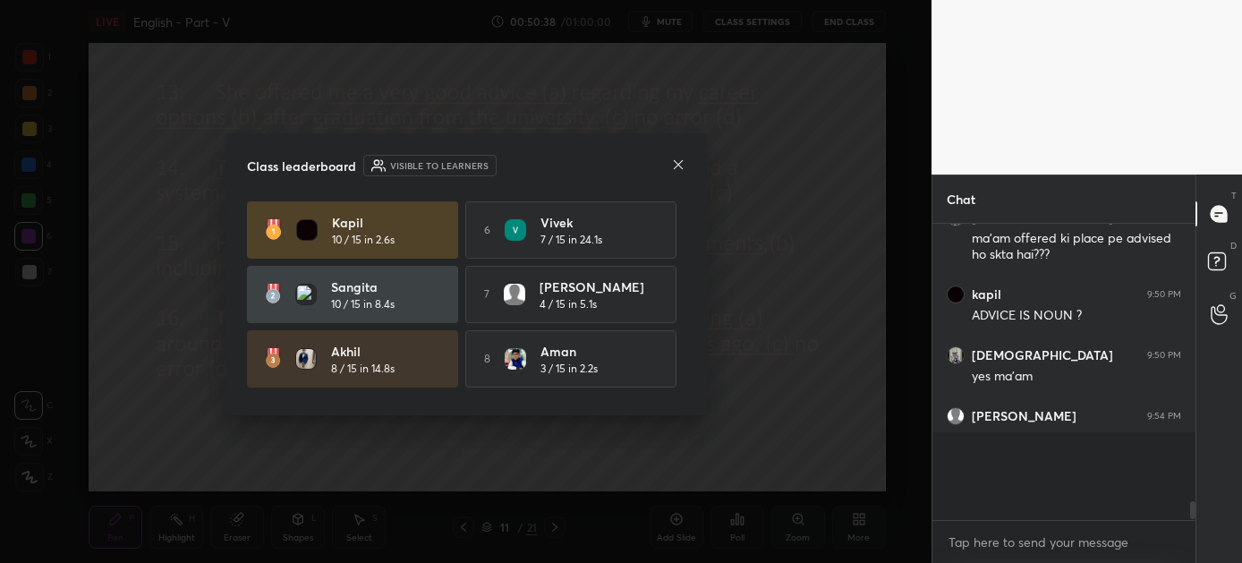
scroll to position [286, 258]
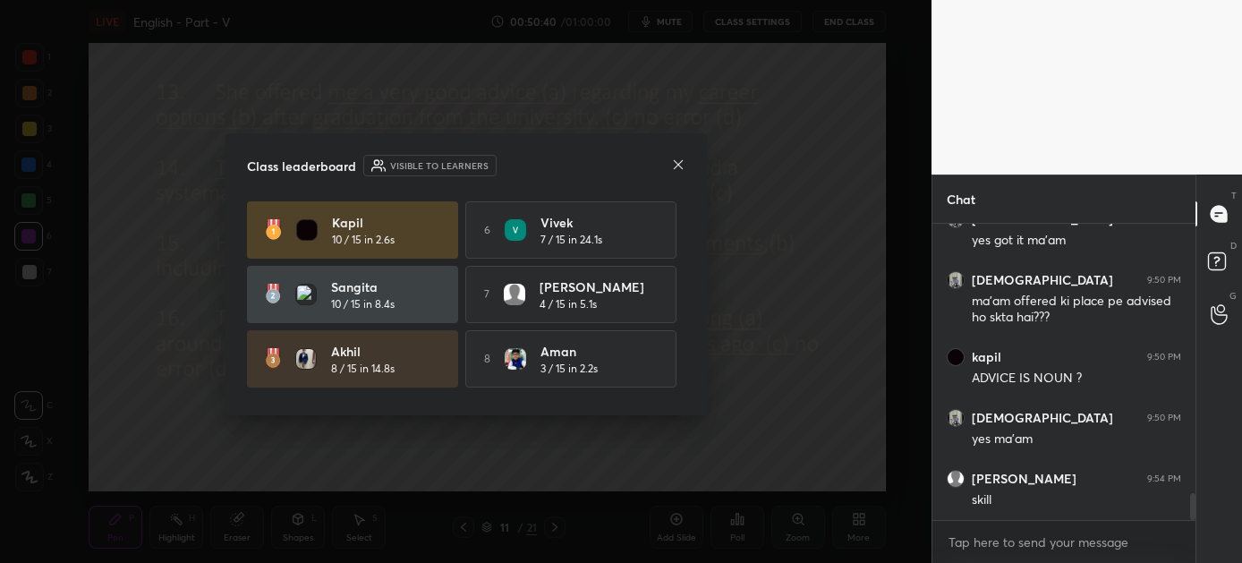
click at [678, 164] on icon at bounding box center [677, 164] width 9 height 9
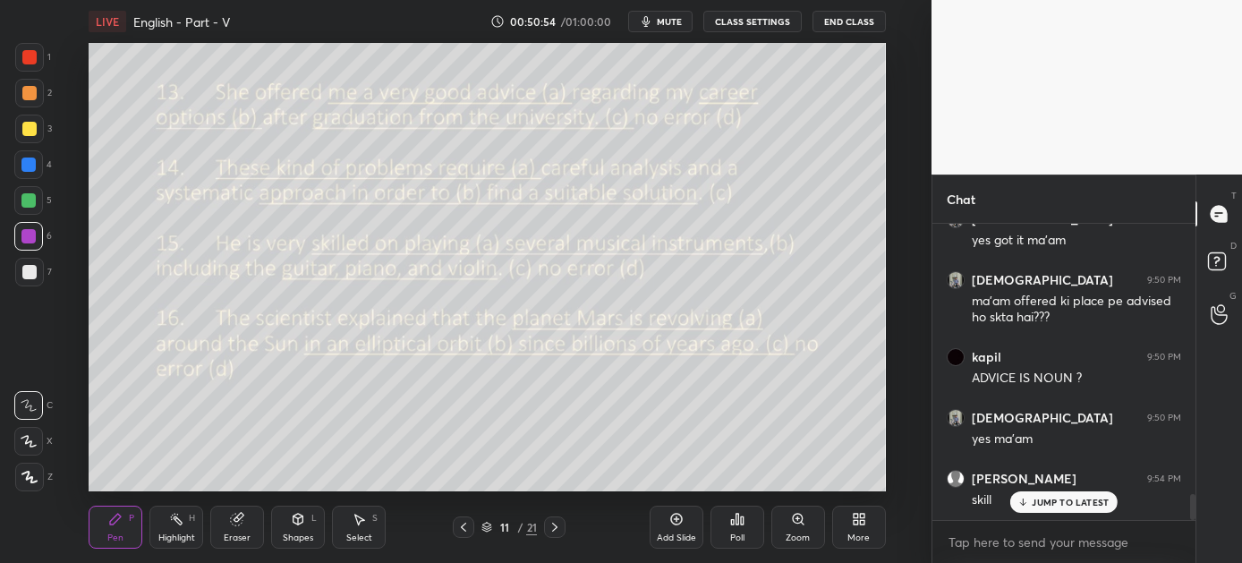
scroll to position [3058, 0]
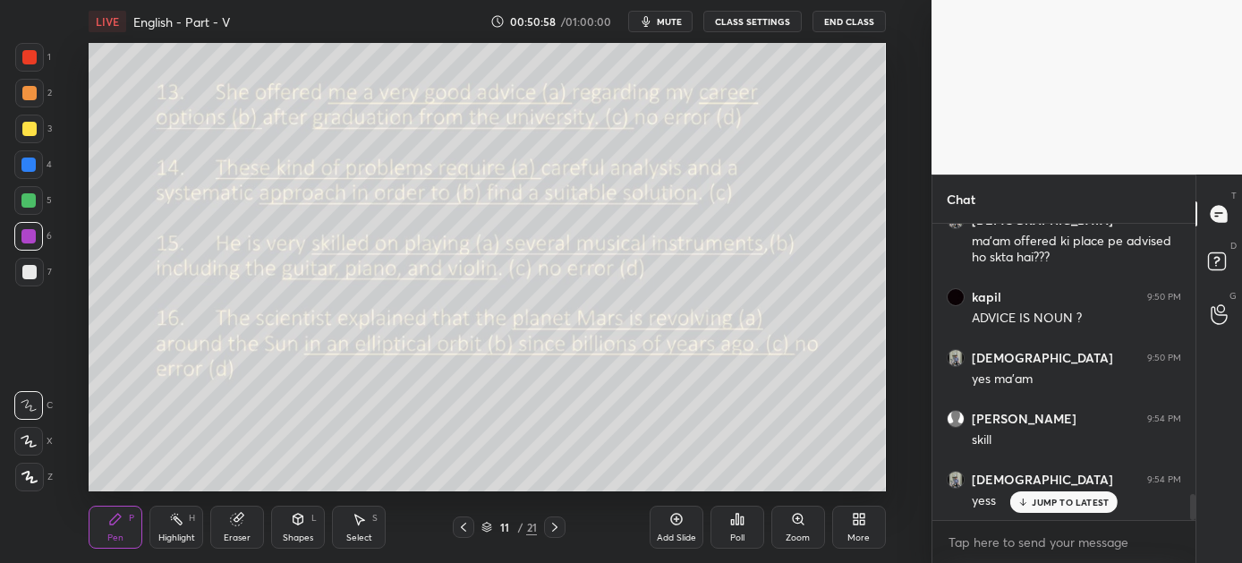
click at [1071, 504] on p "JUMP TO LATEST" at bounding box center [1070, 502] width 77 height 11
click at [741, 525] on icon at bounding box center [742, 520] width 3 height 8
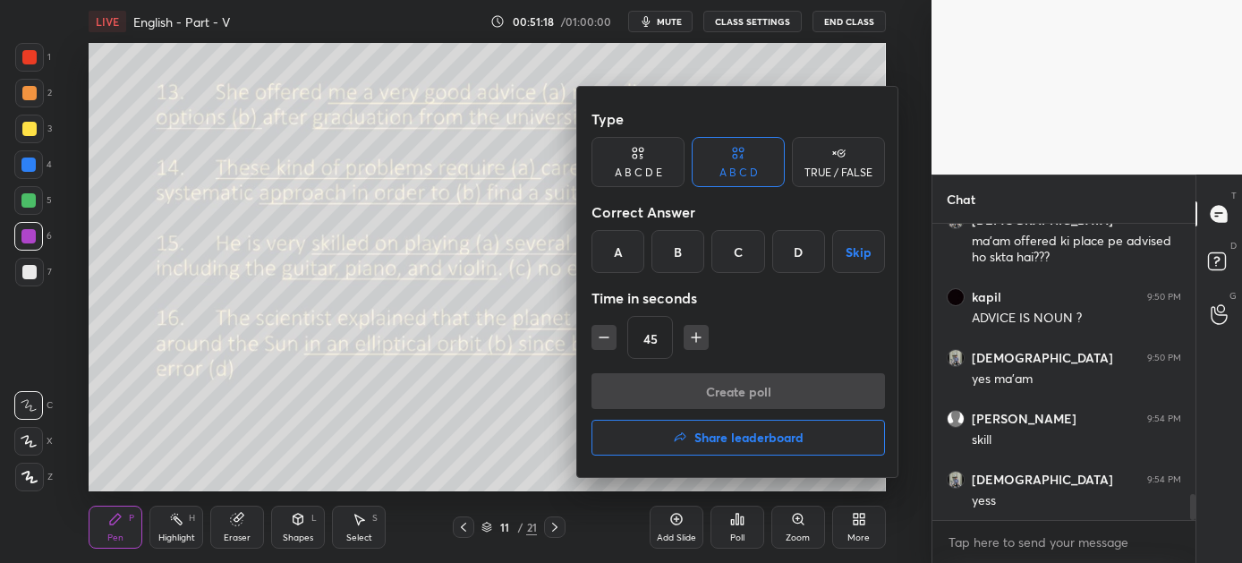
click at [626, 257] on div "A" at bounding box center [618, 251] width 53 height 43
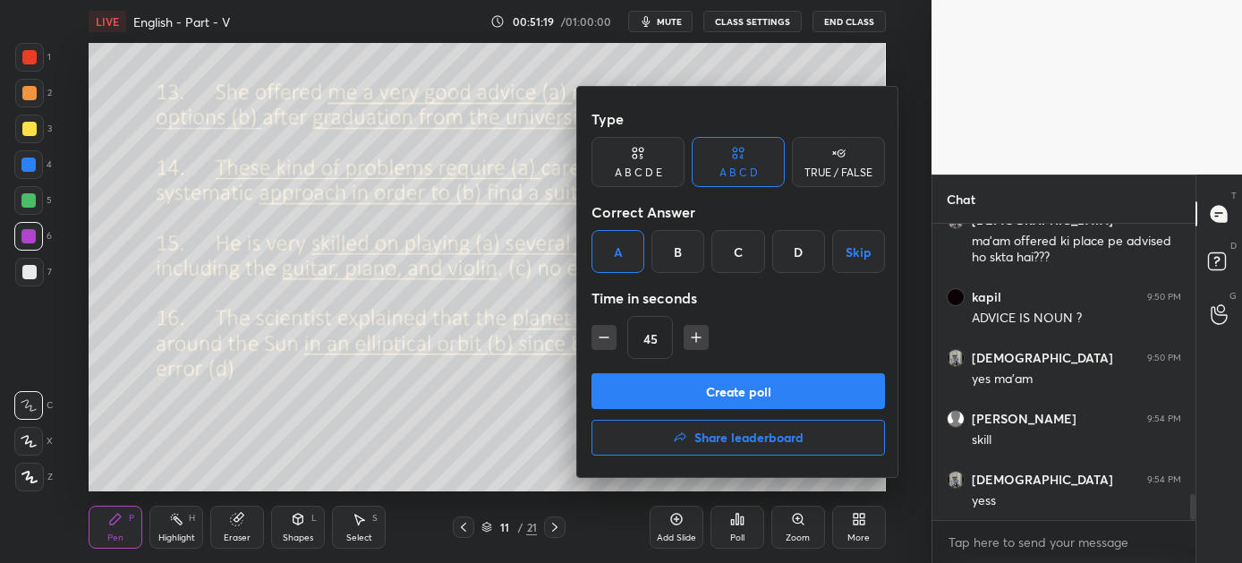
click at [706, 392] on button "Create poll" at bounding box center [739, 391] width 294 height 36
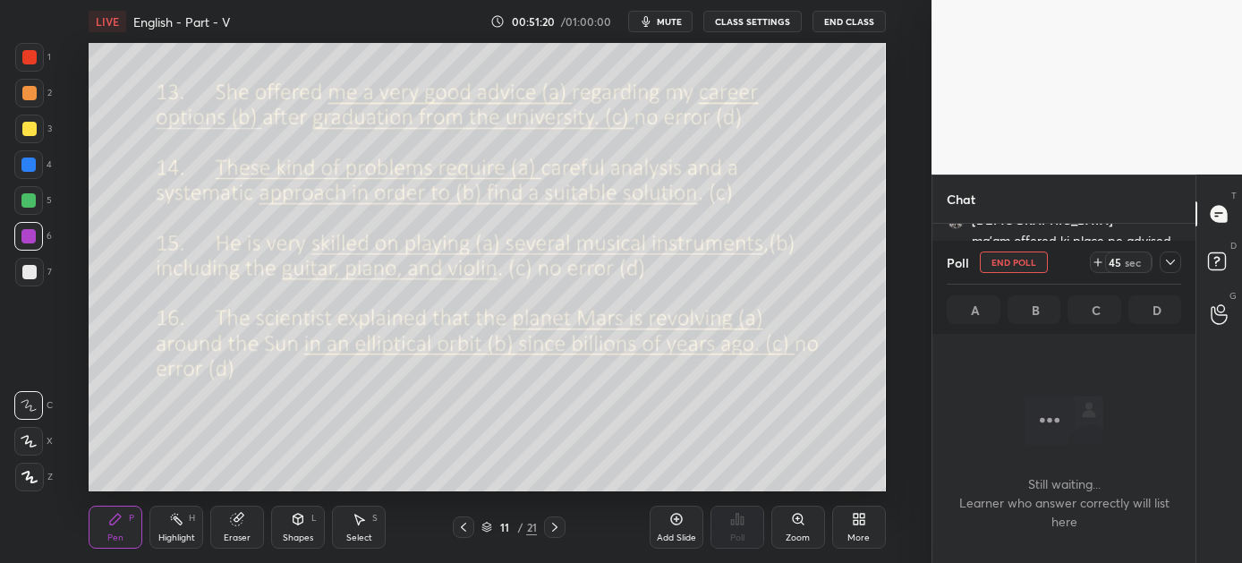
scroll to position [198, 258]
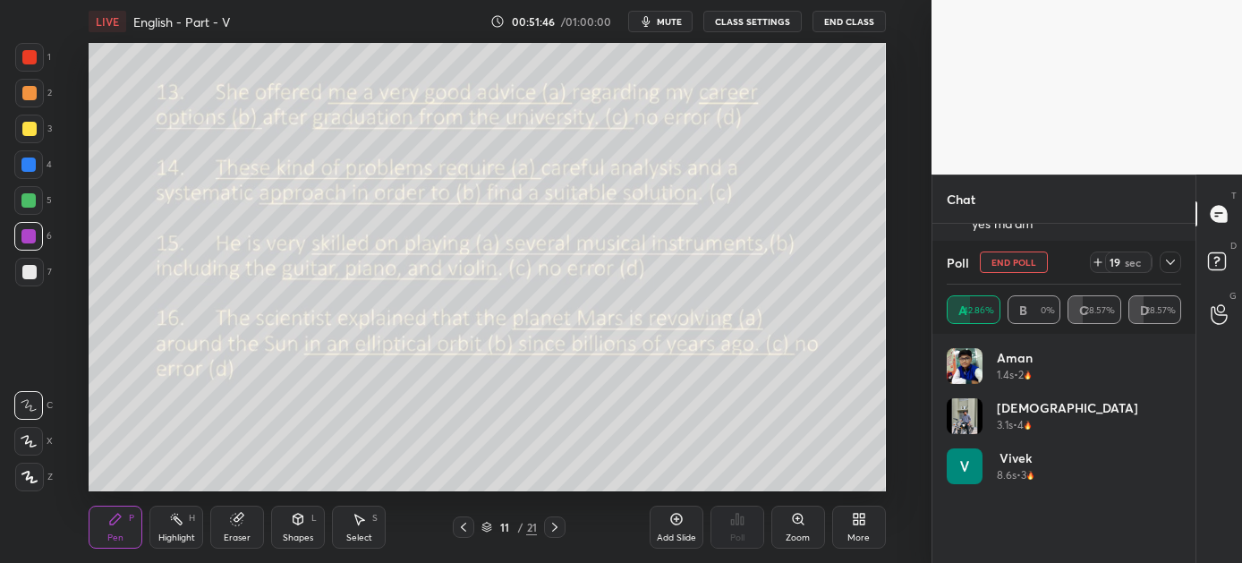
click at [1011, 257] on button "End Poll" at bounding box center [1014, 262] width 68 height 21
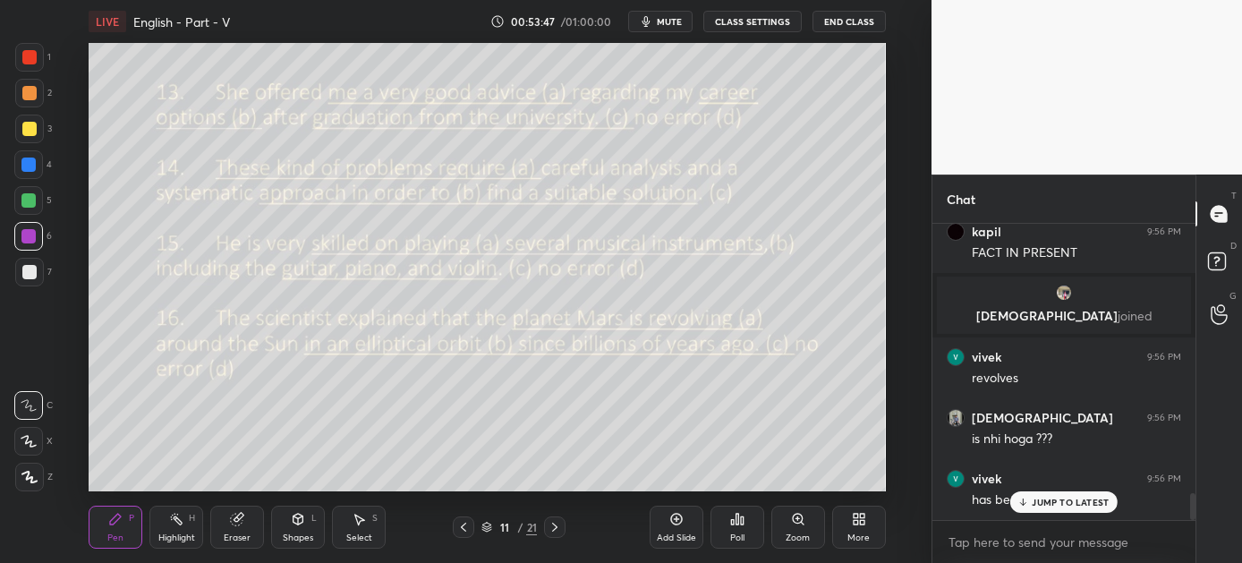
scroll to position [2938, 0]
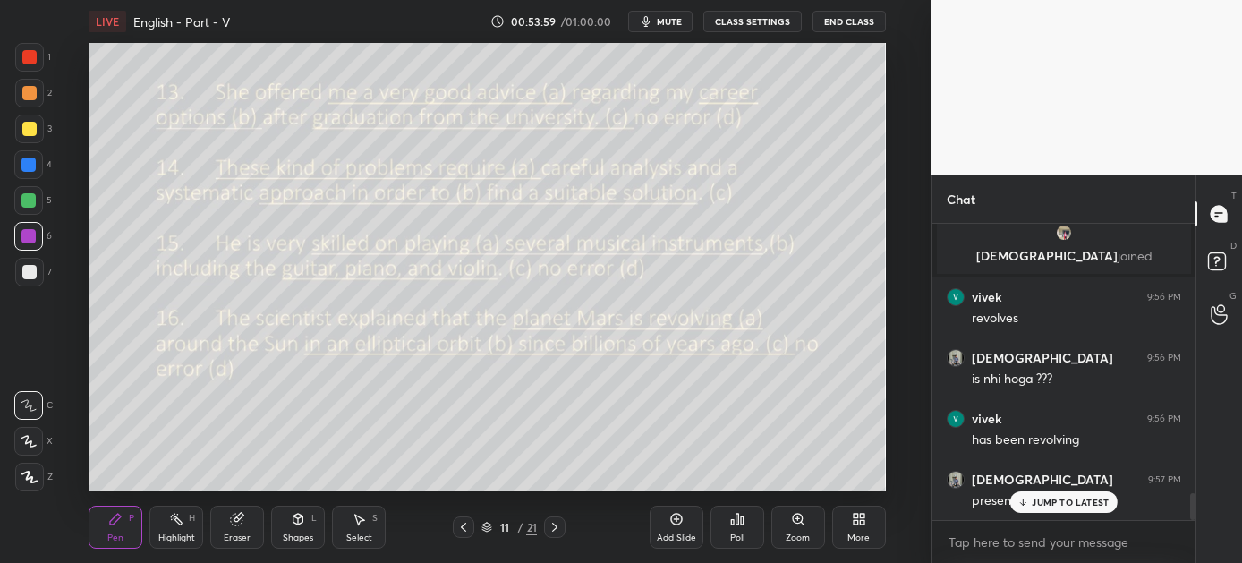
click at [1076, 502] on p "JUMP TO LATEST" at bounding box center [1070, 502] width 77 height 11
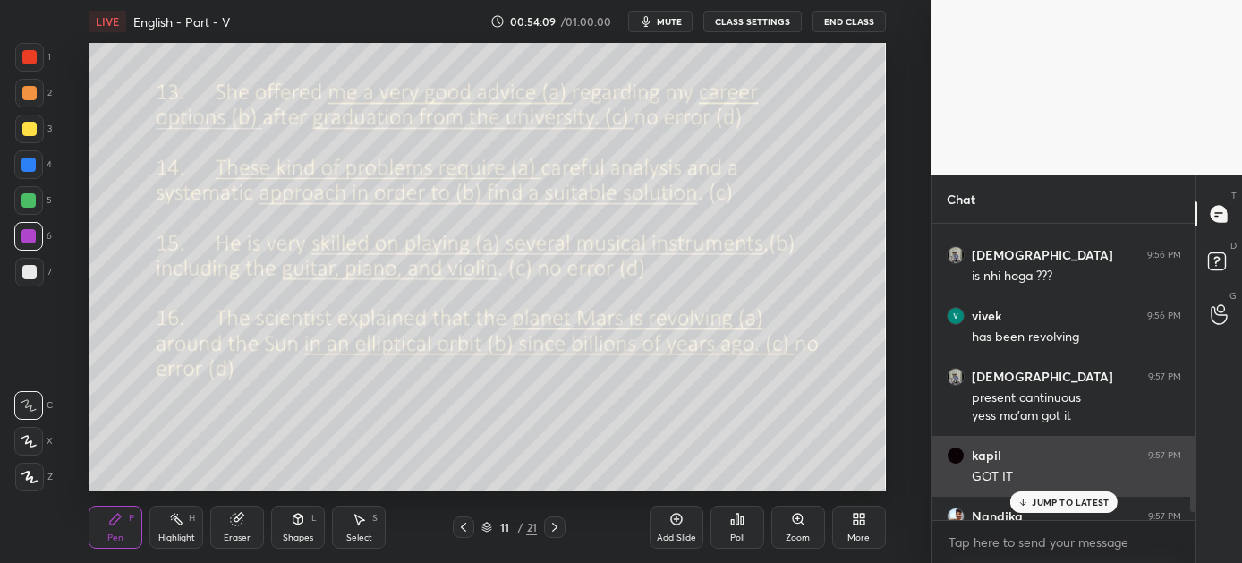
scroll to position [3138, 0]
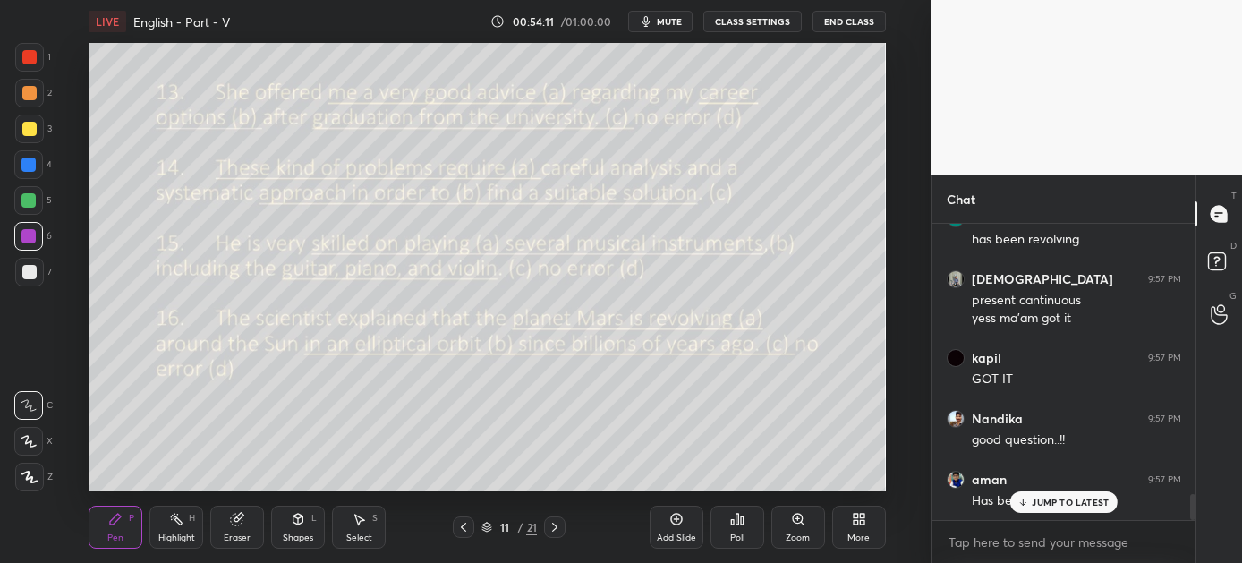
click at [1064, 497] on p "JUMP TO LATEST" at bounding box center [1070, 502] width 77 height 11
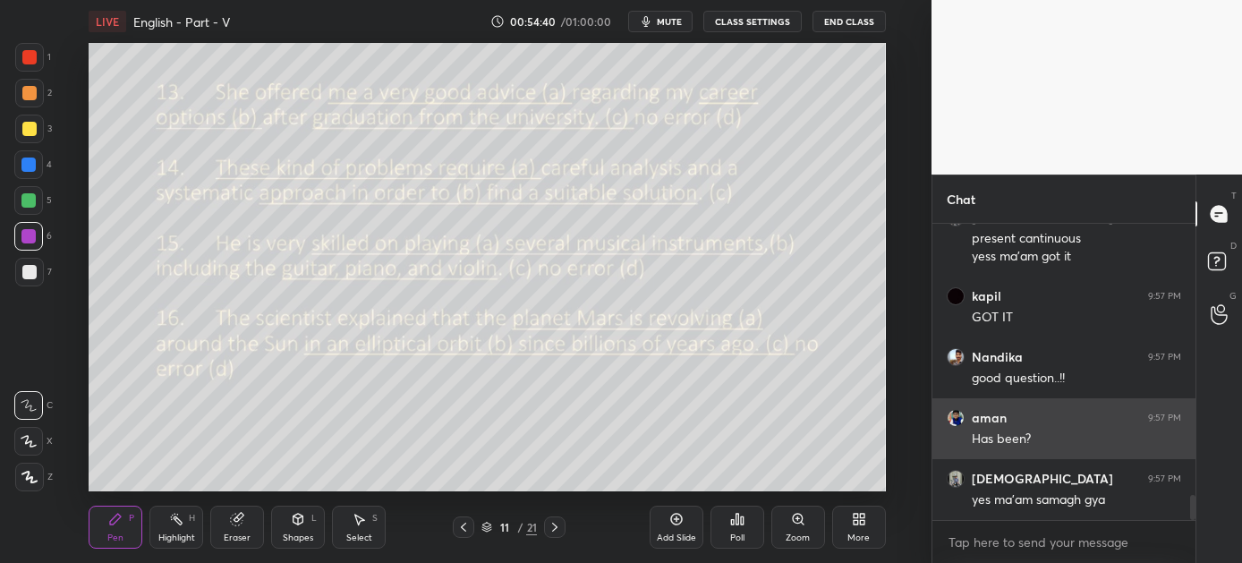
scroll to position [3260, 0]
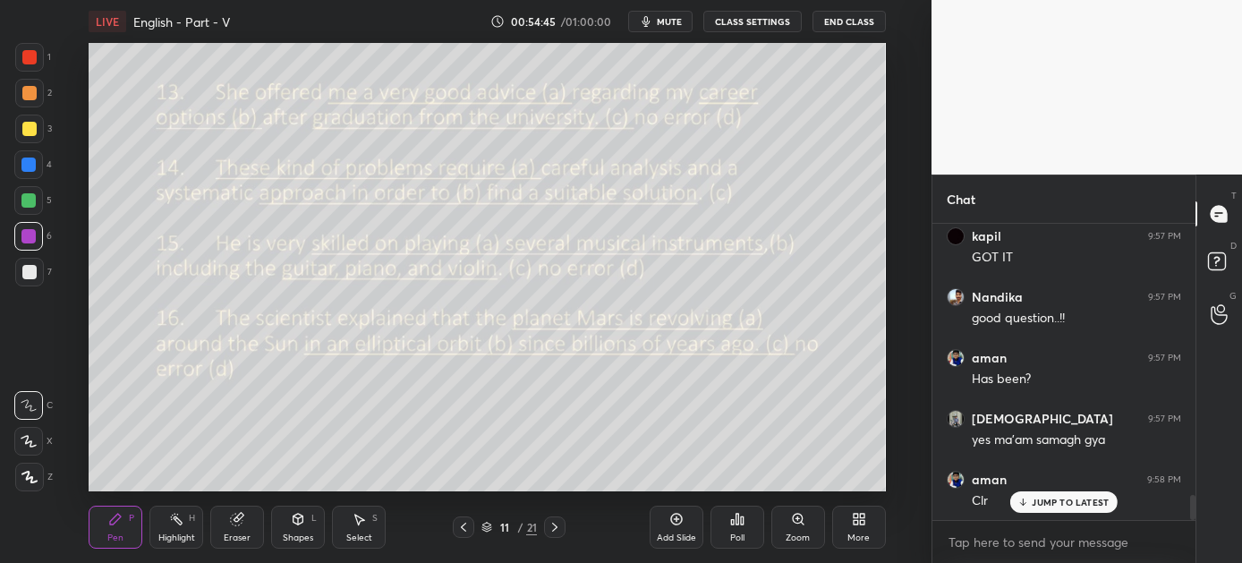
click at [1054, 502] on p "JUMP TO LATEST" at bounding box center [1070, 502] width 77 height 11
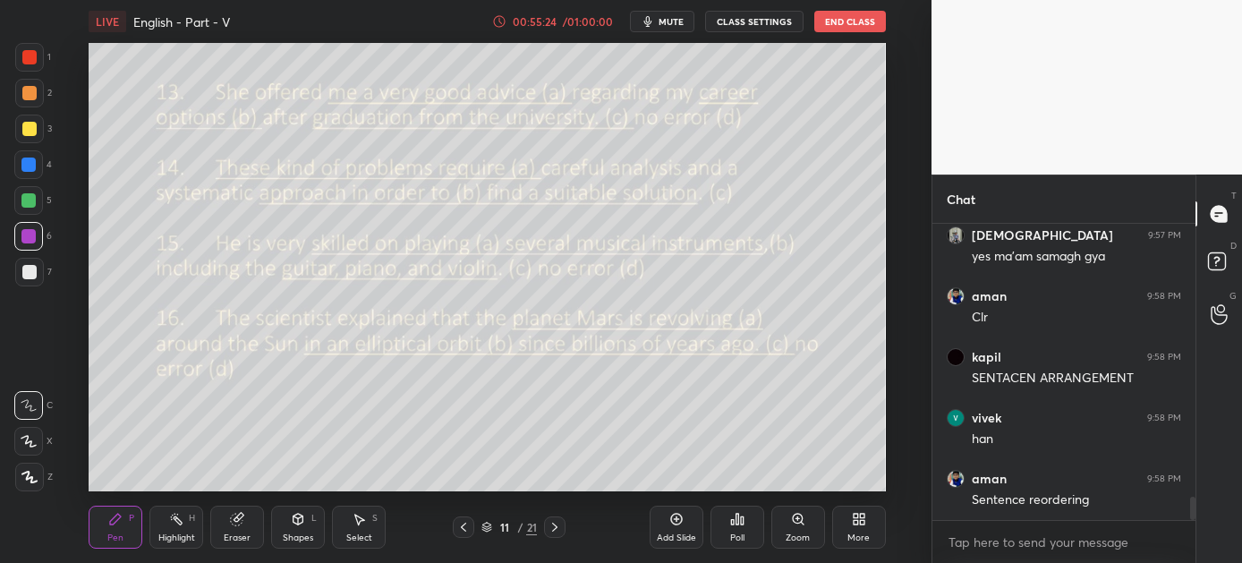
scroll to position [3503, 0]
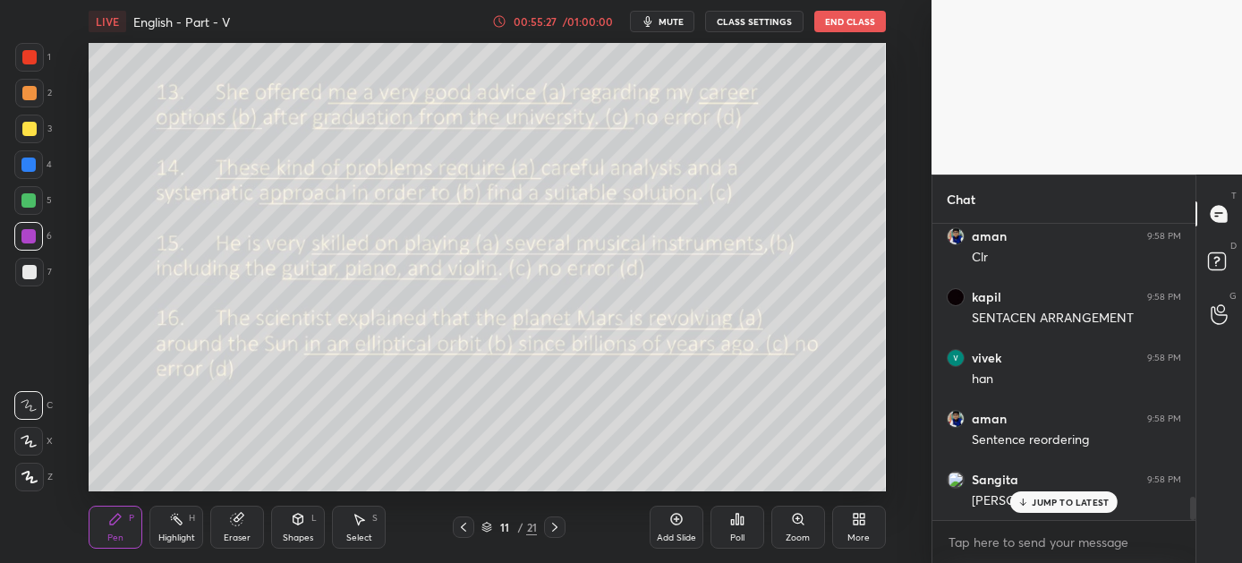
click at [1037, 497] on p "JUMP TO LATEST" at bounding box center [1070, 502] width 77 height 11
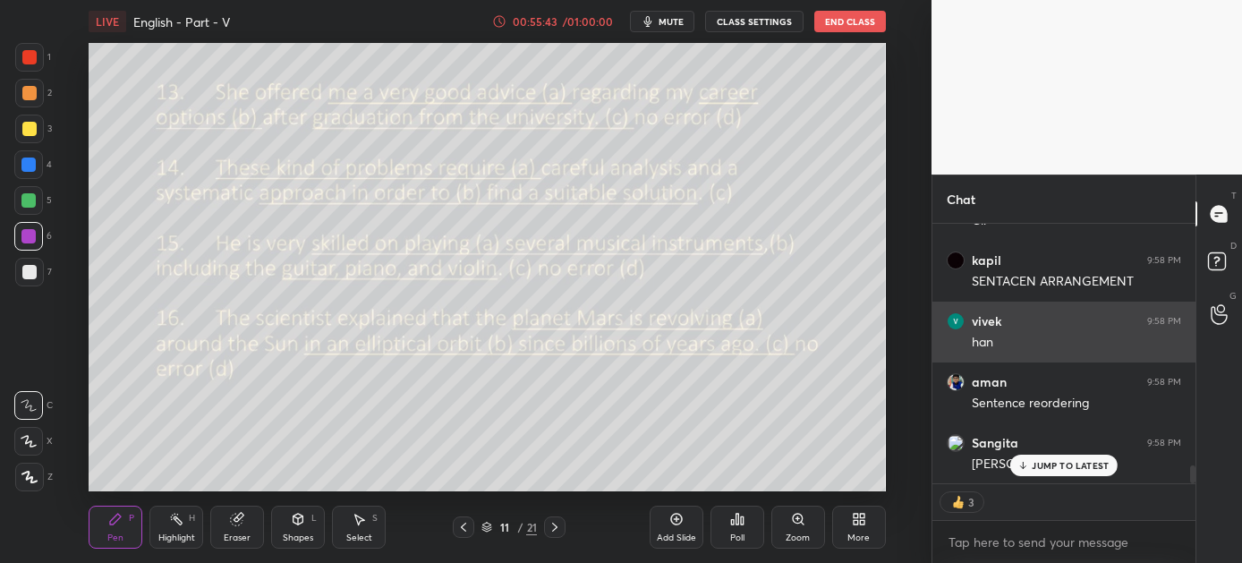
scroll to position [3540, 0]
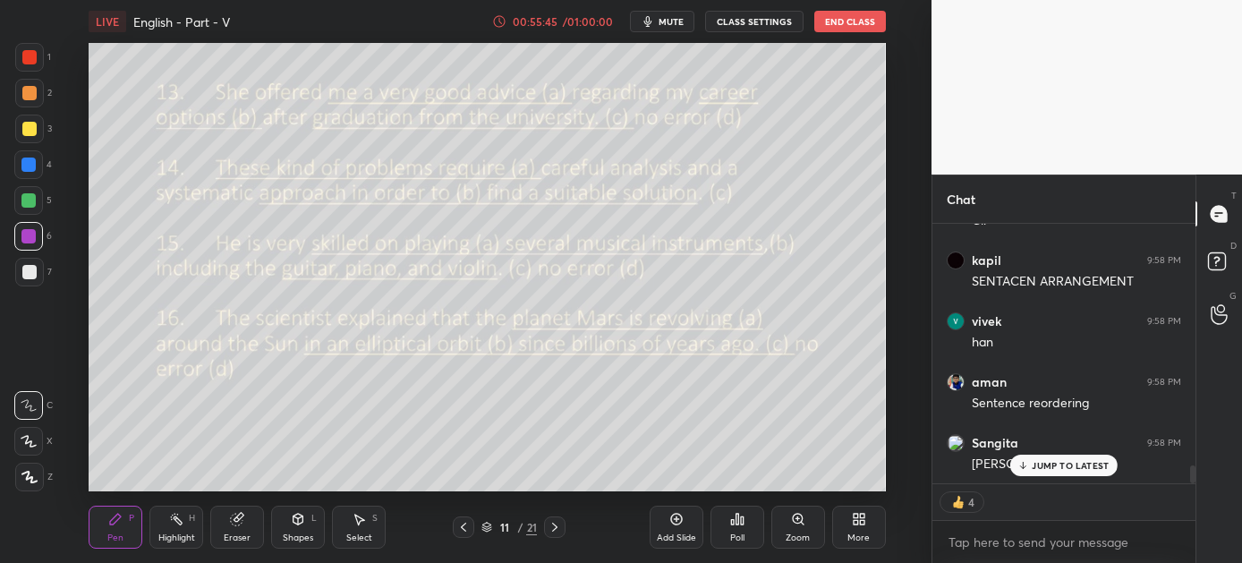
click at [1033, 466] on p "JUMP TO LATEST" at bounding box center [1070, 465] width 77 height 11
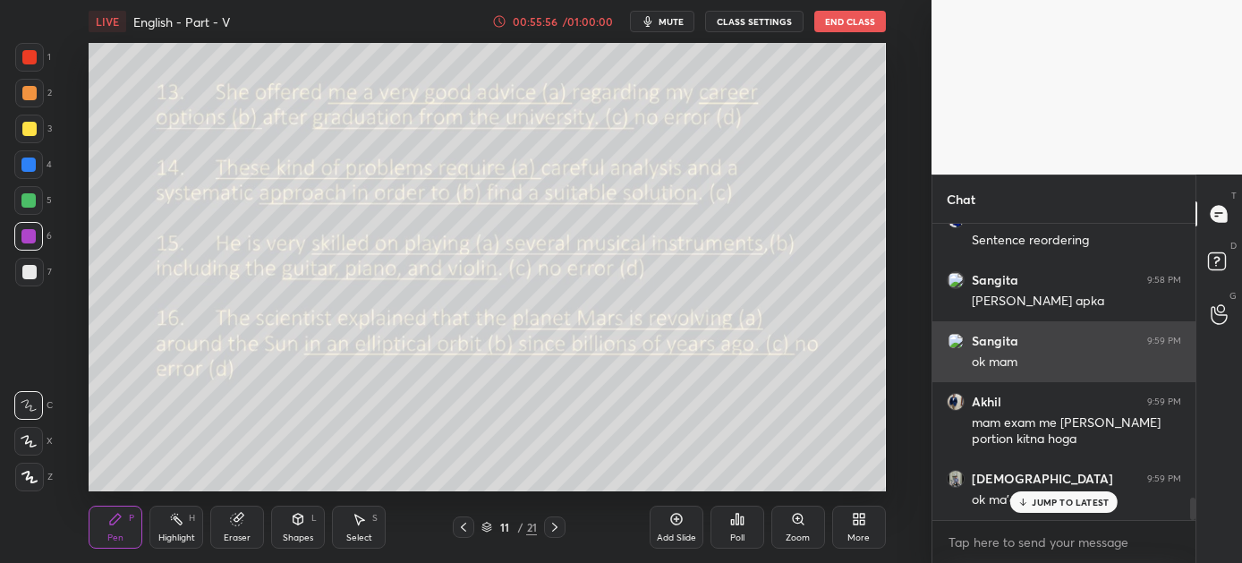
scroll to position [3702, 0]
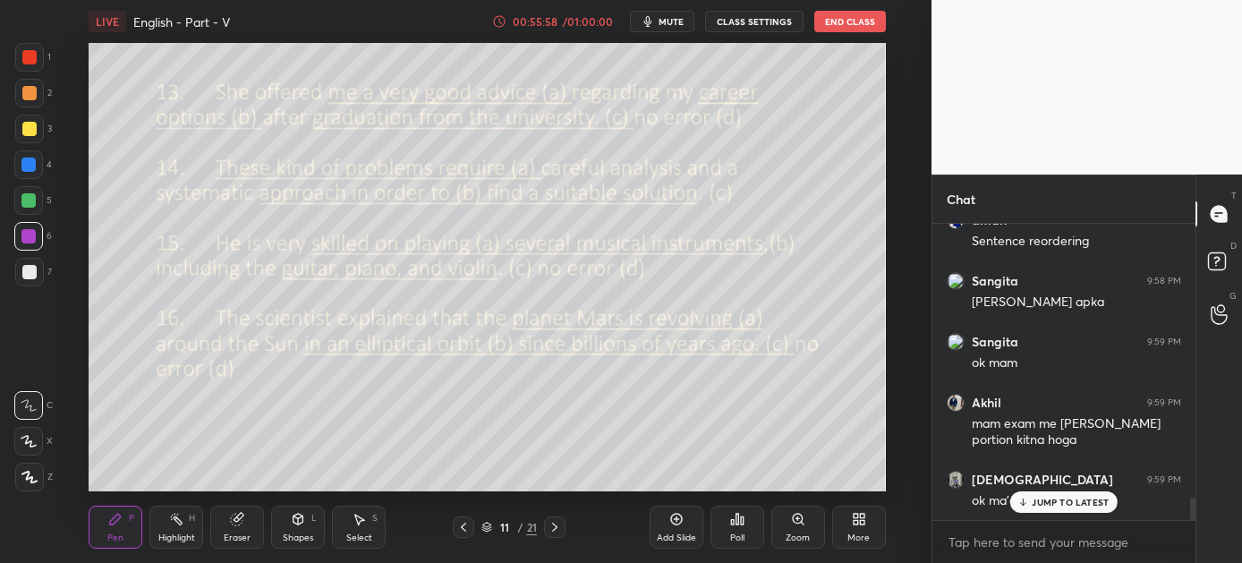
click at [1045, 509] on div "JUMP TO LATEST" at bounding box center [1064, 501] width 107 height 21
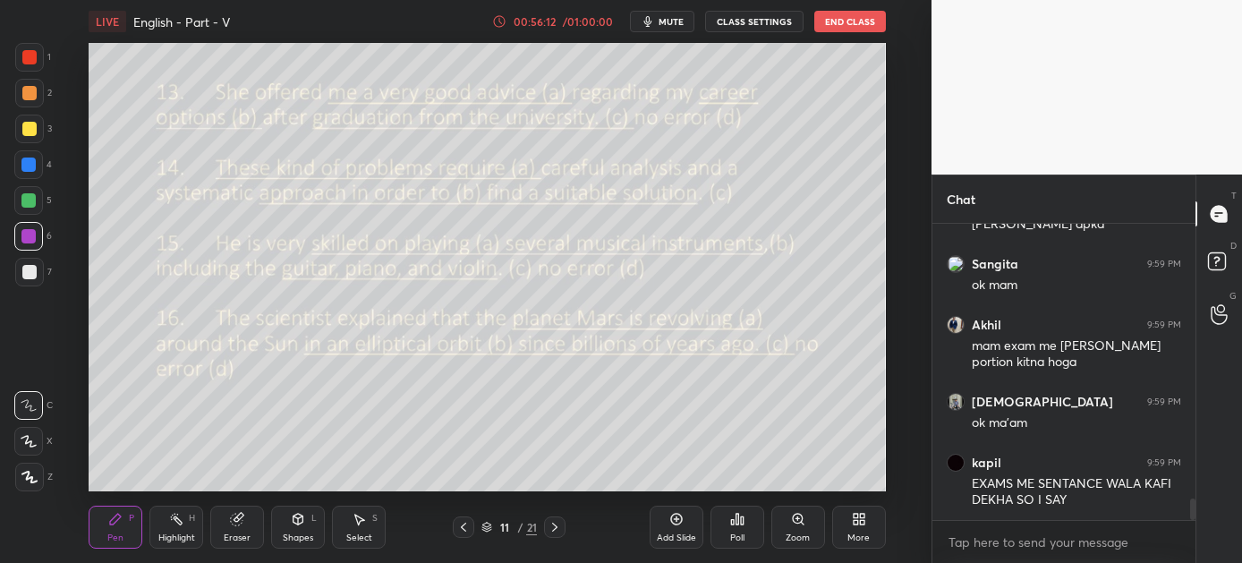
scroll to position [3840, 0]
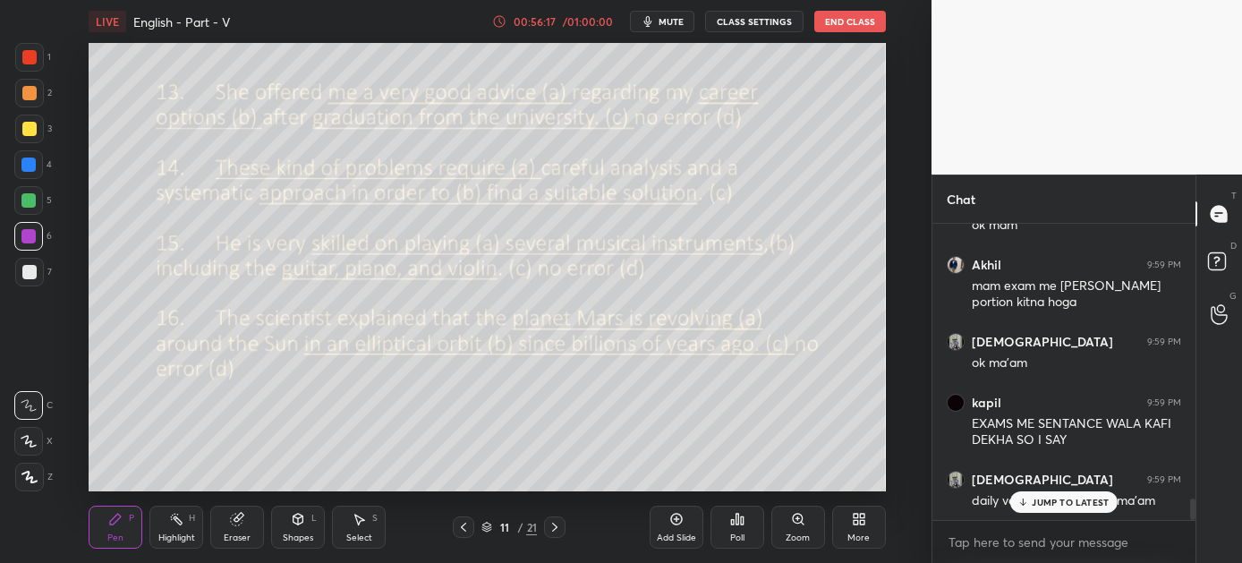
click at [1060, 499] on p "JUMP TO LATEST" at bounding box center [1070, 502] width 77 height 11
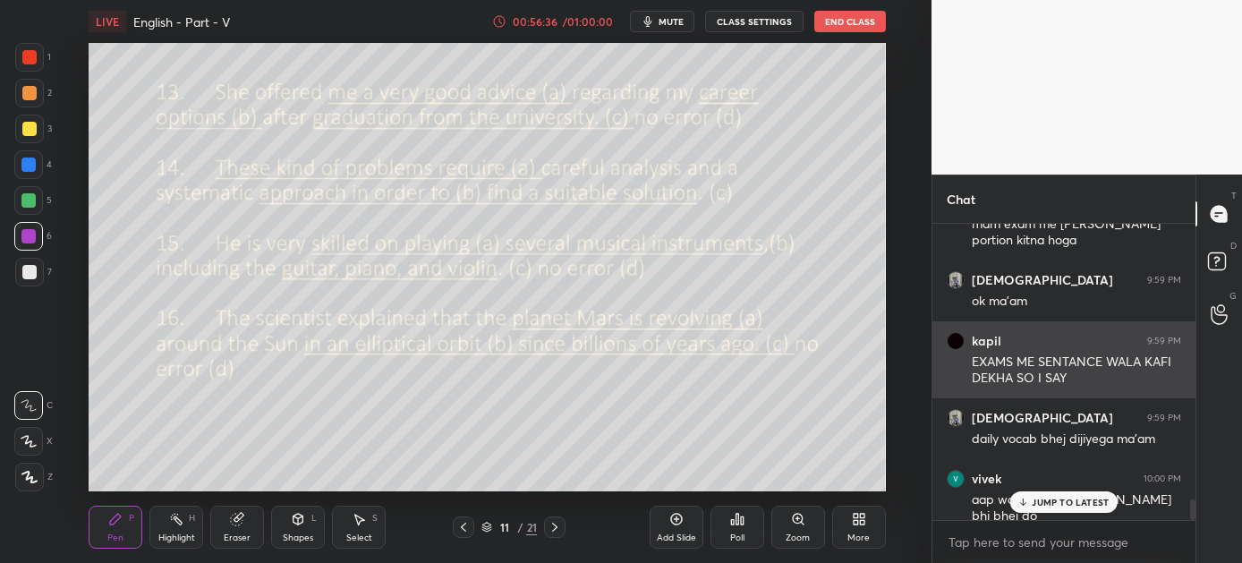
scroll to position [3962, 0]
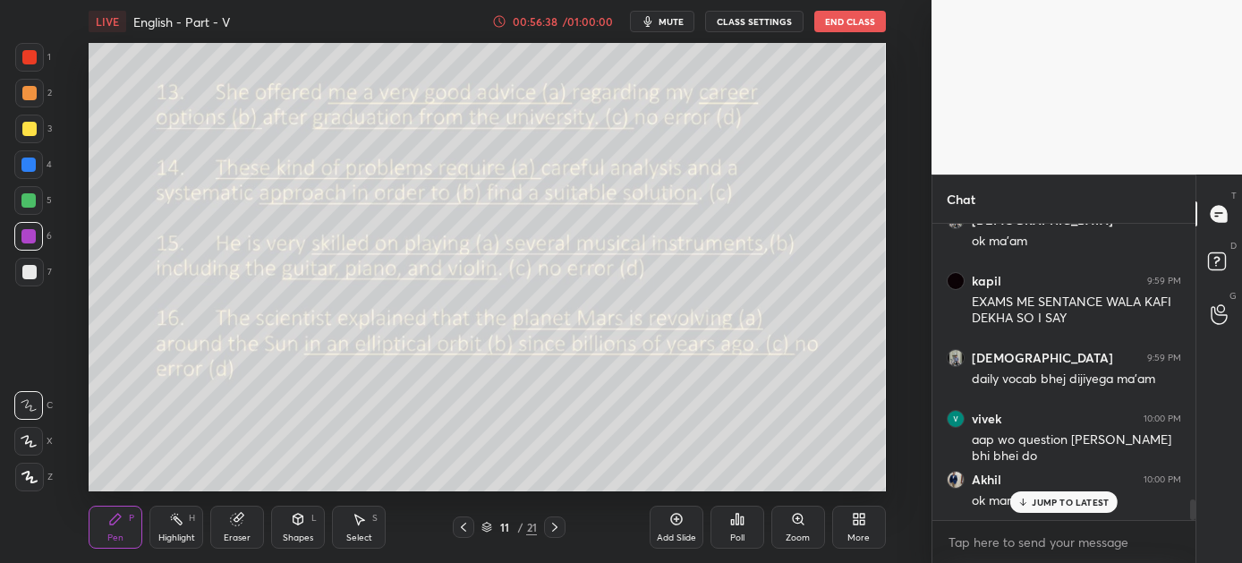
click at [1054, 504] on p "JUMP TO LATEST" at bounding box center [1070, 502] width 77 height 11
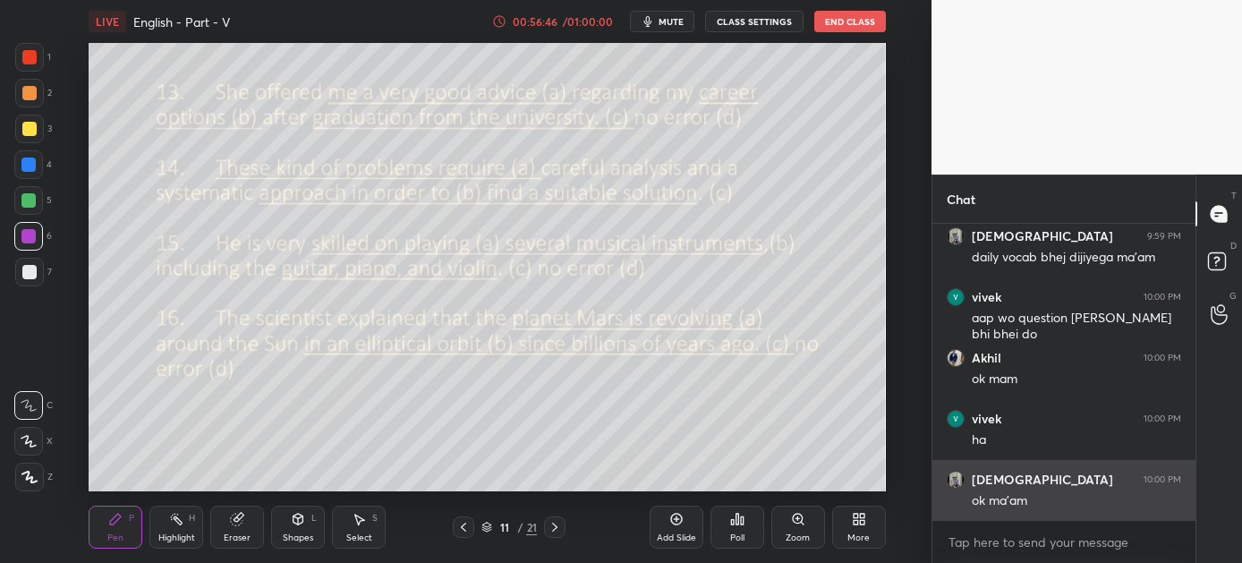
scroll to position [4145, 0]
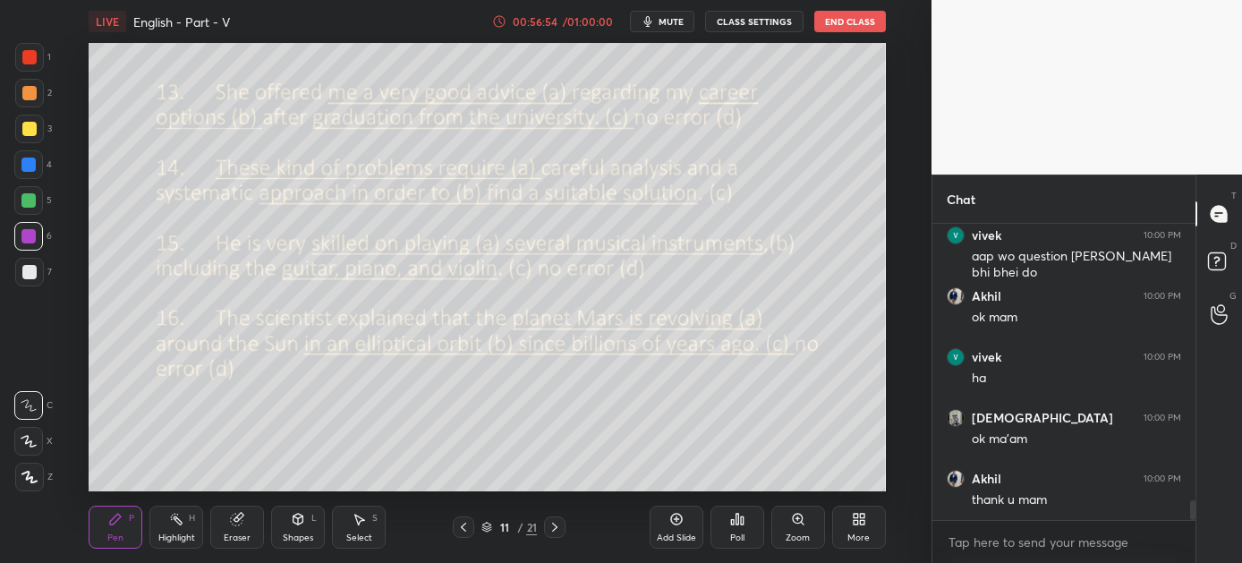
click at [840, 16] on button "End Class" at bounding box center [851, 21] width 72 height 21
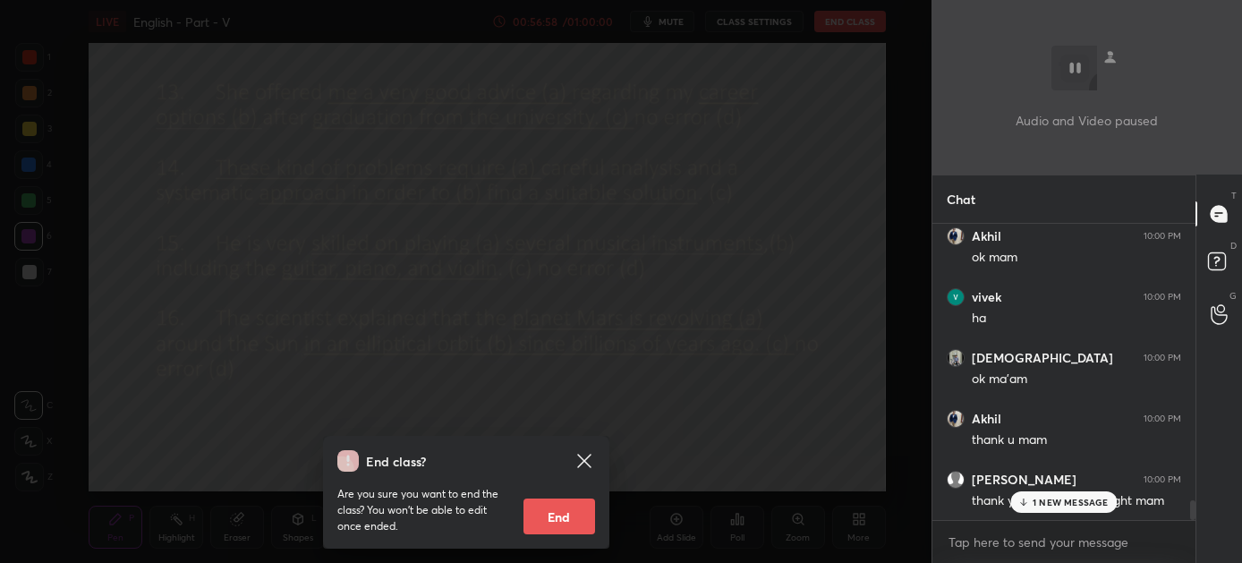
scroll to position [4267, 0]
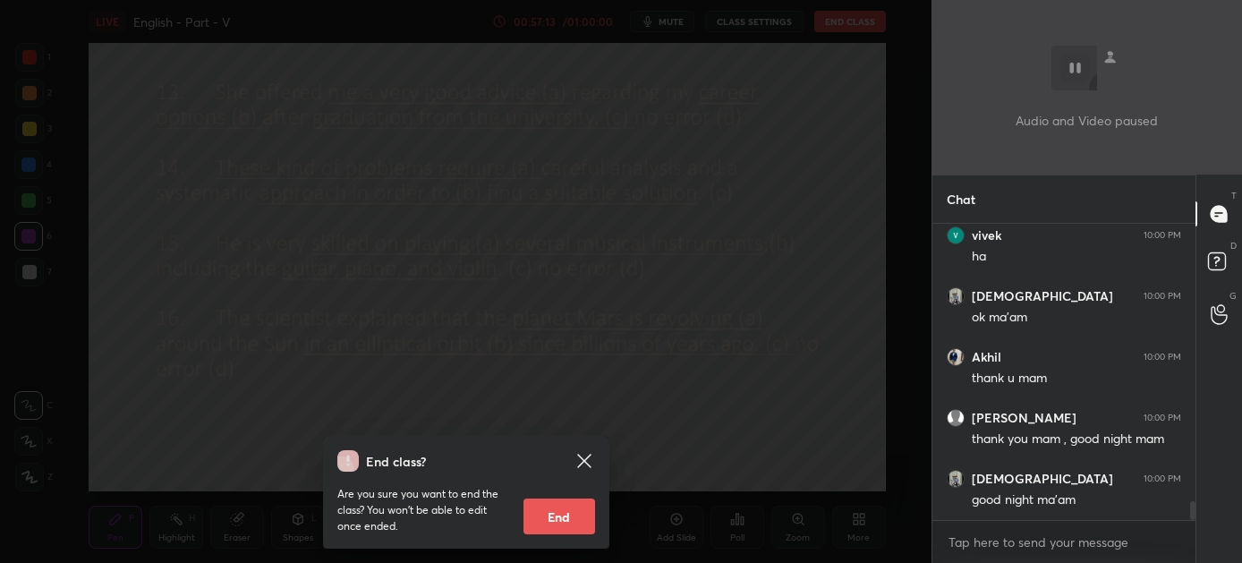
click at [539, 520] on button "End" at bounding box center [560, 517] width 72 height 36
type textarea "x"
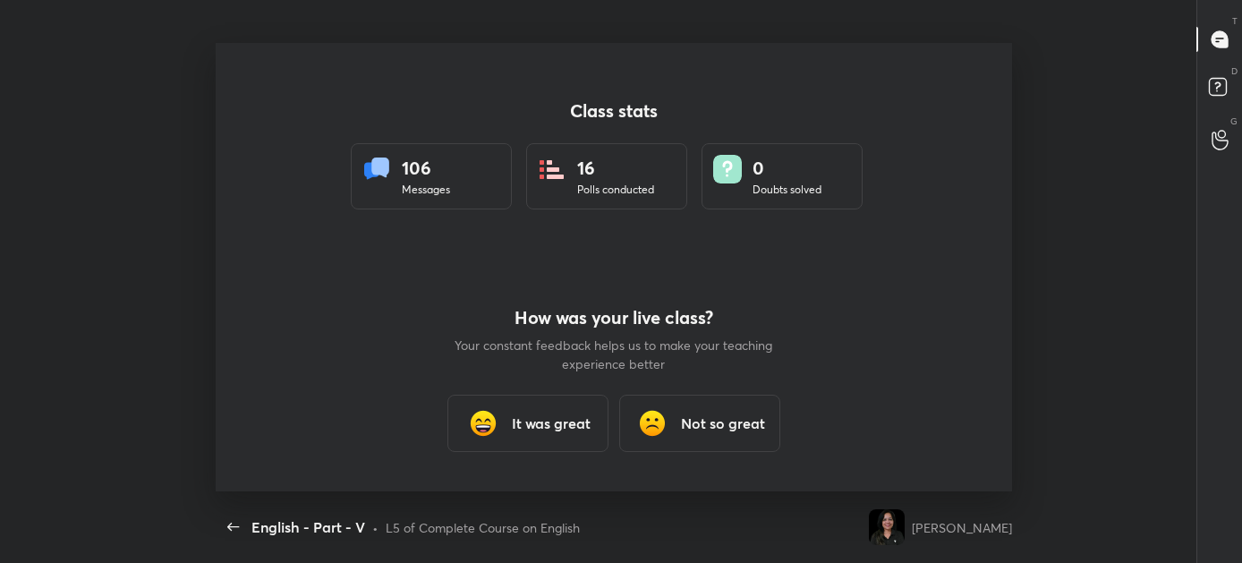
scroll to position [0, 0]
